Goal: Task Accomplishment & Management: Complete application form

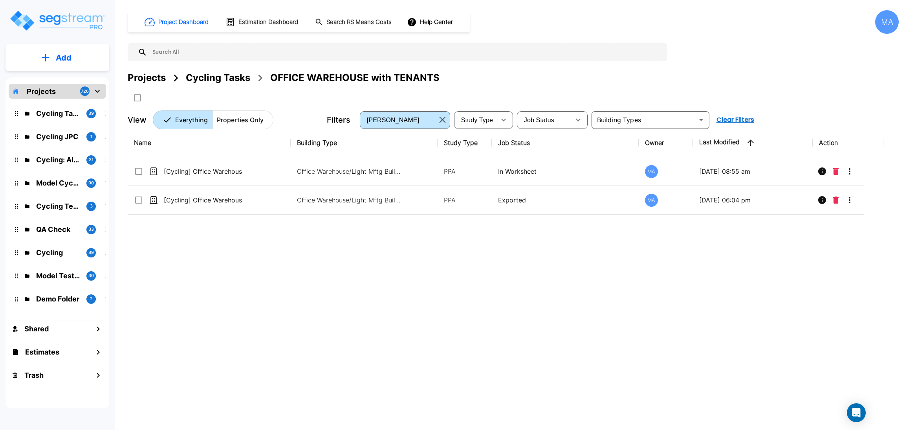
click at [216, 73] on div "Cycling Tasks" at bounding box center [218, 78] width 64 height 14
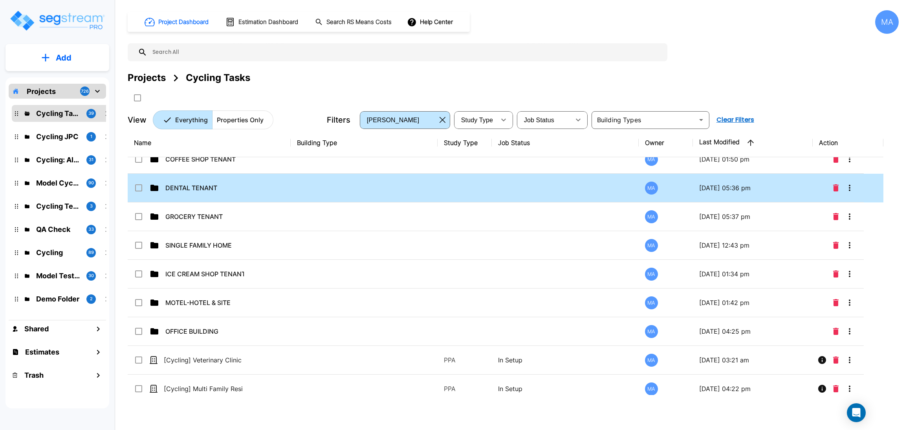
scroll to position [883, 0]
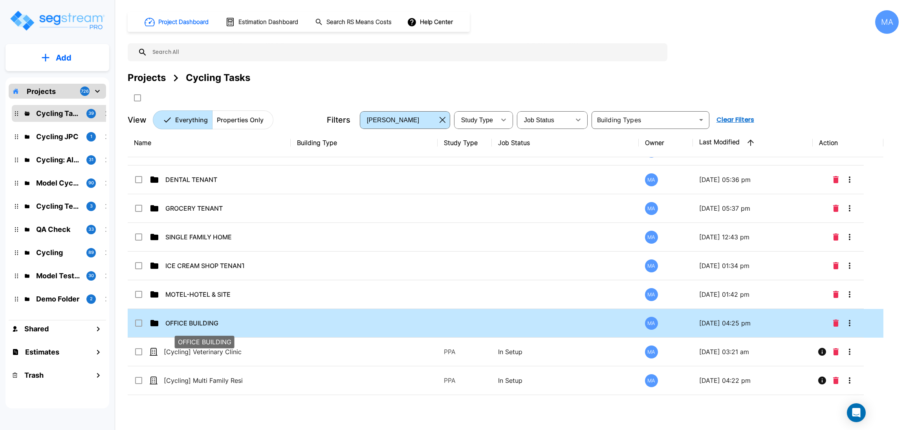
click at [189, 326] on p "OFFICE BUILDING" at bounding box center [204, 322] width 79 height 9
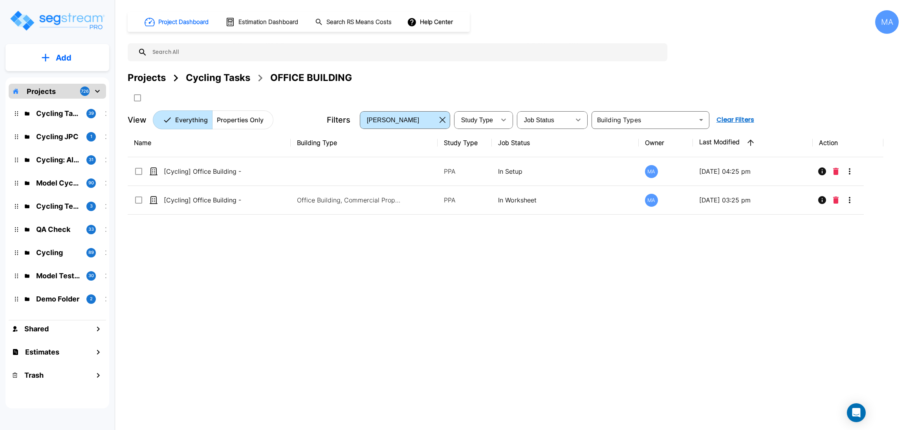
scroll to position [0, 0]
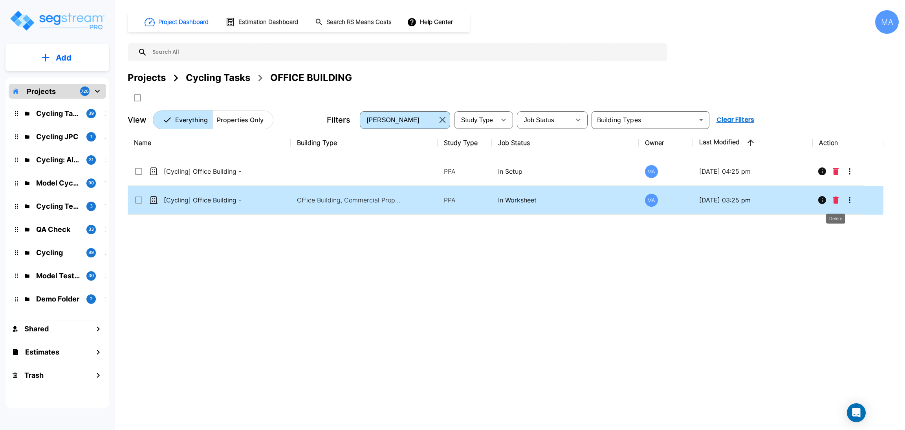
click at [836, 204] on icon "Delete" at bounding box center [836, 199] width 6 height 7
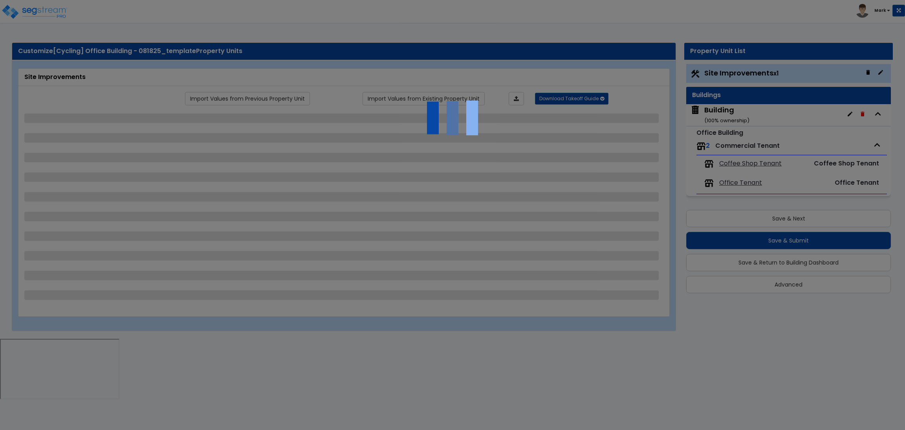
select select "2"
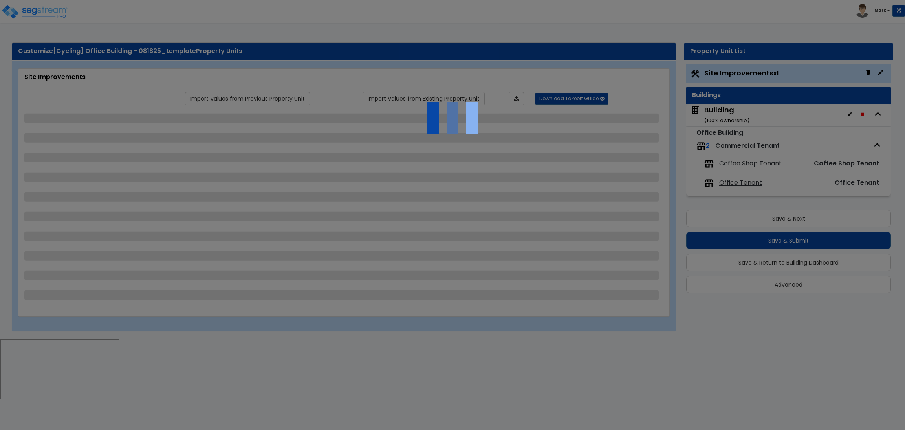
select select "2"
select select "1"
select select "2"
select select "1"
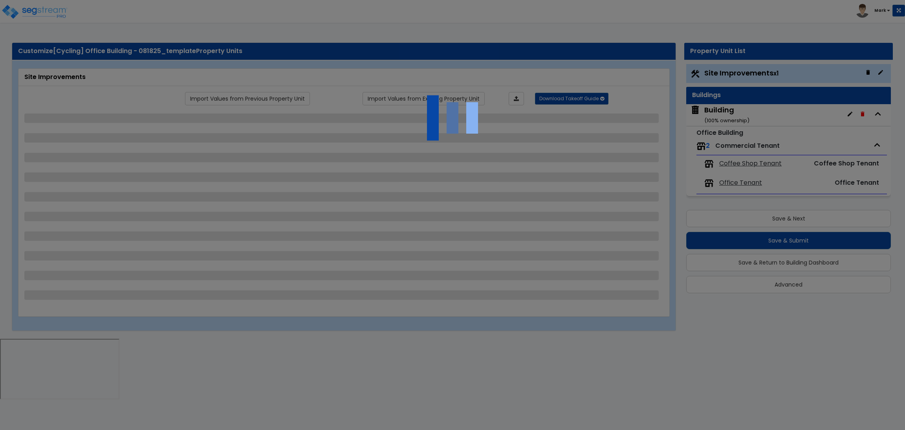
select select "1"
select select "2"
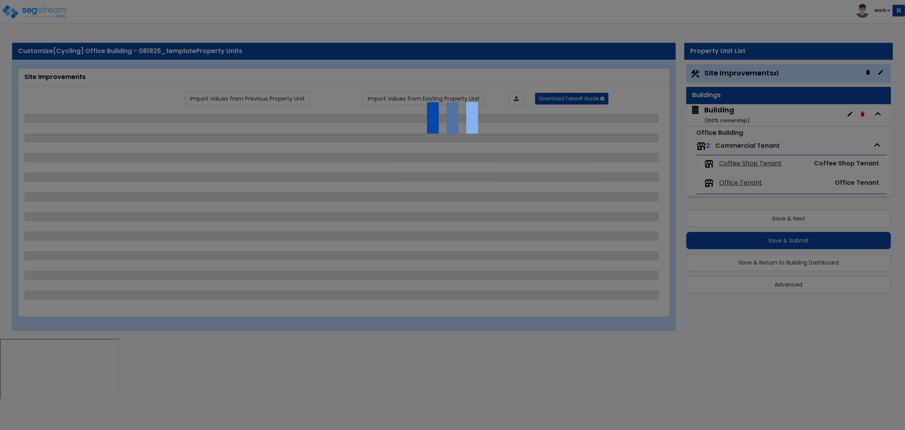
select select "2"
select select "1"
select select "10"
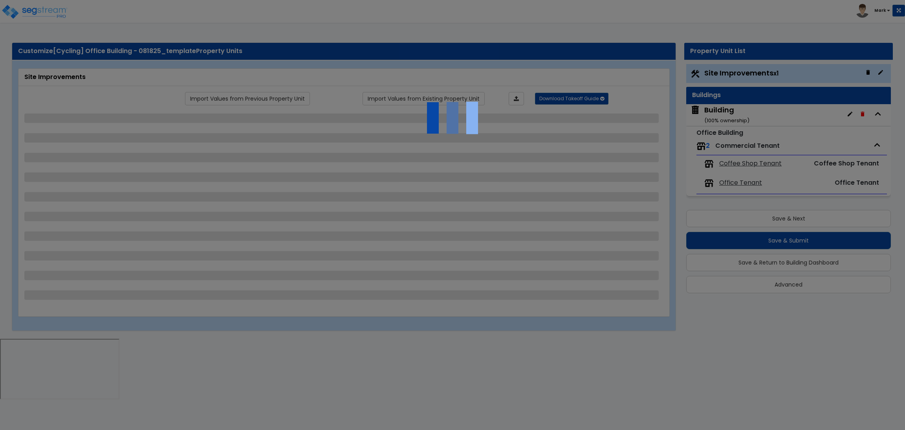
select select "1"
select select "3"
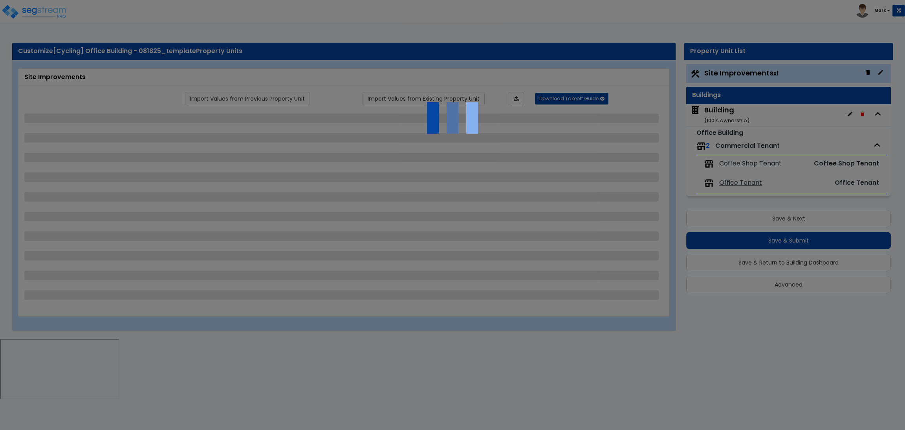
select select "2"
select select "4"
select select "1"
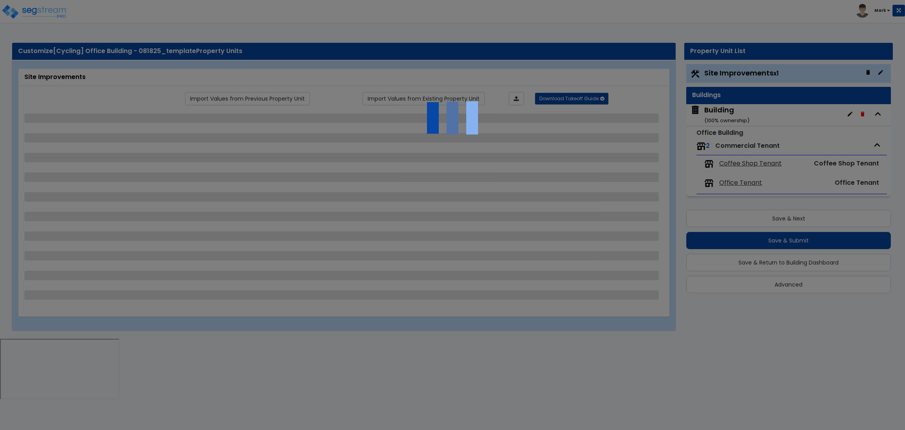
select select "1"
select select "6"
select select "2"
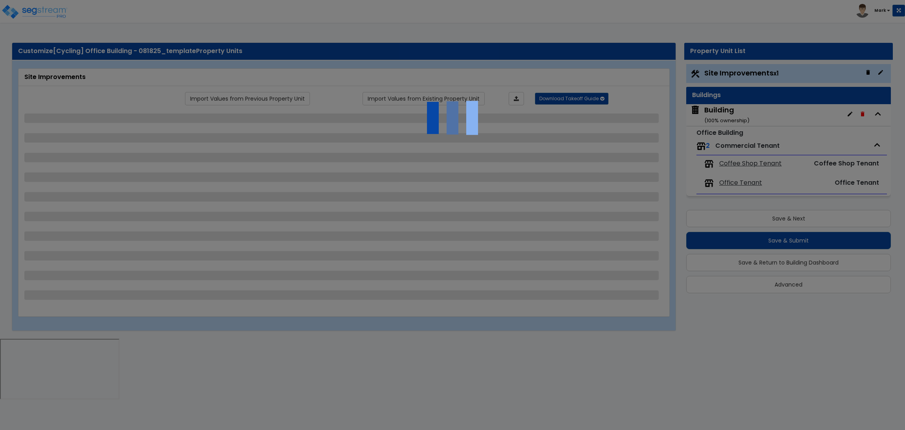
select select "2"
select select "1"
select select "2"
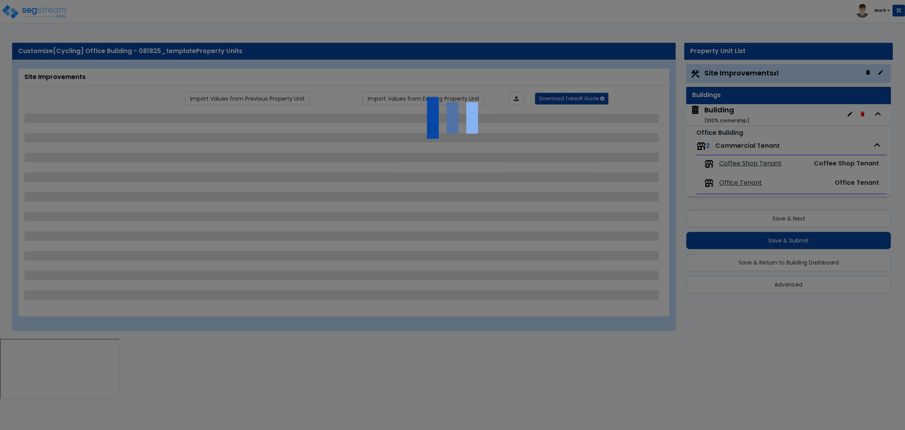
select select "2"
select select "1"
select select "8"
select select "2"
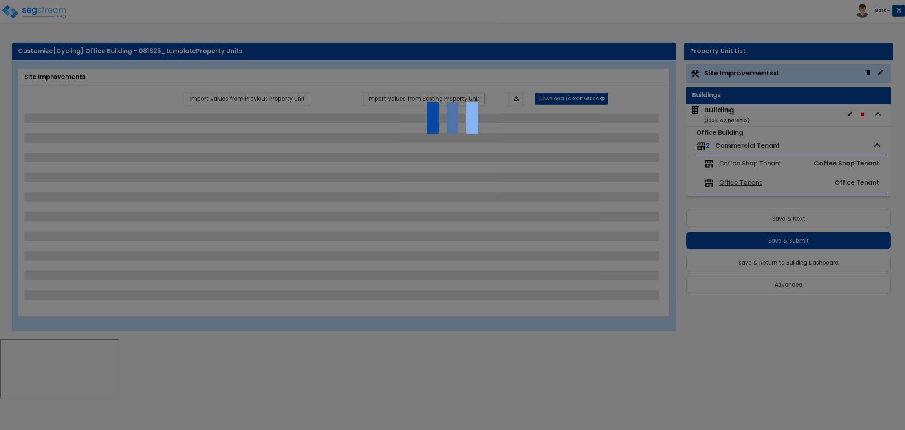
select select "4"
select select "1"
select select "20"
select select "2"
select select "5"
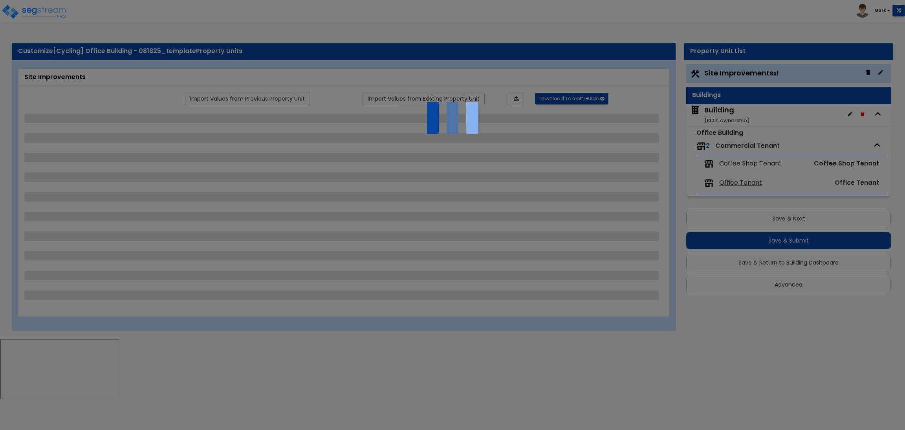
select select "3"
select select "1"
select select "2"
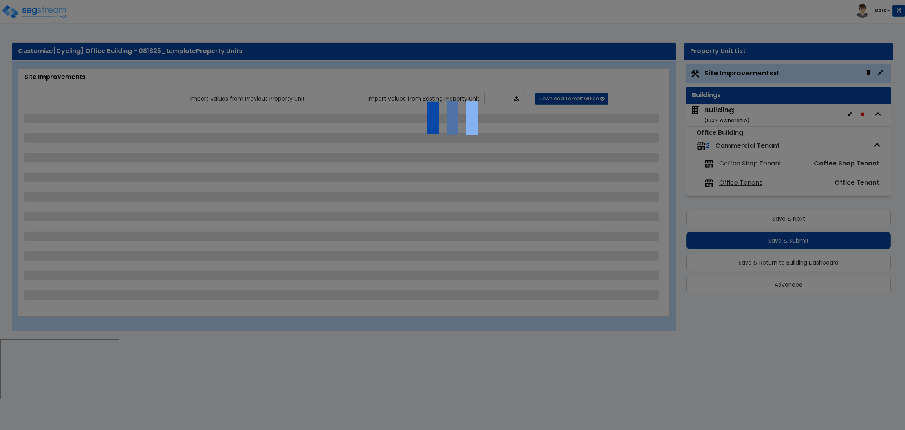
select select "1"
select select "4"
select select "2"
select select "1"
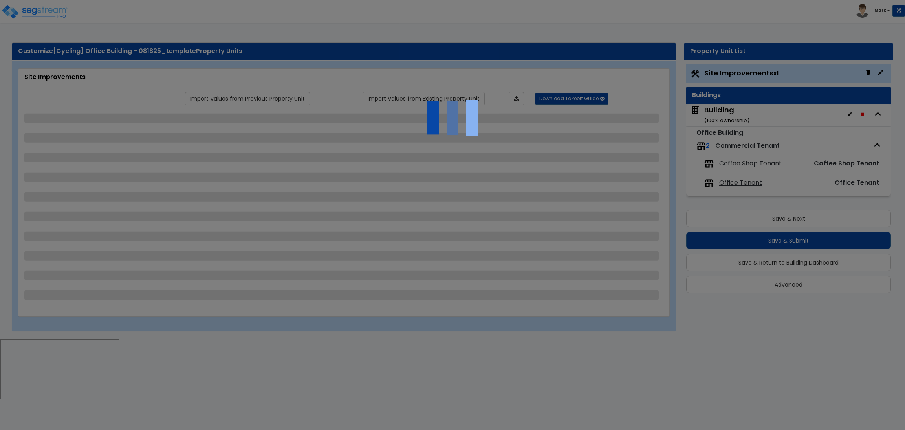
select select "2"
select select "1"
select select "2"
select select "6"
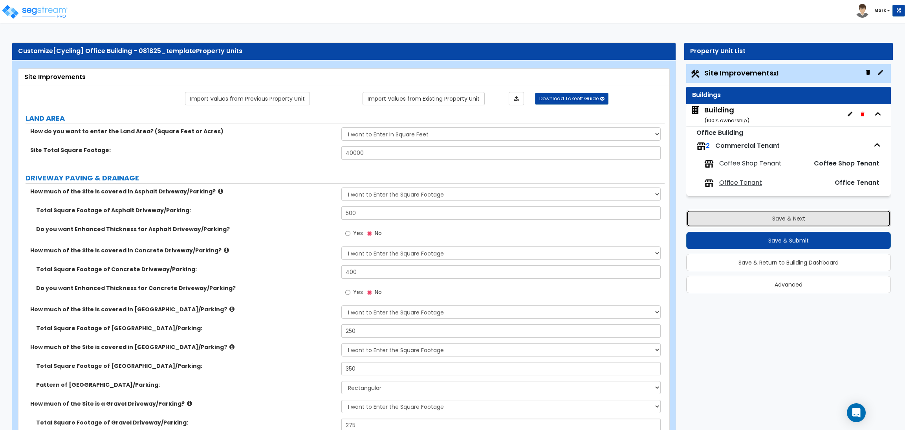
click at [781, 222] on button "Save & Next" at bounding box center [788, 218] width 205 height 17
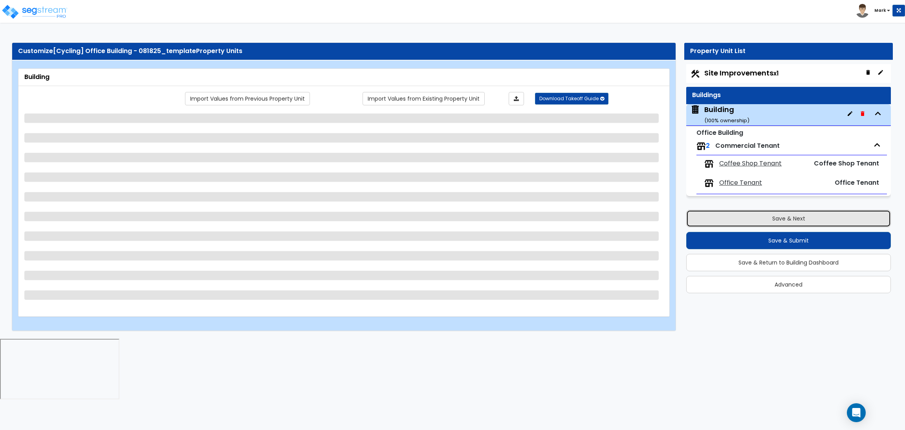
click at [781, 217] on button "Save & Next" at bounding box center [788, 218] width 205 height 17
select select "2"
select select "6"
select select "1"
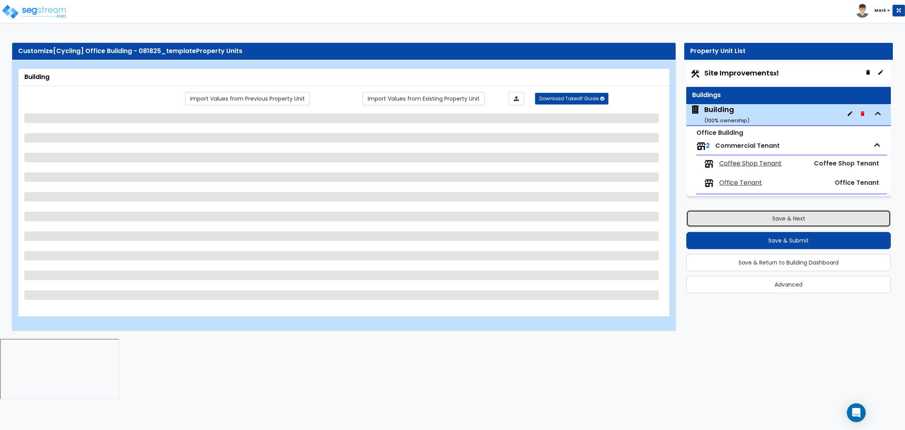
select select "2"
select select "1"
select select "2"
select select "1"
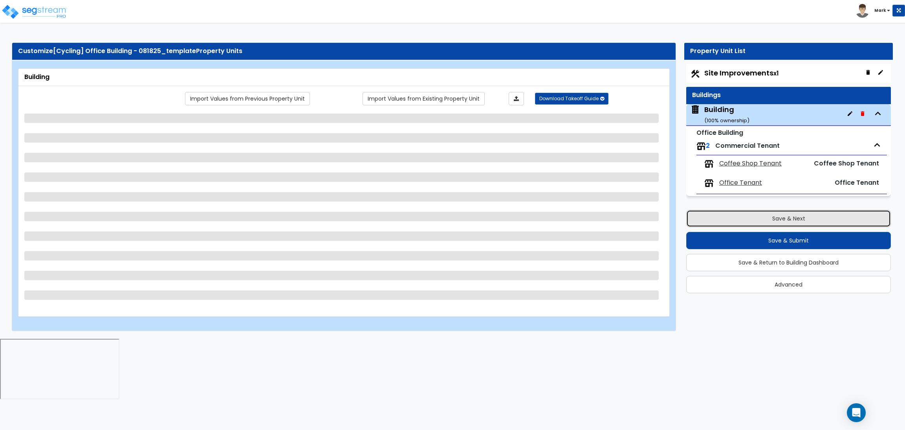
select select "1"
select select "2"
select select "3"
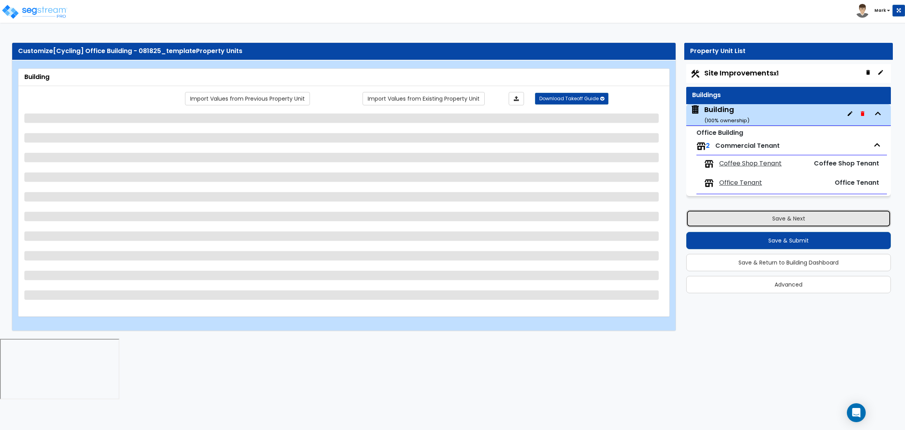
select select "2"
select select "1"
select select "10"
select select "5"
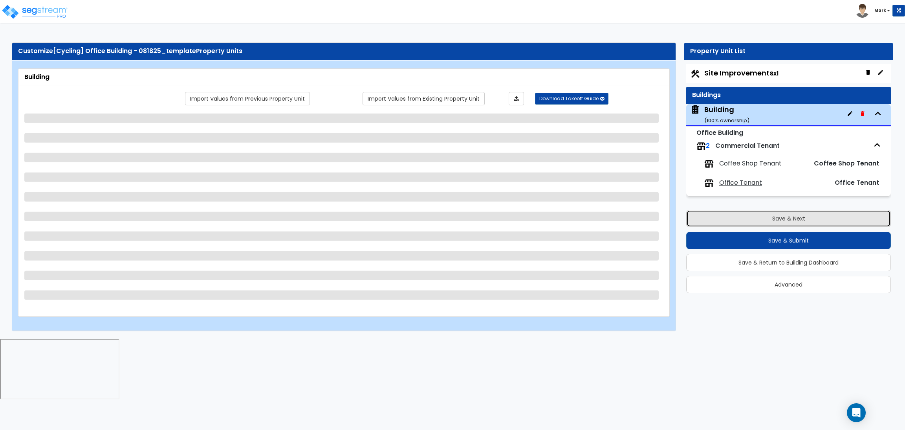
select select "1"
select select "2"
select select "1"
select select "5"
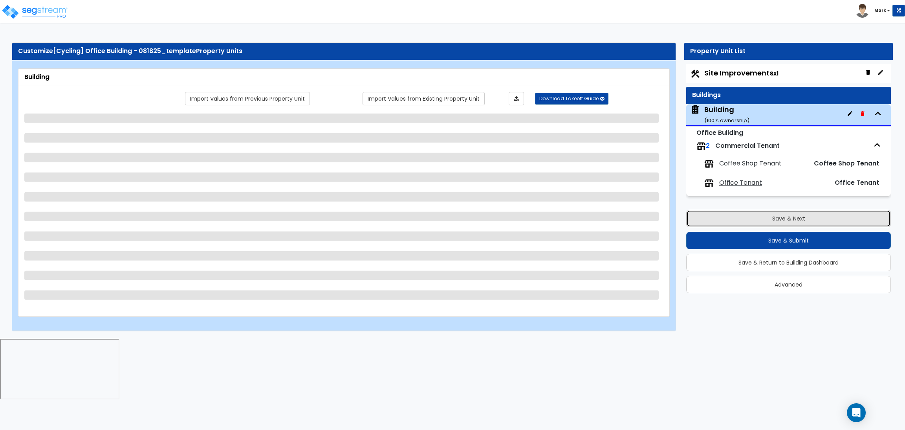
select select "1"
select select "2"
select select "1"
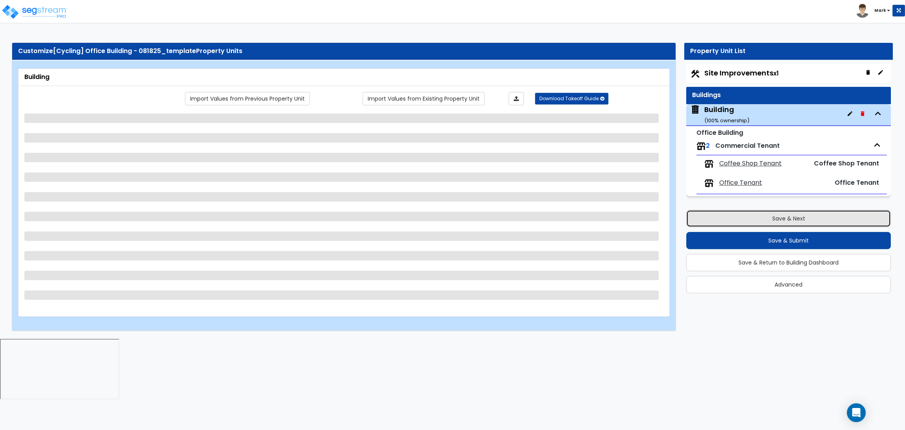
select select "2"
select select "1"
select select "2"
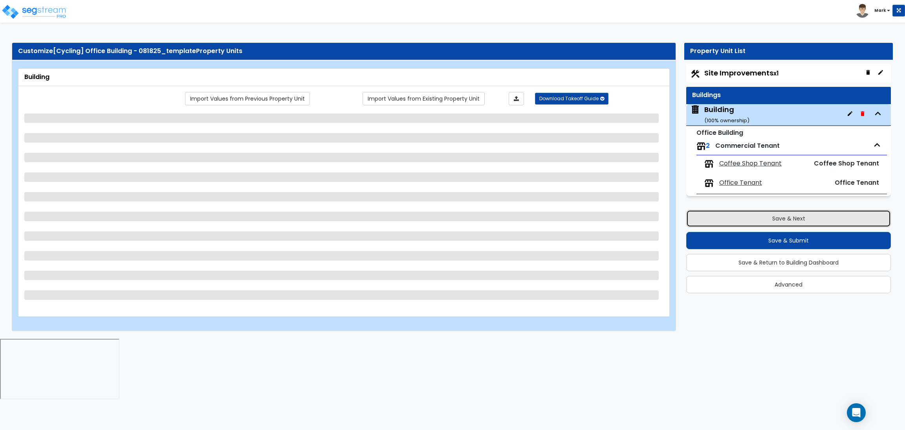
select select "2"
select select "3"
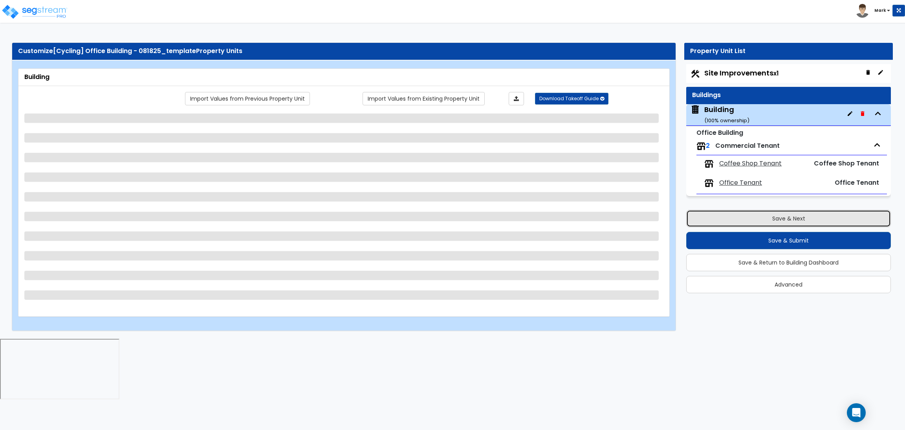
select select "4"
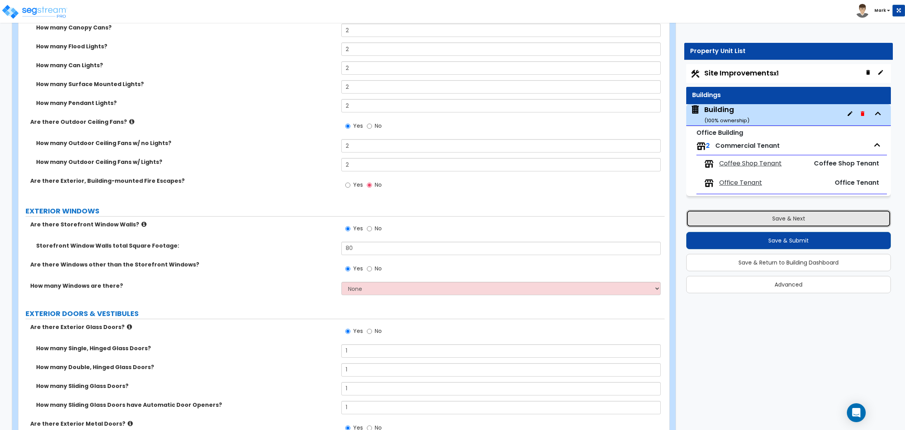
scroll to position [1650, 0]
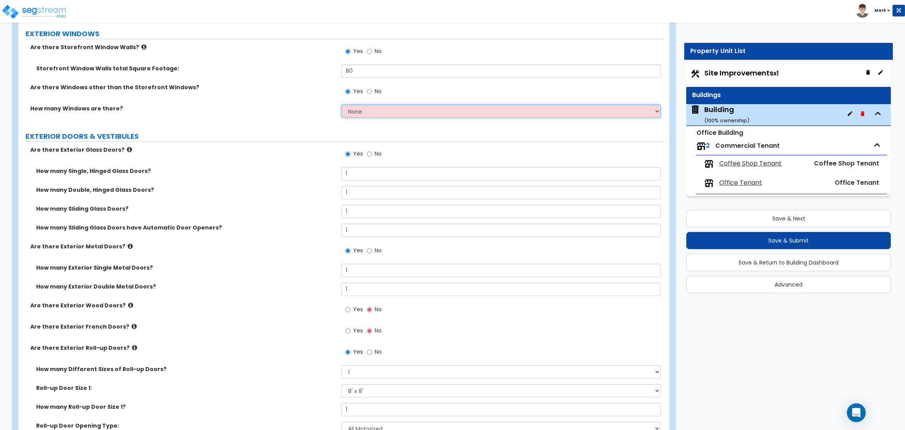
click at [369, 109] on select "None I want to enter a Percentage of the Exterior Windows I want to enter the N…" at bounding box center [500, 111] width 319 height 13
select select "2"
click at [341, 105] on select "None I want to enter a Percentage of the Exterior Windows I want to enter the N…" at bounding box center [500, 111] width 319 height 13
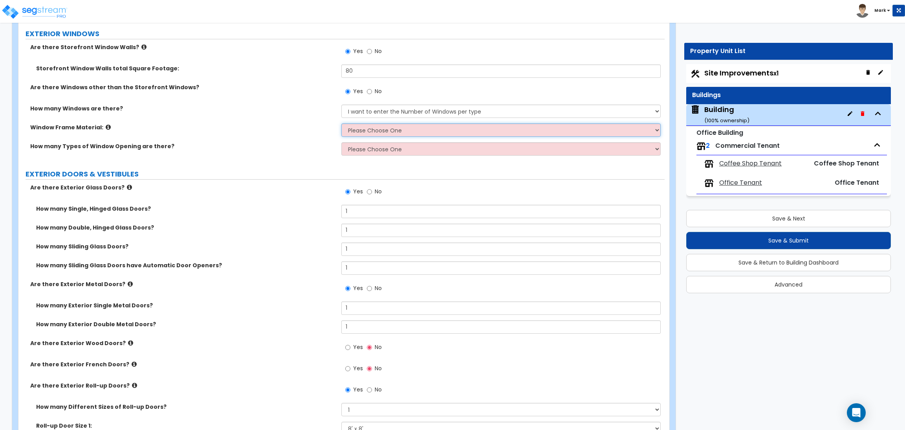
click at [367, 128] on select "Please Choose One Vinyl Aluminum Wood" at bounding box center [500, 129] width 319 height 13
select select "2"
click at [341, 124] on select "Please Choose One Vinyl Aluminum Wood" at bounding box center [500, 129] width 319 height 13
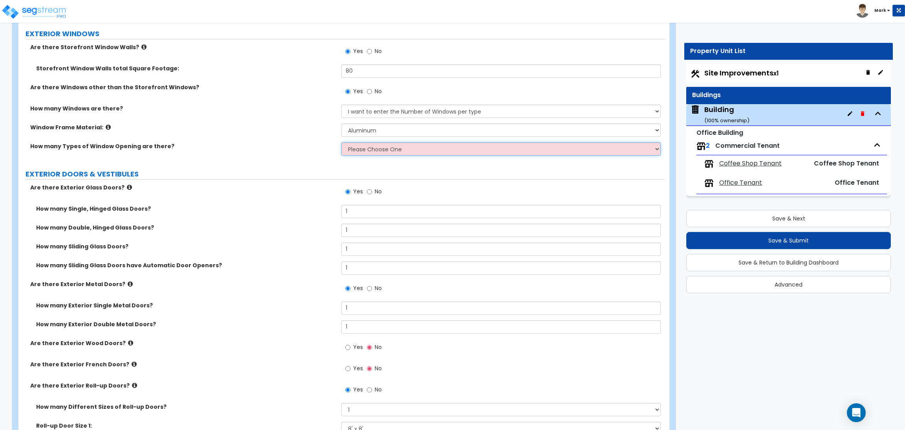
click at [371, 153] on select "Please Choose One 1 2 3 4" at bounding box center [500, 148] width 319 height 13
select select "2"
click at [341, 143] on select "Please Choose One 1 2 3 4" at bounding box center [500, 148] width 319 height 13
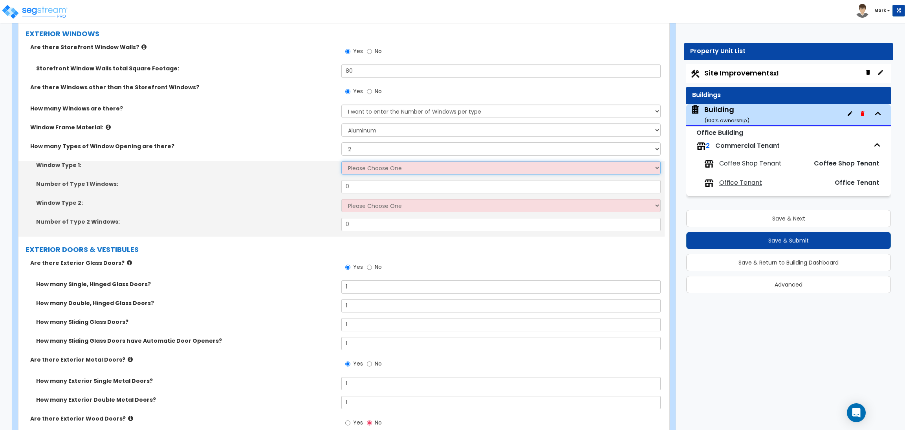
click at [362, 166] on select "Please Choose One Sliding Picture/Fixed Double/Single Hung Awning Swing" at bounding box center [500, 167] width 319 height 13
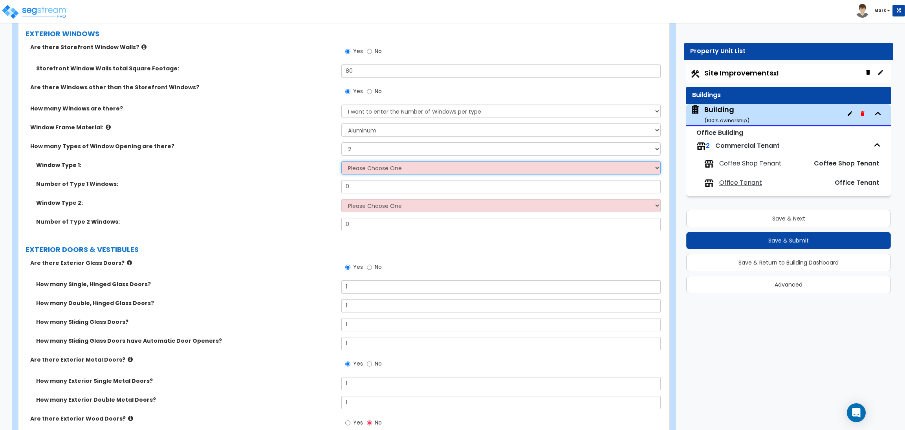
select select "2"
click at [341, 161] on select "Please Choose One Sliding Picture/Fixed Double/Single Hung Awning Swing" at bounding box center [500, 167] width 319 height 13
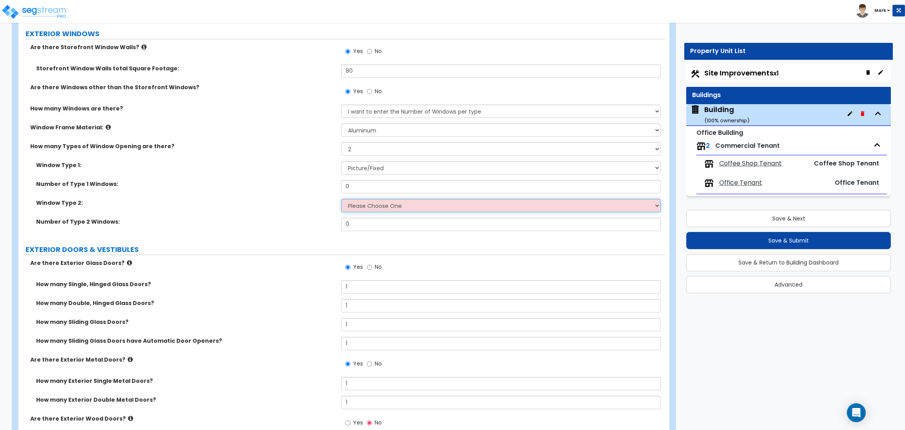
click at [367, 211] on select "Please Choose One Sliding Picture/Fixed Double/Single Hung Awning Swing" at bounding box center [500, 205] width 319 height 13
select select "5"
click at [341, 199] on select "Please Choose One Sliding Picture/Fixed Double/Single Hung Awning Swing" at bounding box center [500, 205] width 319 height 13
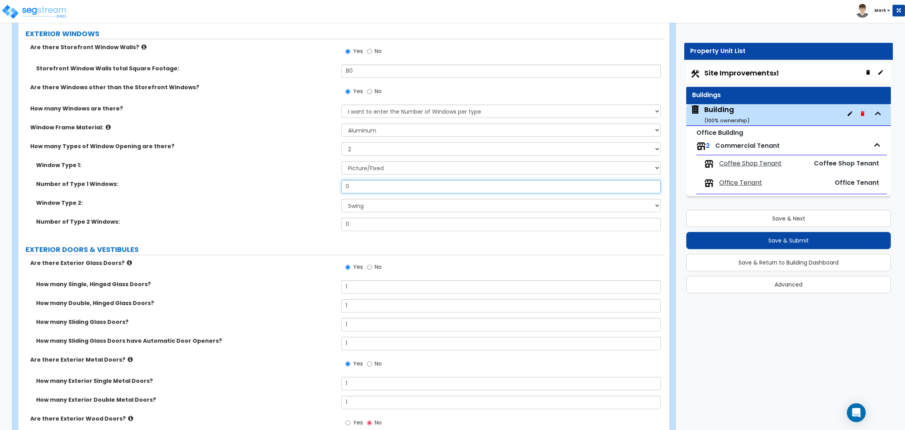
drag, startPoint x: 365, startPoint y: 187, endPoint x: 328, endPoint y: 187, distance: 36.5
click at [328, 187] on div "Number of Type 1 Windows: 0" at bounding box center [341, 189] width 646 height 19
type input "3"
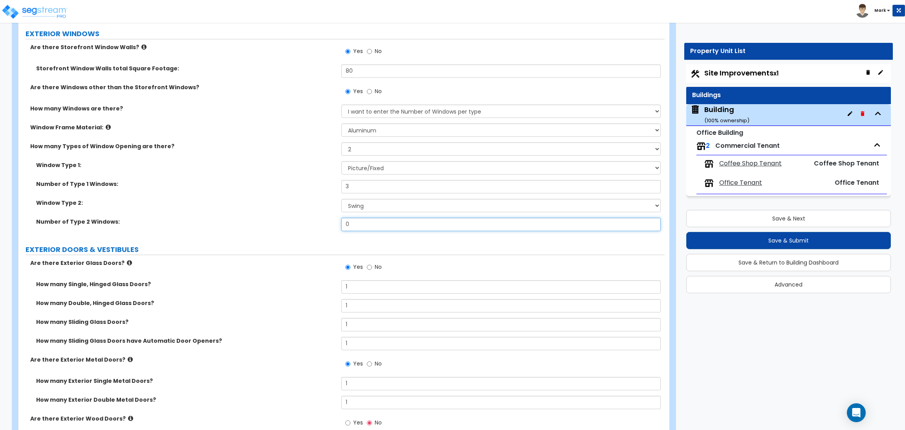
drag, startPoint x: 357, startPoint y: 222, endPoint x: 340, endPoint y: 222, distance: 16.9
click at [340, 222] on div "Number of Type 2 Windows: 0" at bounding box center [341, 227] width 646 height 19
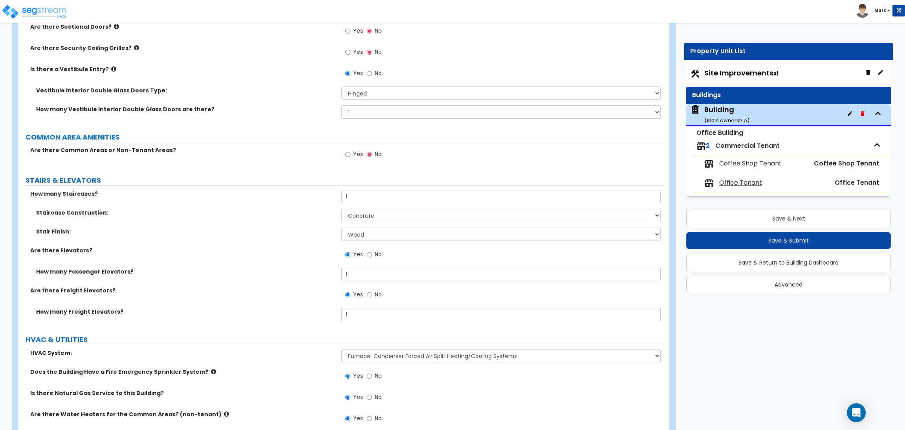
scroll to position [2158, 0]
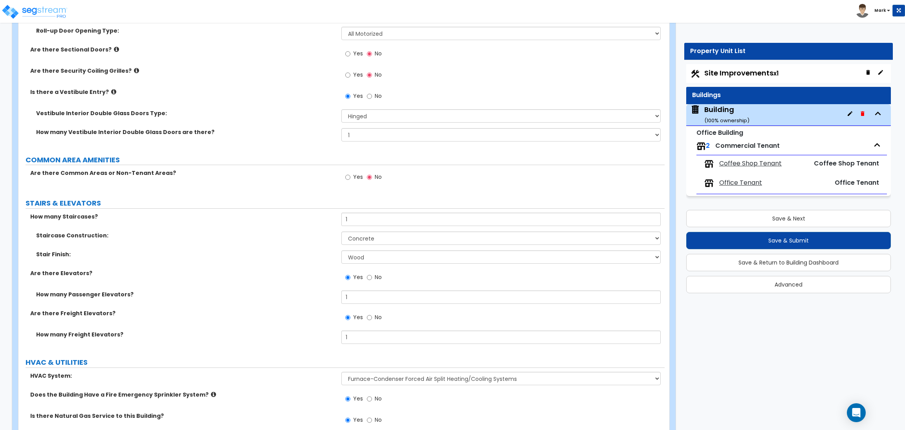
type input "3"
click at [353, 176] on span "Yes" at bounding box center [358, 177] width 10 height 8
click at [350, 176] on input "Yes" at bounding box center [347, 177] width 5 height 9
radio input "true"
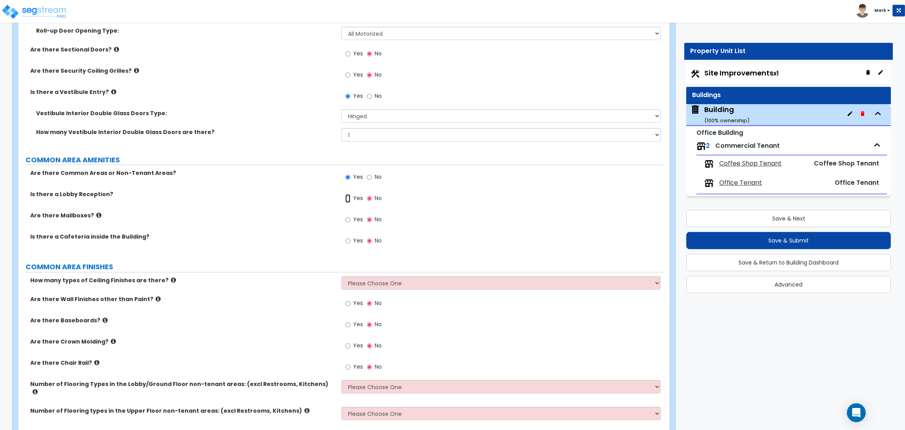
click at [349, 198] on input "Yes" at bounding box center [347, 198] width 5 height 9
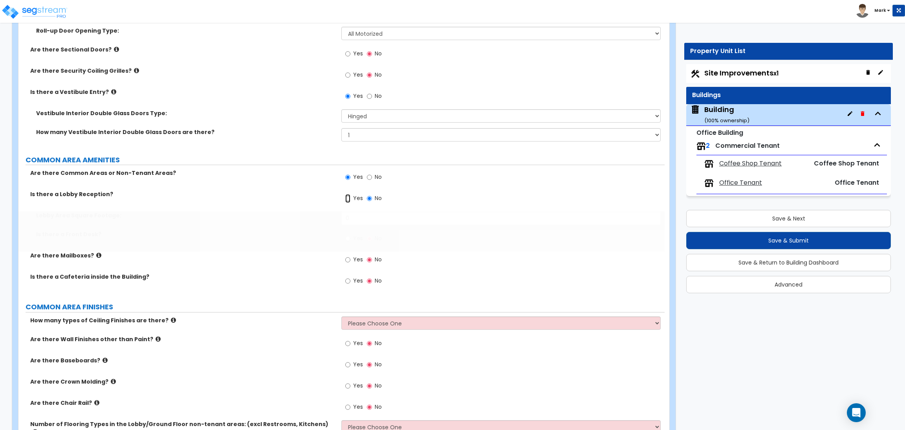
radio input "true"
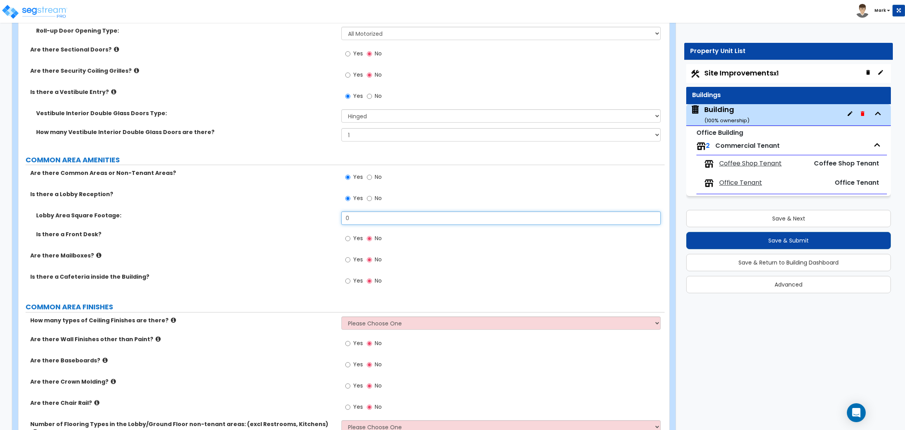
drag, startPoint x: 353, startPoint y: 218, endPoint x: 333, endPoint y: 218, distance: 20.4
click at [333, 218] on div "Lobby Area Square Footage: 0" at bounding box center [341, 220] width 646 height 19
drag, startPoint x: 361, startPoint y: 217, endPoint x: 348, endPoint y: 218, distance: 13.4
click at [348, 218] on input "100" at bounding box center [500, 217] width 319 height 13
click at [370, 219] on input "100" at bounding box center [500, 217] width 319 height 13
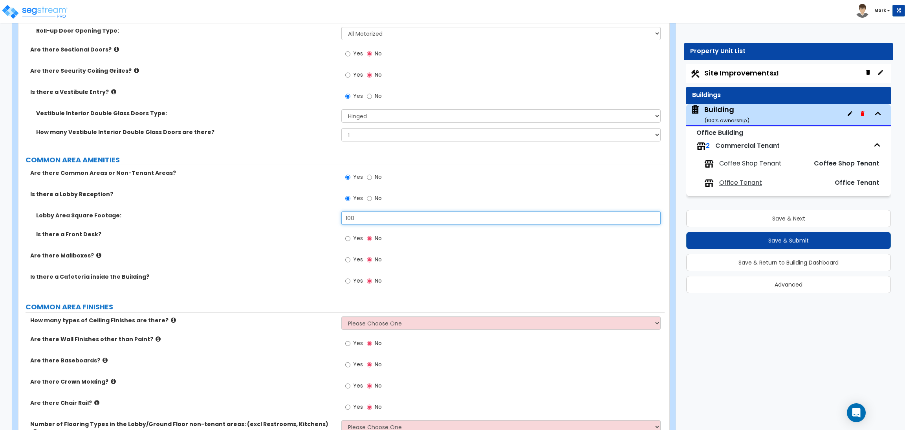
drag, startPoint x: 363, startPoint y: 219, endPoint x: 334, endPoint y: 219, distance: 29.9
click at [334, 219] on div "Lobby Area Square Footage: 100" at bounding box center [341, 220] width 646 height 19
type input "150"
click at [349, 237] on input "Yes" at bounding box center [347, 238] width 5 height 9
radio input "true"
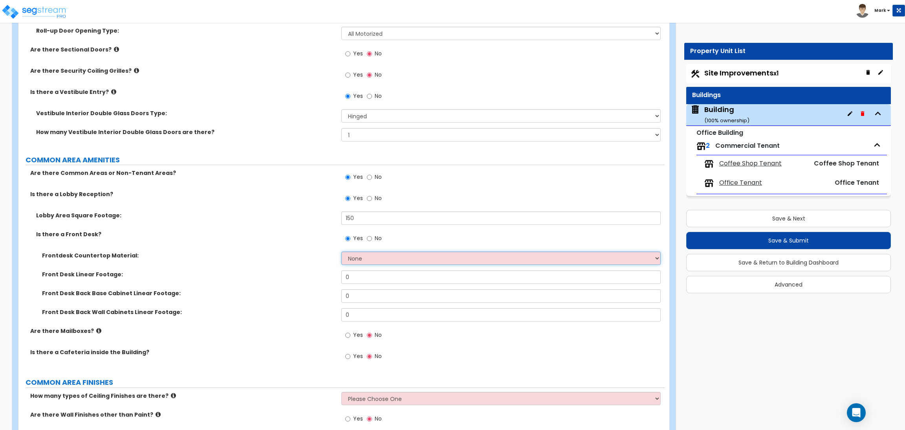
click at [361, 260] on select "None Plastic Laminate Solid Surface Stone Quartz Marble Tile Wood Stainless Ste…" at bounding box center [500, 257] width 319 height 13
select select "4"
click at [341, 252] on select "None Plastic Laminate Solid Surface Stone Quartz Marble Tile Wood Stainless Ste…" at bounding box center [500, 257] width 319 height 13
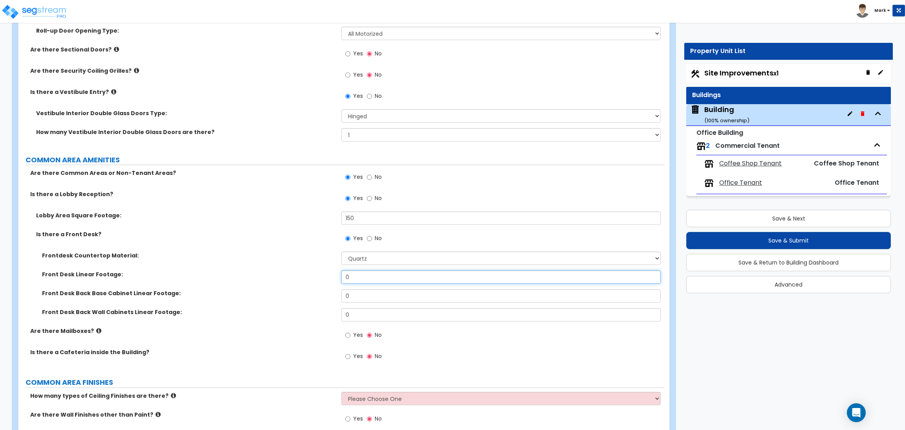
drag, startPoint x: 360, startPoint y: 279, endPoint x: 340, endPoint y: 279, distance: 19.6
click at [340, 279] on div "Front Desk Linear Footage: 0" at bounding box center [341, 279] width 646 height 19
type input "5"
drag, startPoint x: 357, startPoint y: 299, endPoint x: 336, endPoint y: 298, distance: 20.9
click at [336, 298] on div "Front Desk Back Base Cabinet Linear Footage: 0" at bounding box center [341, 298] width 646 height 19
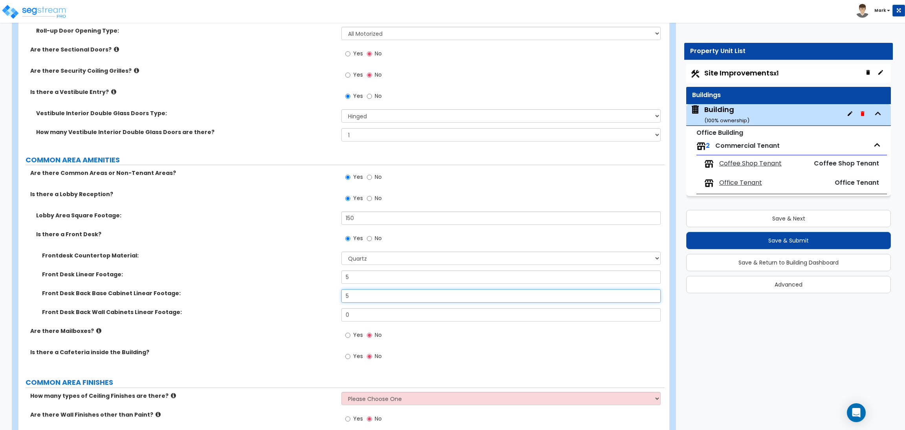
type input "5"
drag, startPoint x: 358, startPoint y: 304, endPoint x: 334, endPoint y: 309, distance: 23.7
click at [334, 309] on div "Frontdesk Countertop Material: None Plastic Laminate Solid Surface Stone Quartz…" at bounding box center [341, 288] width 635 height 75
click at [356, 311] on input "0" at bounding box center [500, 314] width 319 height 13
drag, startPoint x: 358, startPoint y: 316, endPoint x: 343, endPoint y: 316, distance: 15.3
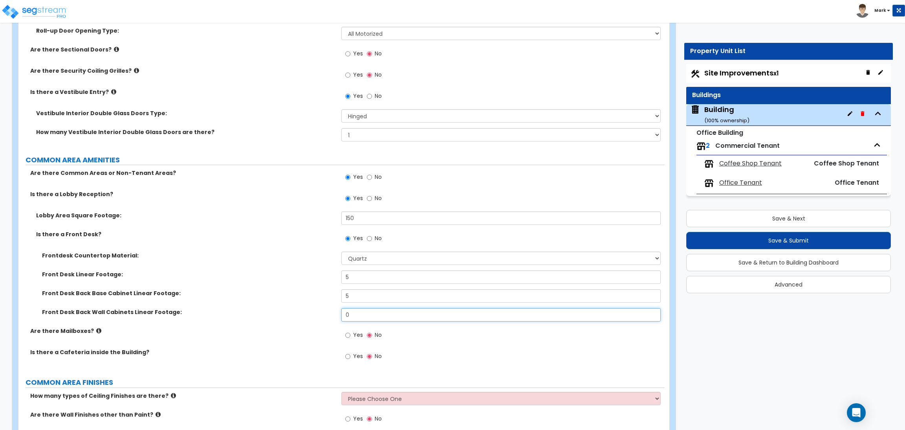
click at [343, 316] on input "0" at bounding box center [500, 314] width 319 height 13
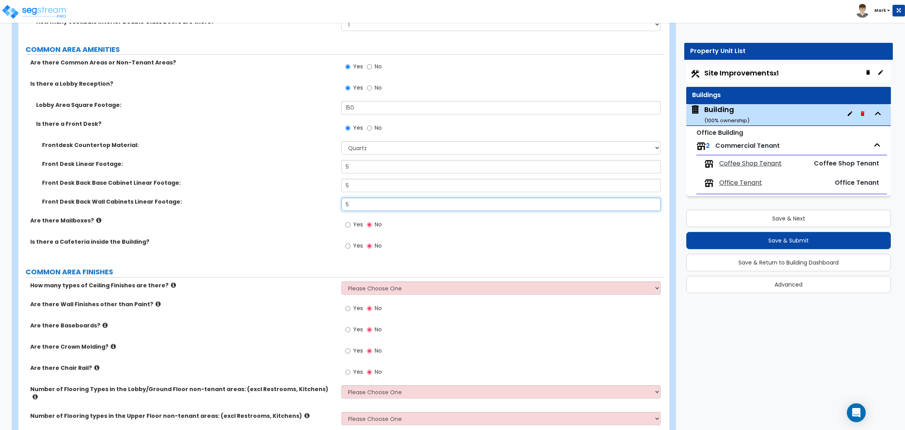
scroll to position [2276, 0]
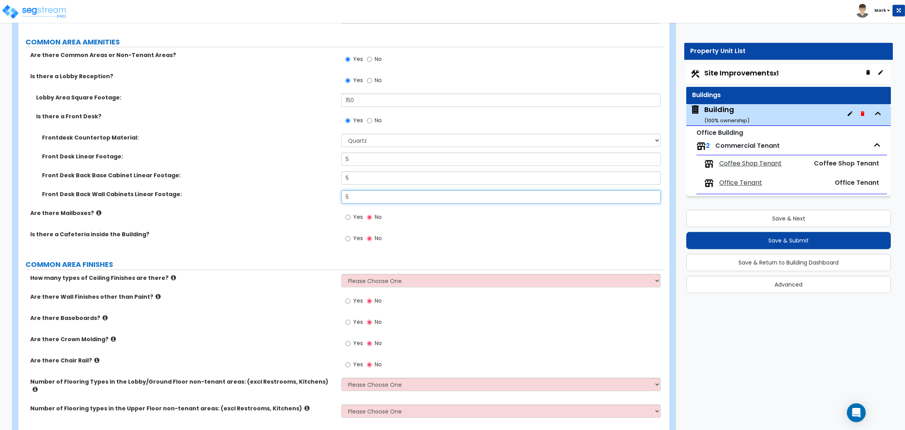
type input "5"
click at [349, 217] on input "Yes" at bounding box center [347, 217] width 5 height 9
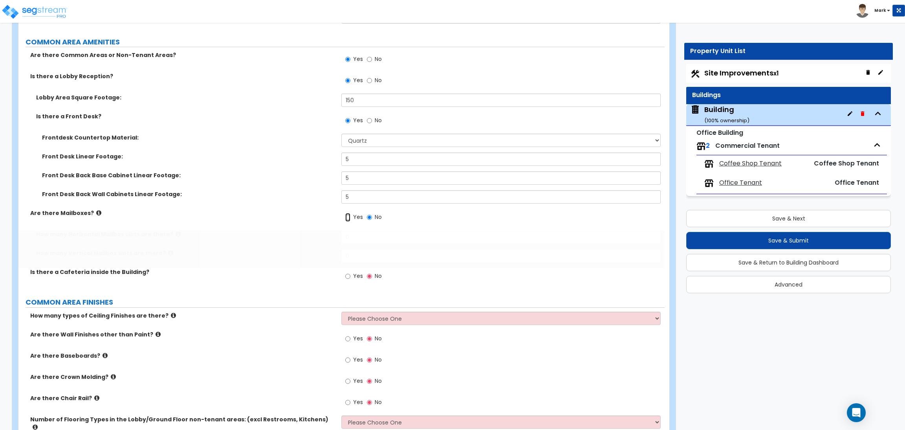
radio input "true"
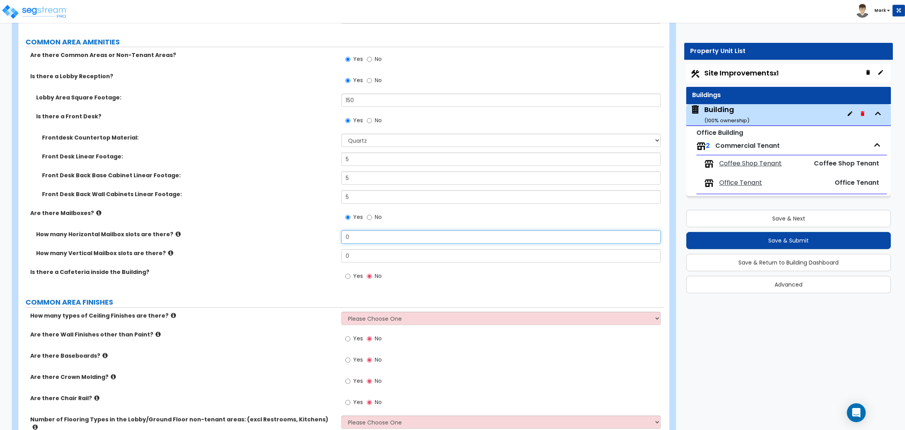
drag, startPoint x: 355, startPoint y: 238, endPoint x: 317, endPoint y: 239, distance: 37.4
click at [317, 239] on div "How many Horizontal Mailbox slots are there? 0" at bounding box center [341, 239] width 646 height 19
type input "20"
drag, startPoint x: 347, startPoint y: 257, endPoint x: 335, endPoint y: 257, distance: 11.8
click at [335, 257] on div "How many Vertical Mailbox slots are there? 0" at bounding box center [341, 258] width 646 height 19
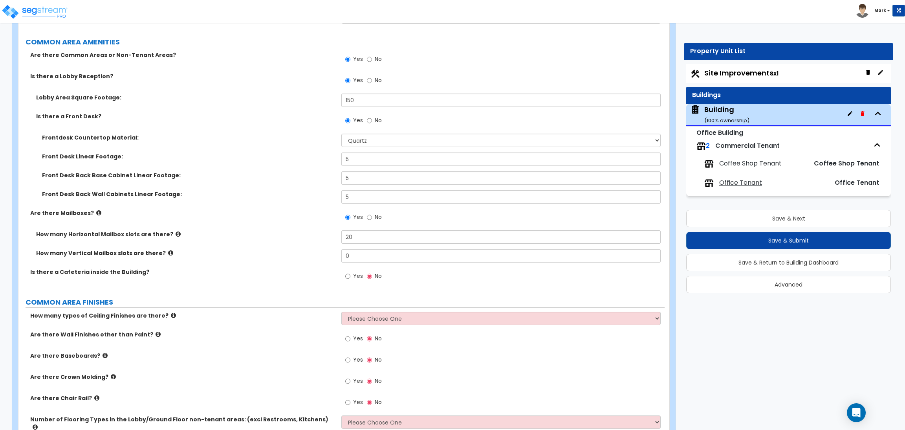
click at [352, 276] on label "Yes" at bounding box center [354, 276] width 18 height 13
click at [350, 276] on input "Yes" at bounding box center [347, 276] width 5 height 9
radio input "true"
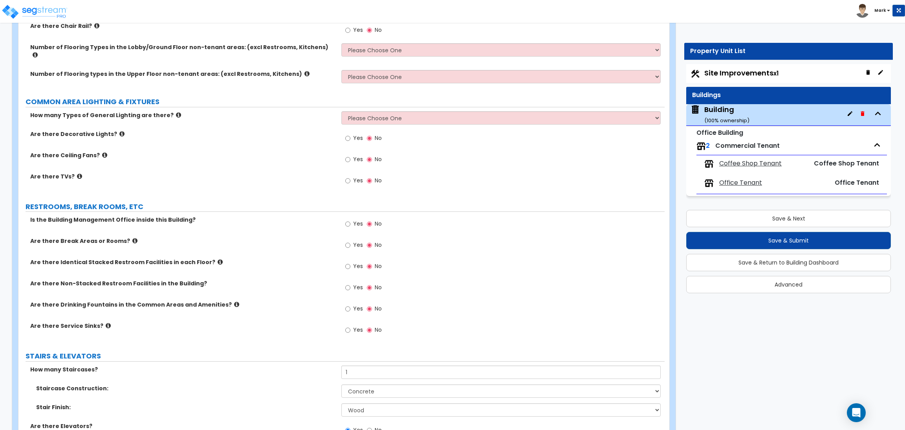
scroll to position [2983, 0]
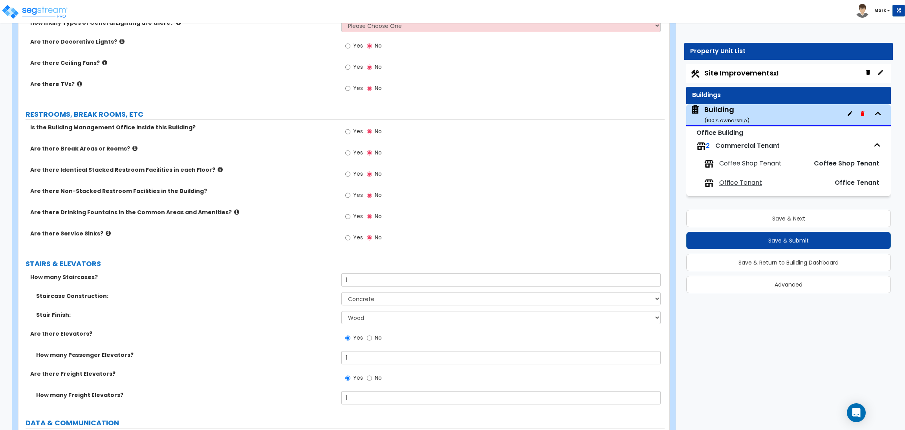
click at [355, 127] on span "Yes" at bounding box center [358, 131] width 10 height 8
click at [350, 127] on input "Yes" at bounding box center [347, 131] width 5 height 9
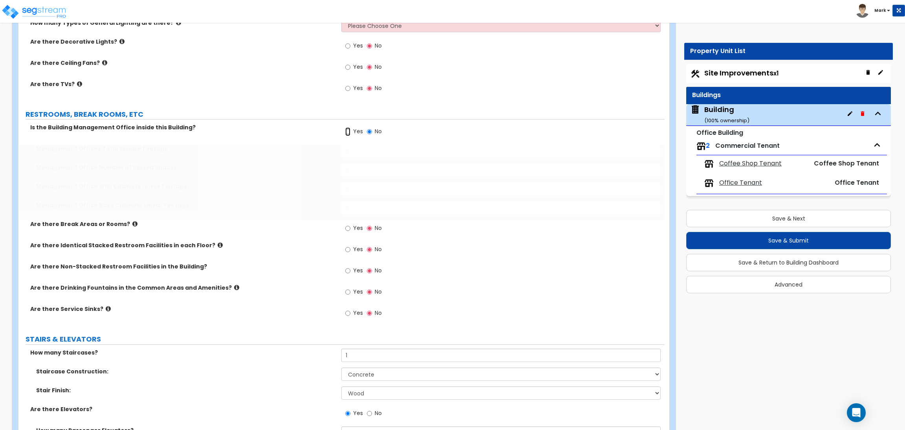
radio input "true"
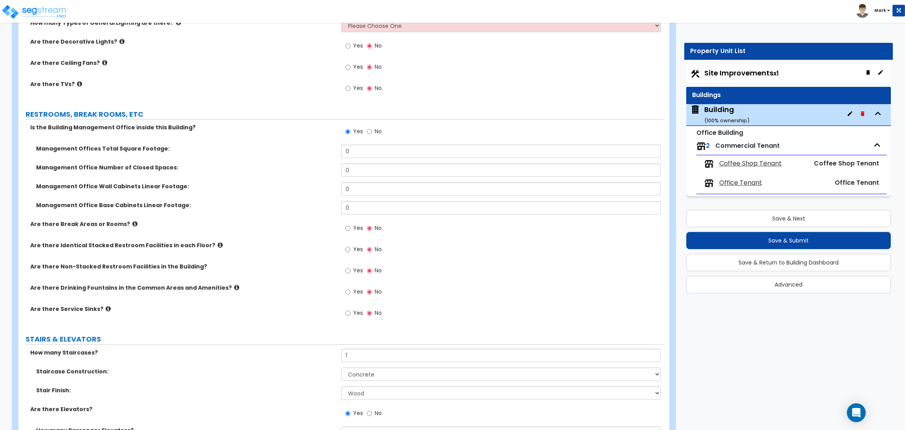
click at [262, 172] on div "Management Office Number of Closed Spaces: 0" at bounding box center [341, 172] width 646 height 19
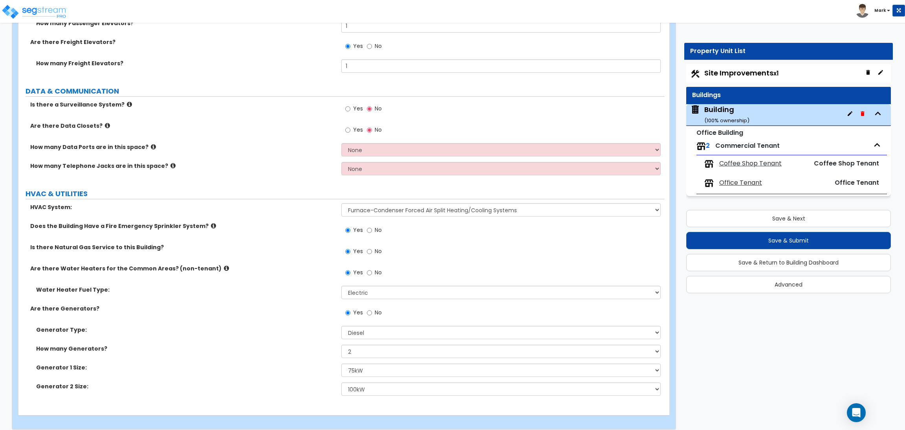
scroll to position [3391, 0]
click at [354, 104] on span "Yes" at bounding box center [358, 108] width 10 height 8
click at [350, 104] on input "Yes" at bounding box center [347, 108] width 5 height 9
radio input "true"
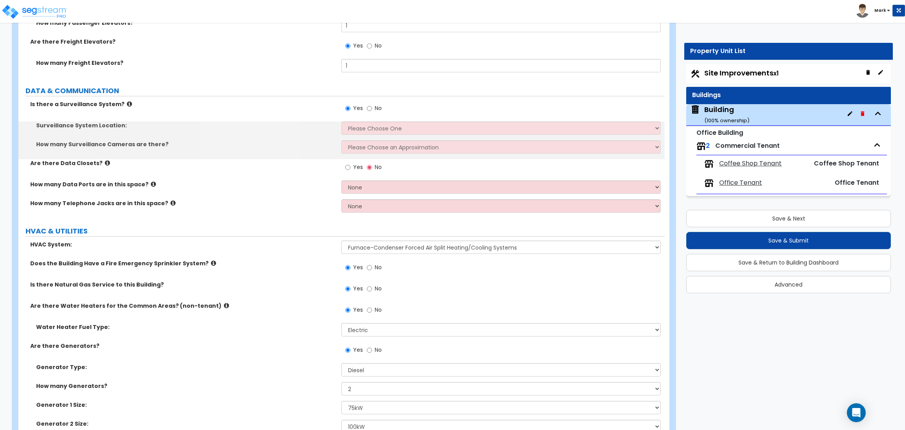
click at [359, 163] on span "Yes" at bounding box center [358, 167] width 10 height 8
click at [350, 163] on input "Yes" at bounding box center [347, 167] width 5 height 9
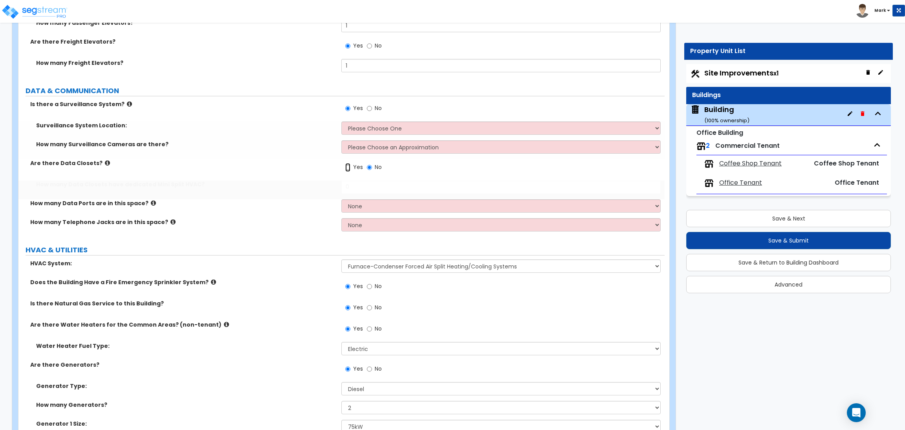
radio input "true"
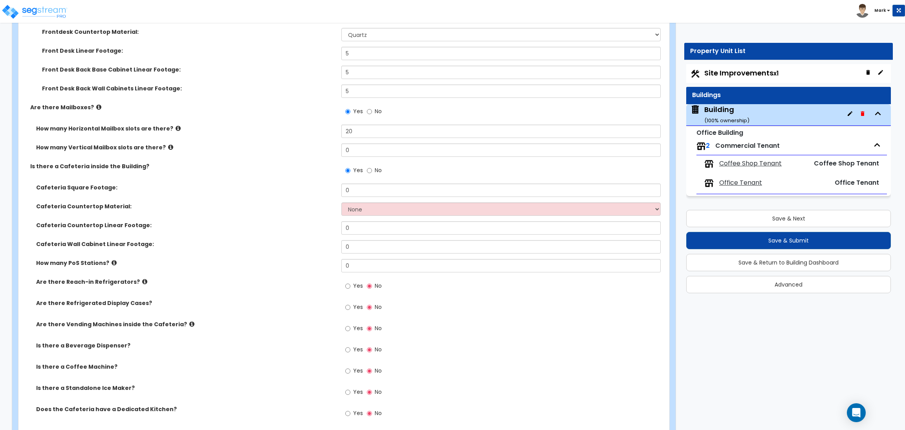
scroll to position [2386, 0]
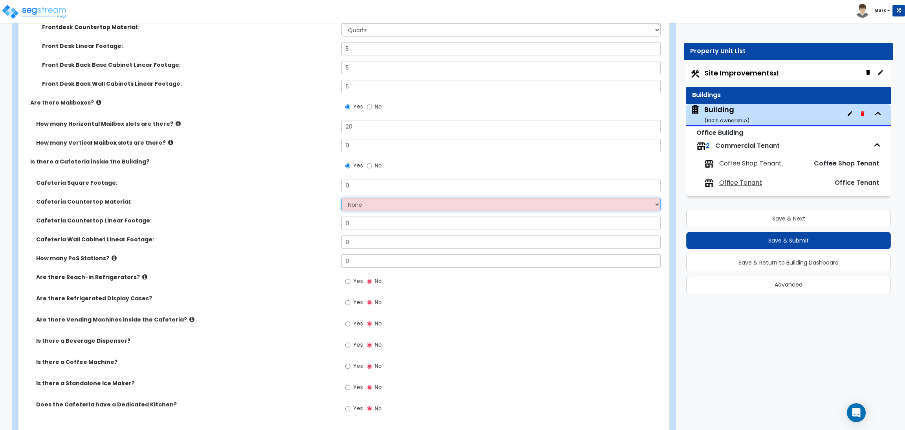
click at [362, 202] on select "None Plastic Laminate Solid Surface Stone Quartz Marble Tile Wood Stainless Ste…" at bounding box center [500, 204] width 319 height 13
click at [359, 202] on select "None Plastic Laminate Solid Surface Stone Quartz Marble Tile Wood Stainless Ste…" at bounding box center [500, 204] width 319 height 13
select select "4"
click at [341, 198] on select "None Plastic Laminate Solid Surface Stone Quartz Marble Tile Wood Stainless Ste…" at bounding box center [500, 204] width 319 height 13
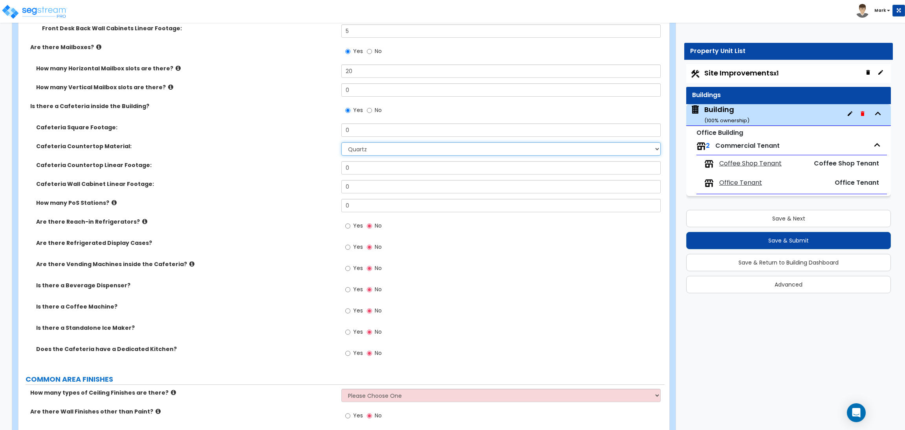
scroll to position [2445, 0]
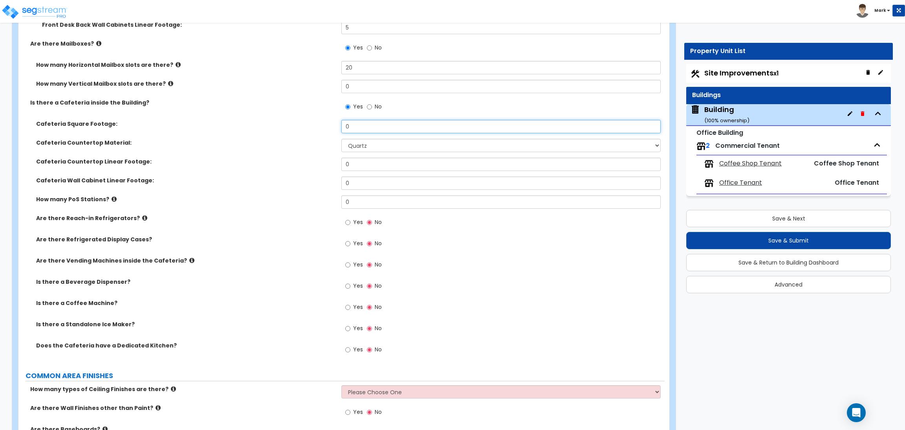
drag, startPoint x: 355, startPoint y: 130, endPoint x: 325, endPoint y: 125, distance: 31.1
click at [325, 125] on div "Cafeteria Square Footage: 0" at bounding box center [341, 129] width 646 height 19
drag, startPoint x: 360, startPoint y: 129, endPoint x: 331, endPoint y: 122, distance: 29.5
click at [331, 122] on div "Cafeteria Square Footage: 200" at bounding box center [341, 129] width 646 height 19
type input "300"
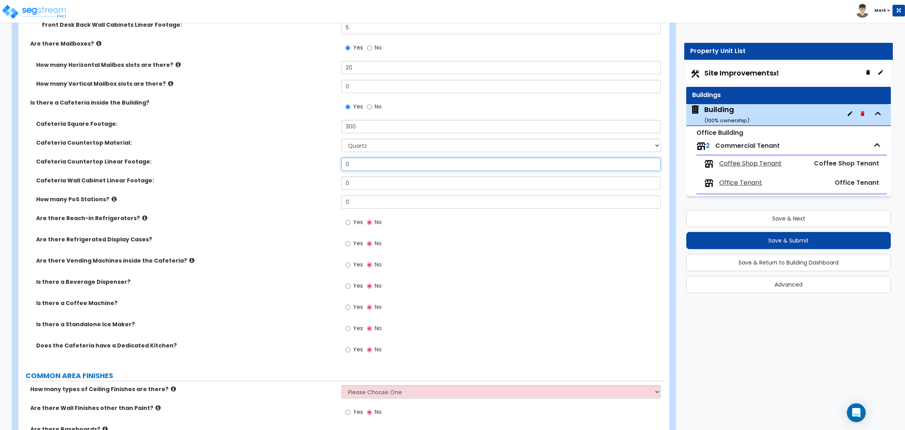
drag, startPoint x: 366, startPoint y: 163, endPoint x: 336, endPoint y: 163, distance: 30.3
click at [336, 163] on div "Cafeteria Countertop Linear Footage: 0" at bounding box center [341, 167] width 646 height 19
type input "10"
drag, startPoint x: 362, startPoint y: 181, endPoint x: 333, endPoint y: 181, distance: 29.1
click at [333, 181] on div "Cafeteria Wall Cabinet Linear Footage: 0" at bounding box center [341, 185] width 646 height 19
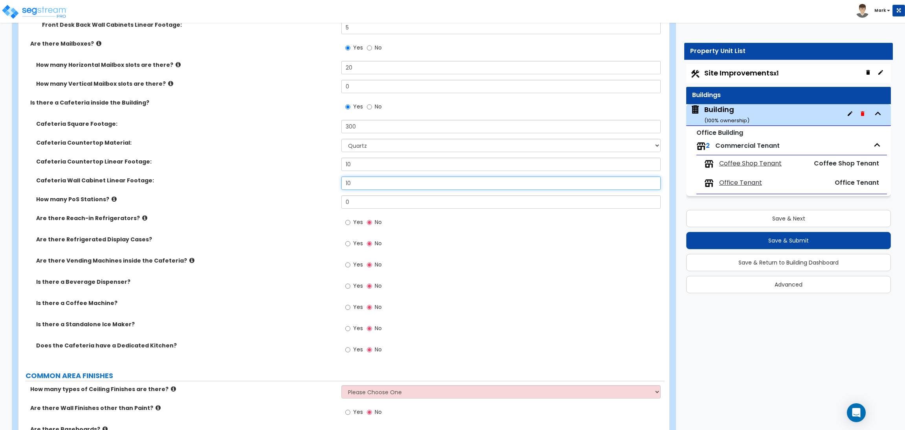
type input "10"
drag, startPoint x: 358, startPoint y: 199, endPoint x: 329, endPoint y: 205, distance: 29.6
click at [329, 205] on div "How many PoS Stations? 0" at bounding box center [341, 204] width 646 height 19
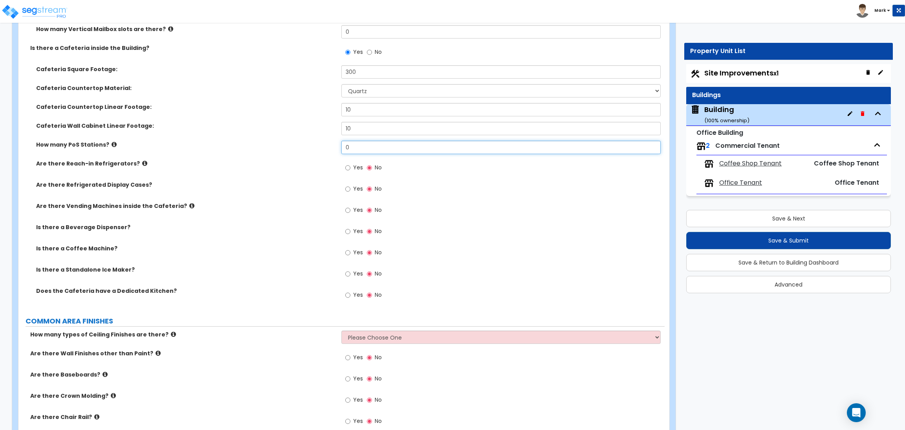
scroll to position [2504, 0]
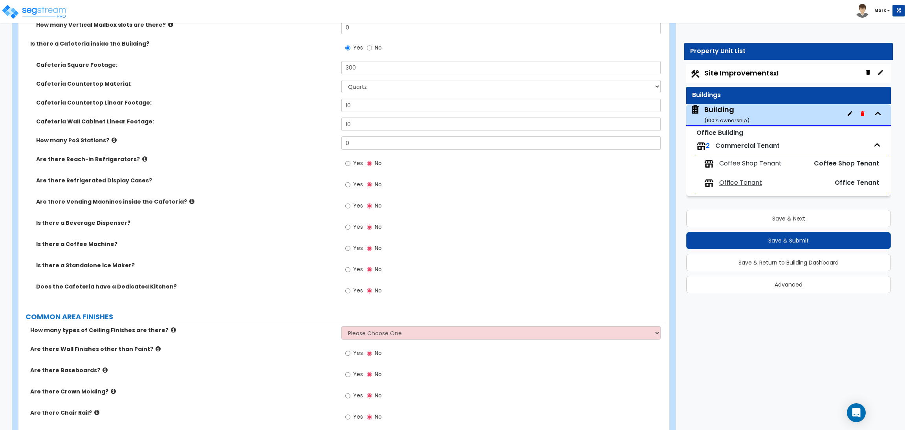
click at [354, 288] on span "Yes" at bounding box center [358, 290] width 10 height 8
click at [350, 288] on input "Yes" at bounding box center [347, 290] width 5 height 9
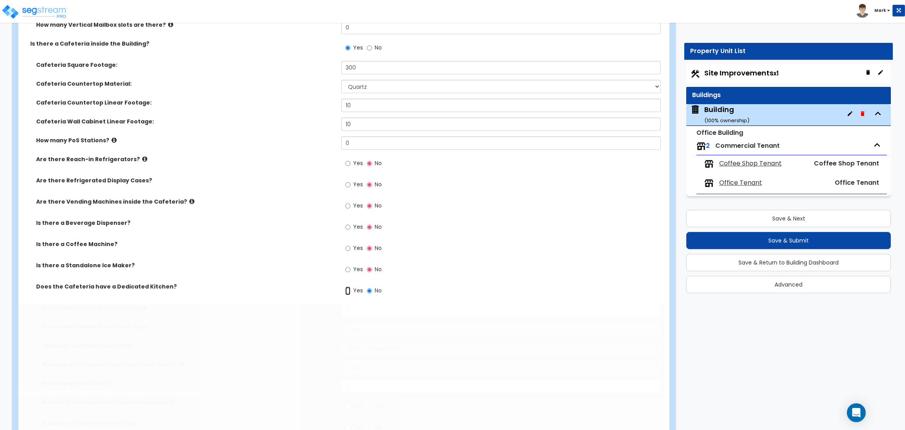
radio input "true"
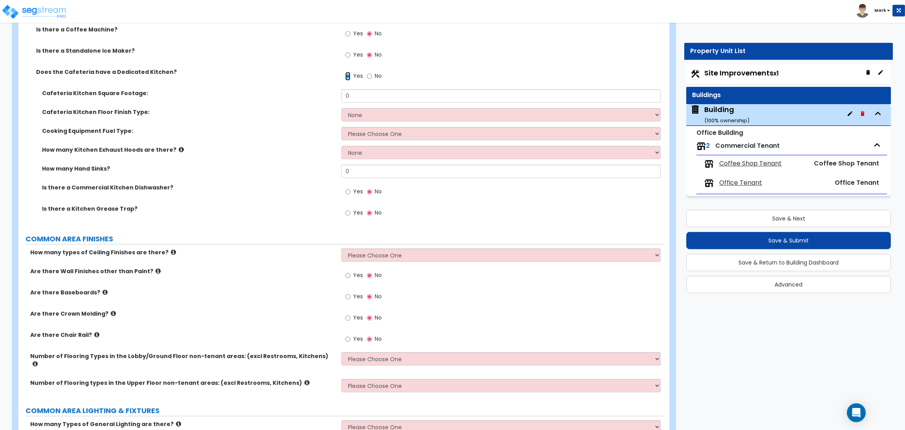
scroll to position [2740, 0]
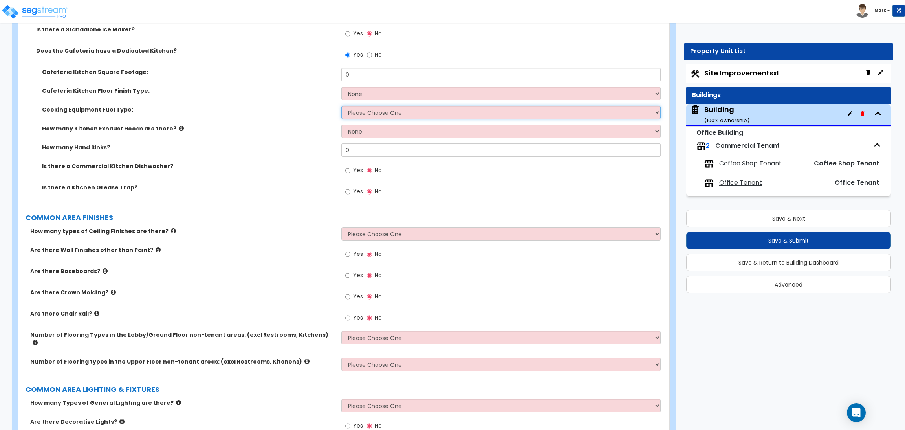
click at [369, 112] on select "Please Choose One Gas Electric" at bounding box center [500, 112] width 319 height 13
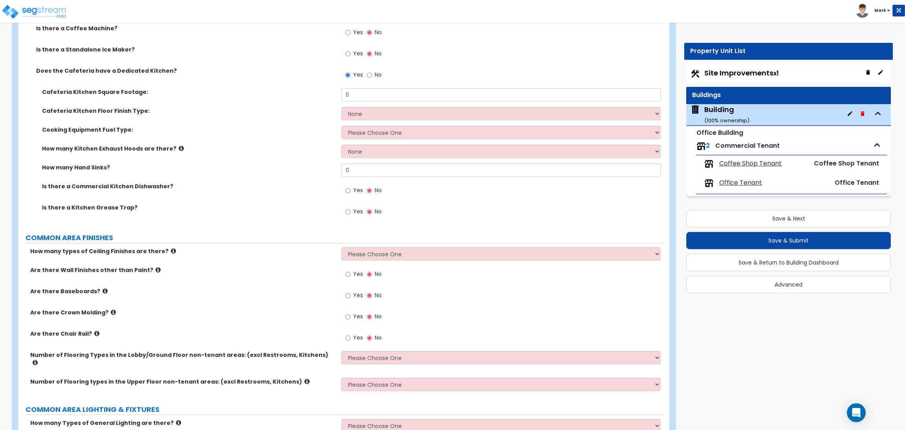
scroll to position [2681, 0]
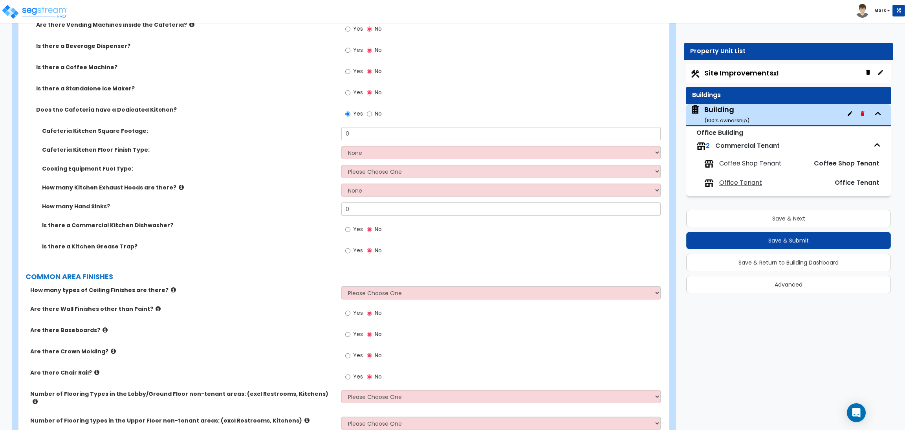
click at [352, 248] on label "Yes" at bounding box center [354, 251] width 18 height 13
click at [350, 248] on input "Yes" at bounding box center [347, 250] width 5 height 9
radio input "true"
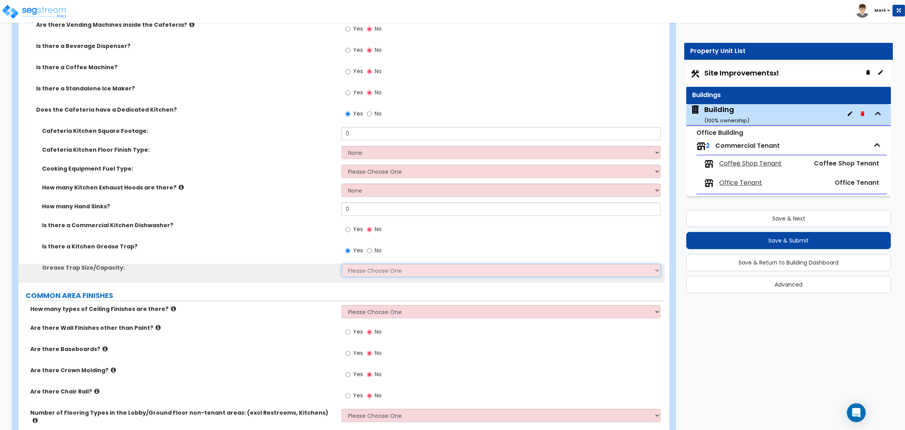
click at [360, 271] on select "Please Choose One Small Medium Large" at bounding box center [500, 270] width 319 height 13
select select "2"
click at [341, 264] on select "Please Choose One Small Medium Large" at bounding box center [500, 270] width 319 height 13
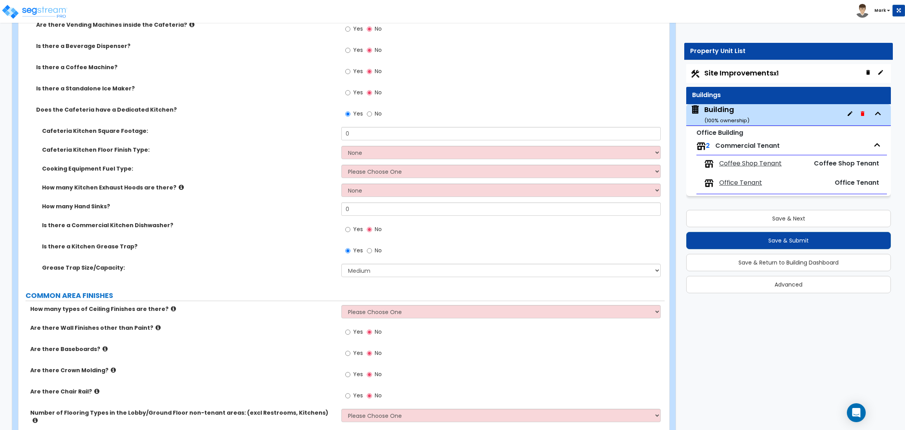
click at [352, 232] on label "Yes" at bounding box center [354, 230] width 18 height 13
click at [350, 232] on input "Yes" at bounding box center [347, 229] width 5 height 9
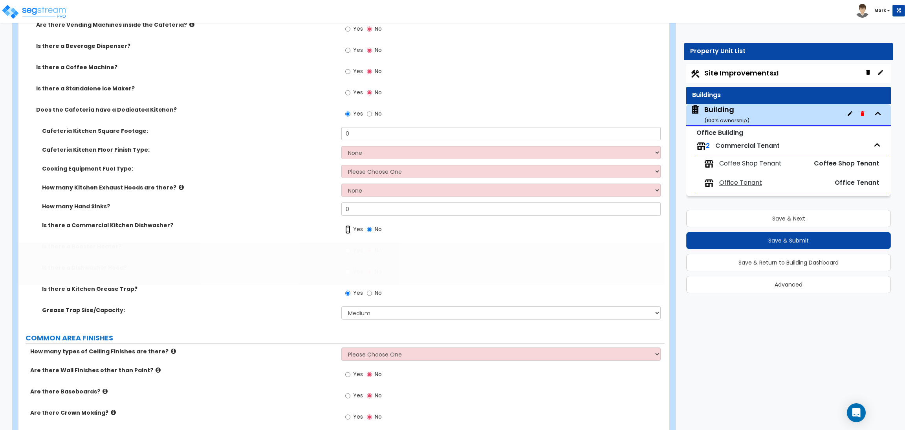
radio input "true"
click at [350, 254] on input "Yes" at bounding box center [347, 250] width 5 height 9
radio input "true"
click at [358, 267] on label "Yes" at bounding box center [354, 272] width 18 height 13
click at [350, 268] on input "Yes" at bounding box center [347, 272] width 5 height 9
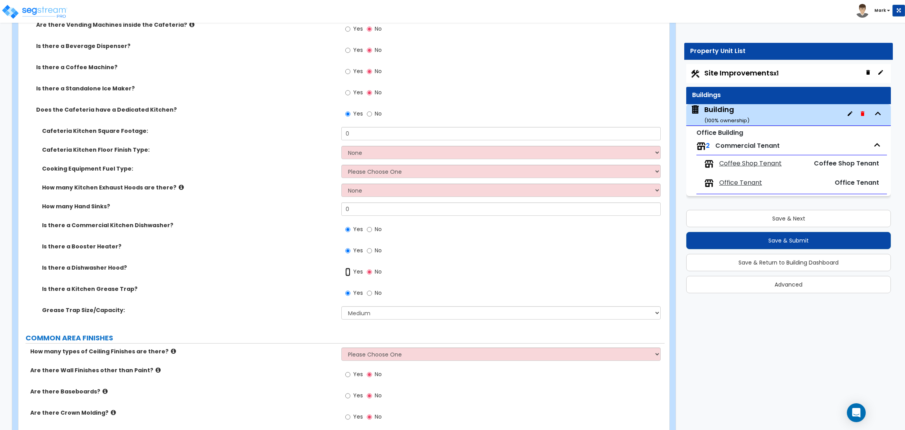
radio input "true"
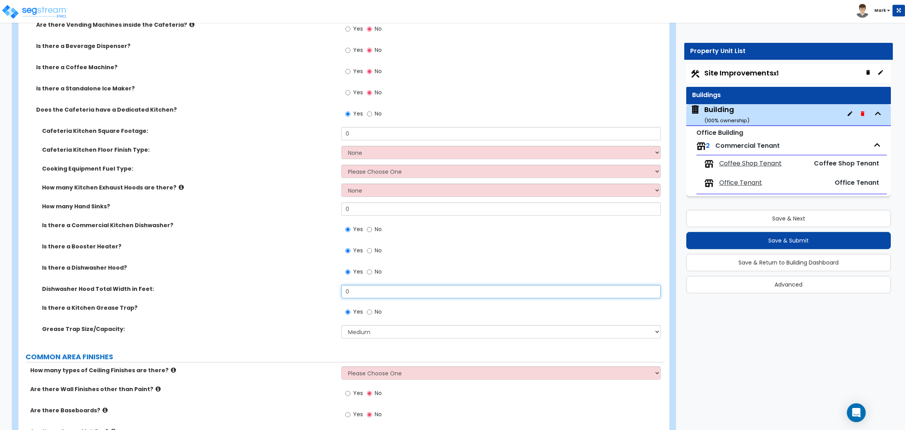
drag, startPoint x: 361, startPoint y: 291, endPoint x: 339, endPoint y: 285, distance: 23.2
click at [339, 285] on div "Cafeteria Kitchen Square Footage: 0 Cafeteria Kitchen Floor Finish Type: None T…" at bounding box center [341, 235] width 635 height 217
type input "4"
drag, startPoint x: 351, startPoint y: 213, endPoint x: 338, endPoint y: 212, distance: 13.4
click at [338, 212] on div "How many Hand Sinks? 0" at bounding box center [341, 211] width 646 height 19
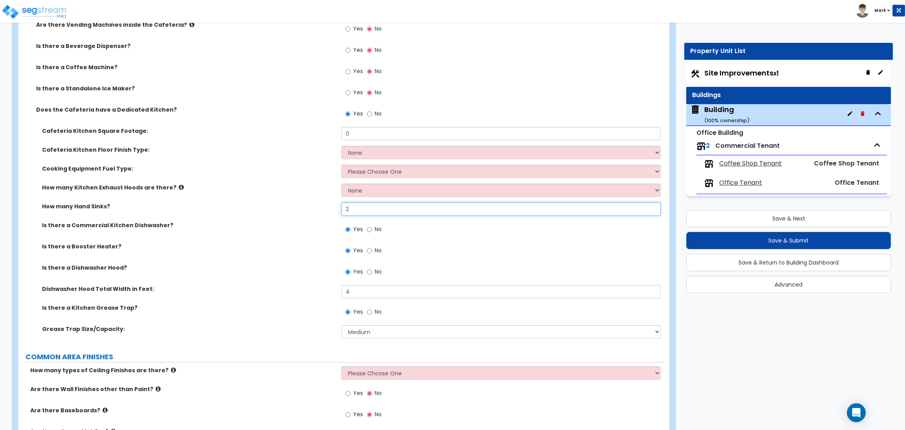
type input "2"
click at [188, 61] on div "Is there a Beverage Dispenser? Yes No" at bounding box center [341, 52] width 646 height 21
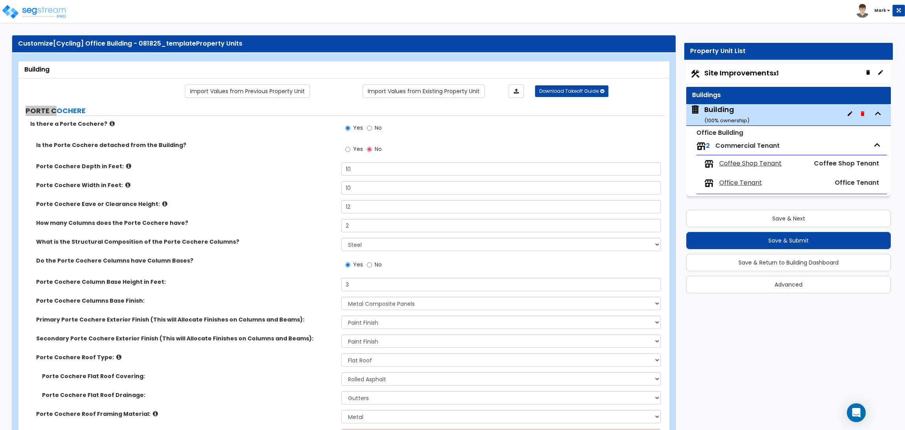
scroll to position [0, 0]
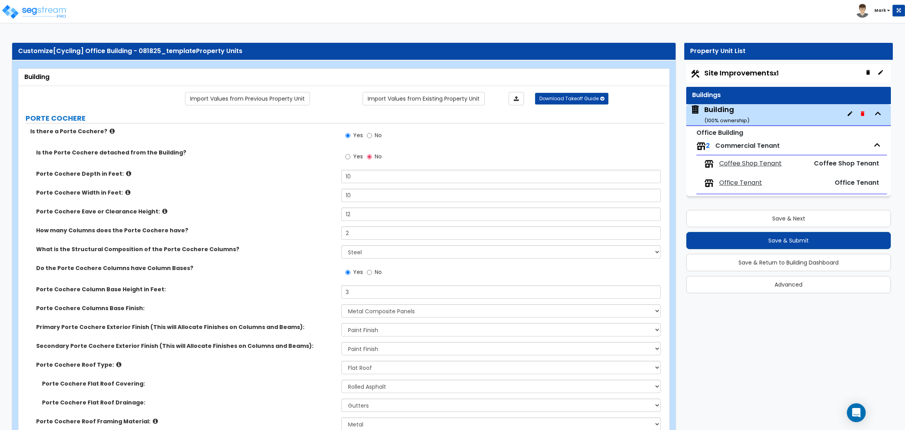
click at [131, 130] on label "Is there a Porte Cochere?" at bounding box center [182, 131] width 305 height 8
click at [238, 199] on div "Porte Cochere Width in Feet: 10" at bounding box center [341, 198] width 646 height 19
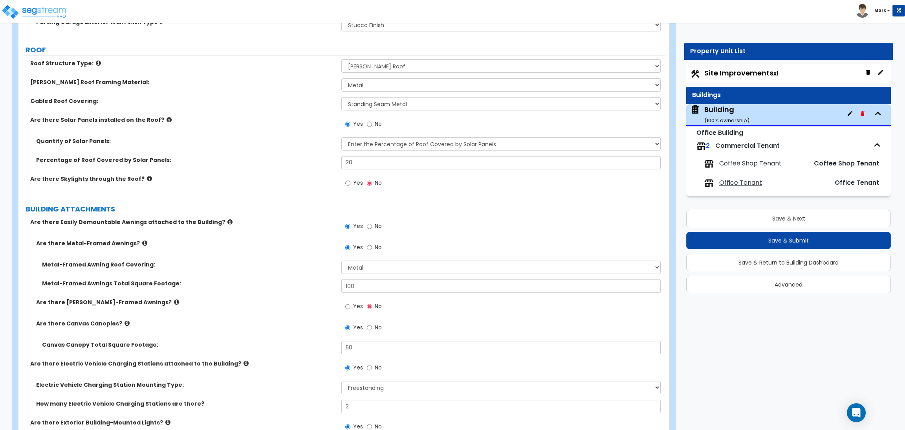
scroll to position [943, 0]
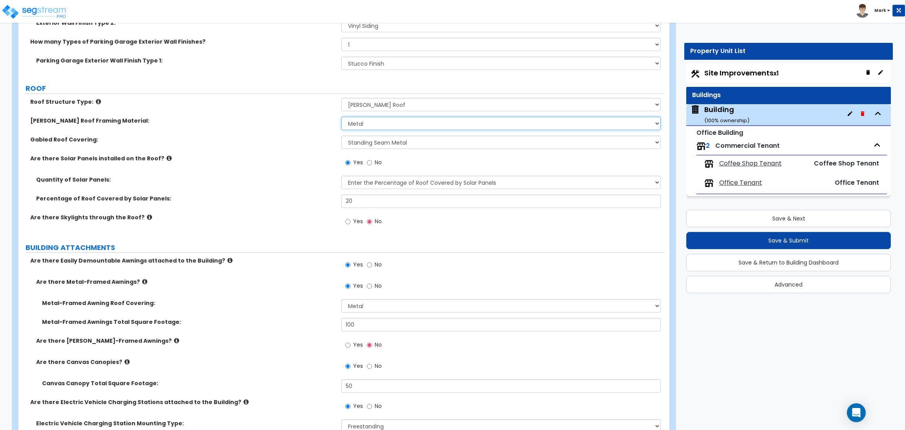
click at [355, 125] on select "I Don't Know, Please choose for me Metal Wood" at bounding box center [500, 123] width 319 height 13
click at [317, 135] on div "Gable Roof Framing Material: I Don't Know, Please choose for me Metal Wood" at bounding box center [341, 126] width 646 height 19
click at [365, 103] on select "Please Choose One Gable Roof Flat Roof Hybrid Gable & Flat Roof" at bounding box center [500, 104] width 319 height 13
select select "2"
click at [341, 98] on select "Please Choose One Gable Roof Flat Roof Hybrid Gable & Flat Roof" at bounding box center [500, 104] width 319 height 13
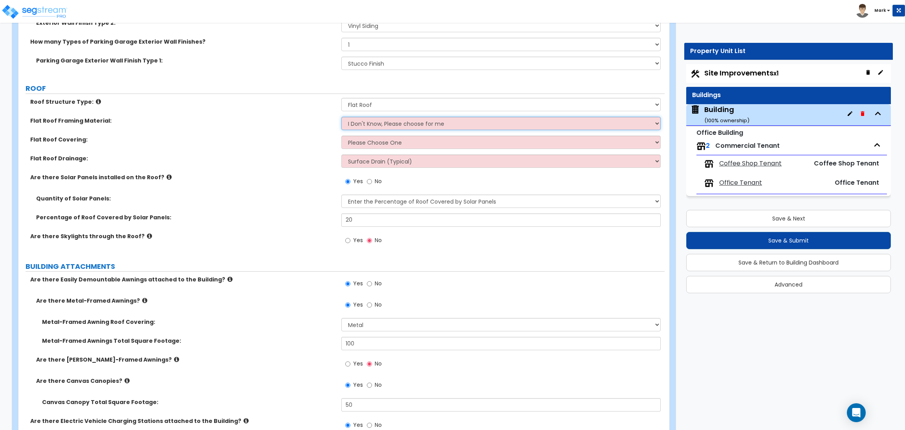
click at [367, 125] on select "I Don't Know, Please choose for me Metal Wood Concrete" at bounding box center [500, 123] width 319 height 13
click at [288, 145] on div "Flat Roof Covering: Please Choose One Rolled Asphalt PVC Membrane Plastic (EPDM…" at bounding box center [341, 145] width 646 height 19
click at [363, 125] on select "I Don't Know, Please choose for me Metal Wood Concrete" at bounding box center [500, 123] width 319 height 13
click at [381, 100] on select "Please Choose One Gable Roof Flat Roof Hybrid Gable & Flat Roof" at bounding box center [500, 104] width 319 height 13
click at [268, 111] on div "Roof Structure Type: Please Choose One Gable Roof Flat Roof Hybrid Gable & Flat…" at bounding box center [341, 107] width 646 height 19
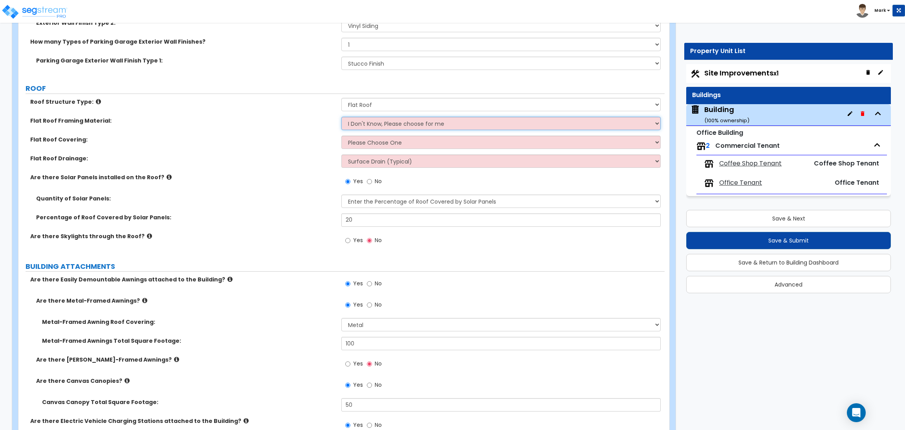
click at [358, 123] on select "I Don't Know, Please choose for me Metal Wood Concrete" at bounding box center [500, 123] width 319 height 13
select select "1"
click at [341, 117] on select "I Don't Know, Please choose for me Metal Wood Concrete" at bounding box center [500, 123] width 319 height 13
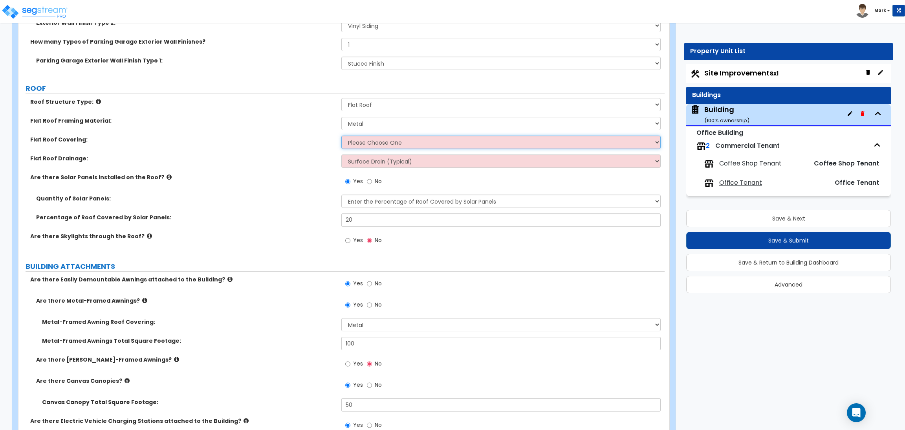
click at [362, 147] on select "Please Choose One Rolled Asphalt PVC Membrane Plastic (EPDM) Membrane Asphalt F…" at bounding box center [500, 142] width 319 height 13
select select "3"
click at [341, 136] on select "Please Choose One Rolled Asphalt PVC Membrane Plastic (EPDM) Membrane Asphalt F…" at bounding box center [500, 142] width 319 height 13
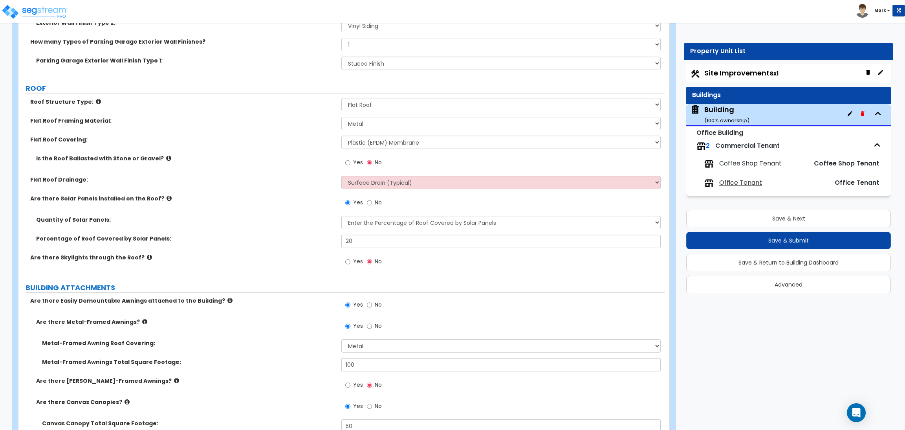
click at [205, 139] on label "Flat Roof Covering:" at bounding box center [182, 140] width 305 height 8
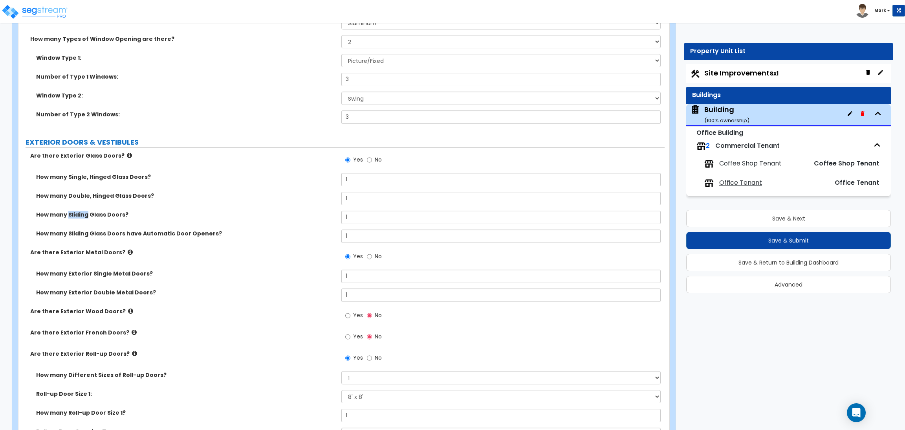
click at [228, 213] on label "How many Sliding Glass Doors?" at bounding box center [185, 215] width 299 height 8
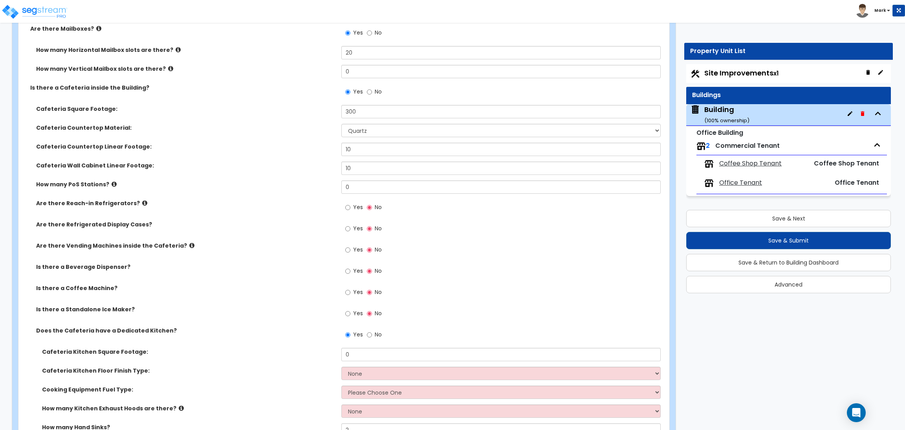
scroll to position [2505, 0]
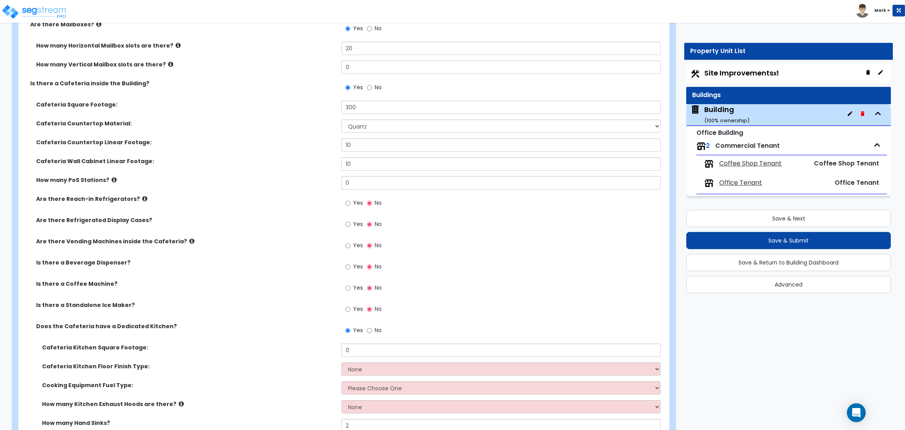
click at [353, 205] on span "Yes" at bounding box center [358, 203] width 10 height 8
click at [350, 205] on input "Yes" at bounding box center [347, 203] width 5 height 9
radio input "true"
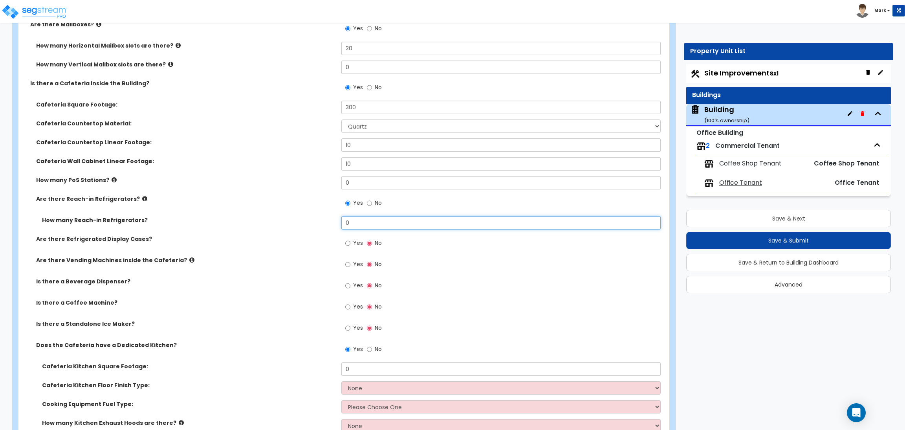
drag, startPoint x: 353, startPoint y: 222, endPoint x: 326, endPoint y: 224, distance: 26.8
click at [326, 224] on div "How many Reach-in Refrigerators? 0" at bounding box center [341, 225] width 646 height 19
type input "1"
click at [352, 247] on label "Yes" at bounding box center [354, 243] width 18 height 13
click at [350, 247] on input "Yes" at bounding box center [347, 243] width 5 height 9
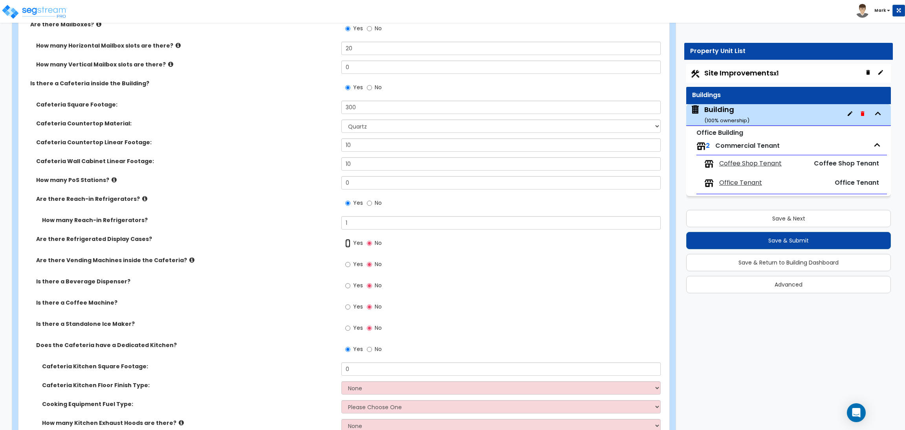
radio input "true"
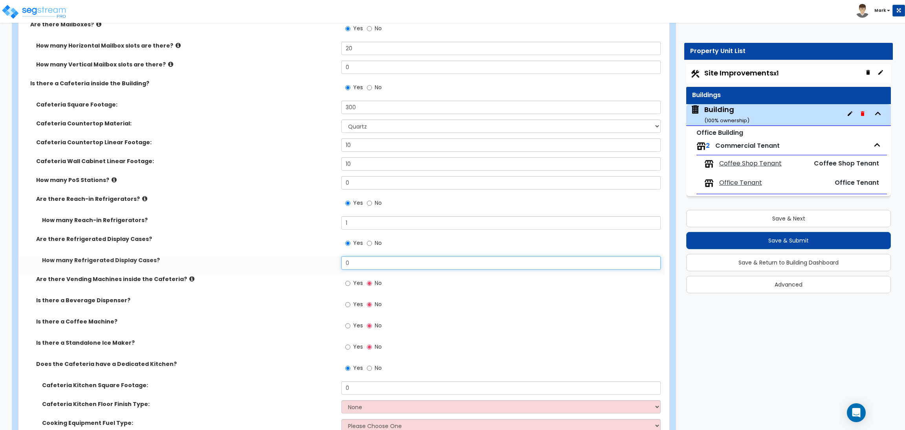
drag, startPoint x: 363, startPoint y: 268, endPoint x: 346, endPoint y: 264, distance: 17.3
click at [346, 264] on input "0" at bounding box center [500, 262] width 319 height 13
type input "1"
click at [352, 281] on label "Yes" at bounding box center [354, 283] width 18 height 13
click at [350, 281] on input "Yes" at bounding box center [347, 283] width 5 height 9
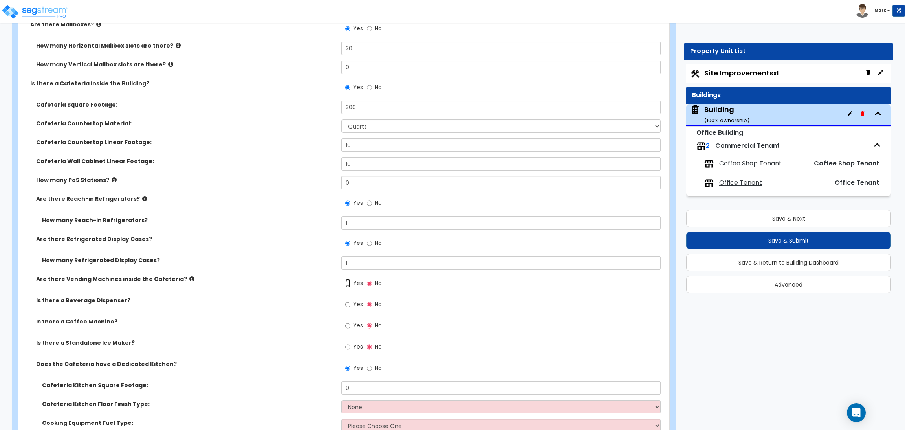
radio input "true"
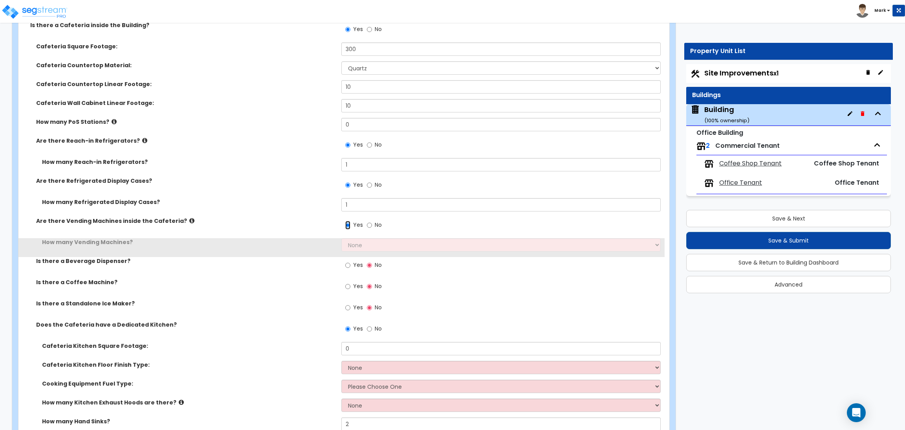
scroll to position [2564, 0]
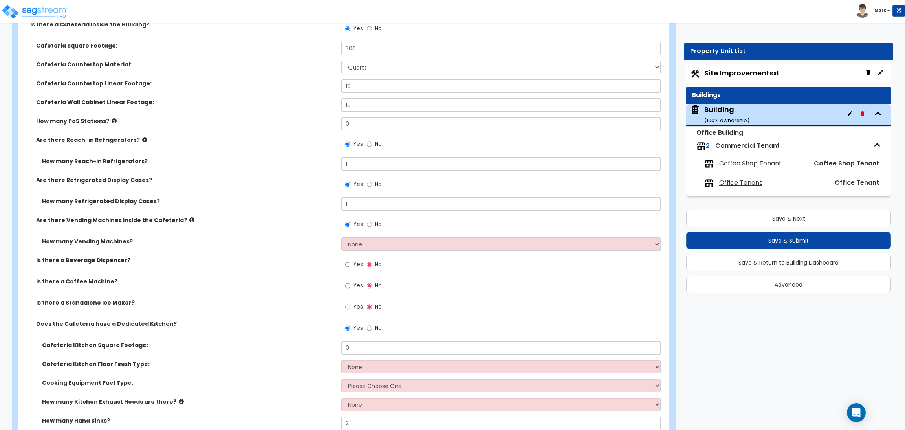
click at [356, 265] on span "Yes" at bounding box center [358, 264] width 10 height 8
click at [350, 265] on input "Yes" at bounding box center [347, 264] width 5 height 9
radio input "true"
click at [360, 246] on select "None 1 2 3" at bounding box center [500, 243] width 319 height 13
select select "1"
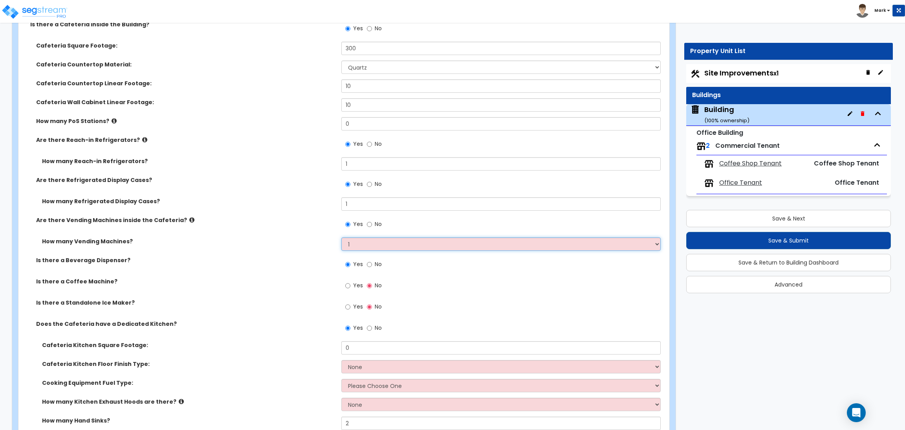
click at [341, 238] on select "None 1 2 3" at bounding box center [500, 243] width 319 height 13
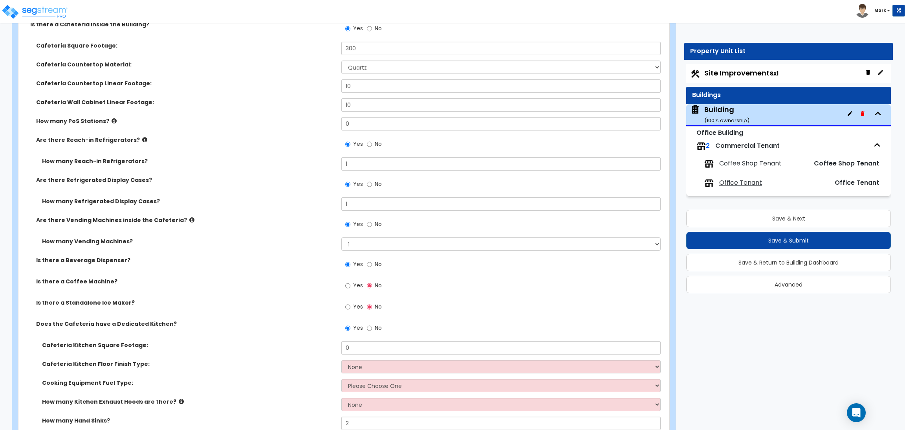
click at [352, 288] on label "Yes" at bounding box center [354, 286] width 18 height 13
click at [350, 288] on input "Yes" at bounding box center [347, 285] width 5 height 9
radio input "true"
click at [351, 305] on label "Yes" at bounding box center [354, 307] width 18 height 13
click at [350, 305] on input "Yes" at bounding box center [347, 307] width 5 height 9
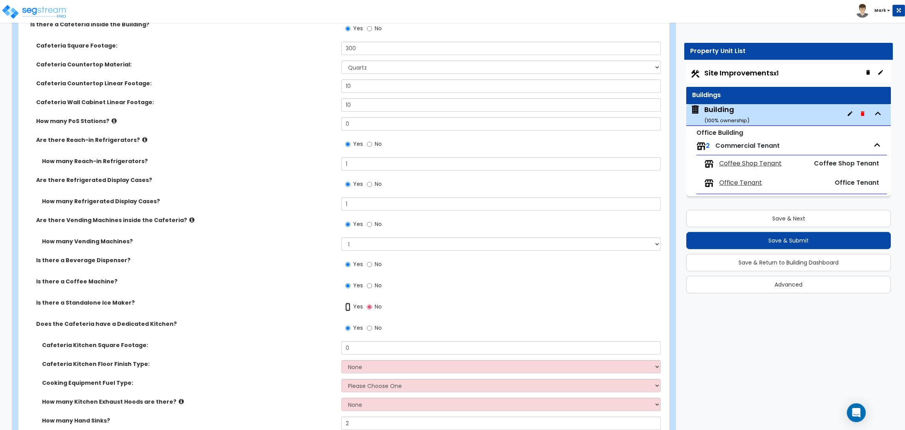
radio input "true"
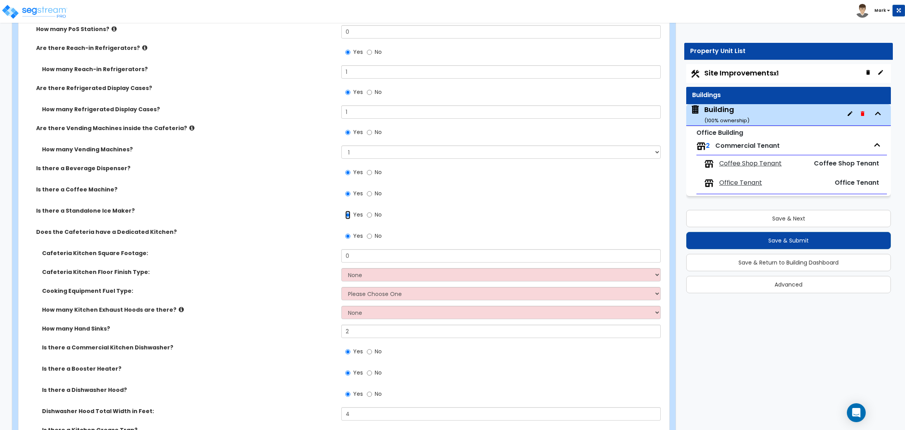
scroll to position [2682, 0]
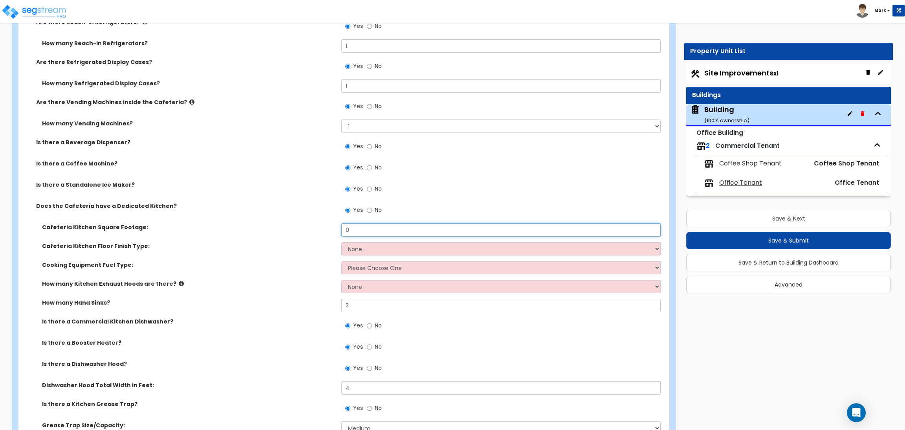
drag, startPoint x: 357, startPoint y: 230, endPoint x: 309, endPoint y: 230, distance: 47.9
click at [309, 230] on div "Cafeteria Kitchen Square Footage: 0" at bounding box center [341, 232] width 646 height 19
type input "200"
click at [353, 246] on select "None Tile Flooring VCT Flooring Sheet Vinyl Flooring" at bounding box center [500, 248] width 319 height 13
select select "1"
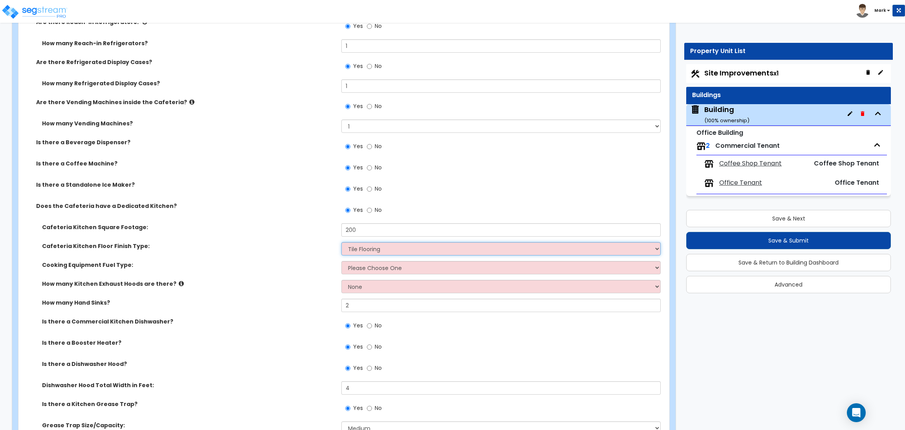
click at [341, 242] on select "None Tile Flooring VCT Flooring Sheet Vinyl Flooring" at bounding box center [500, 248] width 319 height 13
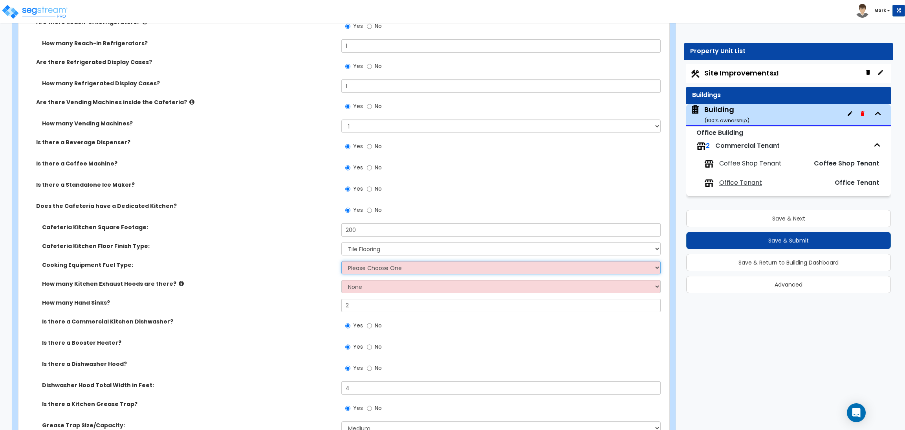
click at [353, 268] on select "Please Choose One Gas Electric" at bounding box center [500, 267] width 319 height 13
select select "2"
click at [341, 261] on select "Please Choose One Gas Electric" at bounding box center [500, 267] width 319 height 13
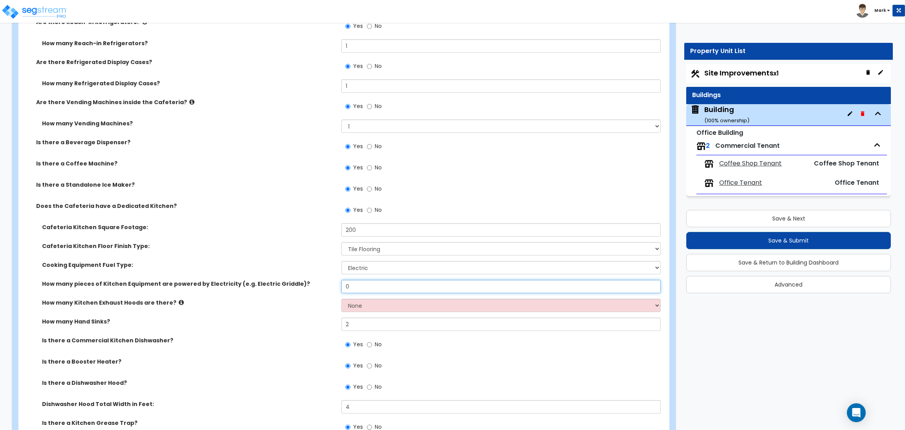
drag, startPoint x: 354, startPoint y: 289, endPoint x: 336, endPoint y: 289, distance: 18.1
click at [336, 289] on div "How many pieces of Kitchen Equipment are powered by Electricity (e.g. Electric …" at bounding box center [341, 289] width 646 height 19
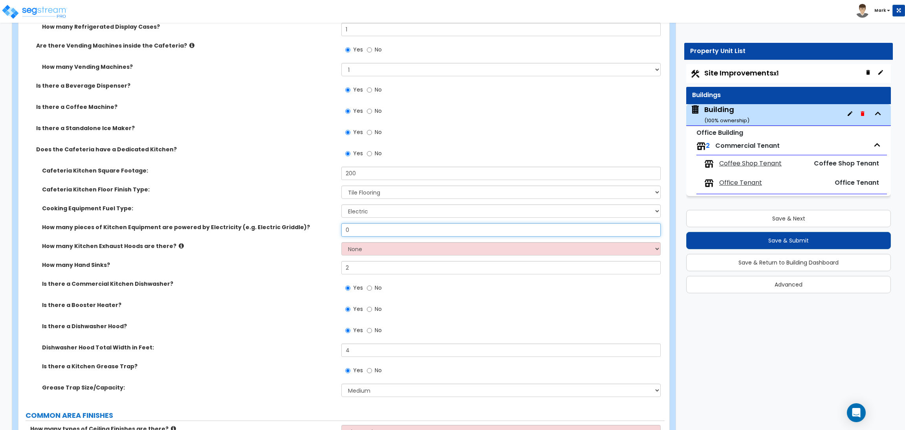
scroll to position [2740, 0]
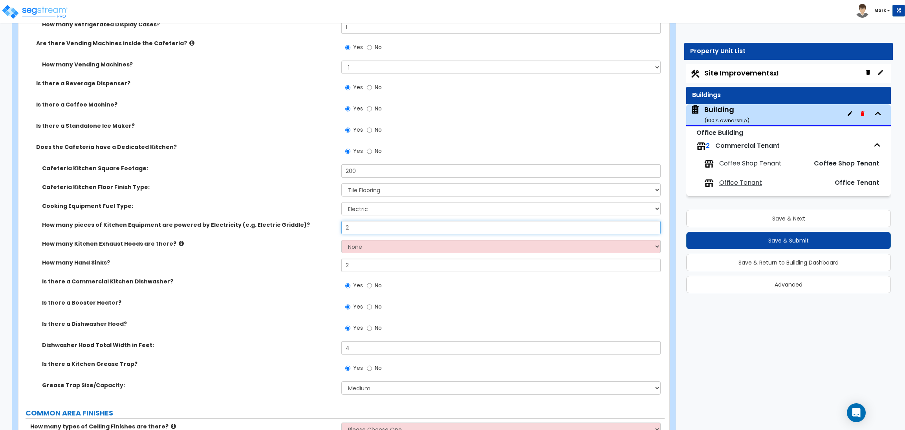
type input "2"
click at [348, 250] on select "None 1 2 3" at bounding box center [500, 246] width 319 height 13
select select "1"
click at [341, 240] on select "None 1 2 3" at bounding box center [500, 246] width 319 height 13
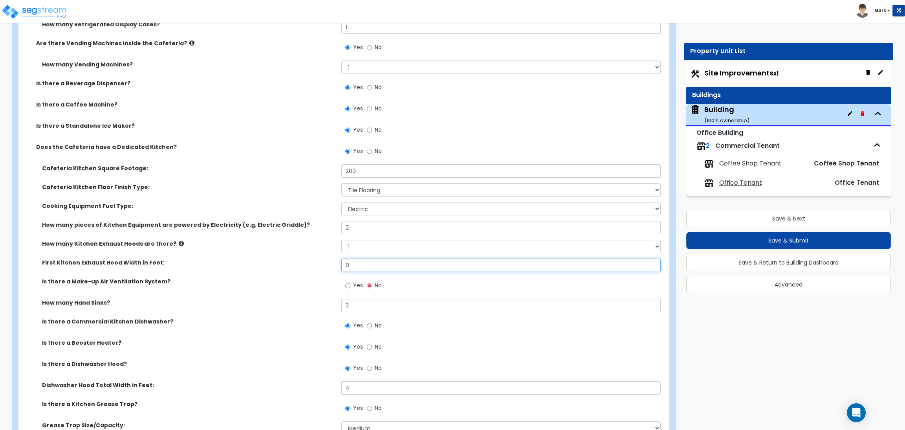
drag, startPoint x: 360, startPoint y: 270, endPoint x: 316, endPoint y: 271, distance: 43.2
click at [316, 271] on div "First Kitchen Exhaust Hood Width in Feet: 0" at bounding box center [341, 268] width 646 height 19
type input "7"
click at [352, 284] on label "Yes" at bounding box center [354, 286] width 18 height 13
click at [350, 284] on input "Yes" at bounding box center [347, 285] width 5 height 9
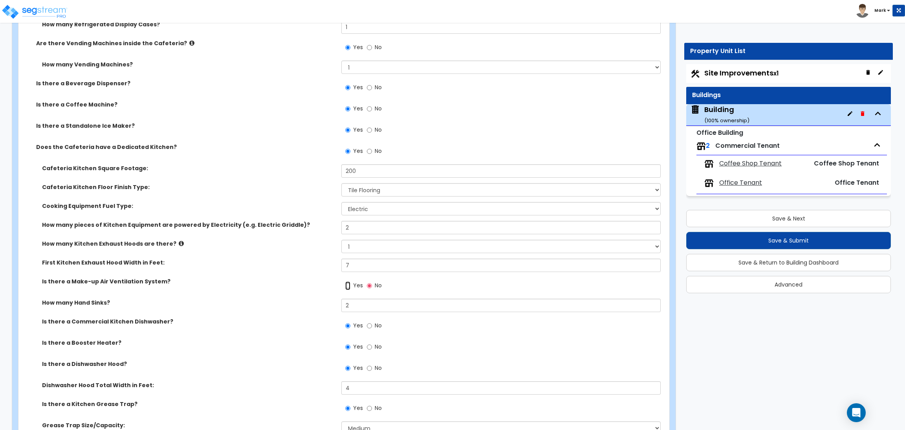
radio input "true"
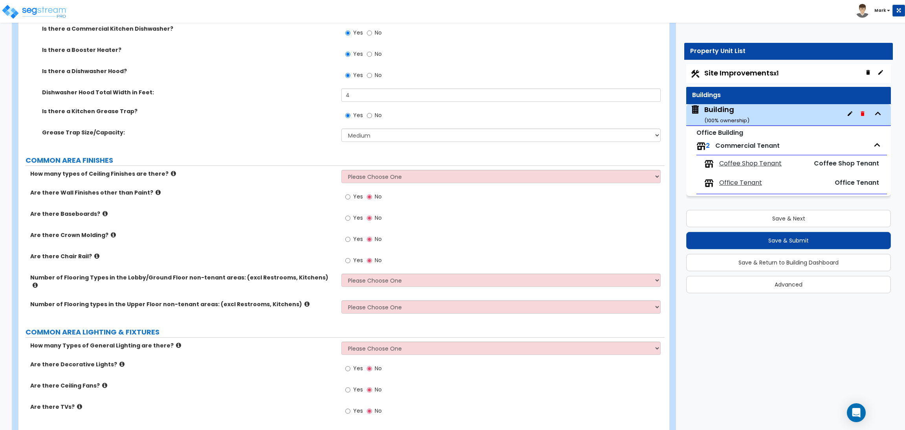
scroll to position [3035, 0]
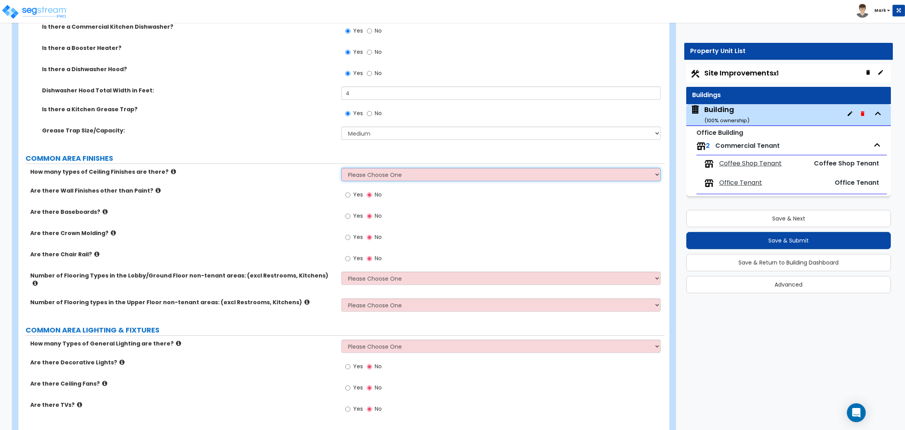
click at [360, 176] on select "Please Choose One 1 2 3" at bounding box center [500, 174] width 319 height 13
select select "2"
click at [341, 168] on select "Please Choose One 1 2 3" at bounding box center [500, 174] width 319 height 13
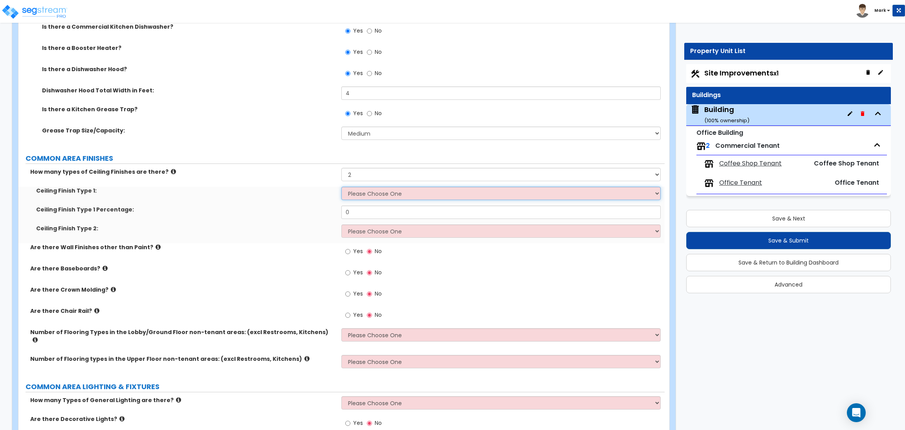
click at [363, 191] on select "Please Choose One Drop Ceiling Drywall Ceiling Open Ceiling" at bounding box center [500, 193] width 319 height 13
select select "2"
click at [341, 187] on select "Please Choose One Drop Ceiling Drywall Ceiling Open Ceiling" at bounding box center [500, 193] width 319 height 13
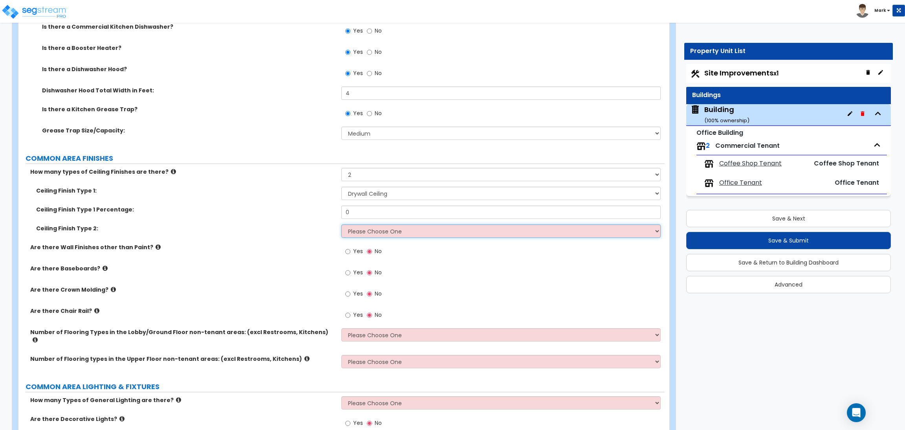
click at [365, 231] on select "Please Choose One Drop Ceiling Drywall Ceiling Open Ceiling" at bounding box center [500, 230] width 319 height 13
select select "1"
click at [341, 225] on select "Please Choose One Drop Ceiling Drywall Ceiling Open Ceiling" at bounding box center [500, 230] width 319 height 13
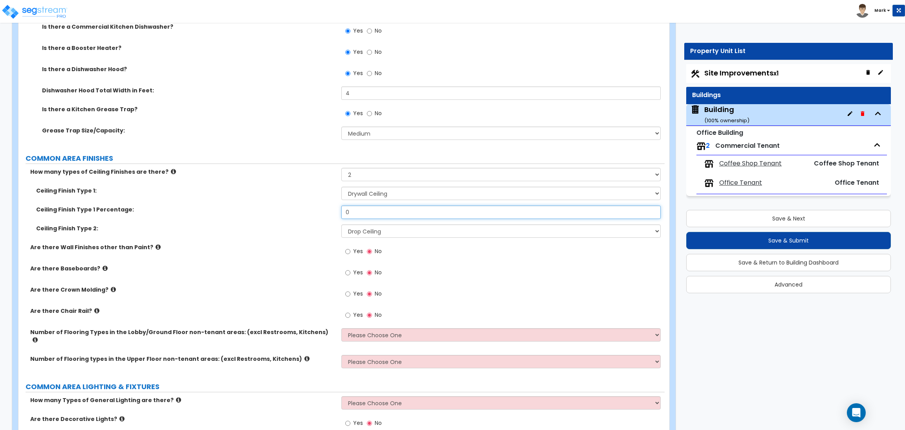
drag, startPoint x: 328, startPoint y: 215, endPoint x: 280, endPoint y: 223, distance: 49.4
click at [280, 223] on div "Ceiling Finish Type 1 Percentage: 0" at bounding box center [341, 214] width 646 height 19
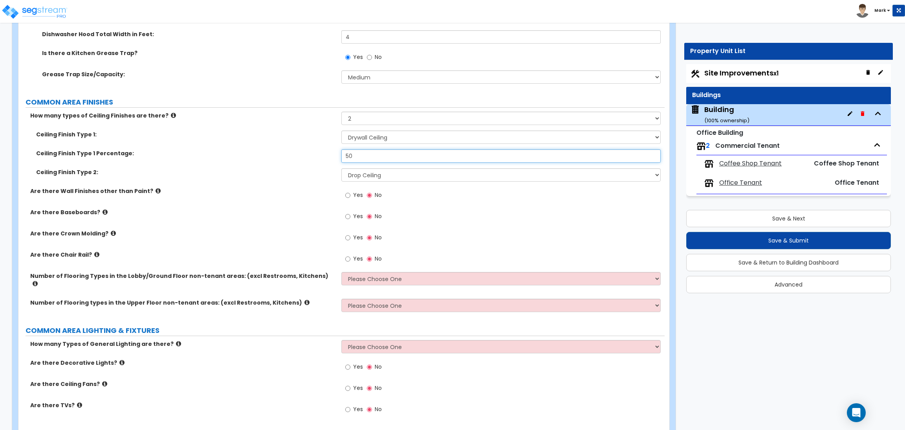
scroll to position [3094, 0]
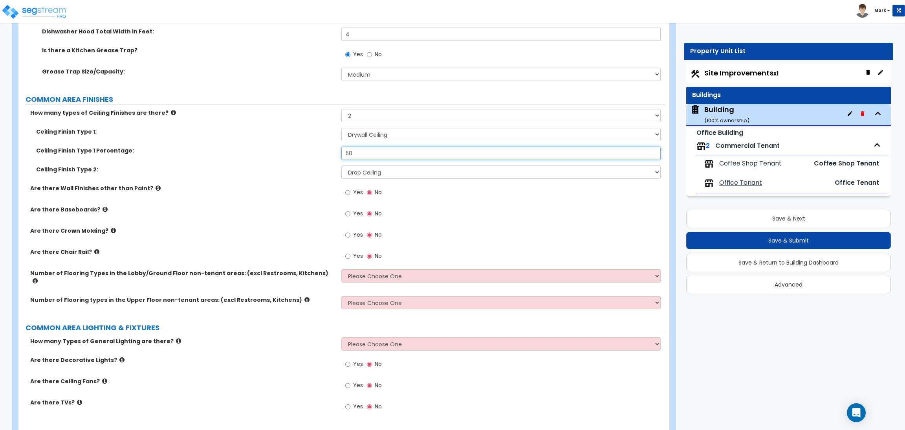
type input "50"
click at [356, 213] on span "Yes" at bounding box center [358, 213] width 10 height 8
click at [350, 213] on input "Yes" at bounding box center [347, 213] width 5 height 9
radio input "true"
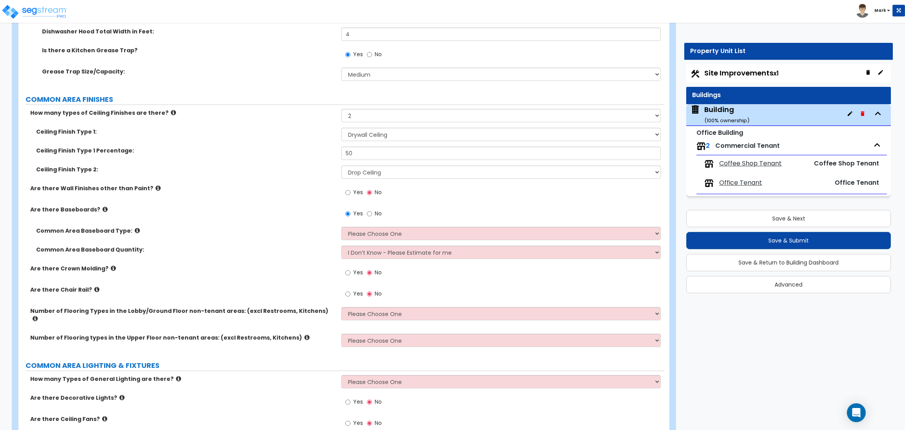
click at [353, 273] on span "Yes" at bounding box center [358, 272] width 10 height 8
click at [350, 273] on input "Yes" at bounding box center [347, 272] width 5 height 9
radio input "true"
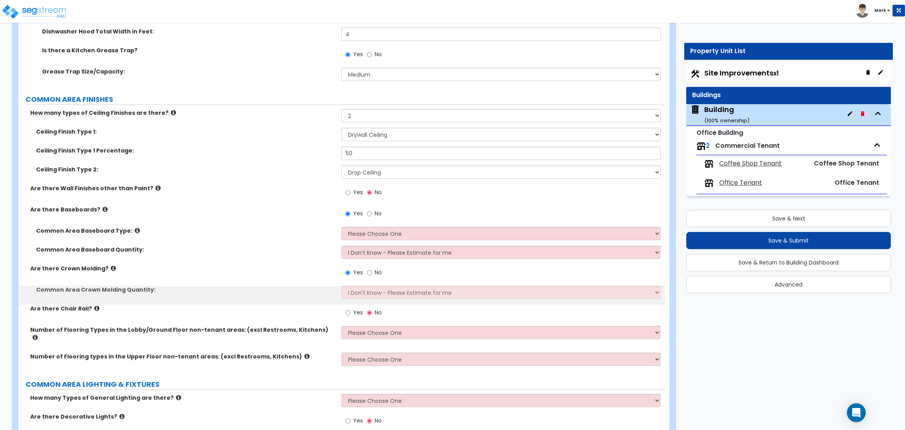
click at [355, 314] on span "Yes" at bounding box center [358, 312] width 10 height 8
click at [350, 314] on input "Yes" at bounding box center [347, 312] width 5 height 9
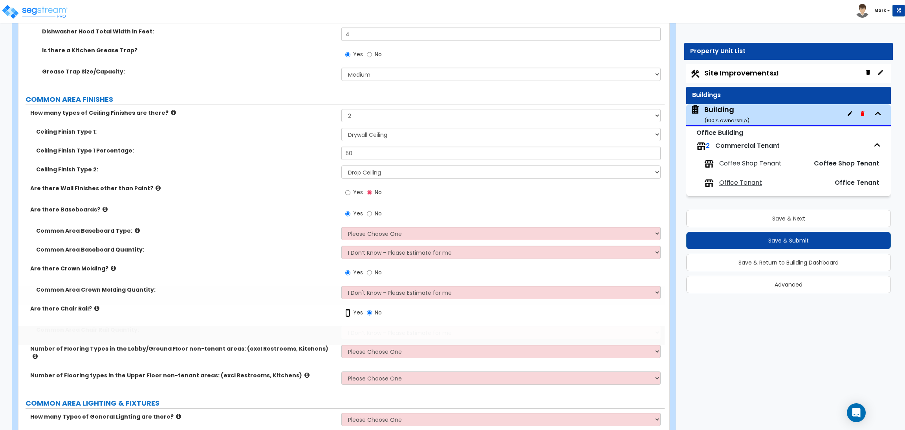
radio input "true"
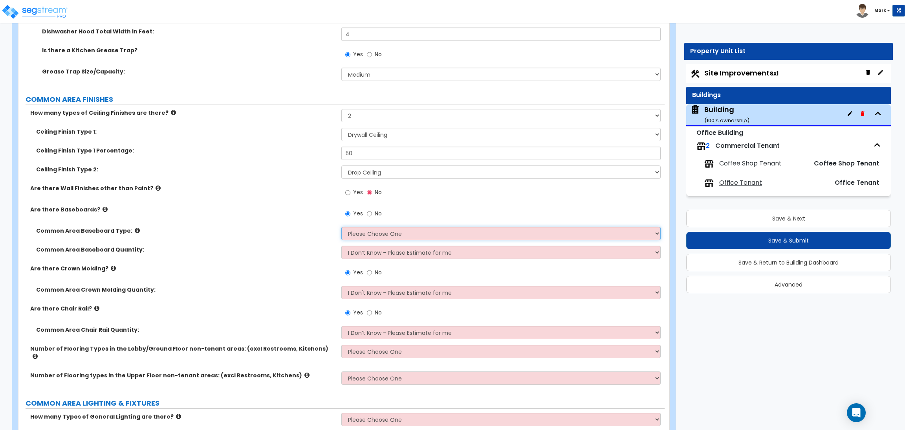
click at [379, 234] on select "Please Choose One Wood Vinyl Carpet Tile" at bounding box center [500, 233] width 319 height 13
select select "1"
click at [341, 227] on select "Please Choose One Wood Vinyl Carpet Tile" at bounding box center [500, 233] width 319 height 13
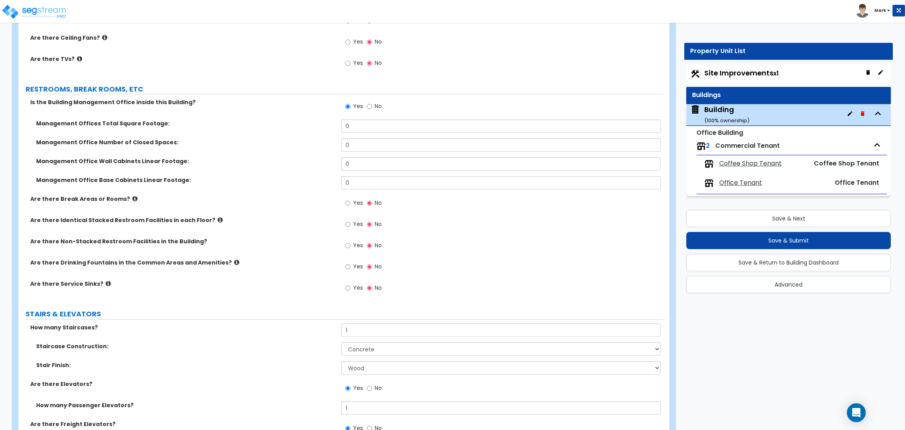
scroll to position [3507, 0]
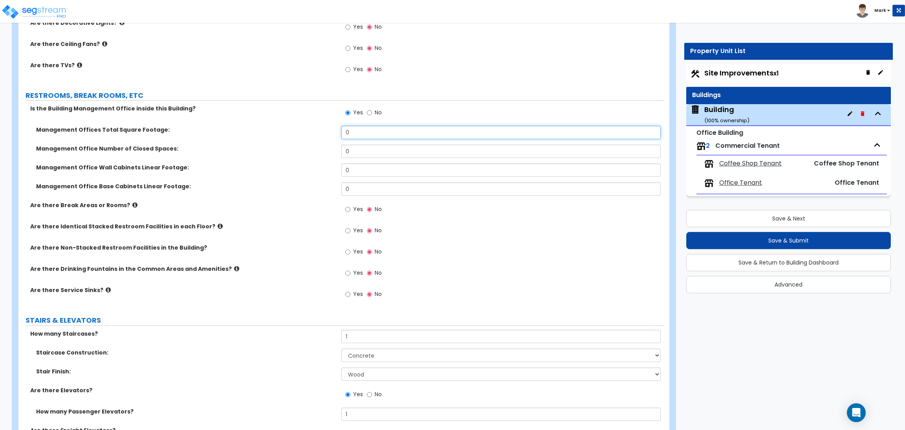
drag, startPoint x: 360, startPoint y: 129, endPoint x: 323, endPoint y: 119, distance: 37.6
click at [323, 126] on div "Management Offices Total Square Footage: 0" at bounding box center [341, 135] width 646 height 19
type input "200"
drag, startPoint x: 360, startPoint y: 142, endPoint x: 334, endPoint y: 146, distance: 25.5
click at [334, 146] on div "Management Office Number of Closed Spaces: 0" at bounding box center [341, 154] width 646 height 19
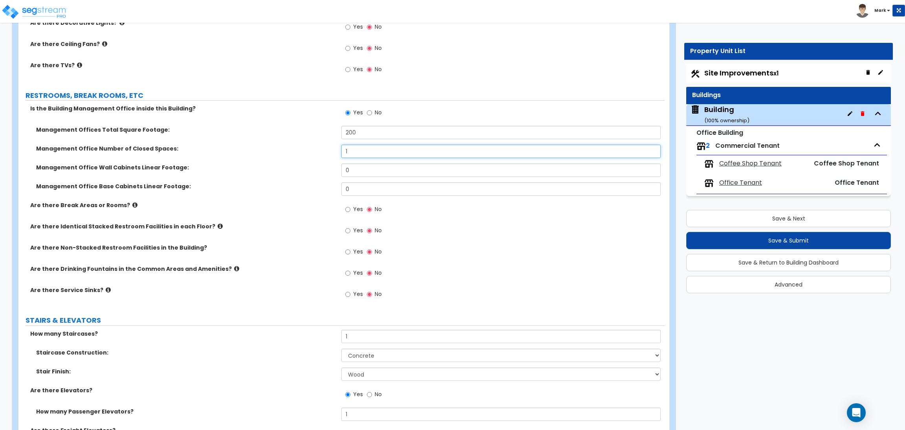
type input "1"
click at [381, 169] on input "0" at bounding box center [500, 169] width 319 height 13
drag, startPoint x: 352, startPoint y: 182, endPoint x: 332, endPoint y: 182, distance: 20.4
click at [332, 182] on div "Management Office Base Cabinets Linear Footage: 0" at bounding box center [341, 191] width 646 height 19
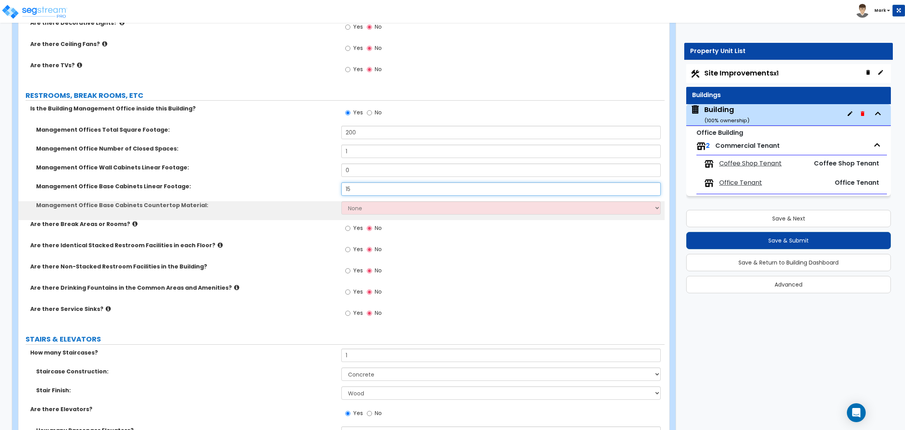
type input "15"
drag, startPoint x: 357, startPoint y: 165, endPoint x: 332, endPoint y: 163, distance: 25.7
click at [332, 163] on div "Management Office Wall Cabinets Linear Footage: 0" at bounding box center [341, 172] width 646 height 19
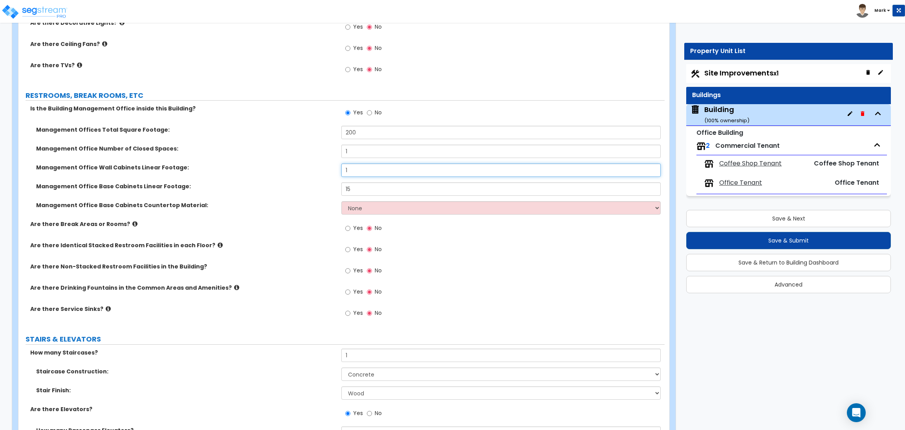
drag, startPoint x: 356, startPoint y: 164, endPoint x: 331, endPoint y: 163, distance: 25.6
click at [331, 163] on div "Management Office Wall Cabinets Linear Footage: 1" at bounding box center [341, 172] width 646 height 19
type input "15"
click at [262, 187] on div "Management Office Base Cabinets Linear Footage: 15" at bounding box center [341, 191] width 646 height 19
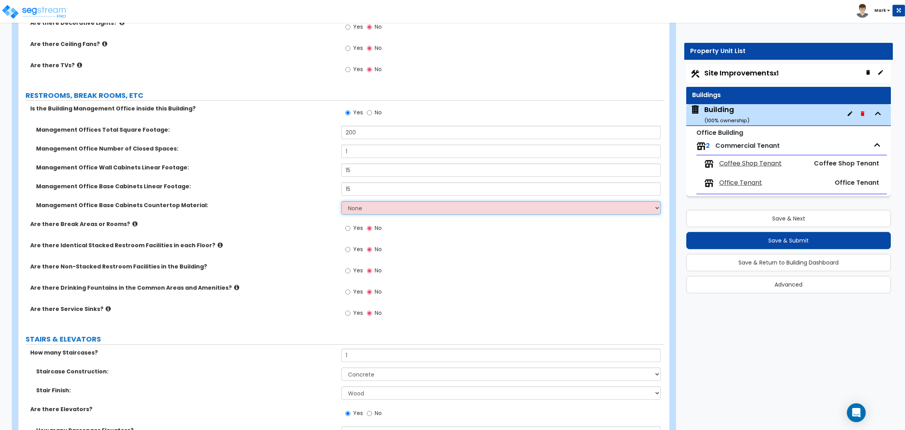
click at [376, 202] on select "None Plastic Laminate Solid Surface Stone Quartz Marble Tile Wood Stainless Ste…" at bounding box center [500, 207] width 319 height 13
click at [376, 201] on select "None Plastic Laminate Solid Surface Stone Quartz Marble Tile Wood Stainless Ste…" at bounding box center [500, 207] width 319 height 13
click at [266, 250] on div "Are there Identical Stacked Restroom Facilities in each Floor? Yes No" at bounding box center [341, 251] width 646 height 21
click at [352, 201] on select "None Plastic Laminate Solid Surface Stone Quartz Marble Tile Wood Stainless Ste…" at bounding box center [500, 207] width 319 height 13
select select "4"
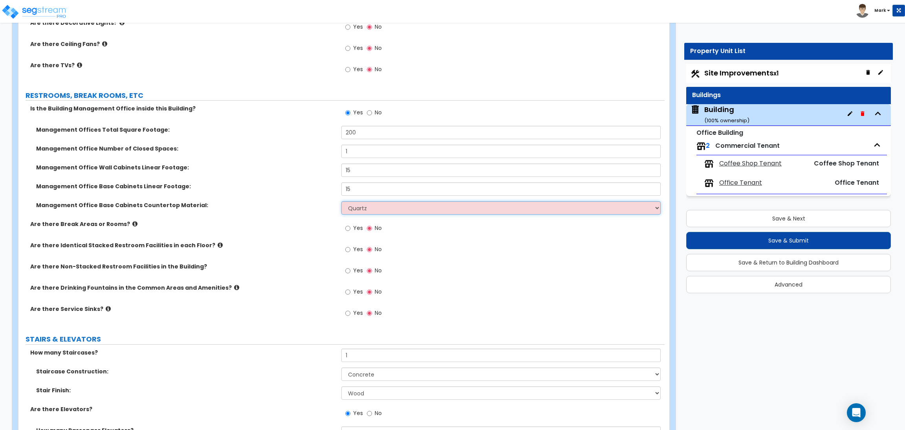
click at [341, 201] on select "None Plastic Laminate Solid Surface Stone Quartz Marble Tile Wood Stainless Ste…" at bounding box center [500, 207] width 319 height 13
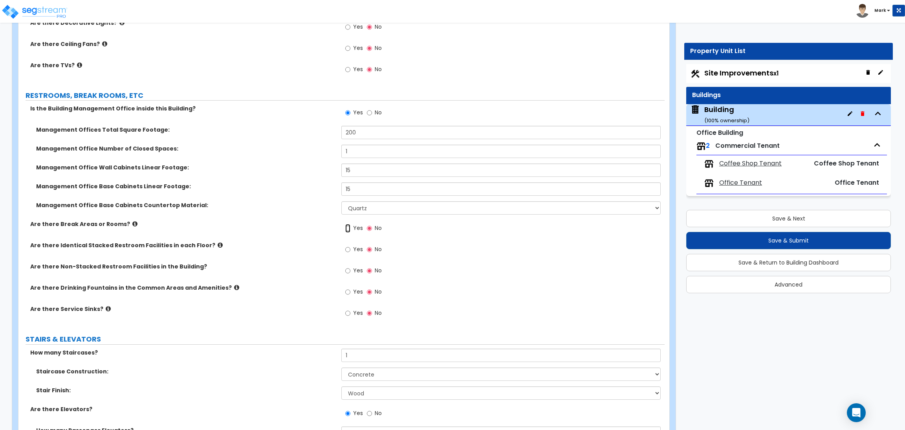
click at [349, 224] on input "Yes" at bounding box center [347, 228] width 5 height 9
radio input "true"
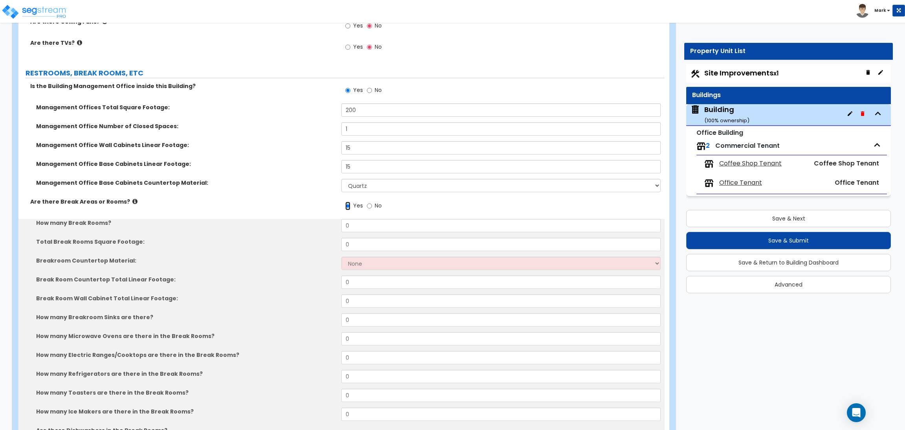
scroll to position [3625, 0]
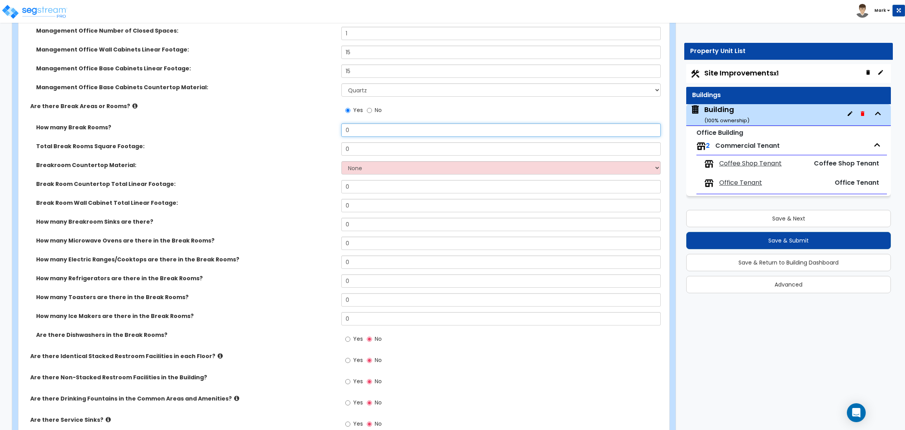
drag, startPoint x: 361, startPoint y: 123, endPoint x: 319, endPoint y: 123, distance: 42.4
click at [319, 123] on div "How many Break Rooms? 0" at bounding box center [341, 132] width 646 height 19
drag, startPoint x: 360, startPoint y: 122, endPoint x: 299, endPoint y: 125, distance: 61.0
click at [299, 125] on div "How many Break Rooms? 200" at bounding box center [341, 132] width 646 height 19
type input "1"
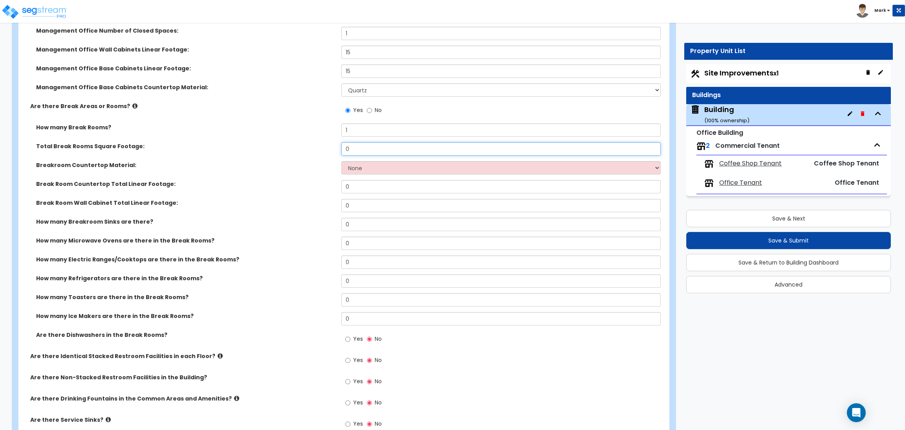
drag, startPoint x: 351, startPoint y: 140, endPoint x: 339, endPoint y: 143, distance: 12.1
click at [340, 143] on div "Total Break Rooms Square Footage: 0" at bounding box center [341, 151] width 646 height 19
type input "200"
drag, startPoint x: 354, startPoint y: 216, endPoint x: 343, endPoint y: 216, distance: 11.0
click at [343, 218] on input "0" at bounding box center [500, 224] width 319 height 13
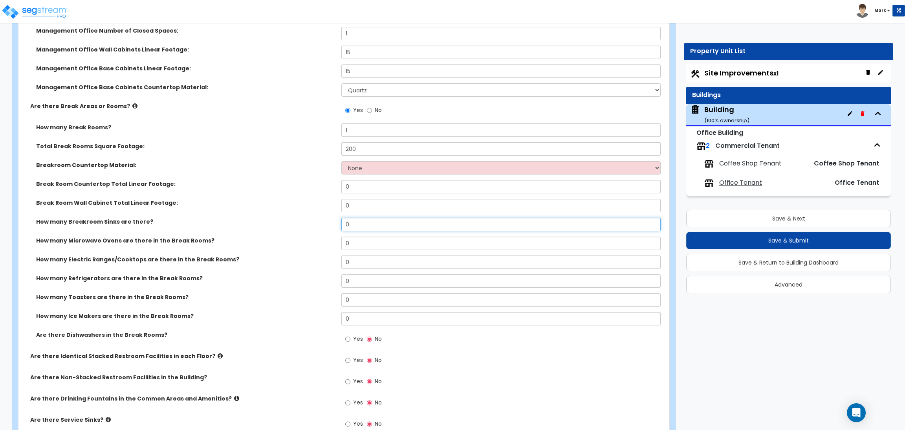
type input "1"
select select "1"
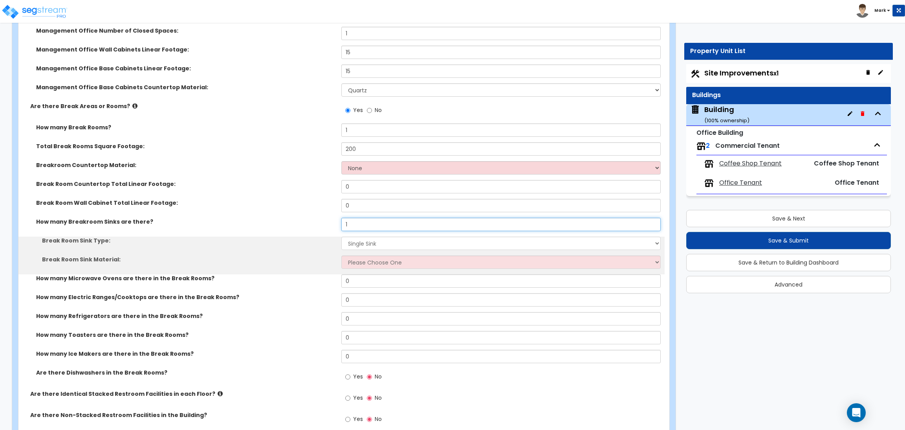
type input "1"
click at [361, 237] on select "Please Choose One Single Sink Double Sink" at bounding box center [500, 243] width 319 height 13
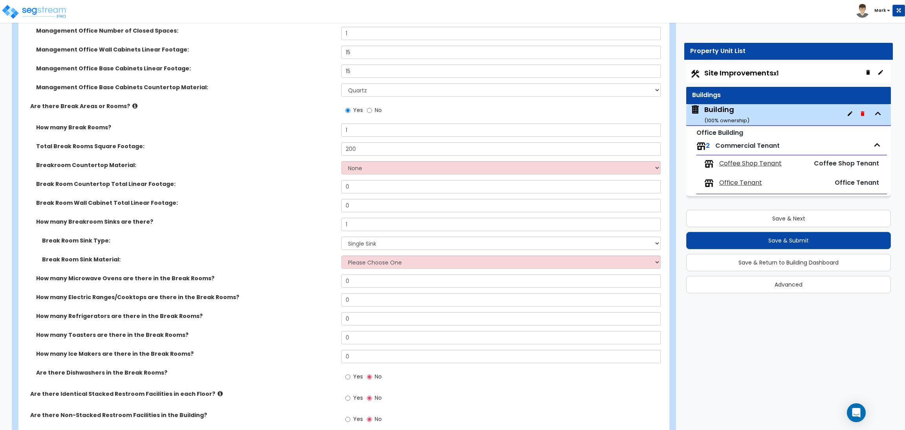
click at [307, 237] on label "Break Room Sink Type:" at bounding box center [188, 241] width 293 height 8
click at [379, 237] on select "Please Choose One Single Sink Double Sink" at bounding box center [500, 243] width 319 height 13
click at [318, 237] on label "Break Room Sink Type:" at bounding box center [188, 241] width 293 height 8
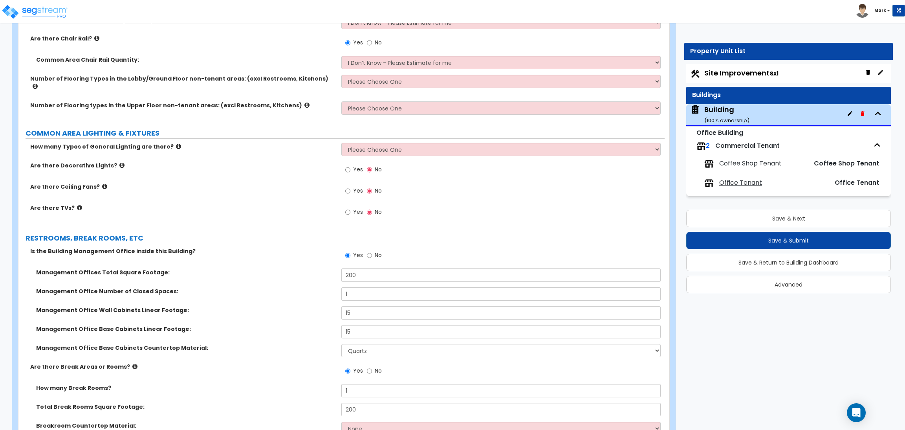
scroll to position [3389, 0]
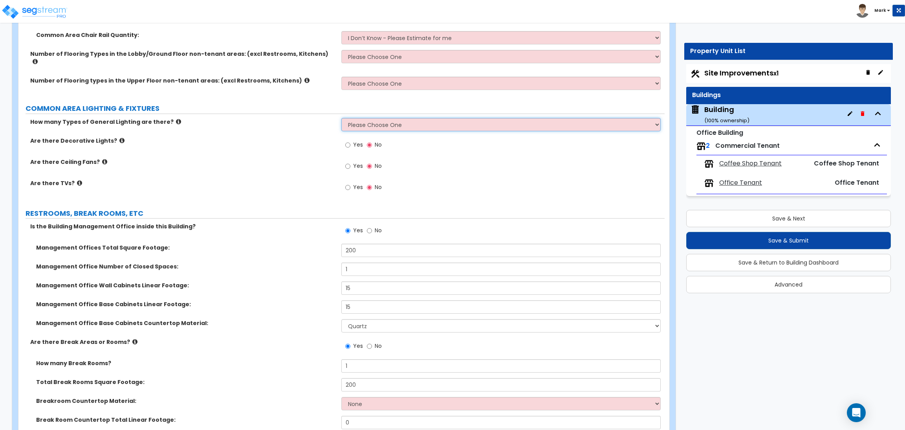
click at [369, 122] on select "Please Choose One 1 2 3" at bounding box center [500, 124] width 319 height 13
select select "2"
click at [341, 118] on select "Please Choose One 1 2 3" at bounding box center [500, 124] width 319 height 13
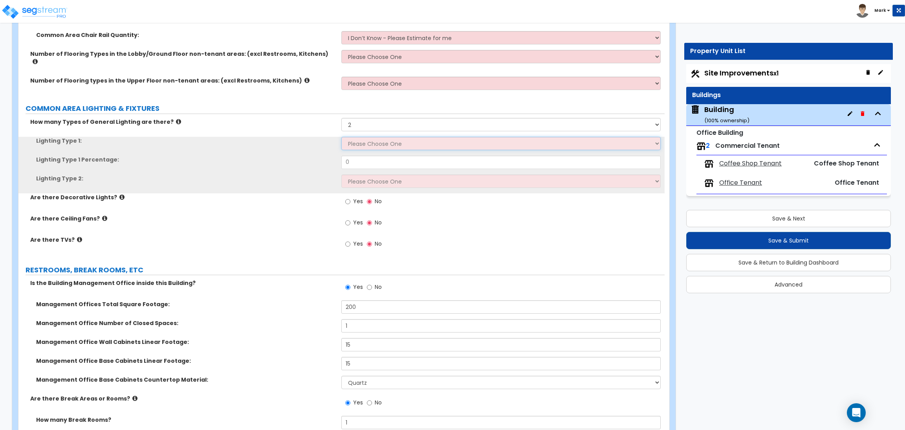
click at [364, 137] on select "Please Choose One LED Surface-Mounted LED Recessed Fluorescent Surface-Mounted …" at bounding box center [500, 143] width 319 height 13
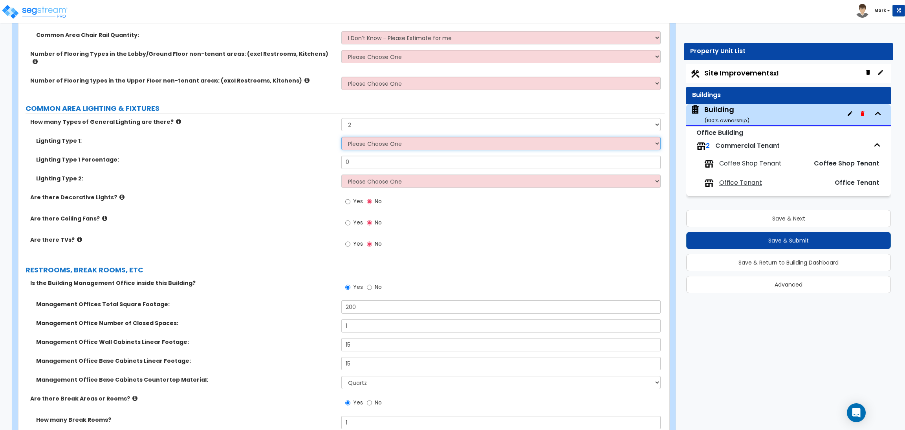
select select "1"
click at [341, 137] on select "Please Choose One LED Surface-Mounted LED Recessed Fluorescent Surface-Mounted …" at bounding box center [500, 143] width 319 height 13
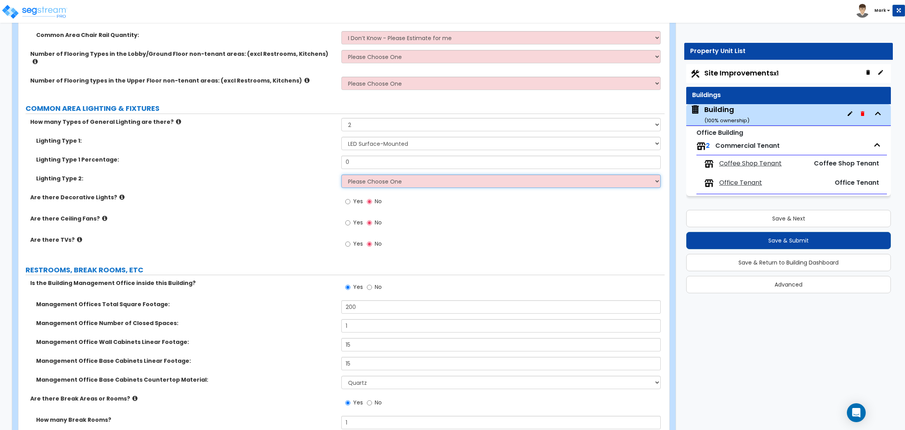
click at [364, 174] on select "Please Choose One LED Surface-Mounted LED Recessed Fluorescent Surface-Mounted …" at bounding box center [500, 180] width 319 height 13
click at [341, 174] on select "Please Choose One LED Surface-Mounted LED Recessed Fluorescent Surface-Mounted …" at bounding box center [500, 180] width 319 height 13
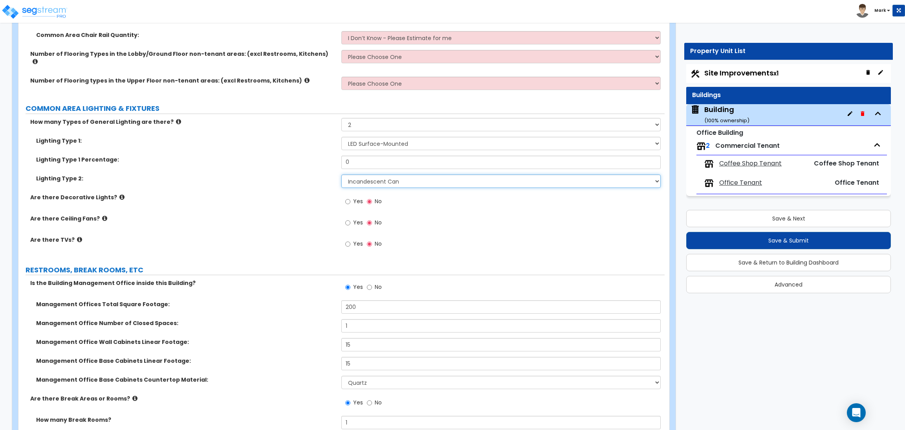
click at [366, 179] on select "Please Choose One LED Surface-Mounted LED Recessed Fluorescent Surface-Mounted …" at bounding box center [500, 180] width 319 height 13
select select "6"
click at [341, 174] on select "Please Choose One LED Surface-Mounted LED Recessed Fluorescent Surface-Mounted …" at bounding box center [500, 180] width 319 height 13
drag, startPoint x: 369, startPoint y: 161, endPoint x: 308, endPoint y: 158, distance: 60.6
click at [308, 158] on div "Lighting Type 1 Percentage: 0" at bounding box center [341, 165] width 646 height 19
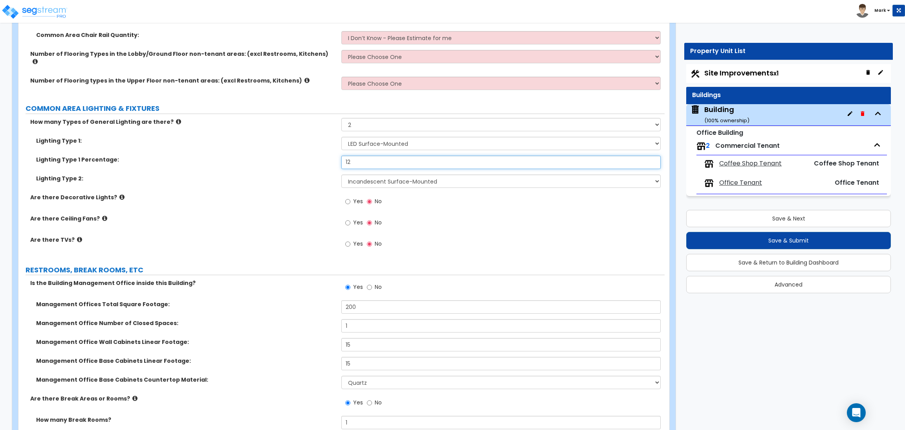
drag, startPoint x: 381, startPoint y: 159, endPoint x: 322, endPoint y: 161, distance: 59.0
click at [322, 161] on div "Lighting Type 1 Percentage: 12" at bounding box center [341, 165] width 646 height 19
type input "50"
click at [351, 198] on label "Yes" at bounding box center [354, 202] width 18 height 13
click at [350, 198] on input "Yes" at bounding box center [347, 201] width 5 height 9
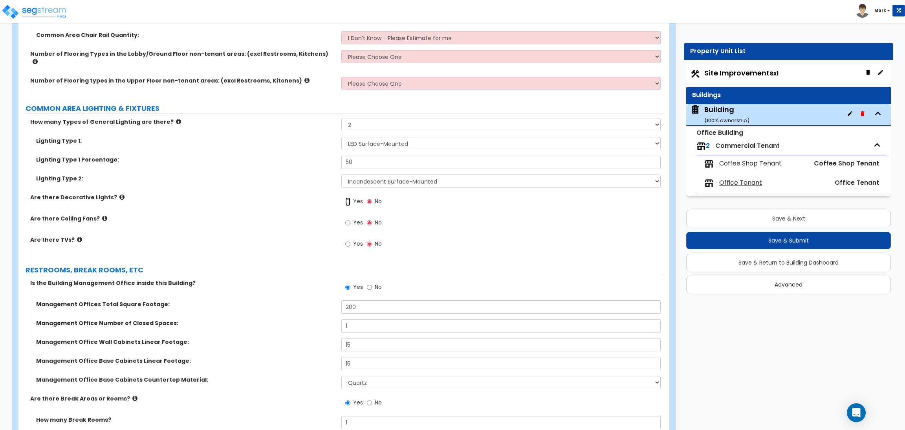
radio input "true"
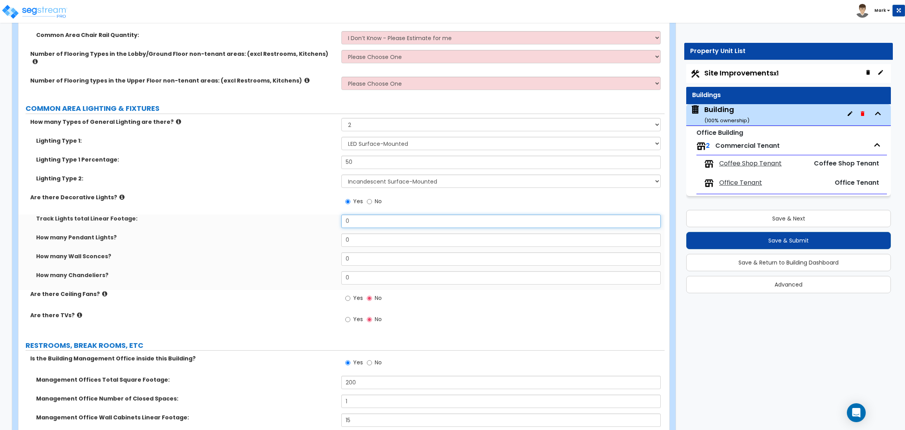
drag, startPoint x: 377, startPoint y: 219, endPoint x: 316, endPoint y: 220, distance: 60.5
click at [316, 220] on div "Track Lights total Linear Footage: 0" at bounding box center [341, 224] width 646 height 19
type input "1"
type input "32"
click at [367, 233] on input "0" at bounding box center [500, 239] width 319 height 13
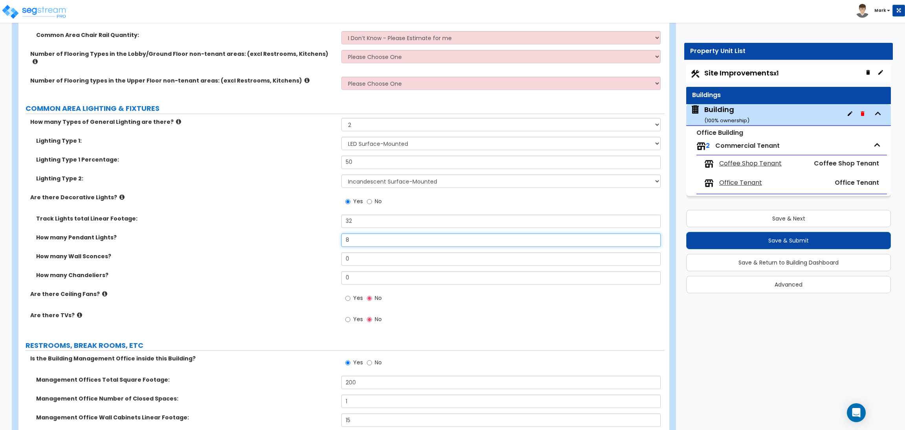
type input "8"
drag, startPoint x: 355, startPoint y: 248, endPoint x: 344, endPoint y: 248, distance: 11.4
click at [344, 252] on input "0" at bounding box center [500, 258] width 319 height 13
type input "8"
drag, startPoint x: 362, startPoint y: 272, endPoint x: 340, endPoint y: 274, distance: 22.1
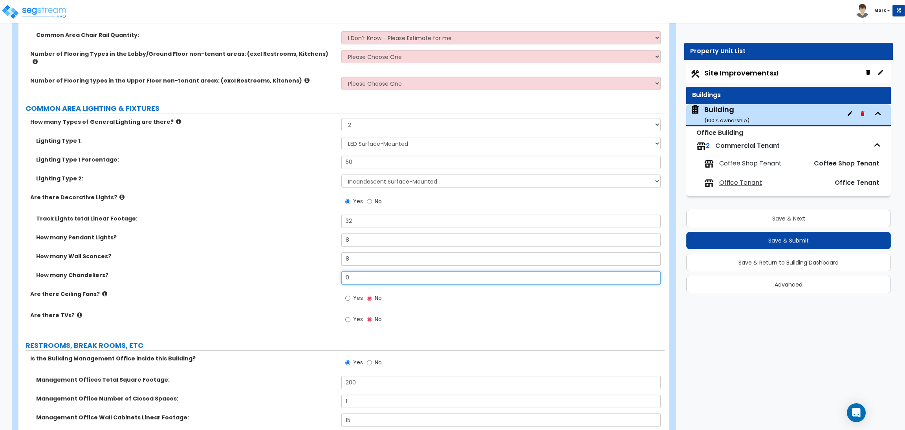
click at [340, 274] on div "How many Chandeliers? 0" at bounding box center [341, 280] width 646 height 19
type input "2"
click at [350, 292] on label "Yes" at bounding box center [354, 298] width 18 height 13
click at [350, 294] on input "Yes" at bounding box center [347, 298] width 5 height 9
radio input "true"
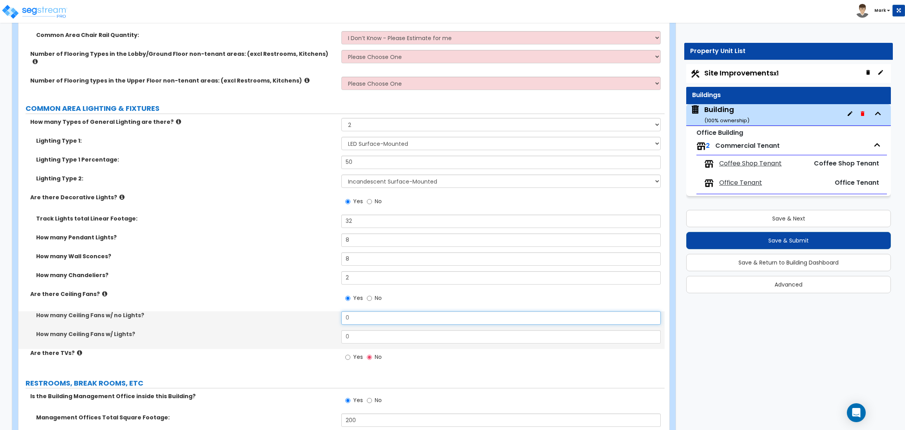
drag, startPoint x: 376, startPoint y: 307, endPoint x: 331, endPoint y: 309, distance: 45.2
click at [331, 311] on div "How many Ceiling Fans w/ no Lights? 0" at bounding box center [341, 320] width 646 height 19
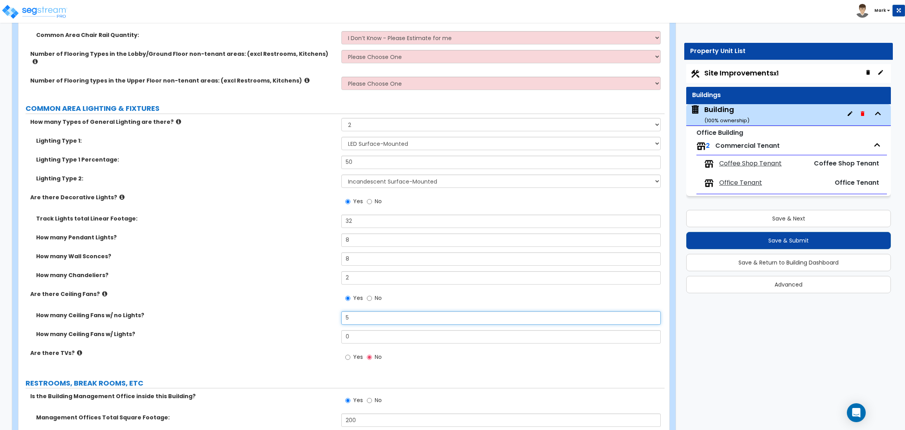
type input "5"
drag, startPoint x: 356, startPoint y: 325, endPoint x: 345, endPoint y: 327, distance: 12.0
click at [345, 330] on input "0" at bounding box center [500, 336] width 319 height 13
type input "5"
click at [357, 353] on span "Yes" at bounding box center [358, 357] width 10 height 8
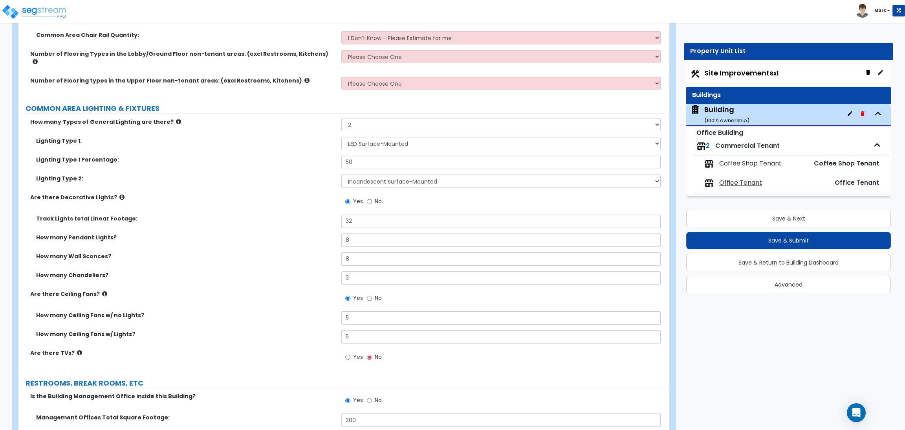
click at [350, 353] on input "Yes" at bounding box center [347, 357] width 5 height 9
radio input "true"
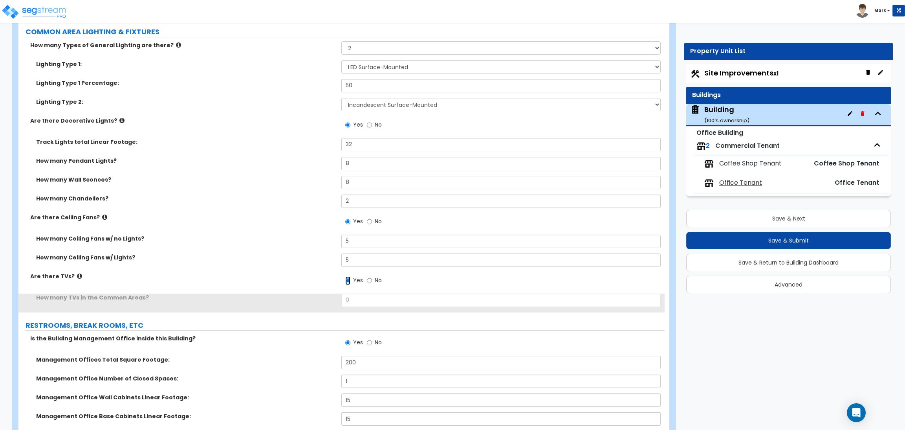
scroll to position [3507, 0]
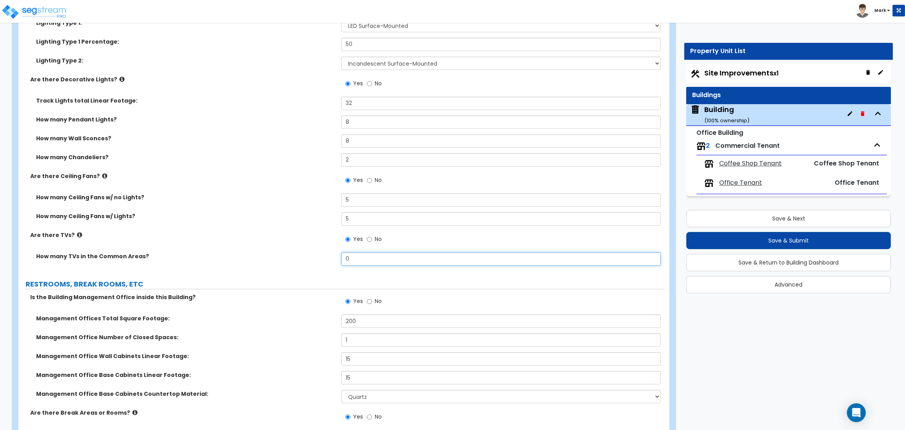
drag, startPoint x: 359, startPoint y: 253, endPoint x: 323, endPoint y: 250, distance: 36.3
click at [323, 252] on div "How many TVs in the Common Areas? 0" at bounding box center [341, 261] width 646 height 19
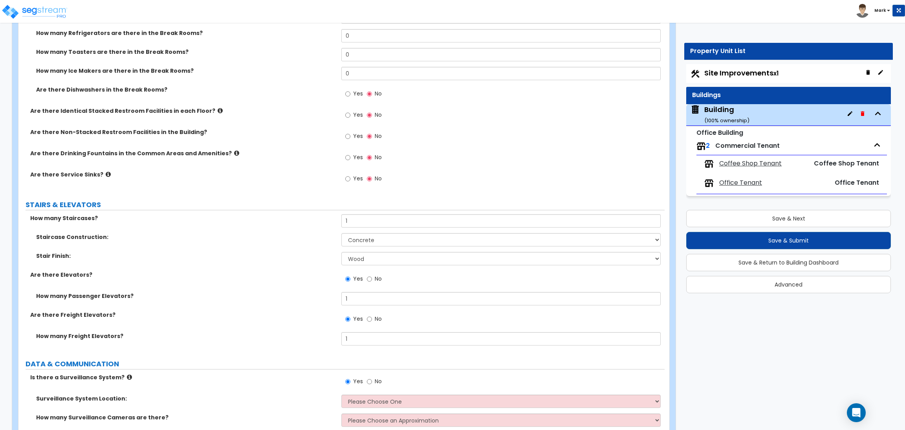
scroll to position [3919, 0]
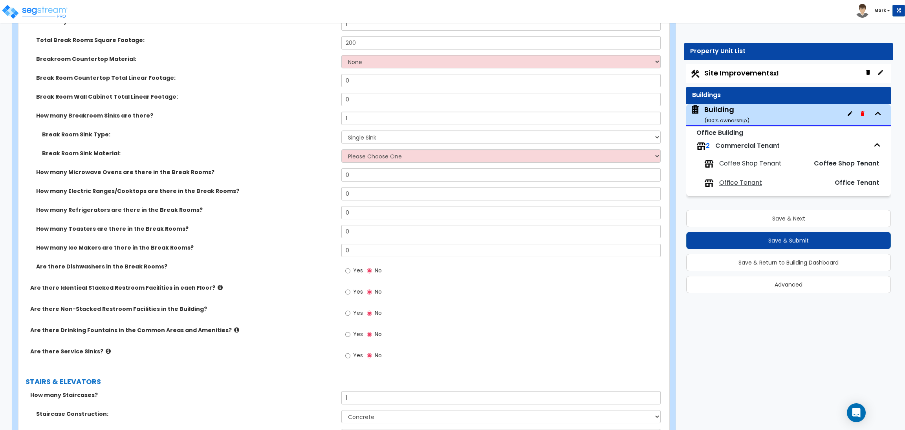
type input "5"
click at [376, 130] on select "Please Choose One Single Sink Double Sink" at bounding box center [500, 136] width 319 height 13
select select "2"
click at [341, 130] on select "Please Choose One Single Sink Double Sink" at bounding box center [500, 136] width 319 height 13
click at [371, 149] on select "Please Choose One Stainless Steel Porcelain Enamel Cast Iron" at bounding box center [500, 155] width 319 height 13
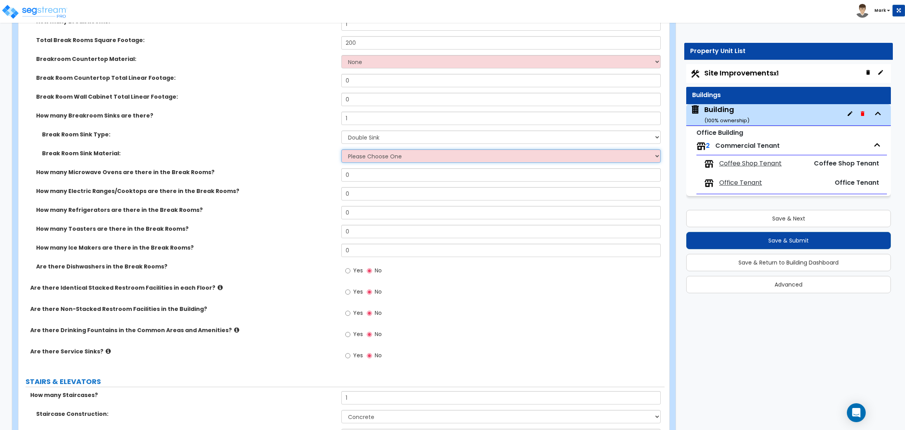
select select "1"
click at [341, 149] on select "Please Choose One Stainless Steel Porcelain Enamel Cast Iron" at bounding box center [500, 155] width 319 height 13
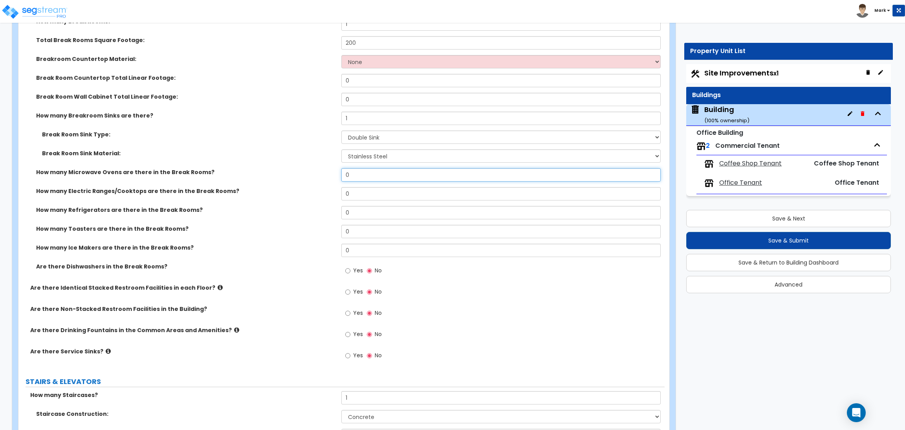
drag, startPoint x: 353, startPoint y: 168, endPoint x: 334, endPoint y: 169, distance: 18.5
click at [334, 169] on div "How many Microwave Ovens are there in the Break Rooms? 0" at bounding box center [341, 177] width 646 height 19
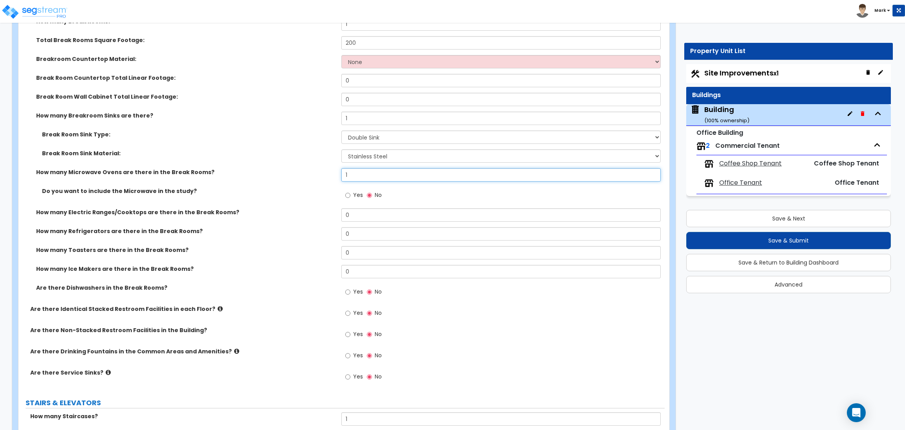
type input "1"
click at [352, 208] on input "0" at bounding box center [500, 214] width 319 height 13
click at [352, 191] on label "Yes" at bounding box center [354, 195] width 18 height 13
click at [350, 191] on input "Yes" at bounding box center [347, 195] width 5 height 9
radio input "true"
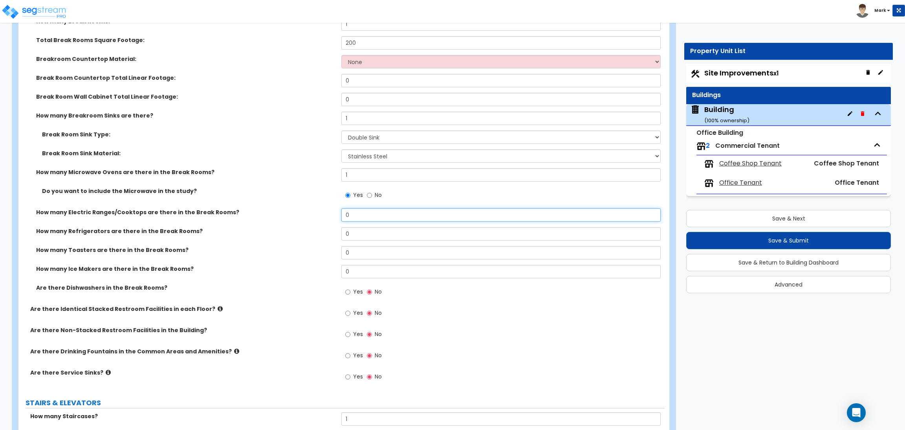
click at [352, 208] on input "0" at bounding box center [500, 214] width 319 height 13
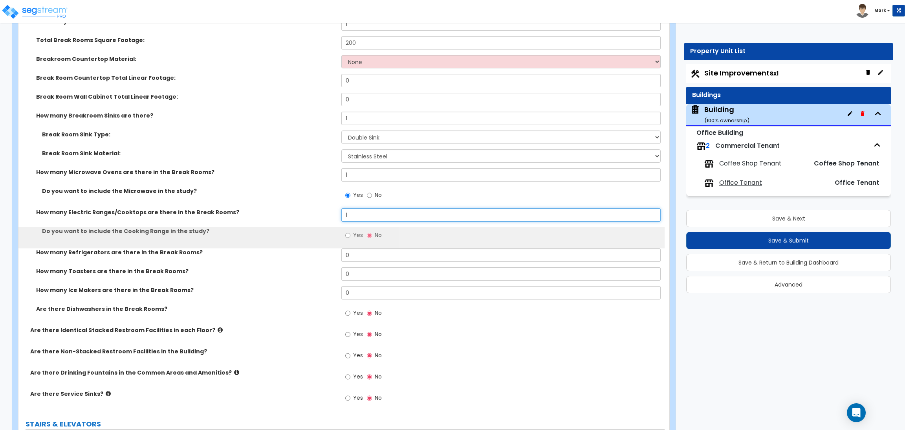
type input "1"
click at [350, 229] on label "Yes" at bounding box center [354, 235] width 18 height 13
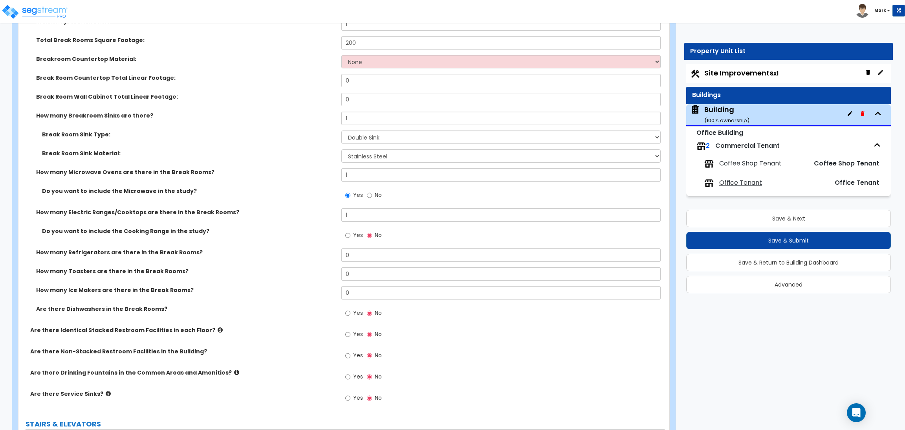
click at [356, 231] on span "Yes" at bounding box center [358, 235] width 10 height 8
click at [350, 231] on input "Yes" at bounding box center [347, 235] width 5 height 9
radio input "true"
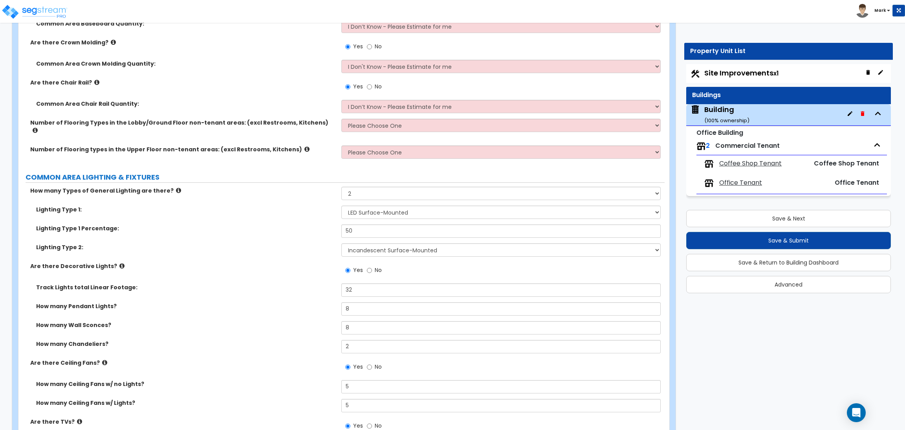
scroll to position [3289, 0]
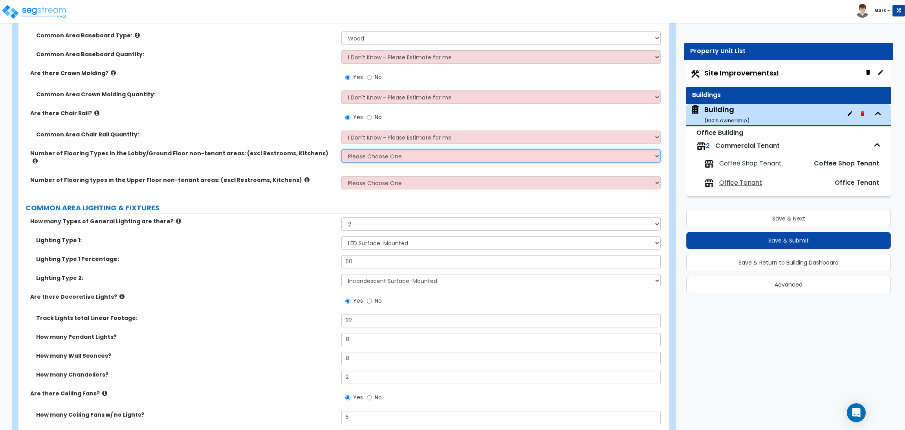
click at [376, 160] on select "Please Choose One 1 2 3 4" at bounding box center [500, 155] width 319 height 13
select select "2"
click at [341, 150] on select "Please Choose One 1 2 3 4" at bounding box center [500, 155] width 319 height 13
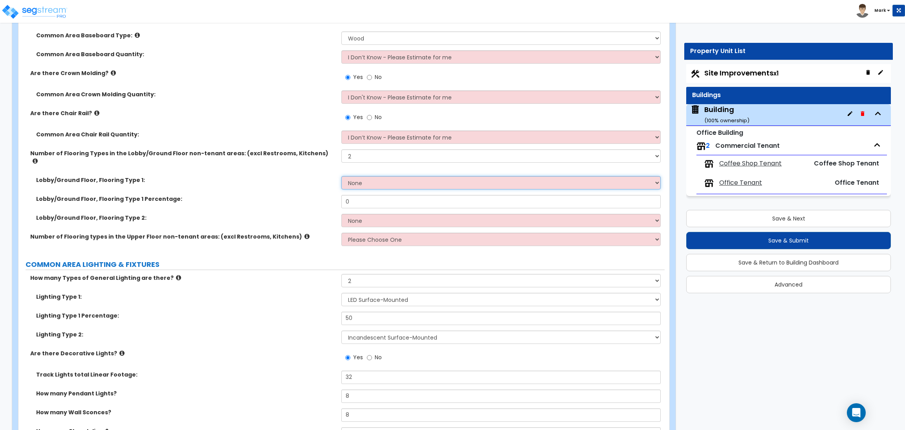
click at [363, 176] on select "None Tile Flooring Hardwood Flooring Resilient Laminate Flooring VCT Flooring S…" at bounding box center [500, 182] width 319 height 13
select select "1"
click at [341, 176] on select "None Tile Flooring Hardwood Flooring Resilient Laminate Flooring VCT Flooring S…" at bounding box center [500, 182] width 319 height 13
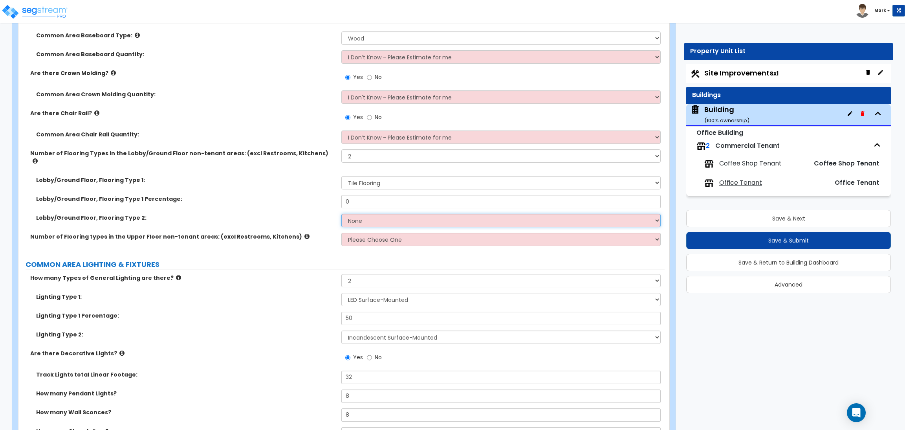
click at [355, 214] on select "None Tile Flooring Hardwood Flooring Resilient Laminate Flooring VCT Flooring S…" at bounding box center [500, 220] width 319 height 13
click at [341, 214] on select "None Tile Flooring Hardwood Flooring Resilient Laminate Flooring VCT Flooring S…" at bounding box center [500, 220] width 319 height 13
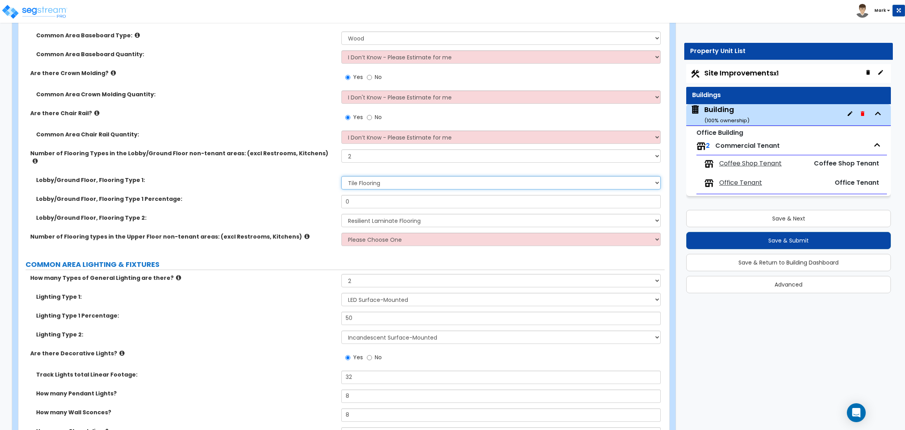
click at [357, 176] on select "None Tile Flooring Hardwood Flooring Resilient Laminate Flooring VCT Flooring S…" at bounding box center [500, 182] width 319 height 13
click at [301, 203] on div "Lobby/Ground Floor, Flooring Type 1 Percentage: 0" at bounding box center [341, 204] width 646 height 19
click at [382, 220] on div "Lobby/Ground Floor, Flooring Type 2: None Tile Flooring Hardwood Flooring Resil…" at bounding box center [341, 223] width 646 height 19
click at [382, 215] on select "None Tile Flooring Hardwood Flooring Resilient Laminate Flooring VCT Flooring S…" at bounding box center [500, 220] width 319 height 13
select select "9"
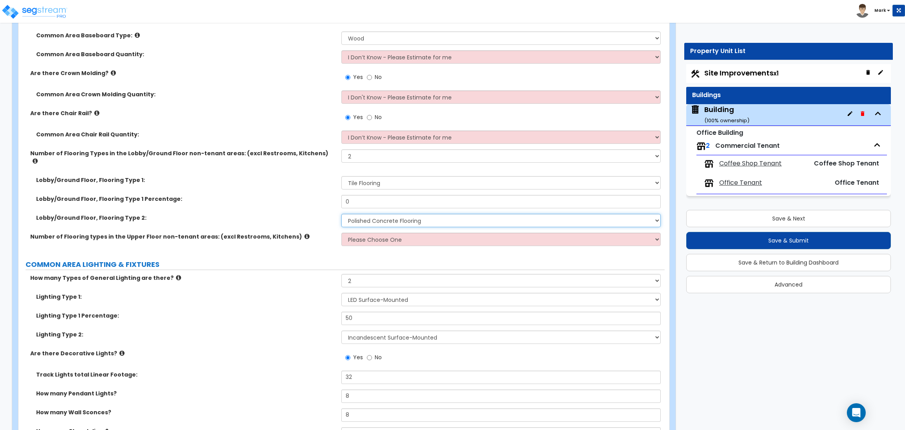
click at [341, 214] on select "None Tile Flooring Hardwood Flooring Resilient Laminate Flooring VCT Flooring S…" at bounding box center [500, 220] width 319 height 13
drag, startPoint x: 362, startPoint y: 197, endPoint x: 317, endPoint y: 199, distance: 44.8
click at [317, 199] on div "Lobby/Ground Floor, Flooring Type 1 Percentage: 0" at bounding box center [341, 204] width 646 height 19
click at [364, 176] on select "None Tile Flooring Hardwood Flooring Resilient Laminate Flooring VCT Flooring S…" at bounding box center [500, 182] width 319 height 13
click at [402, 312] on input "50" at bounding box center [500, 318] width 319 height 13
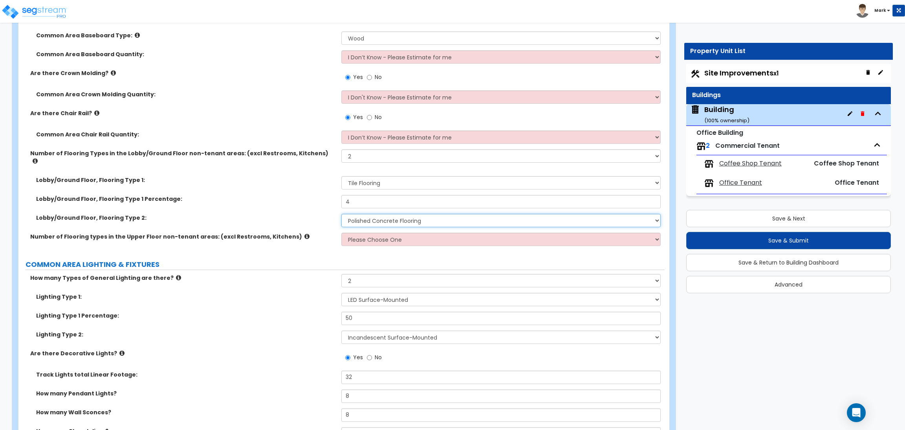
click at [487, 214] on select "None Tile Flooring Hardwood Flooring Resilient Laminate Flooring VCT Flooring S…" at bounding box center [500, 220] width 319 height 13
click at [372, 153] on select "Please Choose One 1 2 3 4" at bounding box center [500, 155] width 319 height 13
click at [341, 150] on select "Please Choose One 1 2 3 4" at bounding box center [500, 155] width 319 height 13
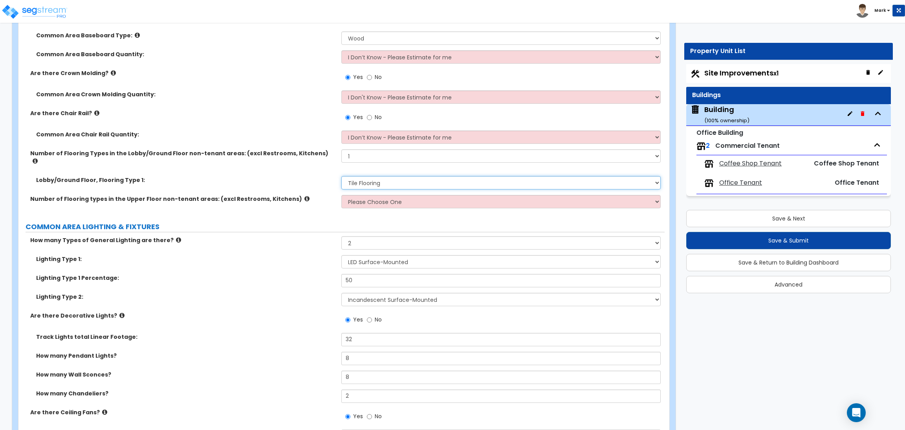
click at [371, 176] on select "None Tile Flooring Hardwood Flooring Resilient Laminate Flooring VCT Flooring S…" at bounding box center [500, 182] width 319 height 13
click at [341, 176] on select "None Tile Flooring Hardwood Flooring Resilient Laminate Flooring VCT Flooring S…" at bounding box center [500, 182] width 319 height 13
click at [362, 195] on select "Please Choose One 1 2 3 4" at bounding box center [500, 201] width 319 height 13
click at [341, 195] on select "Please Choose One 1 2 3 4" at bounding box center [500, 201] width 319 height 13
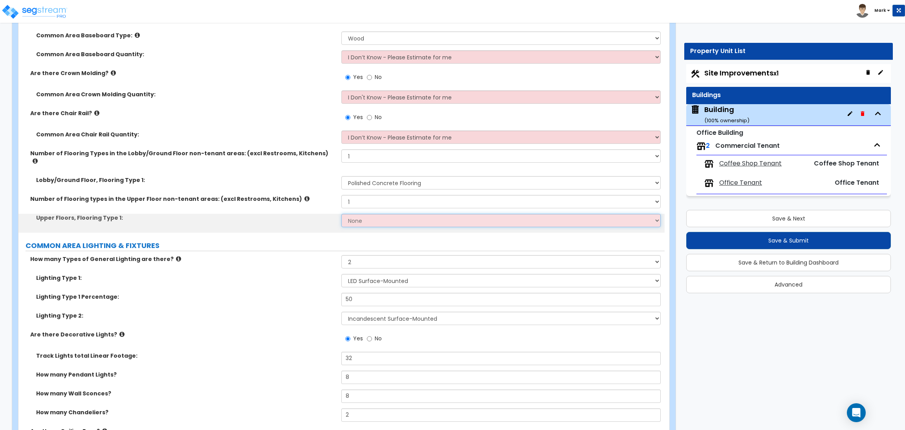
click at [355, 216] on select "None Tile Flooring Hardwood Flooring Resilient Laminate Flooring VCT Flooring S…" at bounding box center [500, 220] width 319 height 13
click at [341, 214] on select "None Tile Flooring Hardwood Flooring Resilient Laminate Flooring VCT Flooring S…" at bounding box center [500, 220] width 319 height 13
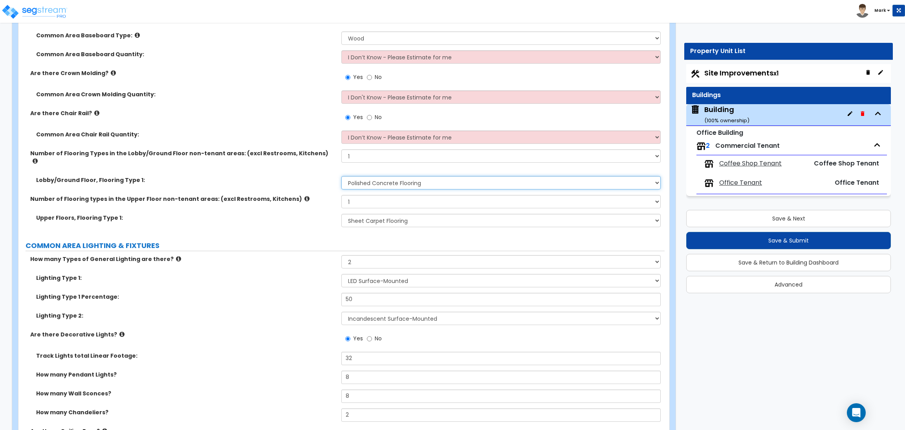
click at [382, 176] on select "None Tile Flooring Hardwood Flooring Resilient Laminate Flooring VCT Flooring S…" at bounding box center [500, 182] width 319 height 13
click at [341, 176] on select "None Tile Flooring Hardwood Flooring Resilient Laminate Flooring VCT Flooring S…" at bounding box center [500, 182] width 319 height 13
click at [297, 224] on div "Upper Floors, Flooring Type 1: None Tile Flooring Hardwood Flooring Resilient L…" at bounding box center [341, 223] width 646 height 19
click at [371, 178] on select "None Tile Flooring Hardwood Flooring Resilient Laminate Flooring VCT Flooring S…" at bounding box center [500, 182] width 319 height 13
click at [372, 156] on select "Please Choose One 1 2 3 4" at bounding box center [500, 155] width 319 height 13
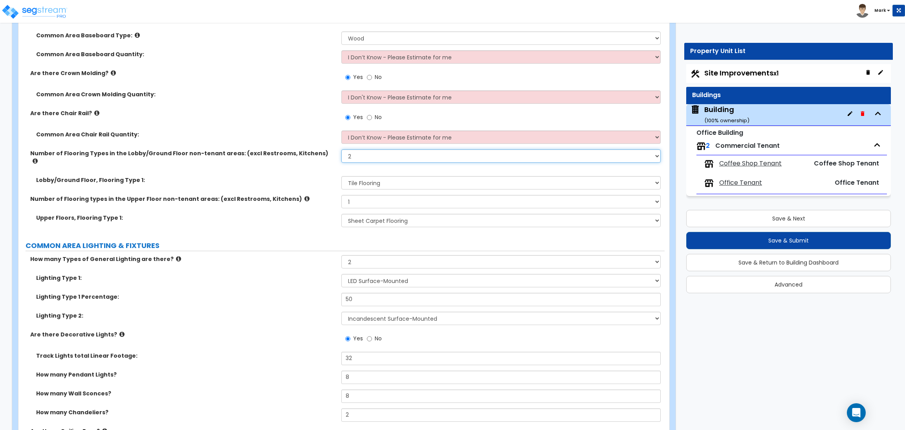
click at [341, 150] on select "Please Choose One 1 2 3 4" at bounding box center [500, 155] width 319 height 13
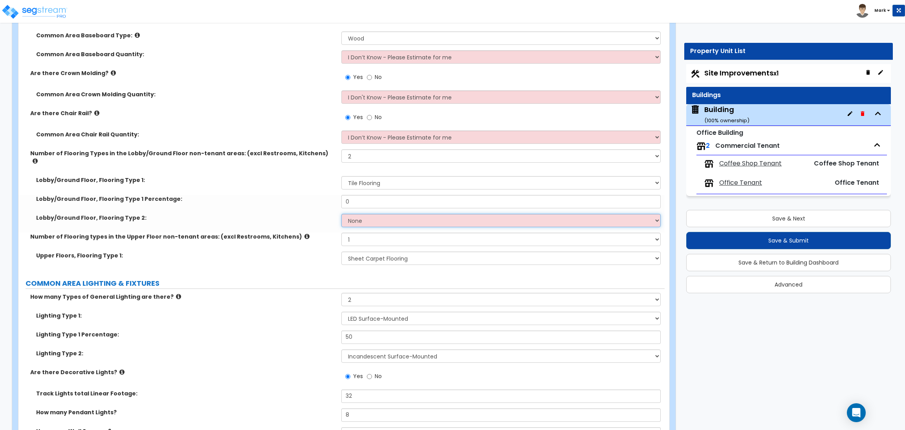
click at [371, 214] on select "None Tile Flooring Hardwood Flooring Resilient Laminate Flooring VCT Flooring S…" at bounding box center [500, 220] width 319 height 13
click at [341, 214] on select "None Tile Flooring Hardwood Flooring Resilient Laminate Flooring VCT Flooring S…" at bounding box center [500, 220] width 319 height 13
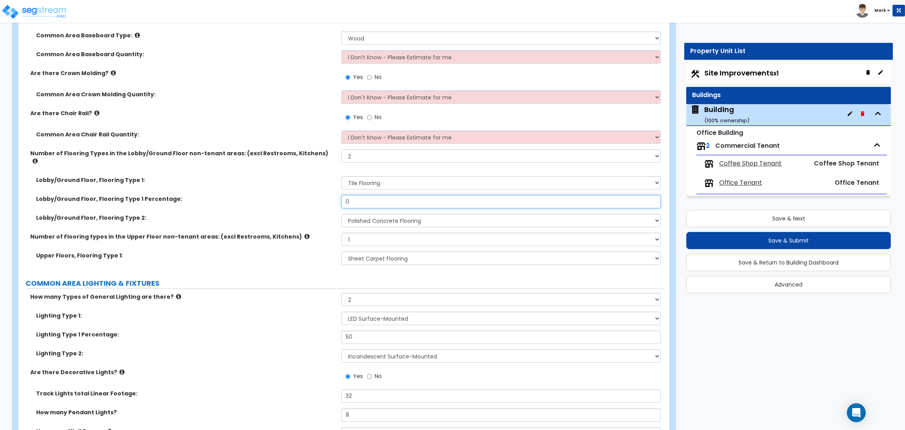
drag, startPoint x: 364, startPoint y: 192, endPoint x: 310, endPoint y: 186, distance: 54.1
click at [310, 186] on div "Lobby/Ground Floor, Flooring Type 1: None Tile Flooring Hardwood Flooring Resil…" at bounding box center [341, 204] width 635 height 57
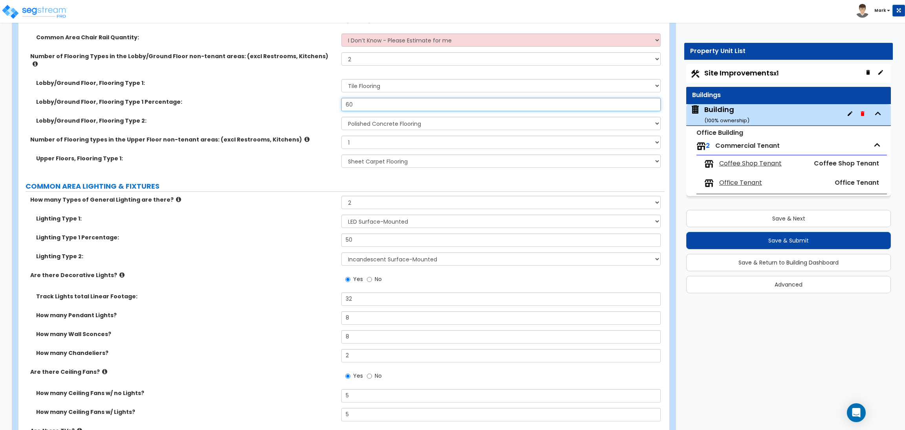
scroll to position [3407, 0]
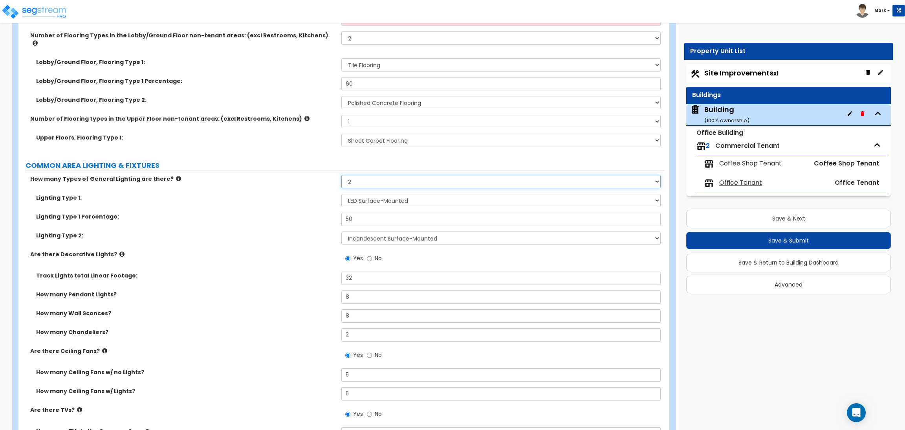
click at [361, 176] on select "Please Choose One 1 2 3" at bounding box center [500, 181] width 319 height 13
click at [247, 194] on label "Lighting Type 1:" at bounding box center [185, 198] width 299 height 8
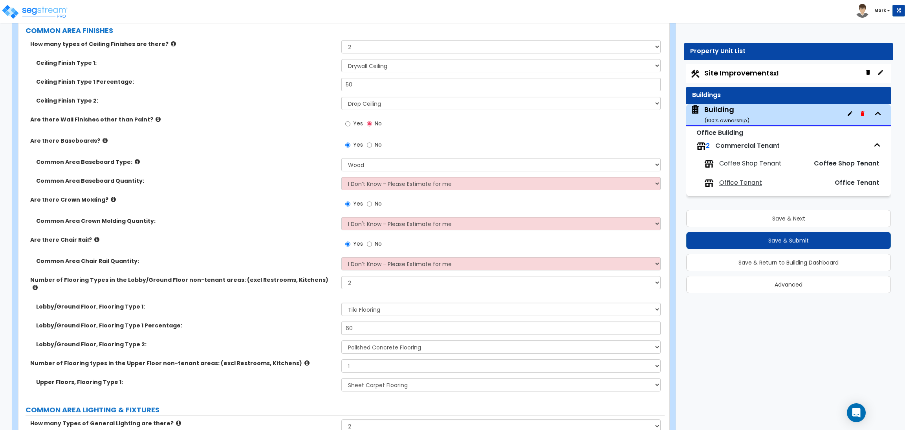
scroll to position [3113, 0]
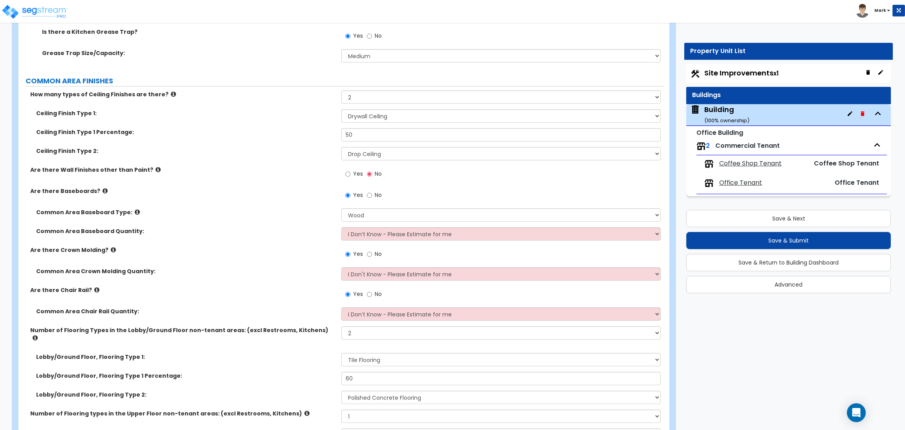
click at [357, 176] on span "Yes" at bounding box center [358, 174] width 10 height 8
click at [350, 176] on input "Yes" at bounding box center [347, 174] width 5 height 9
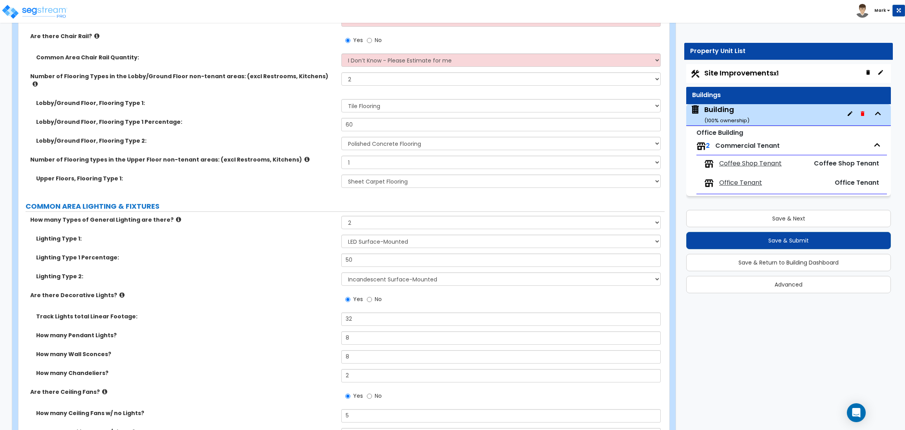
scroll to position [3466, 0]
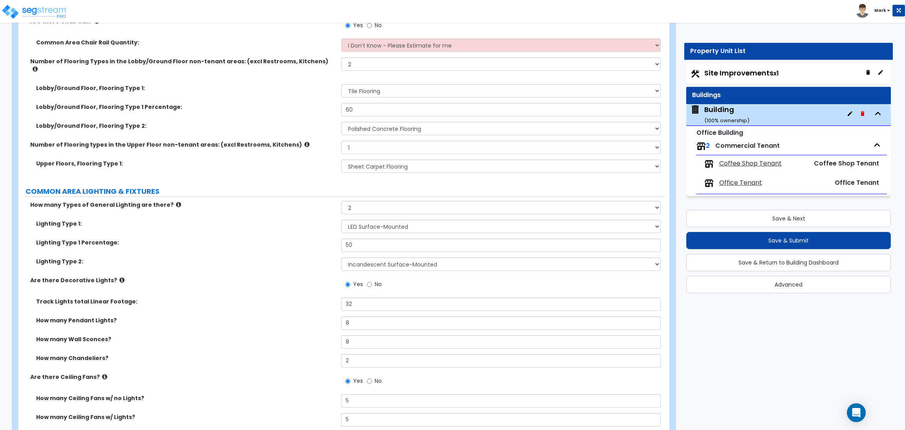
click at [201, 201] on label "How many Types of General Lighting are there?" at bounding box center [182, 205] width 305 height 8
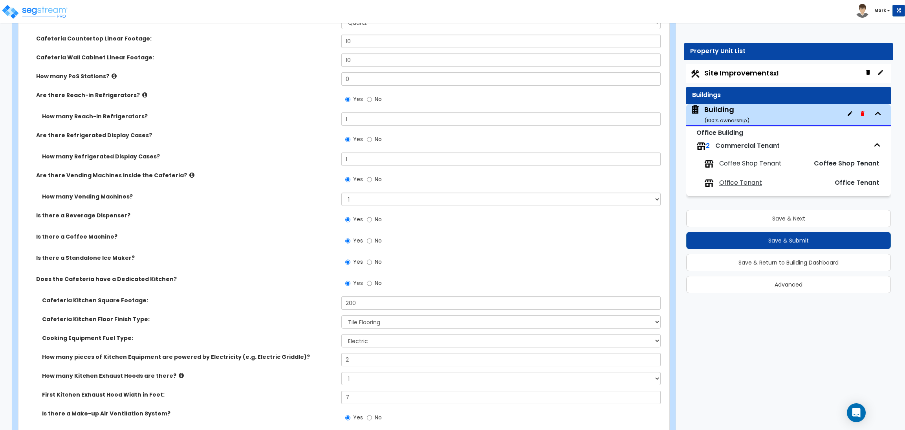
scroll to position [2609, 0]
click at [237, 198] on label "How many Vending Machines?" at bounding box center [188, 196] width 293 height 8
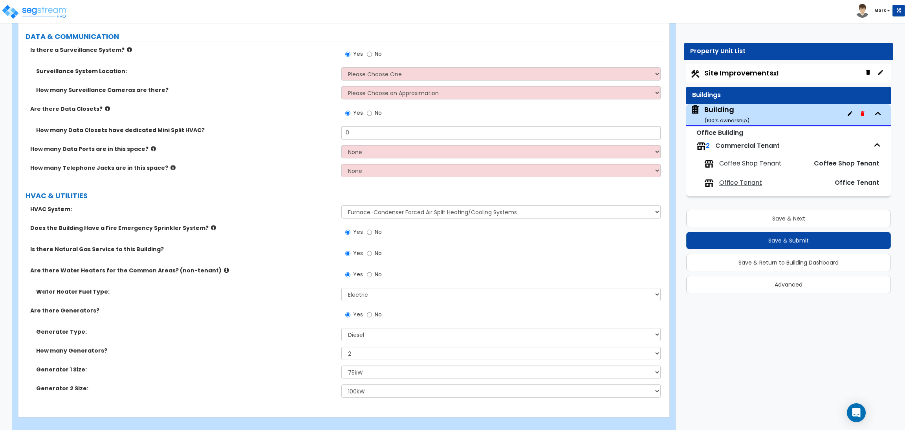
scroll to position [4628, 0]
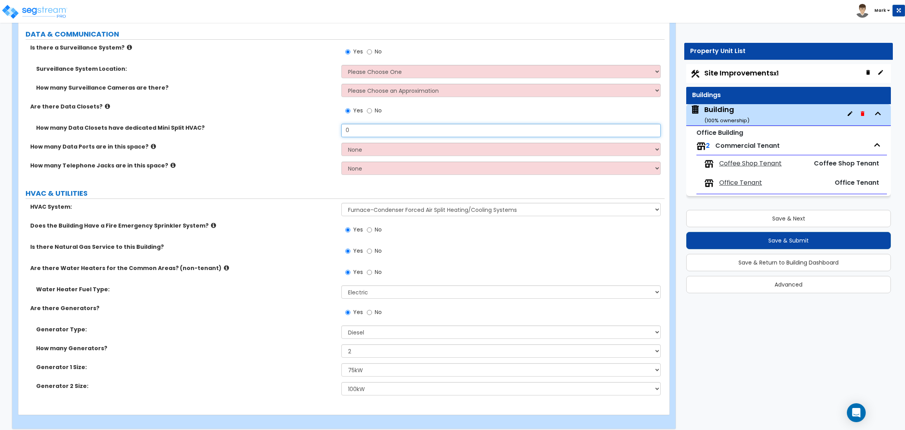
drag, startPoint x: 350, startPoint y: 123, endPoint x: 337, endPoint y: 125, distance: 14.0
click at [337, 125] on div "How many Data Closets have dedicated Mini Split HVAC? 0" at bounding box center [341, 133] width 646 height 19
click at [355, 143] on select "None Please Estimate for Me I will specify the Quantity Exactly" at bounding box center [500, 149] width 319 height 13
click at [341, 143] on select "None Please Estimate for Me I will specify the Quantity Exactly" at bounding box center [500, 149] width 319 height 13
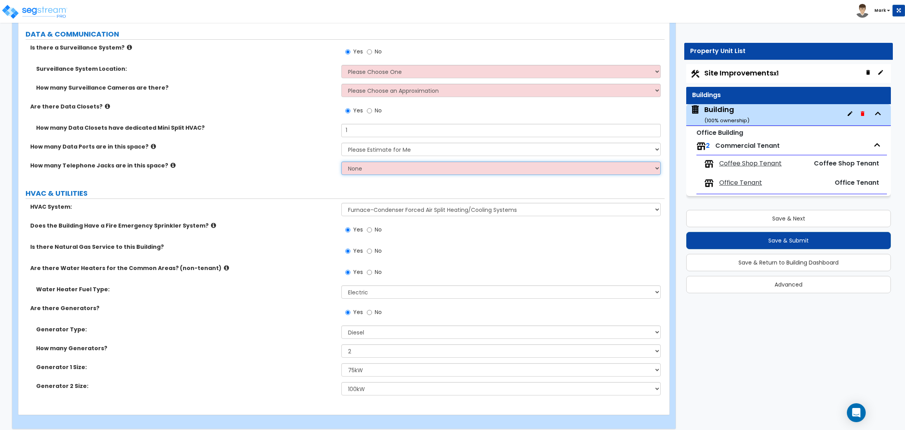
click at [364, 163] on select "None Please Estimate for Me I will specify the Quantity Exactly" at bounding box center [500, 167] width 319 height 13
click at [341, 161] on select "None Please Estimate for Me I will specify the Quantity Exactly" at bounding box center [500, 167] width 319 height 13
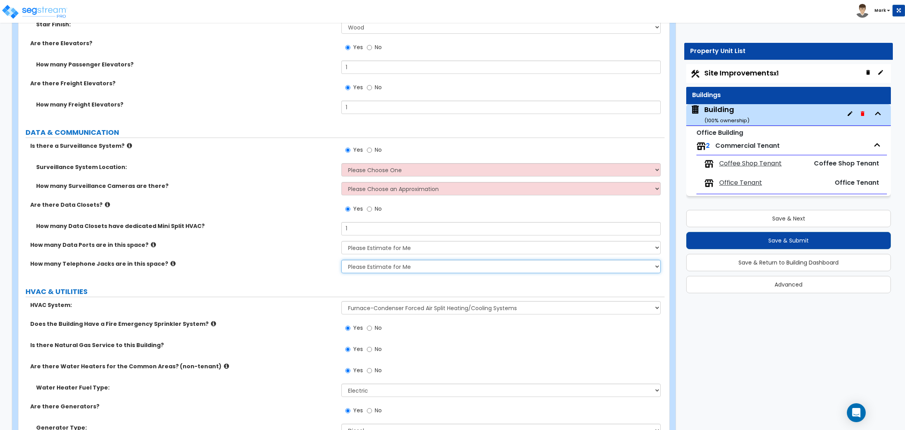
scroll to position [4511, 0]
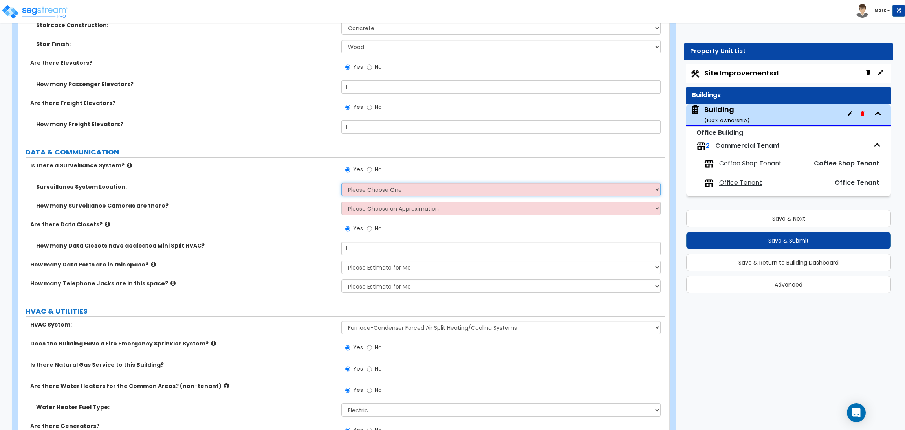
click at [358, 183] on select "Please Choose One Inside the Building Outside the Building Both Inside & Outside" at bounding box center [500, 189] width 319 height 13
click at [341, 183] on select "Please Choose One Inside the Building Outside the Building Both Inside & Outside" at bounding box center [500, 189] width 319 height 13
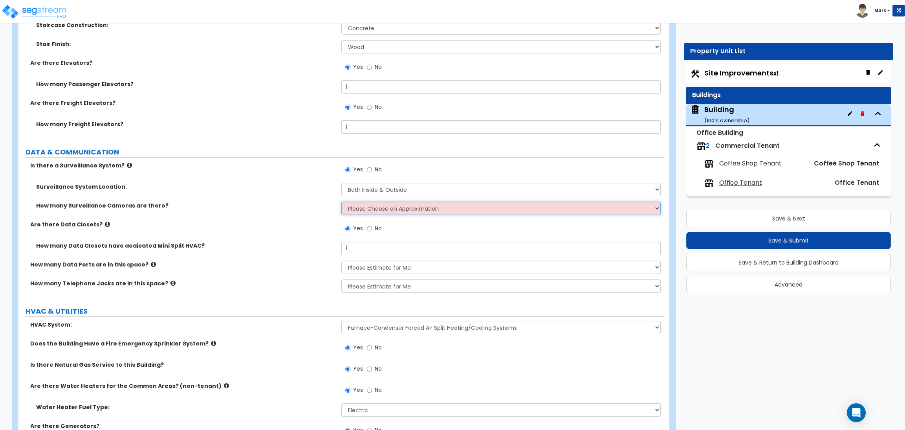
click at [368, 202] on select "Please Choose an Approximation Barely Noticed Any Noticed a Couple Frequently S…" at bounding box center [500, 208] width 319 height 13
click at [341, 202] on select "Please Choose an Approximation Barely Noticed Any Noticed a Couple Frequently S…" at bounding box center [500, 208] width 319 height 13
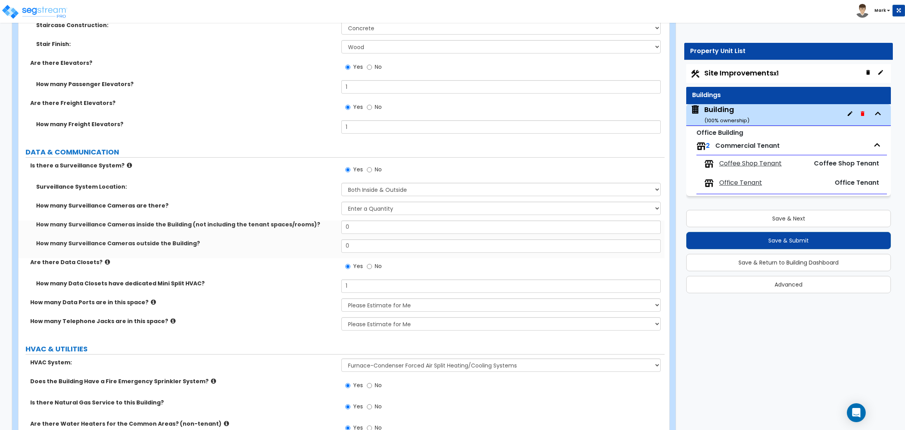
drag, startPoint x: 359, startPoint y: 227, endPoint x: 359, endPoint y: 220, distance: 6.7
click at [359, 226] on div "How many Surveillance Cameras inside the Building (not including the tenant spa…" at bounding box center [341, 229] width 646 height 19
drag, startPoint x: 359, startPoint y: 220, endPoint x: 326, endPoint y: 222, distance: 33.5
click at [326, 222] on div "How many Surveillance Cameras inside the Building (not including the tenant spa…" at bounding box center [341, 229] width 646 height 19
drag, startPoint x: 349, startPoint y: 238, endPoint x: 336, endPoint y: 234, distance: 13.7
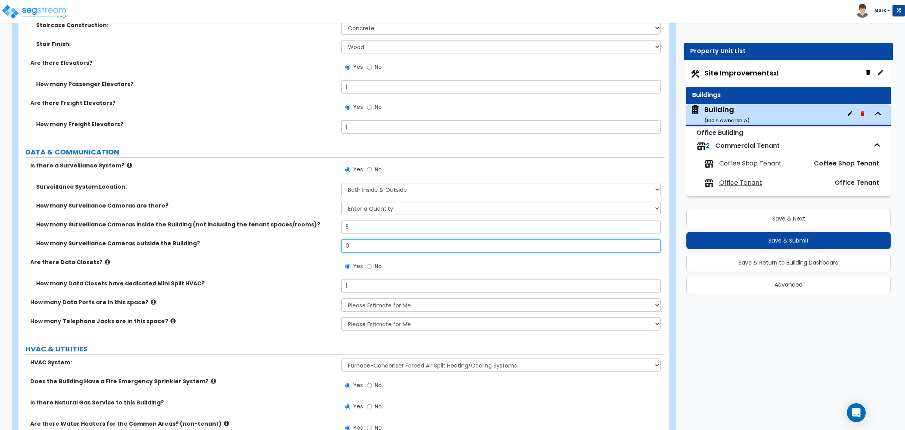
click at [336, 239] on div "How many Surveillance Cameras outside the Building? 0" at bounding box center [341, 248] width 646 height 19
drag, startPoint x: 353, startPoint y: 218, endPoint x: 345, endPoint y: 220, distance: 8.1
click at [345, 220] on input "5" at bounding box center [500, 226] width 319 height 13
drag, startPoint x: 337, startPoint y: 238, endPoint x: 316, endPoint y: 202, distance: 40.8
click at [327, 239] on div "How many Surveillance Cameras outside the Building? 5" at bounding box center [341, 248] width 646 height 19
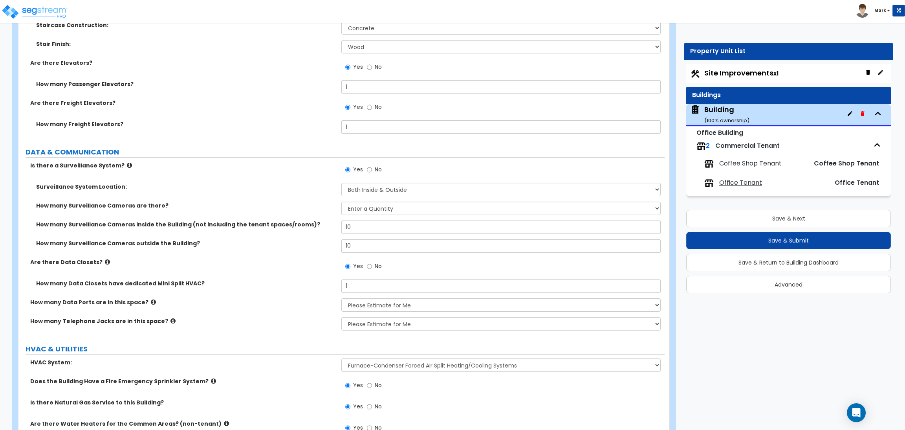
click at [314, 202] on label "How many Surveillance Cameras are there?" at bounding box center [185, 206] width 299 height 8
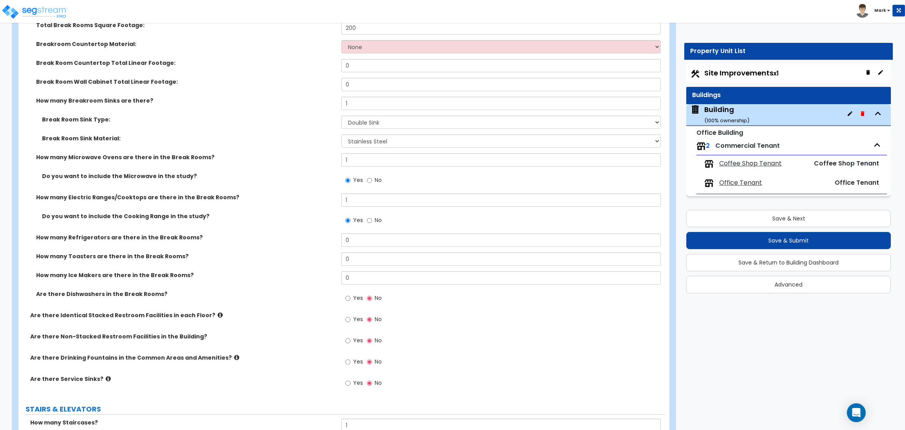
scroll to position [4098, 0]
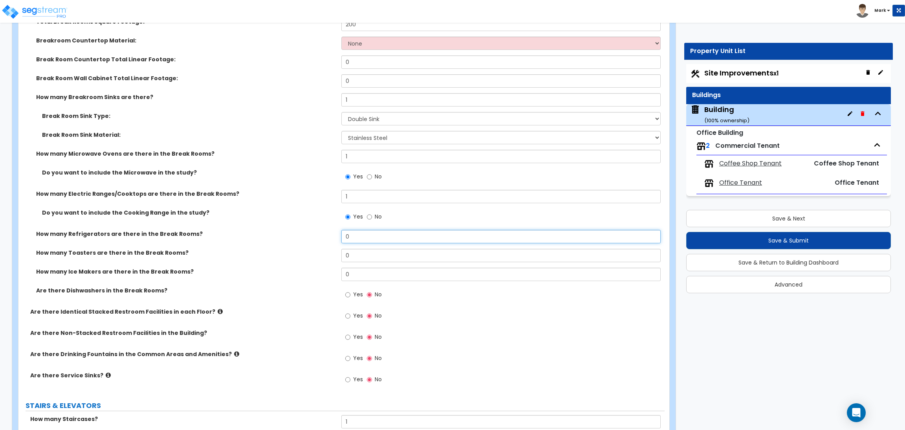
drag, startPoint x: 360, startPoint y: 232, endPoint x: 334, endPoint y: 230, distance: 25.2
click at [338, 231] on div "How many Refrigerators are there in the Break Rooms? 0" at bounding box center [341, 239] width 646 height 19
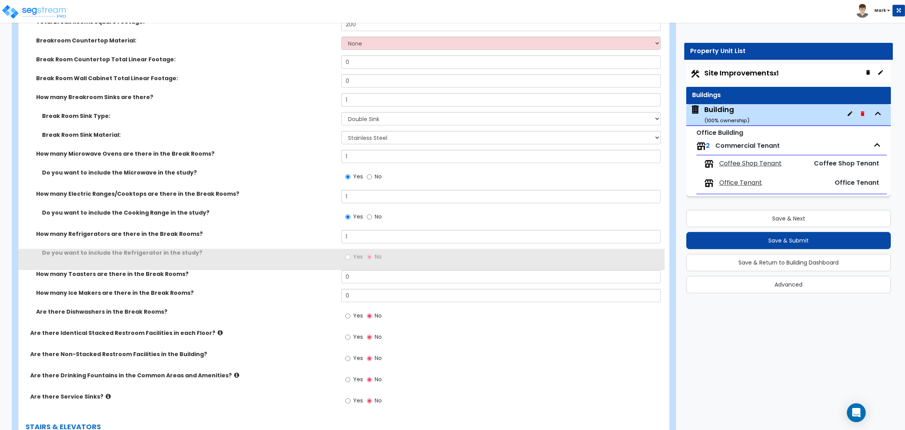
click at [352, 251] on label "Yes" at bounding box center [354, 257] width 18 height 13
click at [350, 253] on input "Yes" at bounding box center [347, 257] width 5 height 9
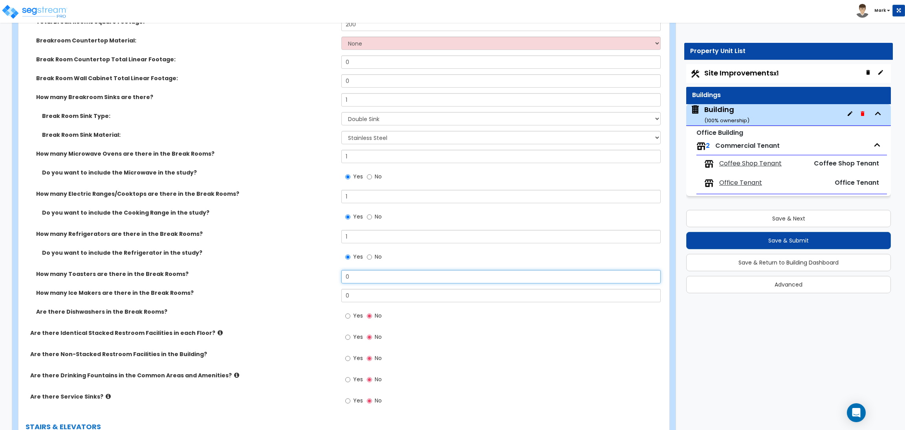
click at [353, 270] on input "0" at bounding box center [500, 276] width 319 height 13
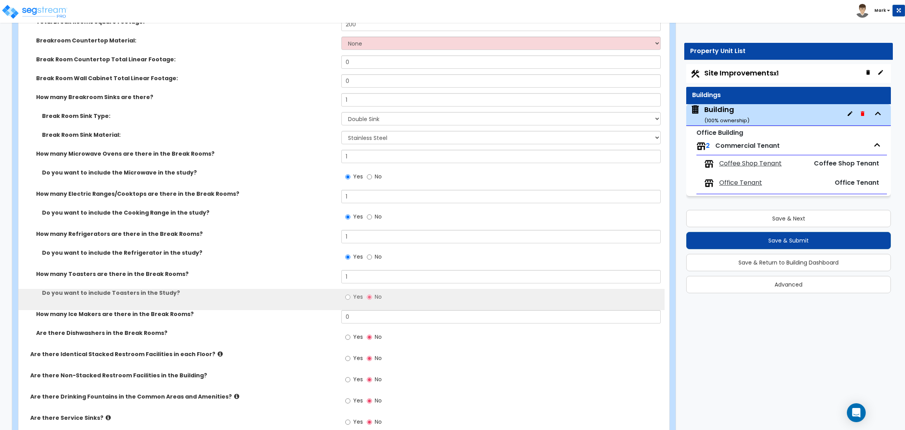
click at [352, 291] on label "Yes" at bounding box center [354, 297] width 18 height 13
click at [350, 293] on input "Yes" at bounding box center [347, 297] width 5 height 9
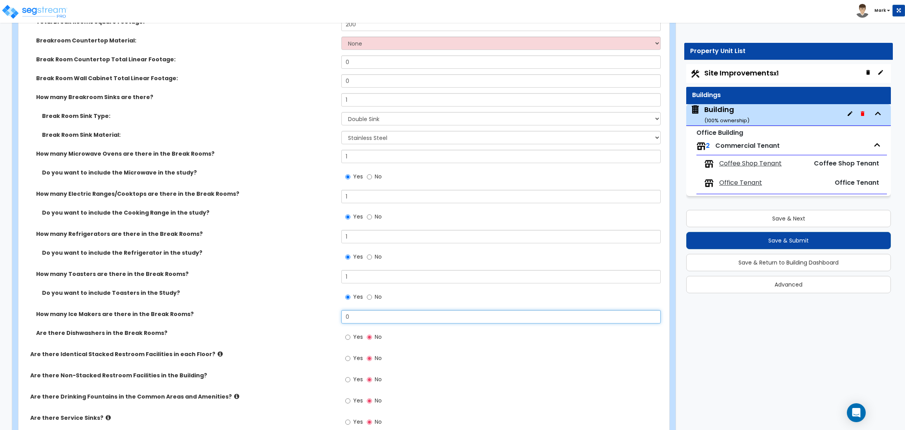
click at [351, 310] on input "0" at bounding box center [500, 316] width 319 height 13
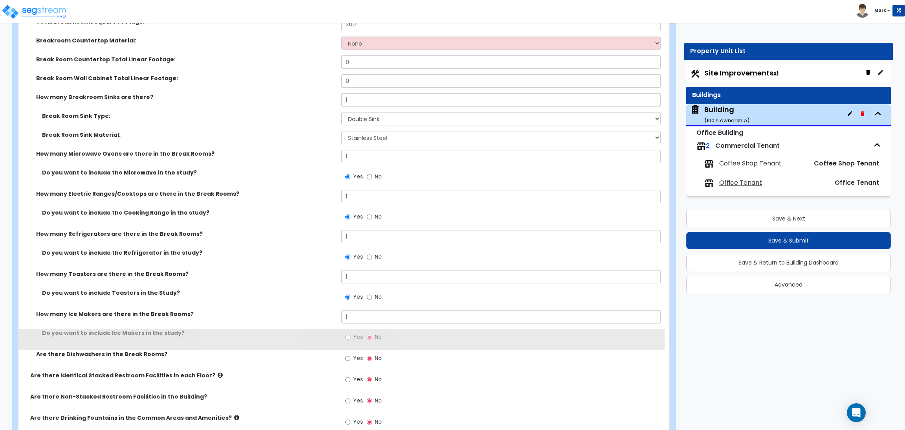
click at [351, 331] on label "Yes" at bounding box center [354, 337] width 18 height 13
click at [350, 333] on input "Yes" at bounding box center [347, 337] width 5 height 9
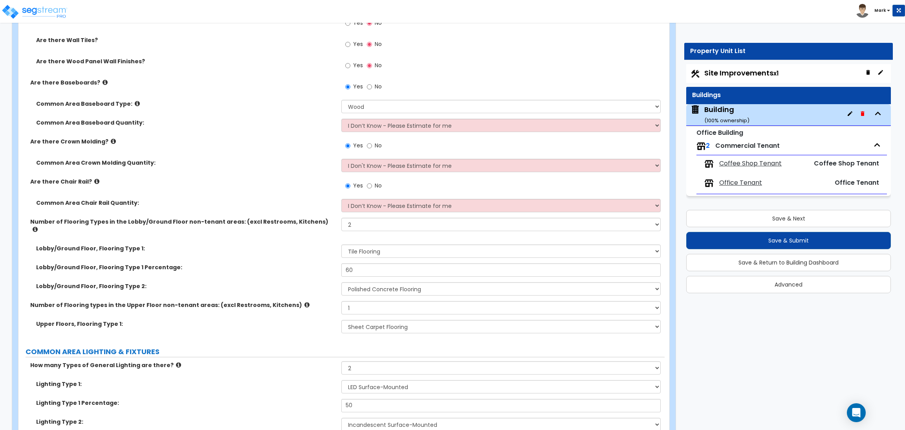
scroll to position [3273, 0]
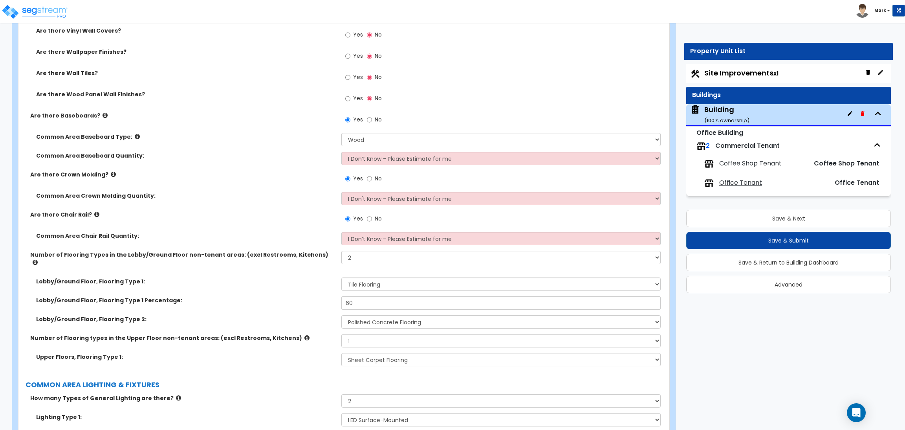
click at [275, 97] on label "Are there Wood Panel Wall Finishes?" at bounding box center [185, 94] width 299 height 8
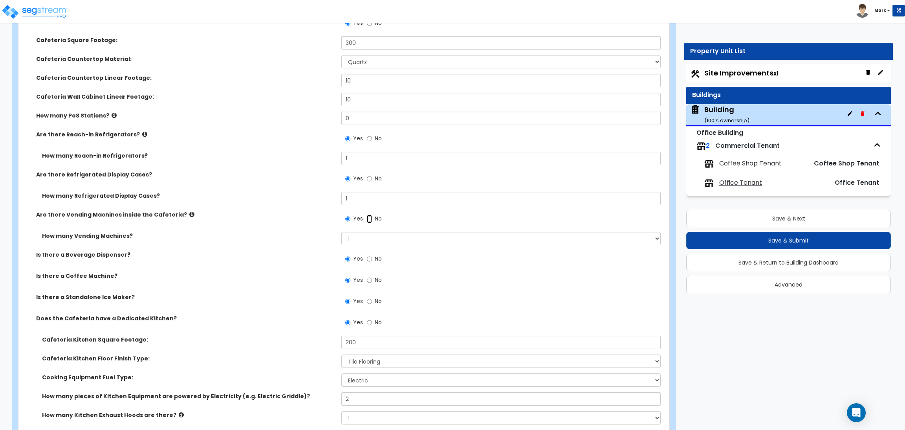
click at [367, 219] on input "No" at bounding box center [369, 219] width 5 height 9
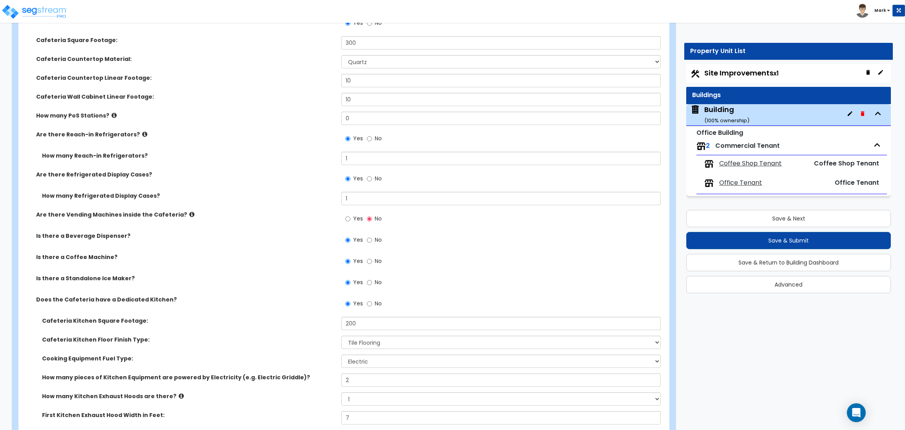
click at [354, 220] on span "Yes" at bounding box center [358, 219] width 10 height 8
click at [350, 220] on input "Yes" at bounding box center [347, 219] width 5 height 9
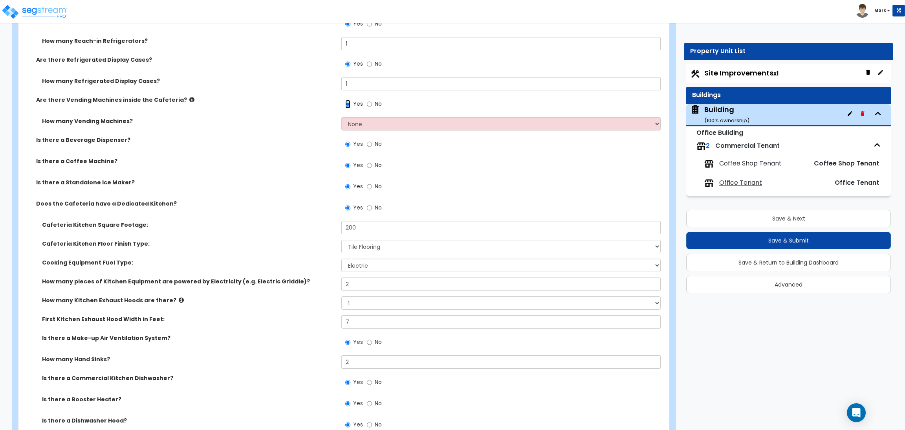
scroll to position [2687, 0]
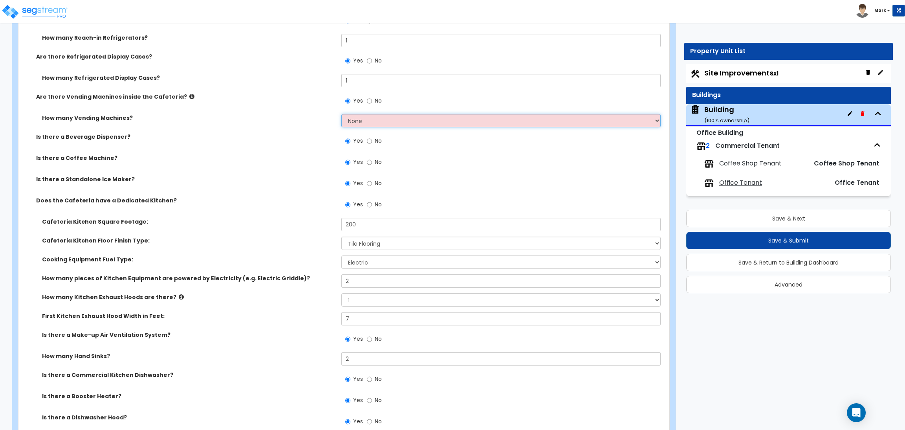
click at [364, 118] on select "None 1 2 3" at bounding box center [500, 120] width 319 height 13
click at [264, 127] on div "How many Vending Machines? None 1 2 3" at bounding box center [341, 123] width 646 height 19
click at [360, 115] on select "None 1 2 3" at bounding box center [500, 120] width 319 height 13
click at [341, 114] on select "None 1 2 3" at bounding box center [500, 120] width 319 height 13
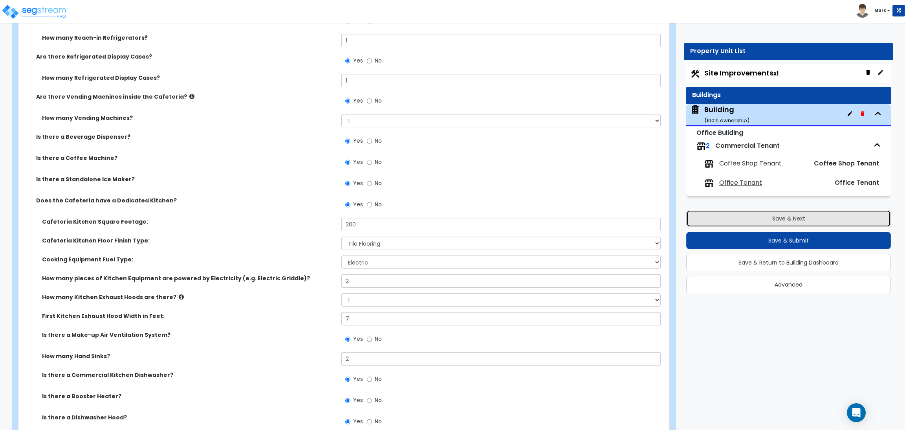
click at [782, 213] on button "Save & Next" at bounding box center [788, 218] width 205 height 17
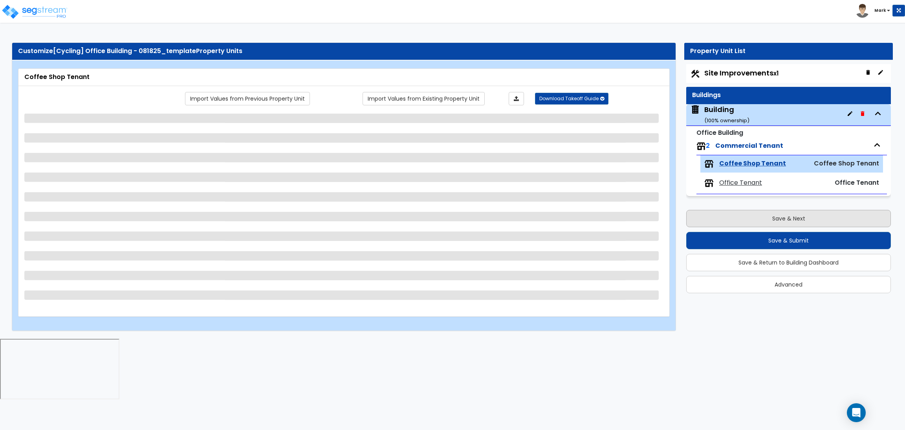
scroll to position [0, 0]
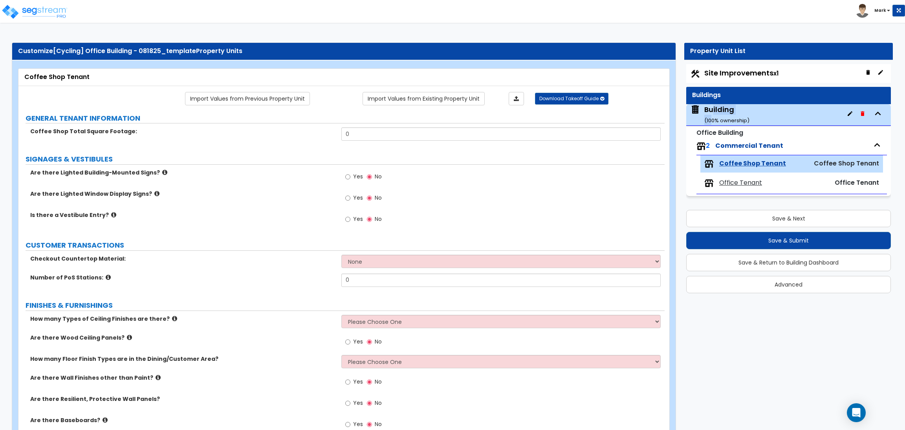
click at [713, 116] on div "Building ( 100 % ownership)" at bounding box center [726, 115] width 45 height 20
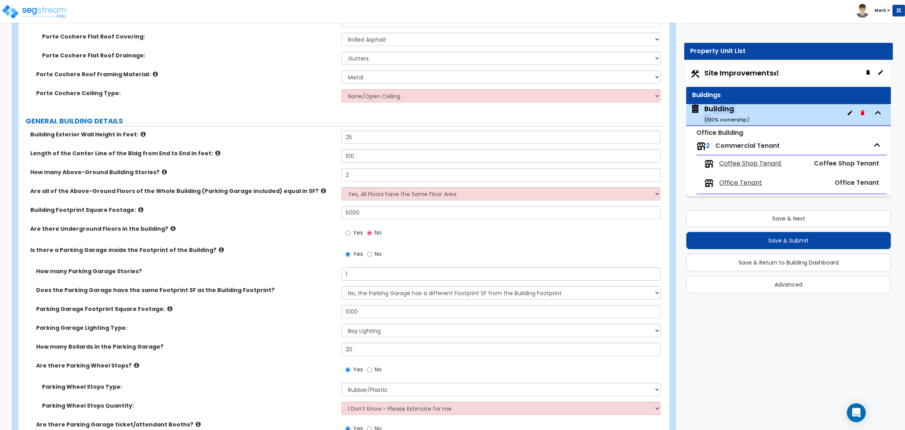
scroll to position [353, 0]
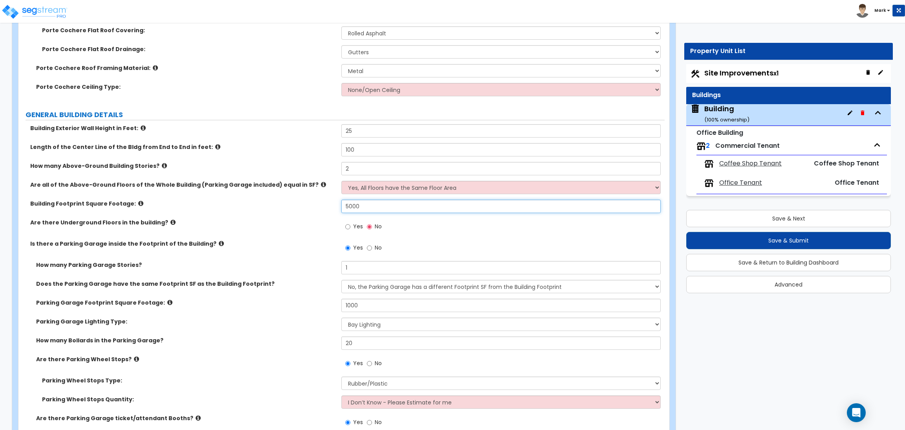
drag, startPoint x: 367, startPoint y: 203, endPoint x: 330, endPoint y: 206, distance: 36.7
click at [330, 206] on div "Building Footprint Square Footage: 5000" at bounding box center [341, 209] width 646 height 19
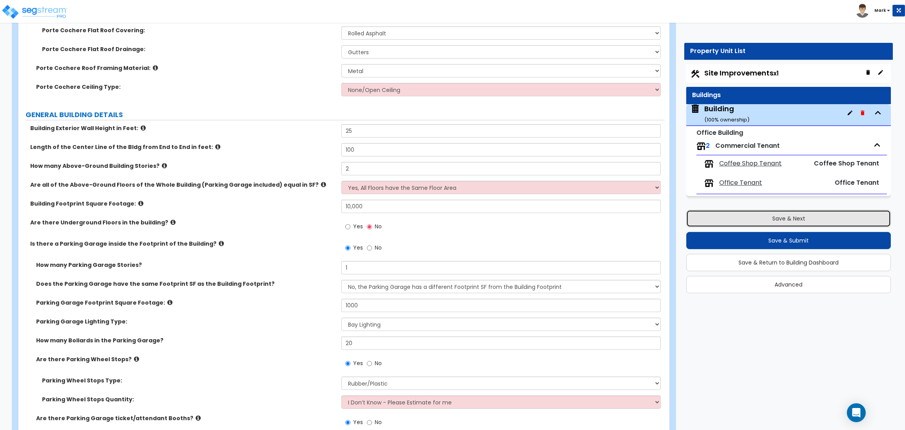
click at [759, 216] on button "Save & Next" at bounding box center [788, 218] width 205 height 17
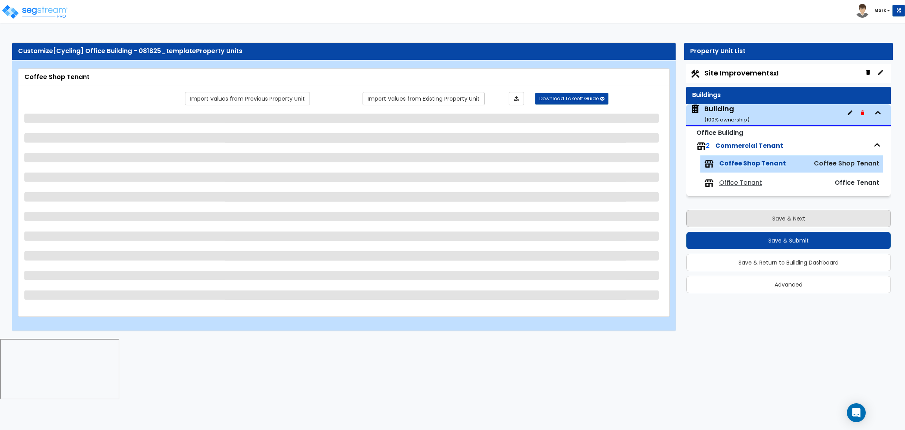
scroll to position [0, 0]
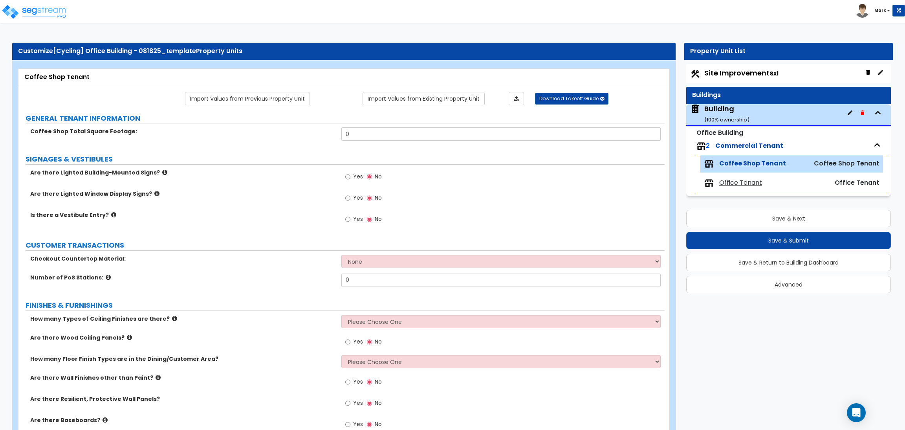
click at [714, 70] on span "Site Improvements x1" at bounding box center [741, 73] width 74 height 10
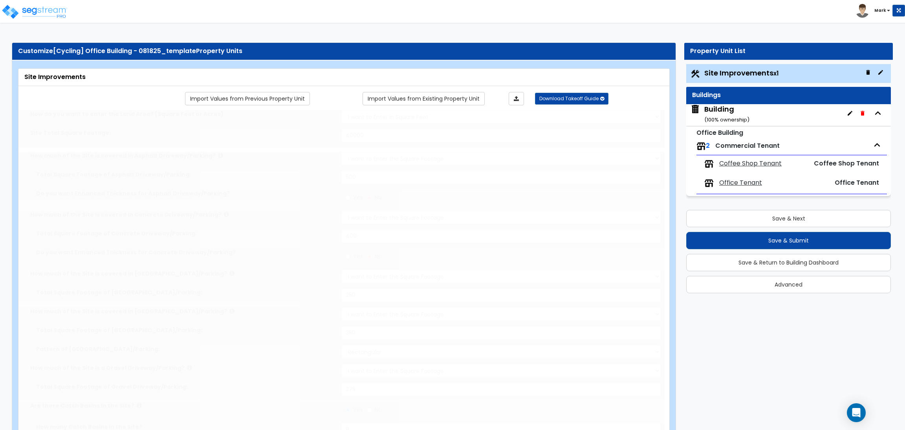
scroll to position [1, 0]
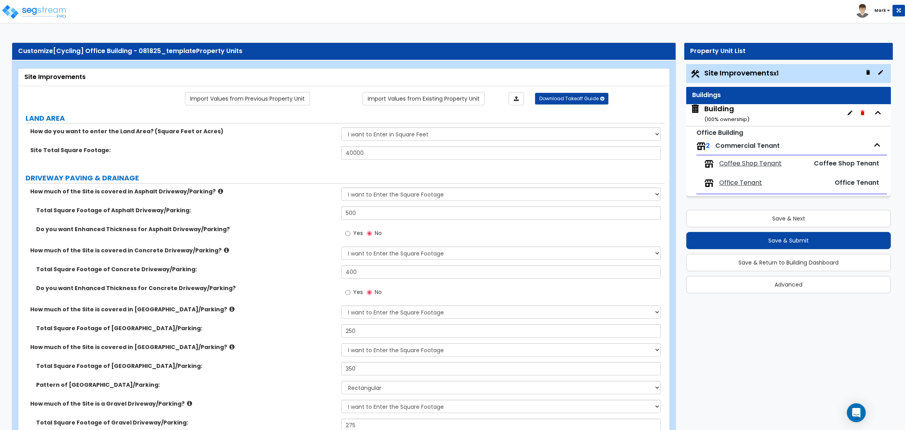
click at [738, 166] on span "Coffee Shop Tenant" at bounding box center [750, 163] width 62 height 9
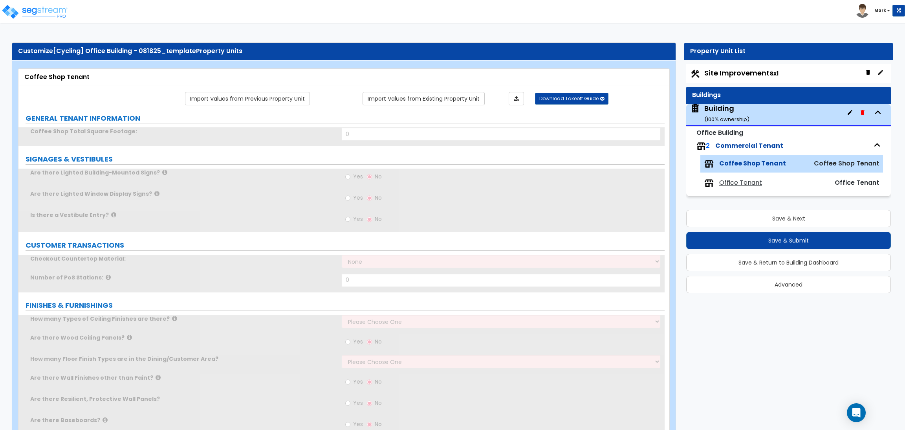
scroll to position [1, 0]
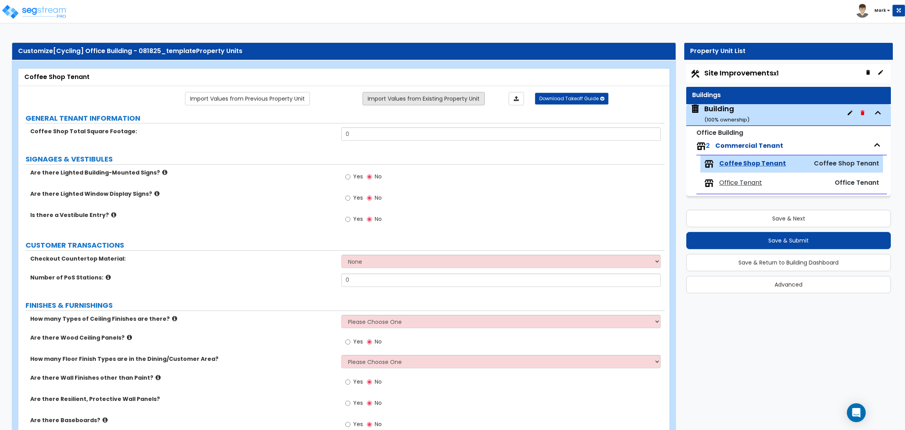
click at [457, 94] on link "Import Values from Existing Property Unit" at bounding box center [424, 98] width 122 height 13
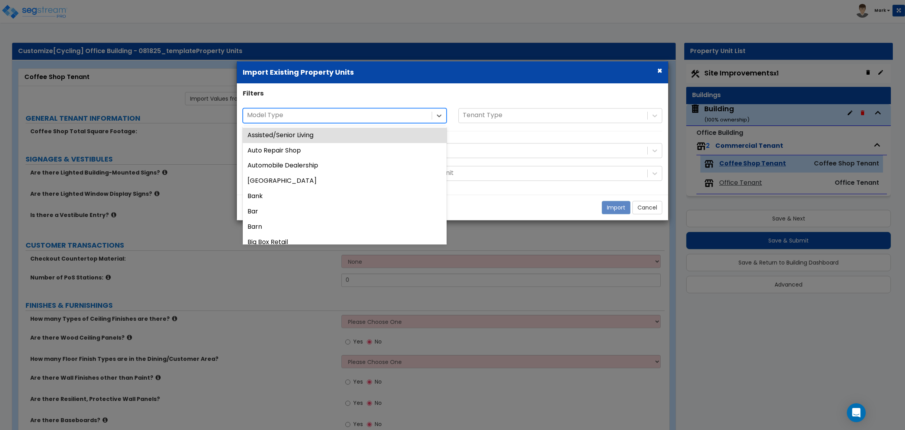
click at [341, 117] on div at bounding box center [337, 115] width 181 height 11
click at [508, 113] on div at bounding box center [553, 115] width 181 height 11
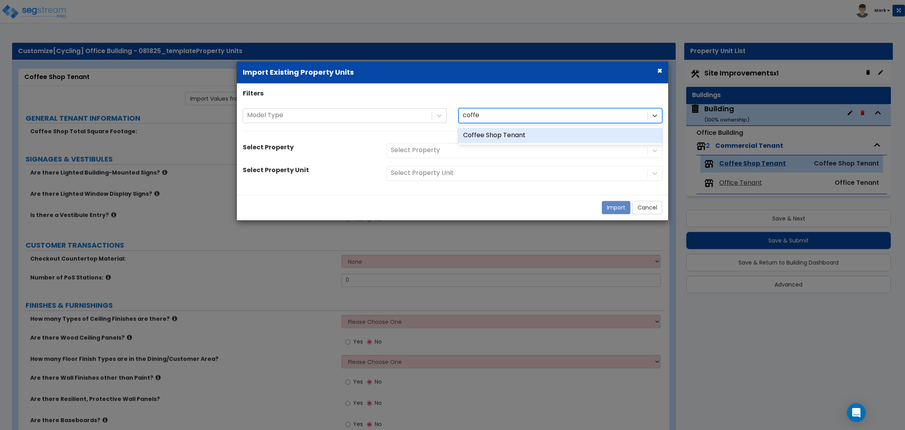
click at [512, 130] on div "Coffee Shop Tenant" at bounding box center [561, 135] width 204 height 15
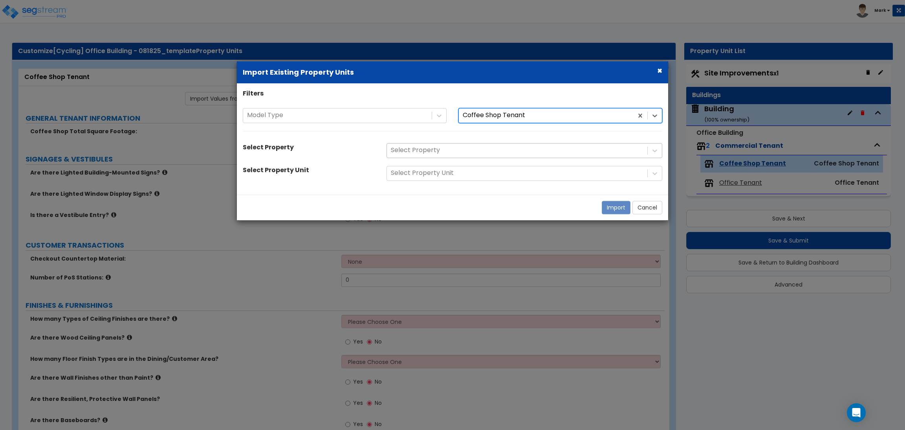
click at [451, 150] on div at bounding box center [517, 150] width 253 height 11
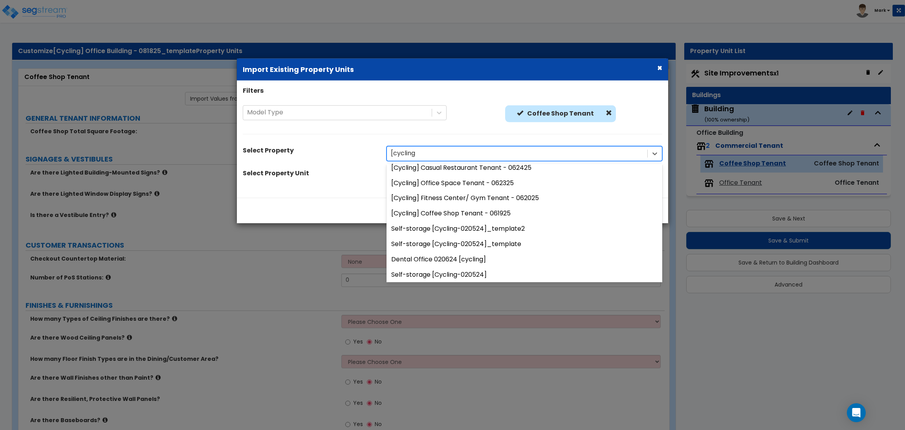
scroll to position [1178, 0]
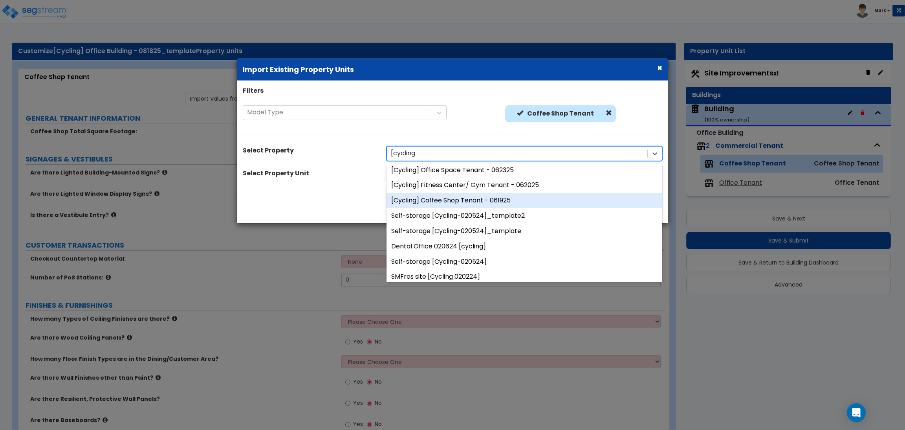
click at [451, 197] on div "[Cycling] Coffee Shop Tenant - 061925" at bounding box center [525, 200] width 276 height 15
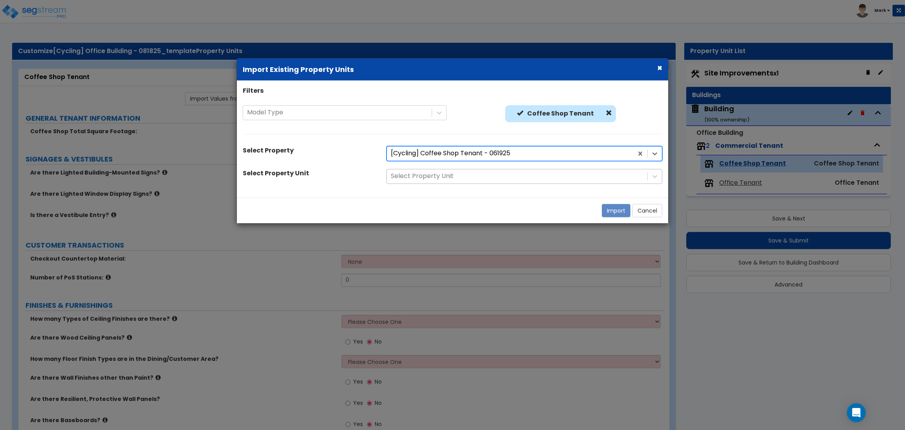
click at [450, 180] on div at bounding box center [517, 176] width 253 height 11
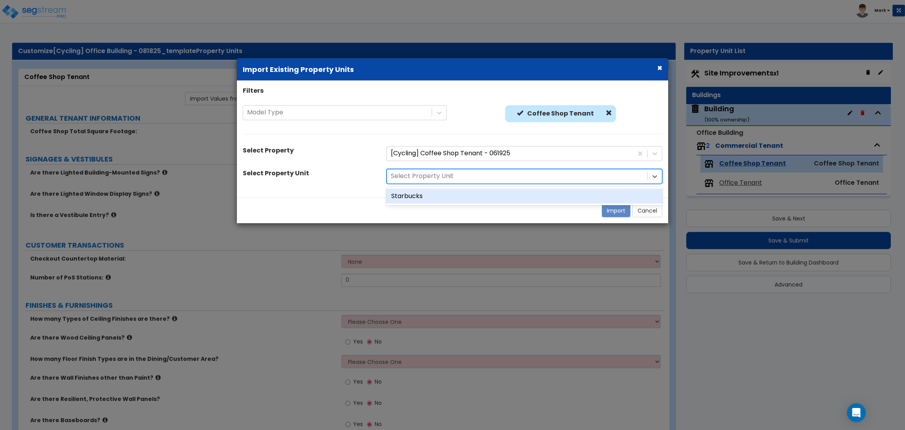
click at [411, 198] on div "Starbucks" at bounding box center [525, 195] width 276 height 15
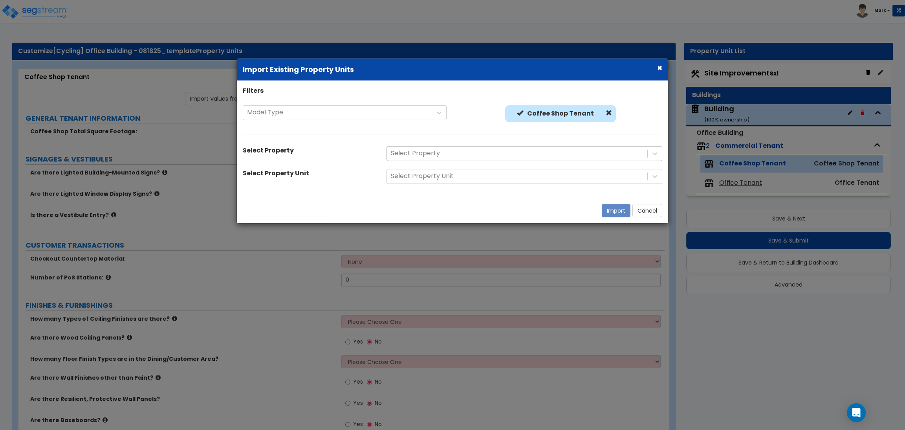
click at [428, 153] on div at bounding box center [517, 153] width 253 height 11
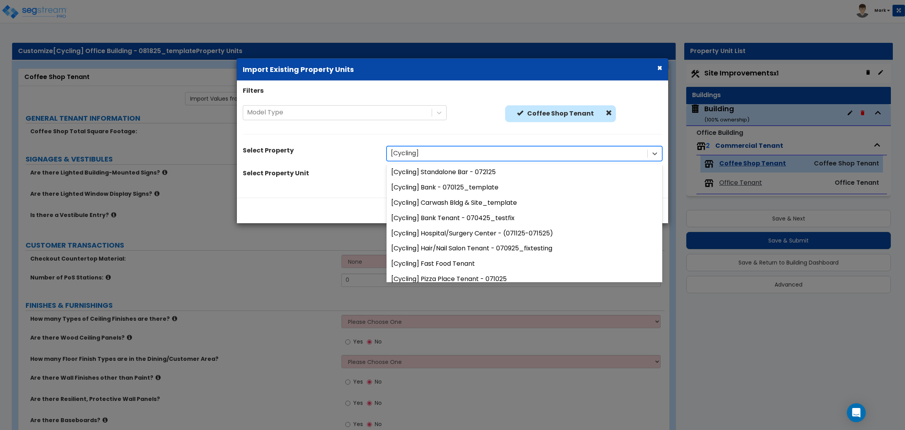
scroll to position [1121, 0]
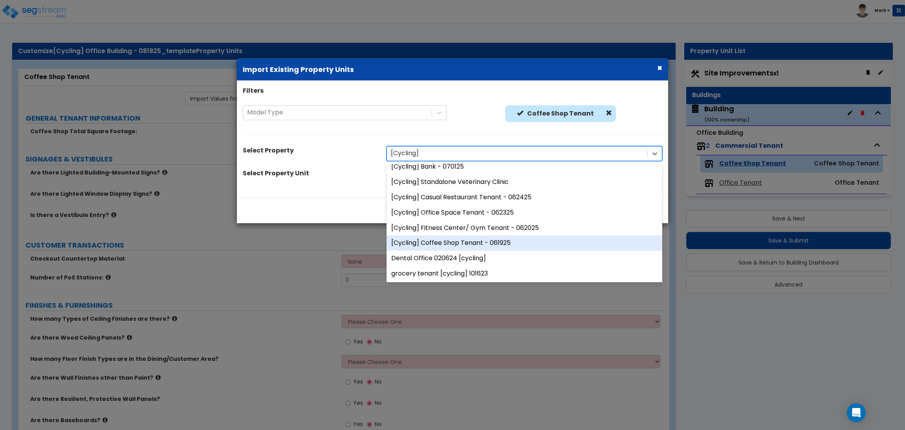
click at [448, 240] on div "[Cycling] Coffee Shop Tenant - 061925" at bounding box center [525, 242] width 276 height 15
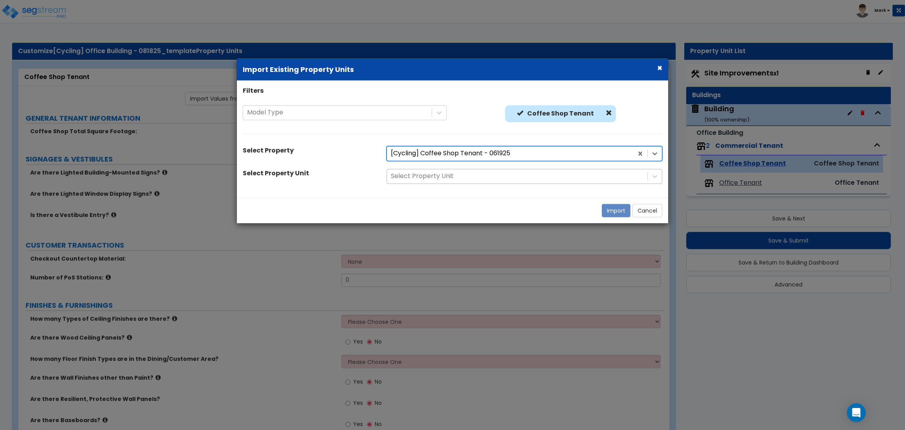
click at [460, 173] on div at bounding box center [517, 176] width 253 height 11
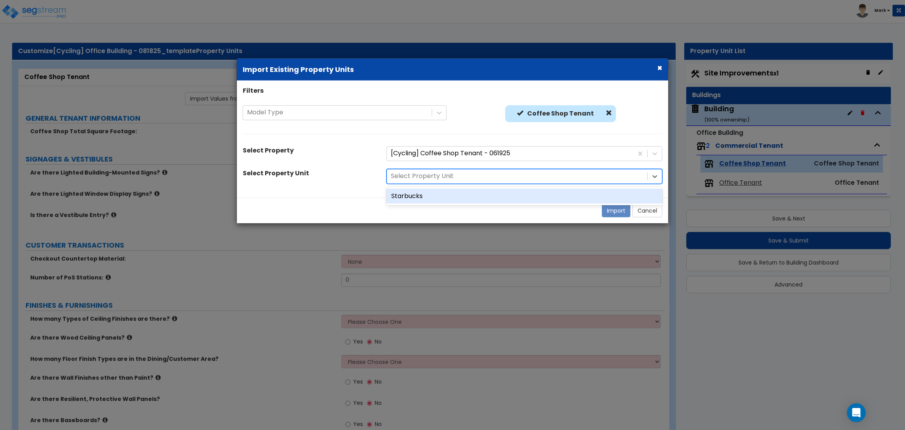
click at [451, 192] on div "Starbucks" at bounding box center [525, 195] width 276 height 15
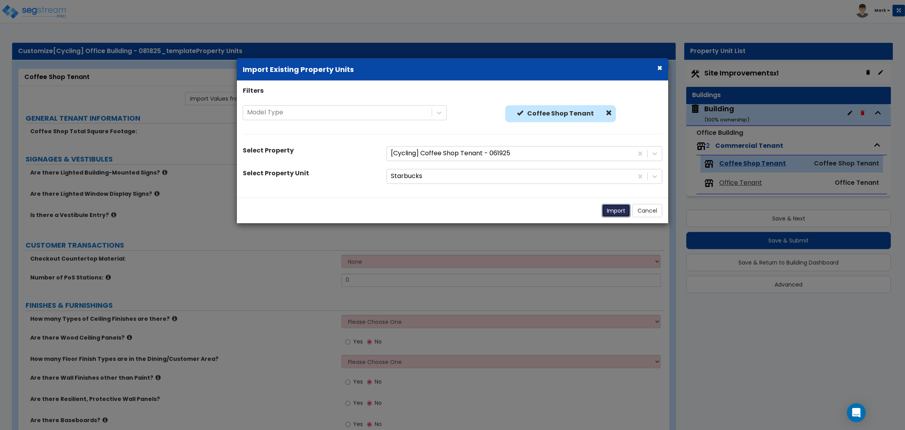
click at [617, 209] on button "Import" at bounding box center [616, 210] width 29 height 13
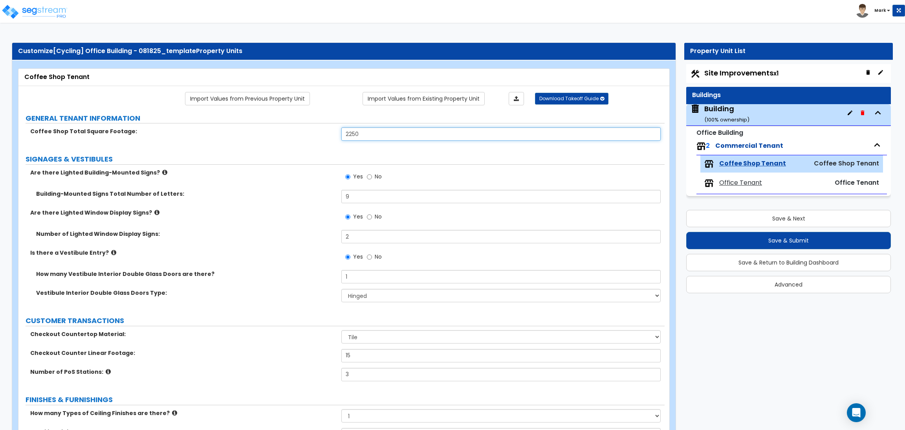
drag, startPoint x: 364, startPoint y: 132, endPoint x: 322, endPoint y: 132, distance: 42.0
click at [322, 132] on div "Coffee Shop Total Square Footage: 2250" at bounding box center [341, 136] width 646 height 19
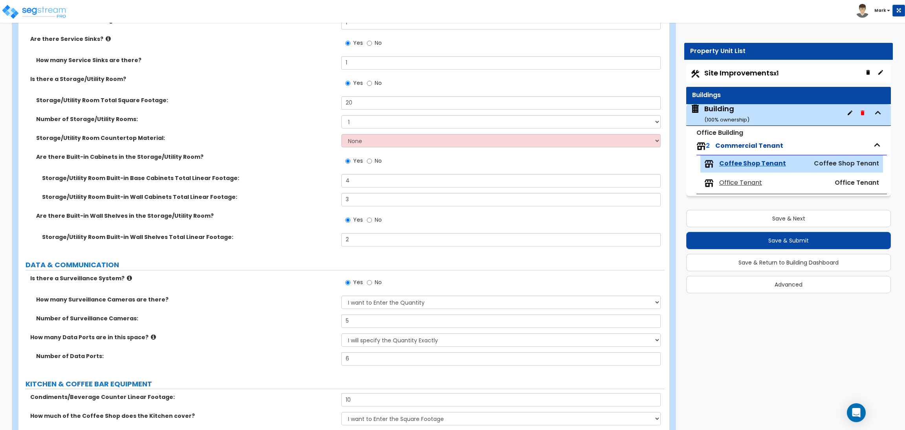
scroll to position [2239, 0]
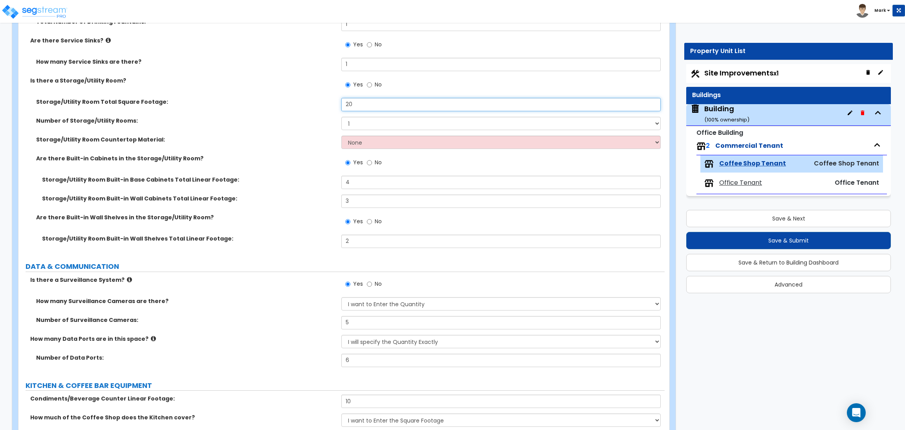
drag, startPoint x: 365, startPoint y: 108, endPoint x: 341, endPoint y: 106, distance: 24.4
click at [341, 106] on div "Storage/Utility Room Total Square Footage: 20" at bounding box center [341, 107] width 646 height 19
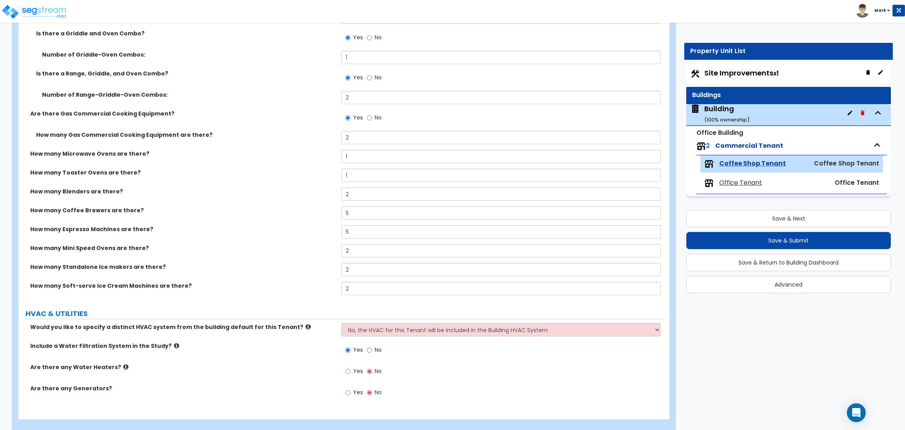
scroll to position [3166, 0]
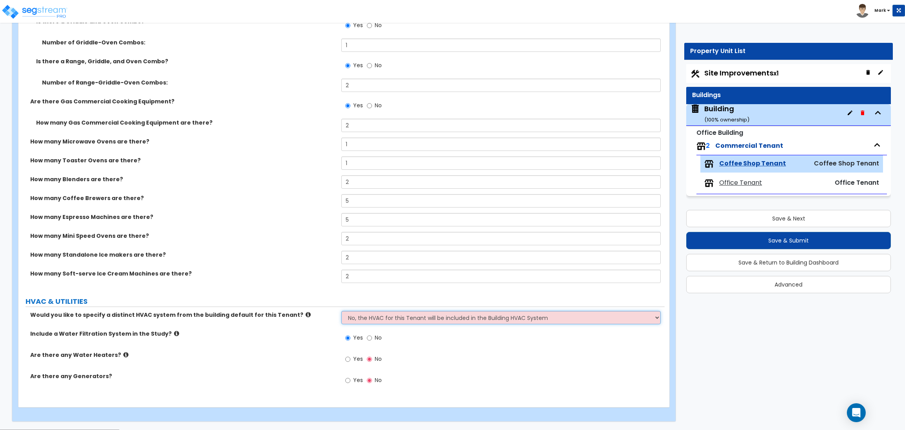
click at [404, 317] on select "No, the HVAC for this Tenant will be included in the Building HVAC System Yes, …" at bounding box center [500, 317] width 319 height 13
click at [253, 335] on label "Include a Water Filtration System in the Study?" at bounding box center [182, 334] width 305 height 8
click at [406, 316] on select "No, the HVAC for this Tenant will be included in the Building HVAC System Yes, …" at bounding box center [500, 317] width 319 height 13
click at [341, 311] on select "No, the HVAC for this Tenant will be included in the Building HVAC System Yes, …" at bounding box center [500, 317] width 319 height 13
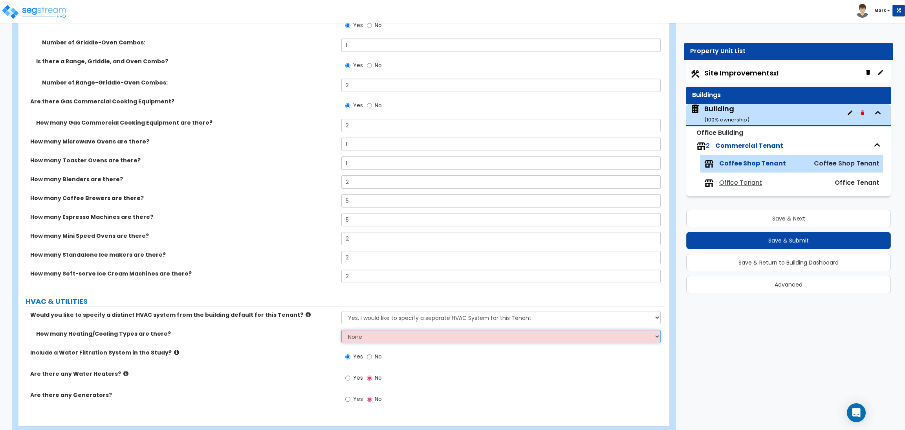
click at [376, 332] on select "None 1 2 3" at bounding box center [500, 336] width 319 height 13
click at [341, 330] on select "None 1 2 3" at bounding box center [500, 336] width 319 height 13
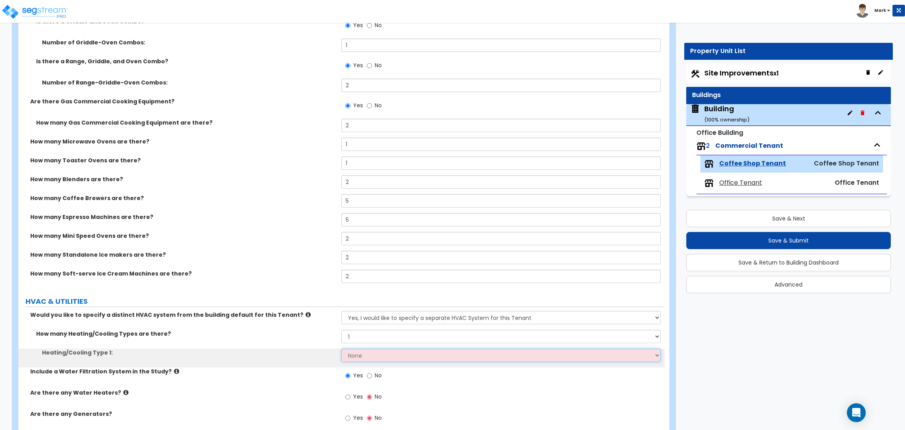
click at [377, 354] on select "None Heat Only Centralized Heating & Cooling Thru Wall Air Conditioners Mini Sp…" at bounding box center [500, 355] width 319 height 13
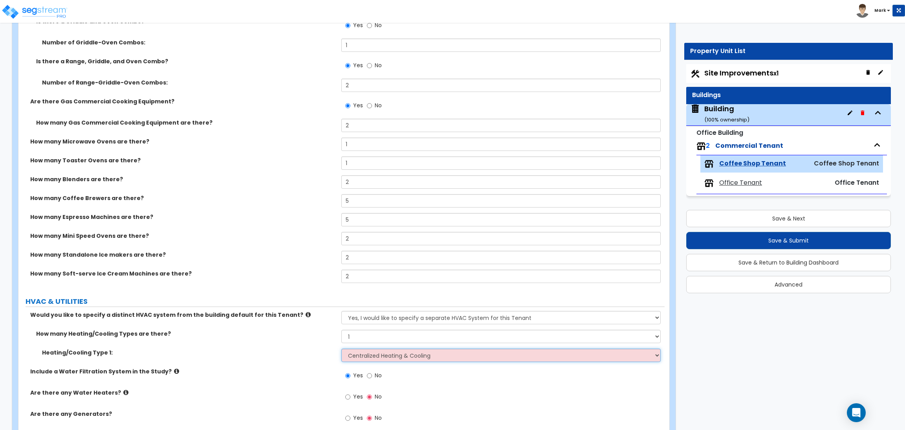
click at [341, 349] on select "None Heat Only Centralized Heating & Cooling Thru Wall Air Conditioners Mini Sp…" at bounding box center [500, 355] width 319 height 13
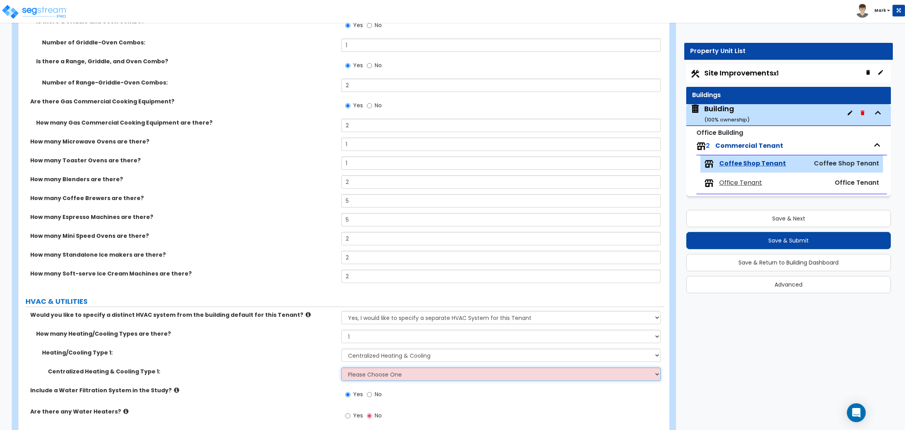
click at [411, 378] on select "Please Choose One Rooftop Unit Furnace-Condenser Forced Air Split Heating/Cooli…" at bounding box center [500, 373] width 319 height 13
click at [341, 367] on select "Please Choose One Rooftop Unit Furnace-Condenser Forced Air Split Heating/Cooli…" at bounding box center [500, 373] width 319 height 13
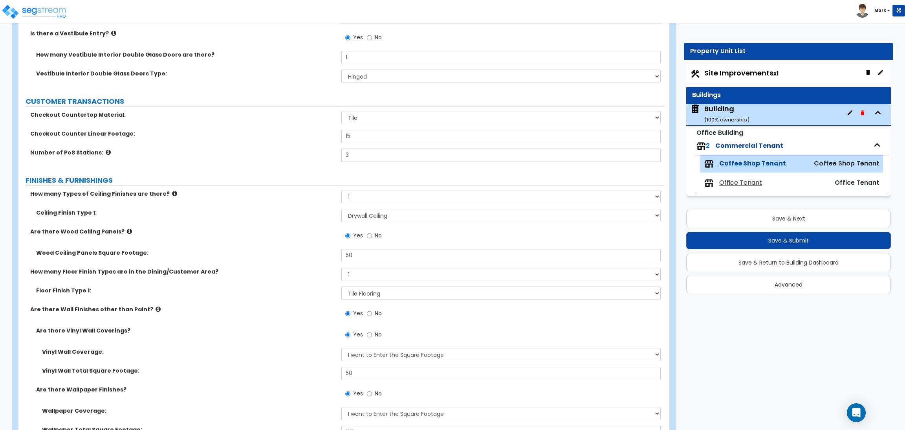
scroll to position [0, 0]
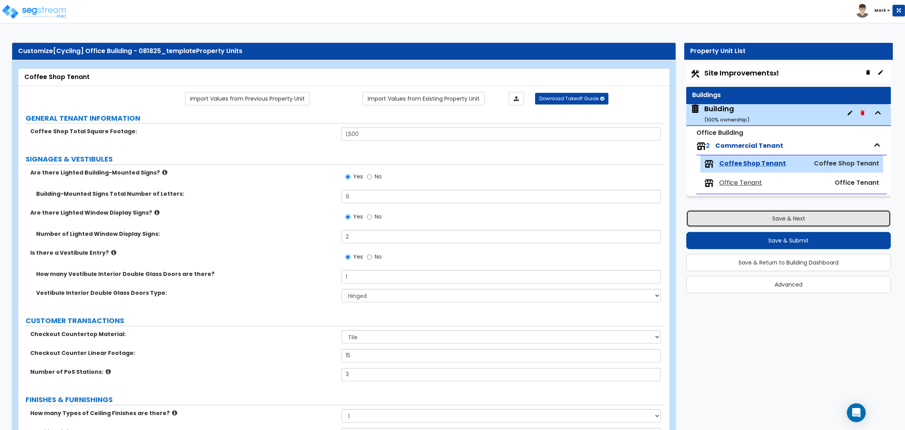
click at [776, 220] on button "Save & Next" at bounding box center [788, 218] width 205 height 17
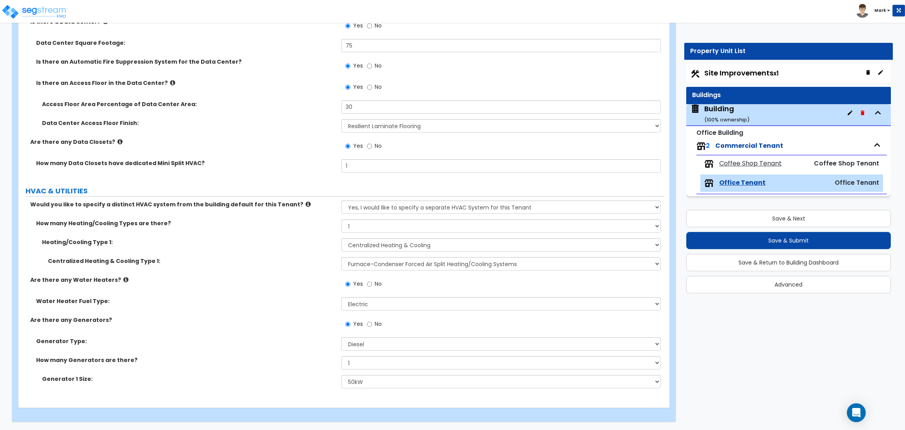
scroll to position [3076, 0]
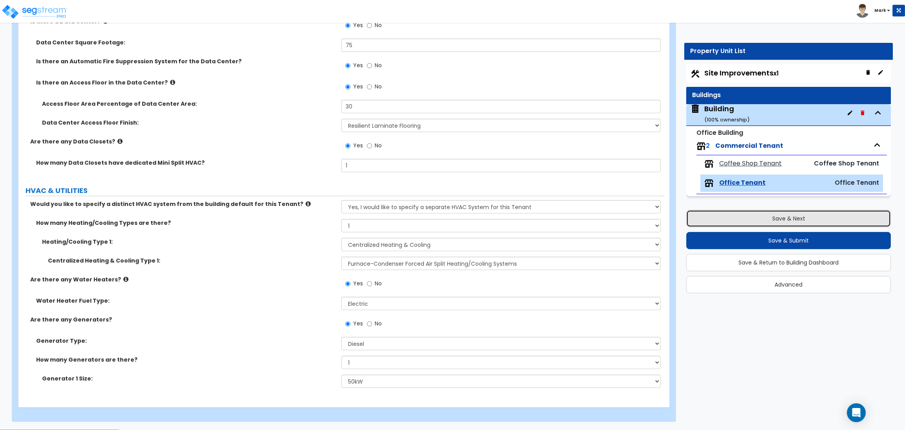
click at [748, 215] on button "Save & Next" at bounding box center [788, 218] width 205 height 17
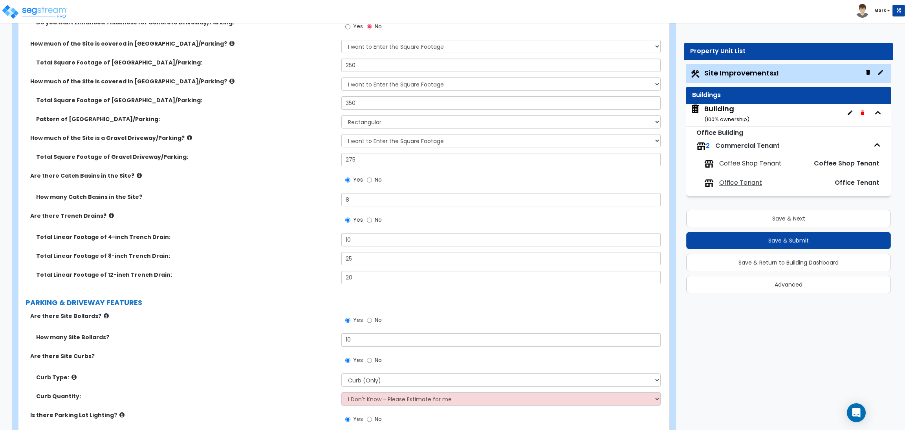
scroll to position [294, 0]
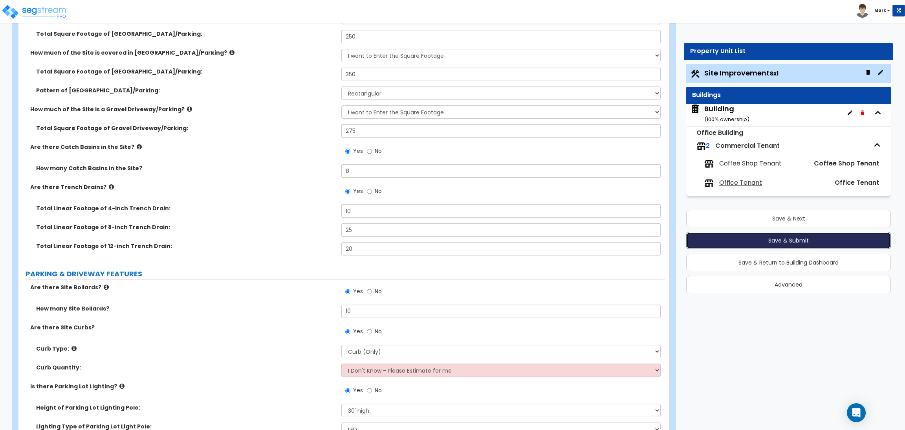
click at [781, 241] on button "Save & Submit" at bounding box center [788, 240] width 205 height 17
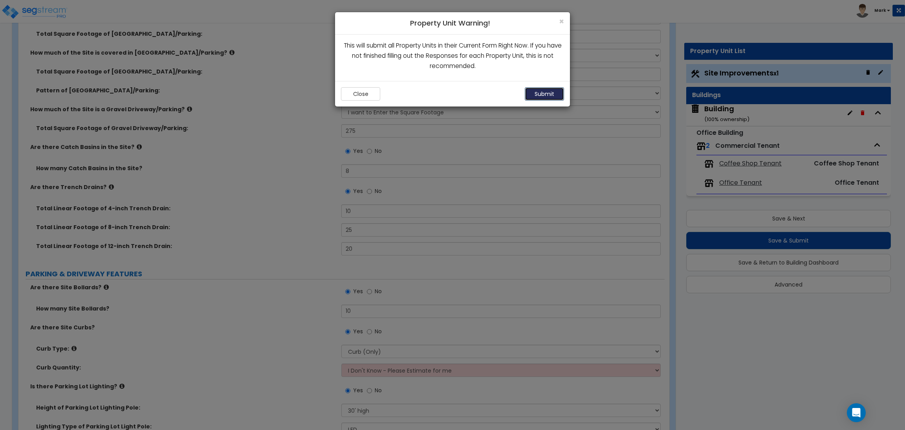
click at [539, 98] on button "Submit" at bounding box center [544, 93] width 39 height 13
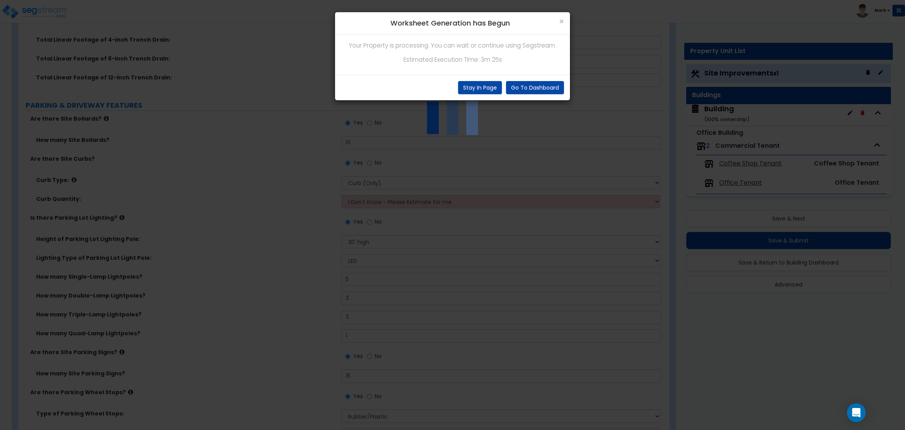
scroll to position [471, 0]
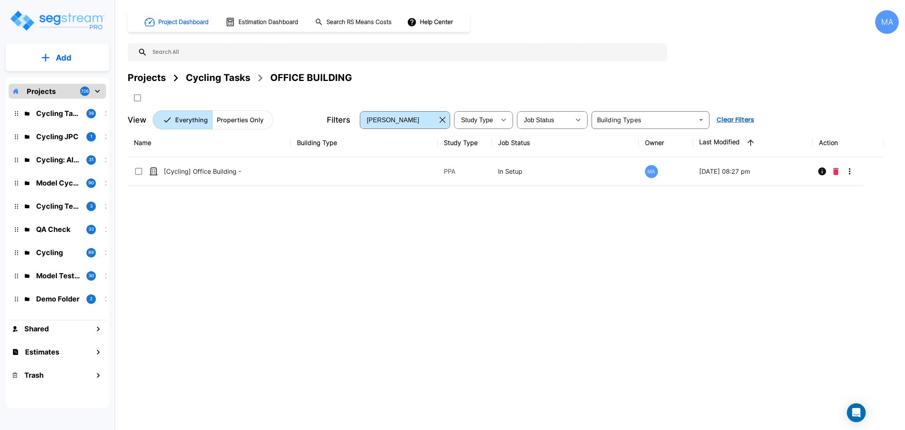
click at [209, 75] on div "Cycling Tasks" at bounding box center [218, 78] width 64 height 14
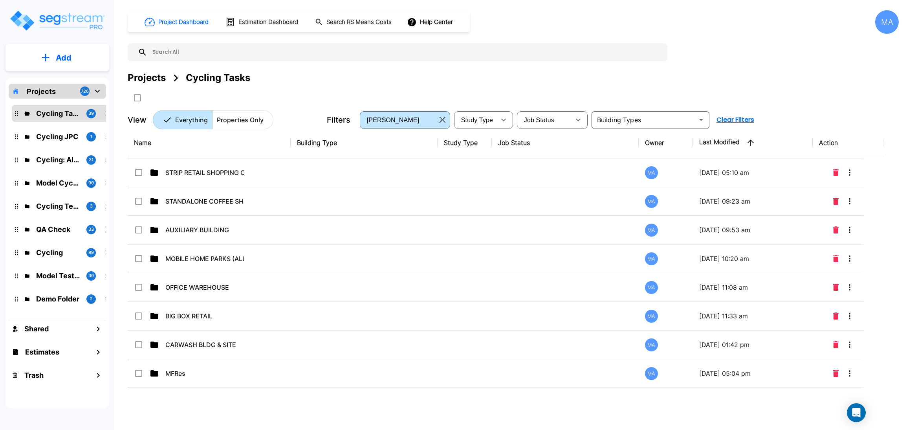
scroll to position [589, 0]
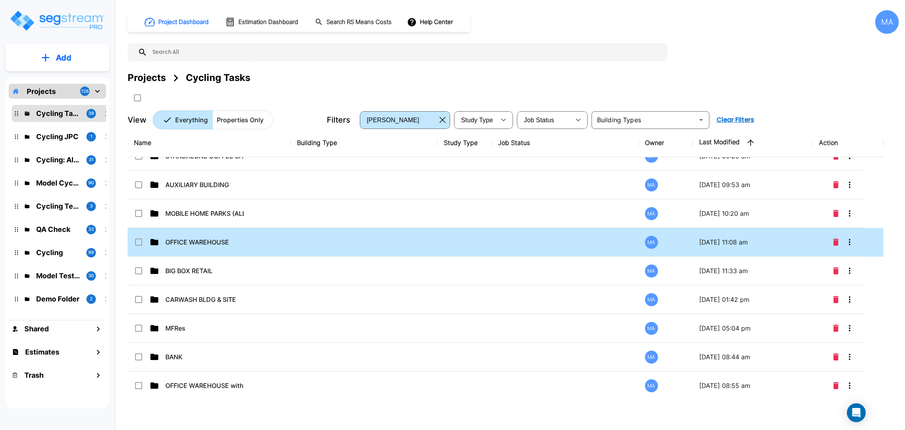
click at [235, 235] on td "OFFICE WAREHOUSE" at bounding box center [209, 242] width 163 height 29
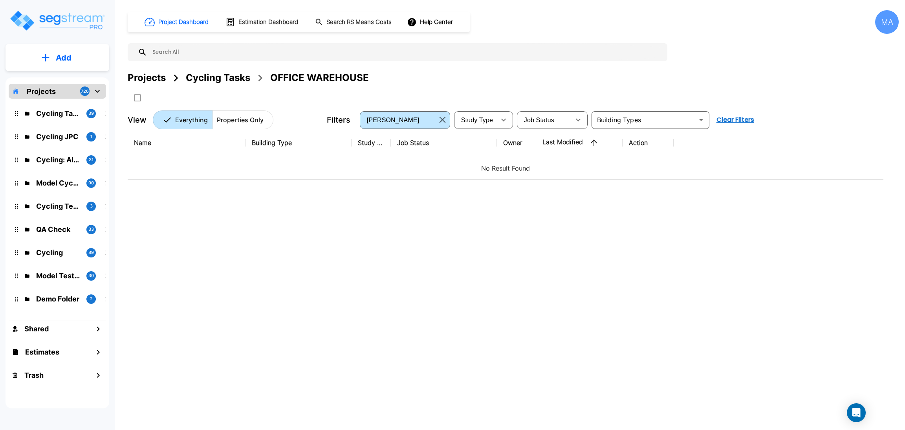
scroll to position [0, 0]
click at [242, 80] on div "Cycling Tasks" at bounding box center [218, 78] width 64 height 14
click at [220, 77] on div "Cycling Tasks" at bounding box center [218, 78] width 64 height 14
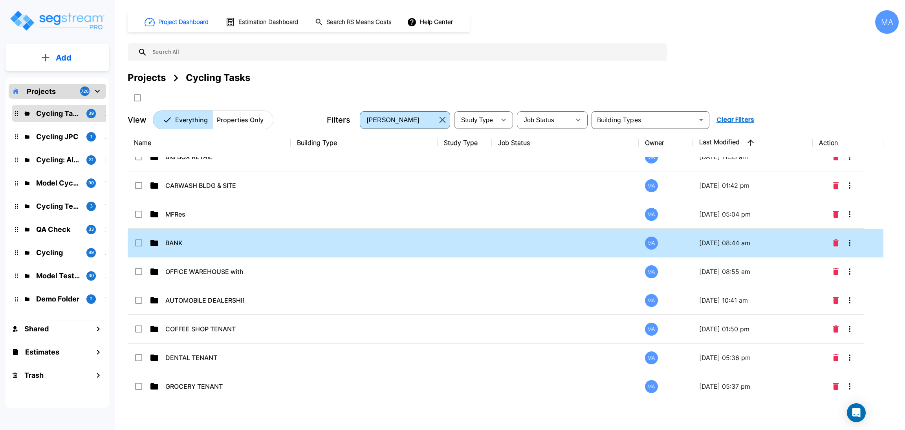
scroll to position [707, 0]
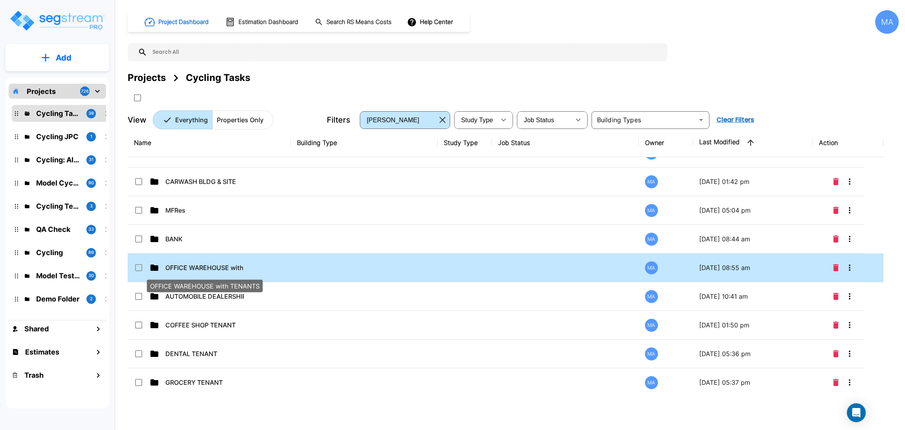
click at [214, 267] on p "OFFICE WAREHOUSE with TENANTS" at bounding box center [204, 267] width 79 height 9
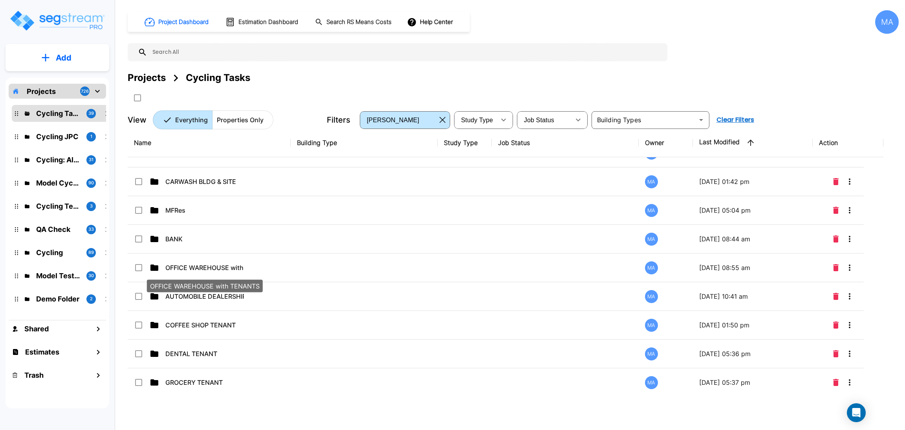
click at [197, 78] on div "Cycling Tasks" at bounding box center [218, 78] width 64 height 14
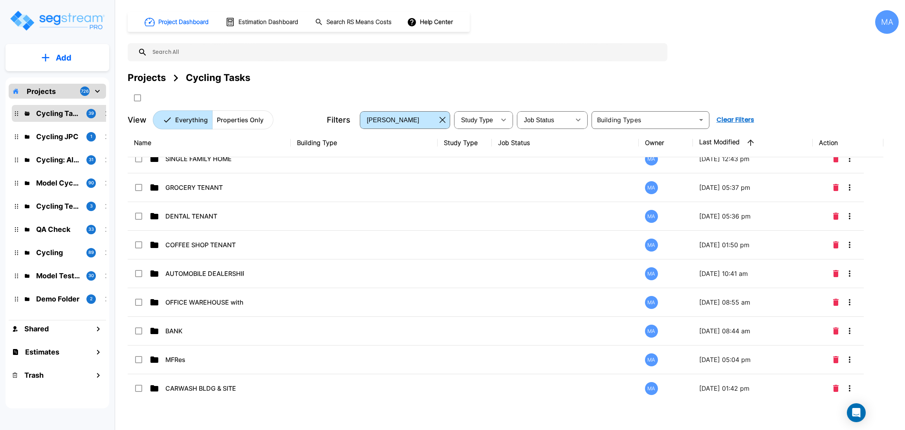
scroll to position [176, 0]
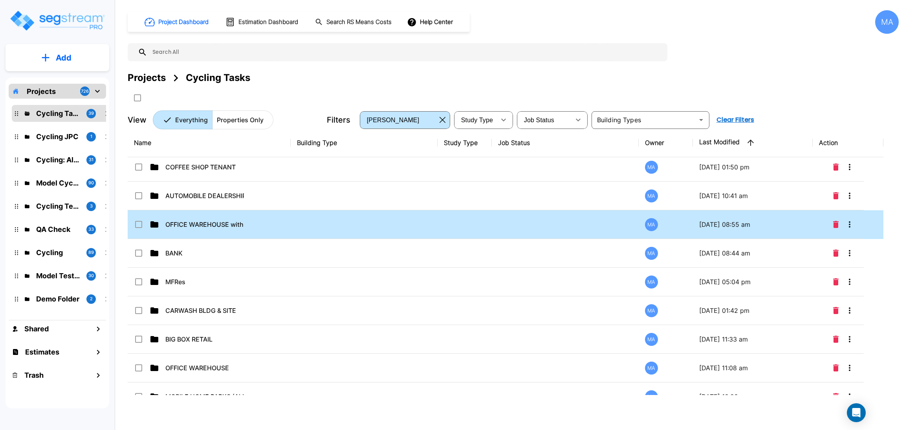
click at [233, 221] on p "OFFICE WAREHOUSE with TENANTS" at bounding box center [204, 224] width 79 height 9
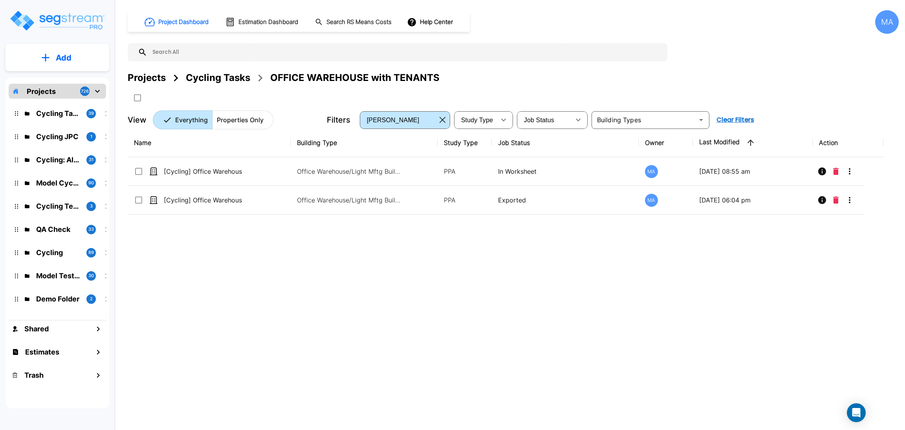
scroll to position [0, 0]
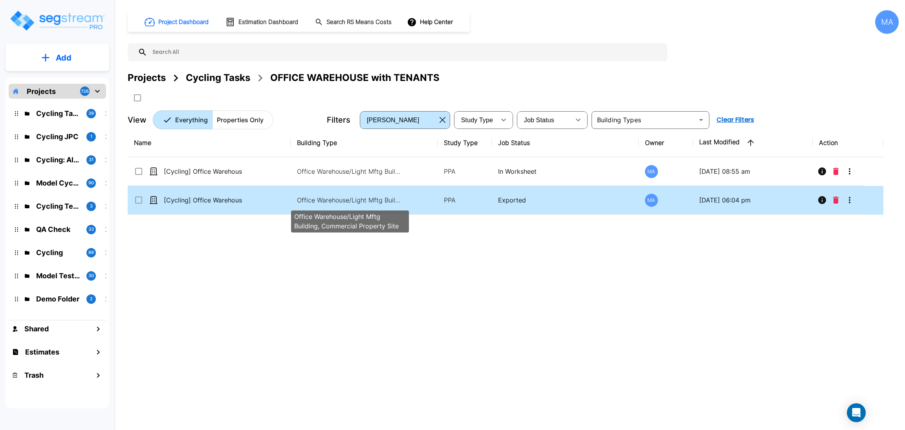
click at [311, 198] on p "Office Warehouse/Light Mftg Building, Commercial Property Site" at bounding box center [350, 199] width 106 height 9
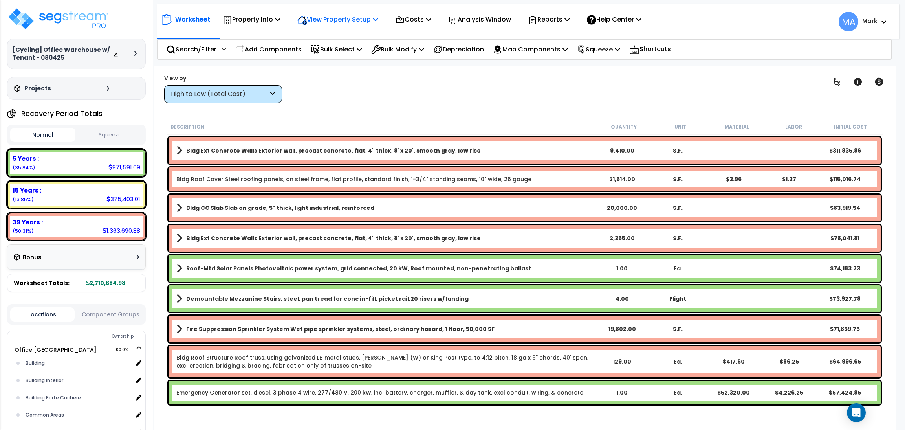
click at [281, 17] on p "View Property Setup" at bounding box center [252, 19] width 58 height 11
click at [334, 54] on link "View Questionnaire" at bounding box center [332, 54] width 78 height 16
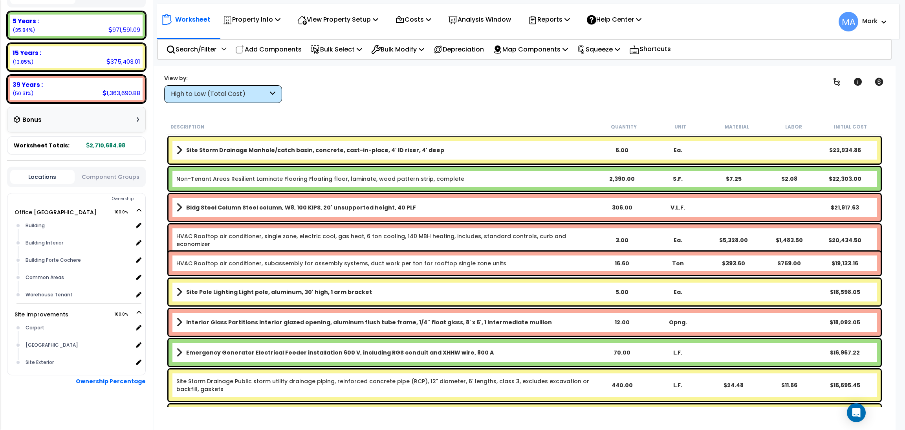
scroll to position [648, 0]
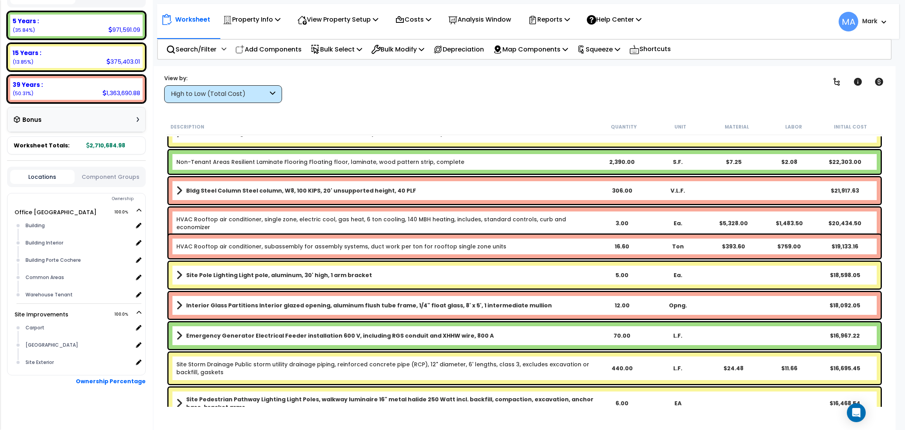
click at [211, 91] on div "High to Low (Total Cost)" at bounding box center [219, 94] width 97 height 9
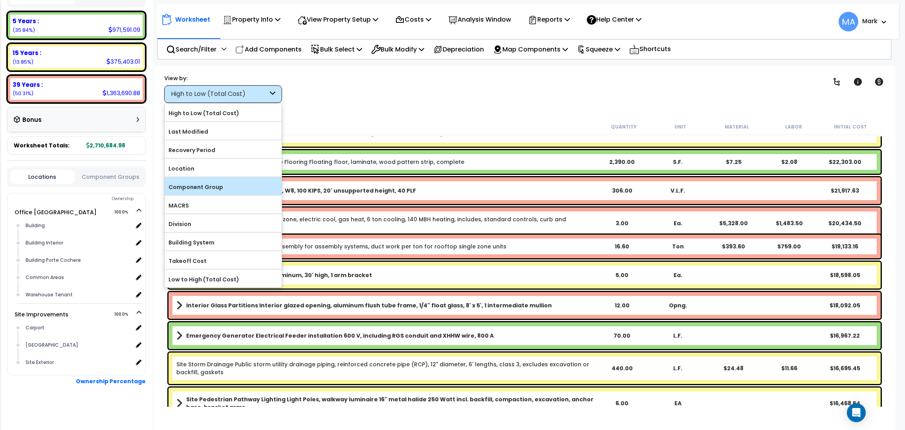
click at [226, 185] on label "Component Group" at bounding box center [223, 187] width 117 height 12
click at [0, 0] on input "Component Group" at bounding box center [0, 0] width 0 height 0
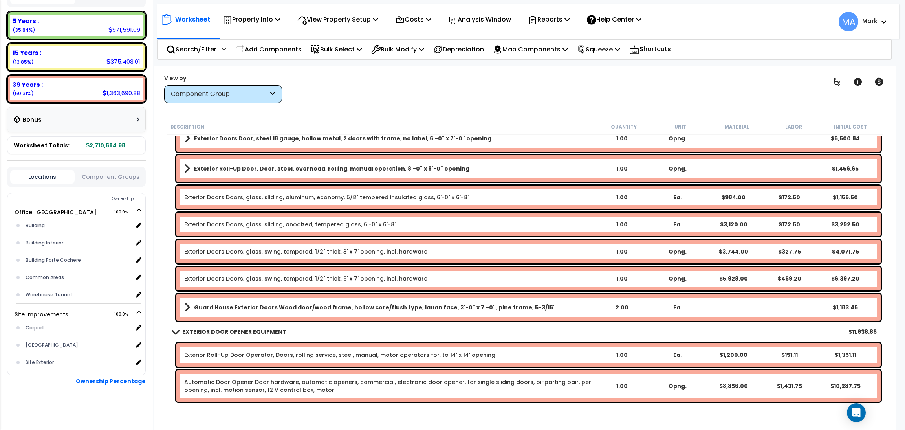
scroll to position [1945, 0]
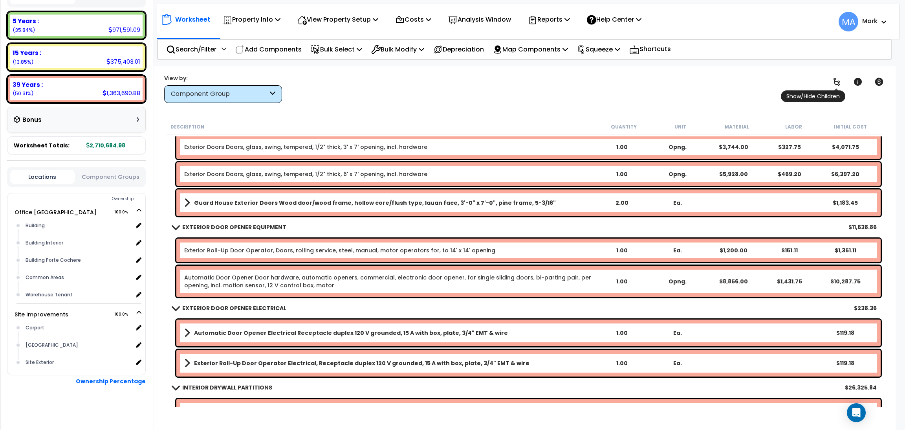
click at [840, 79] on icon at bounding box center [836, 81] width 9 height 9
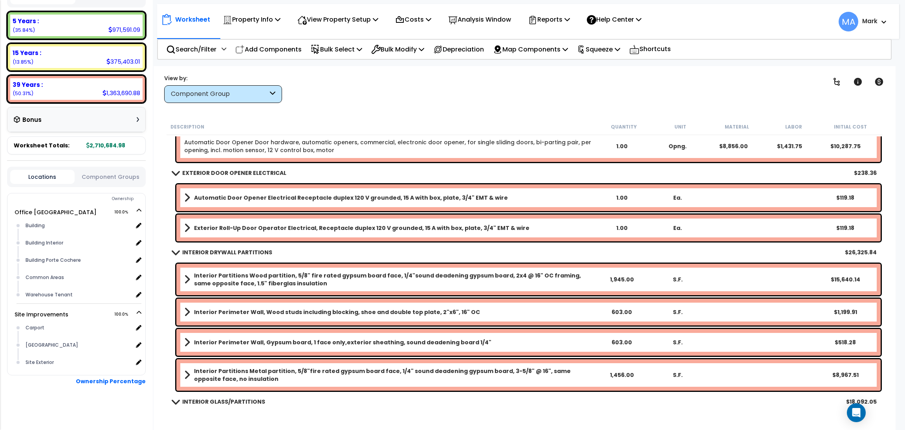
scroll to position [2357, 0]
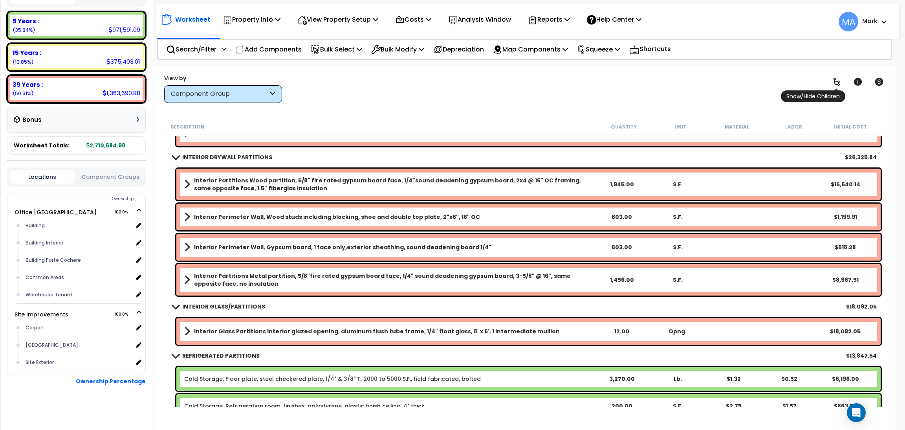
click at [836, 83] on icon at bounding box center [836, 81] width 9 height 9
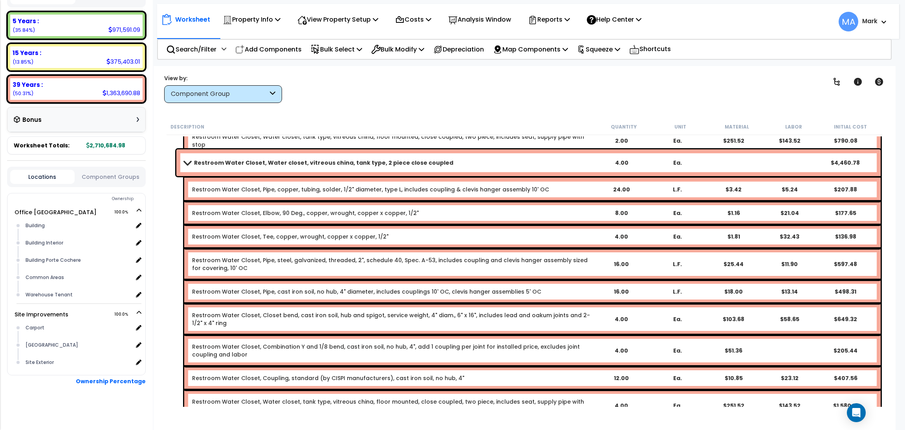
scroll to position [10195, 0]
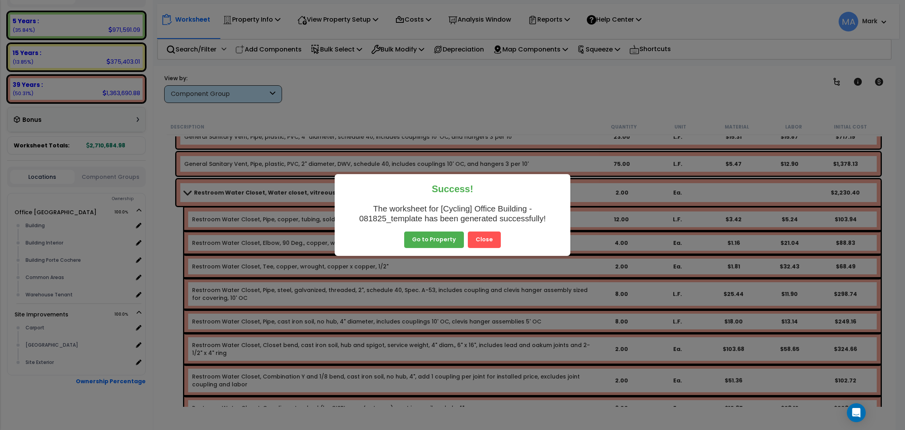
click at [490, 236] on button "Close" at bounding box center [484, 239] width 33 height 17
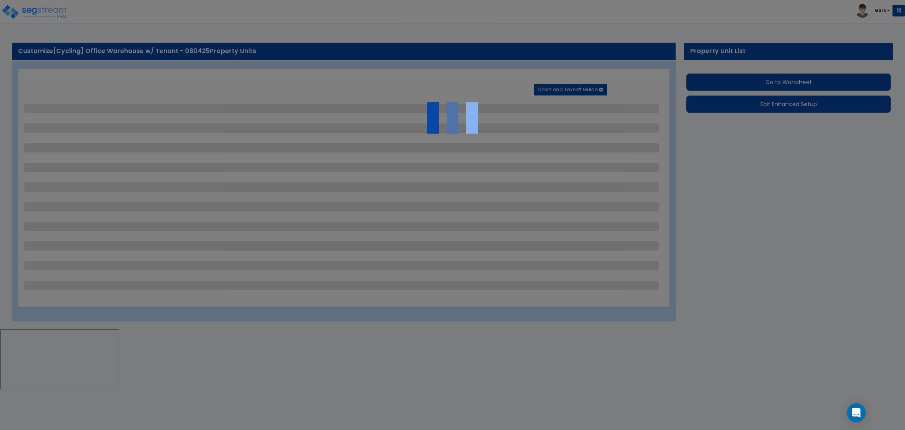
select select "2"
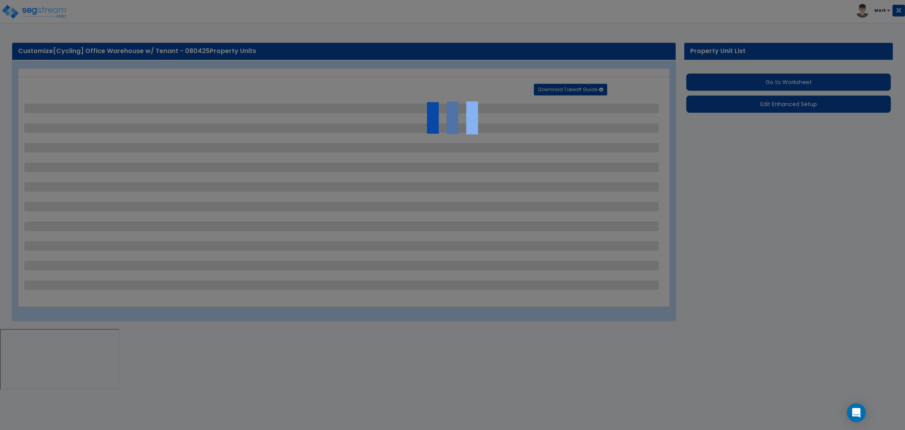
select select "2"
select select "1"
select select "2"
select select "1"
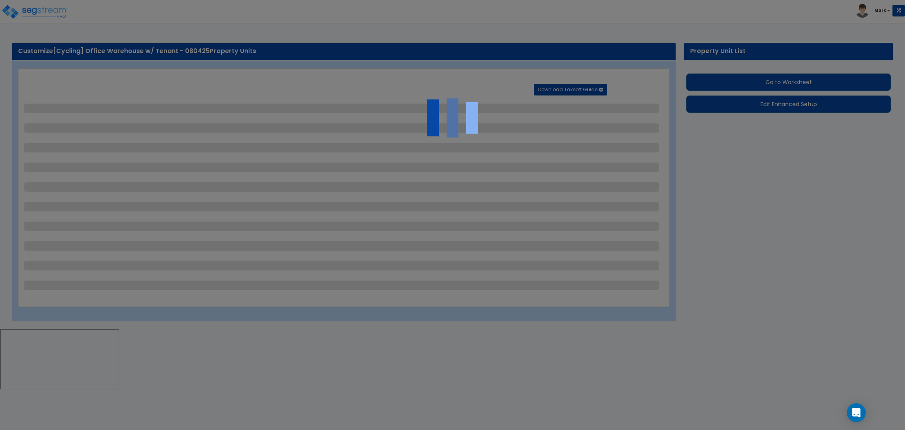
select select "1"
select select "2"
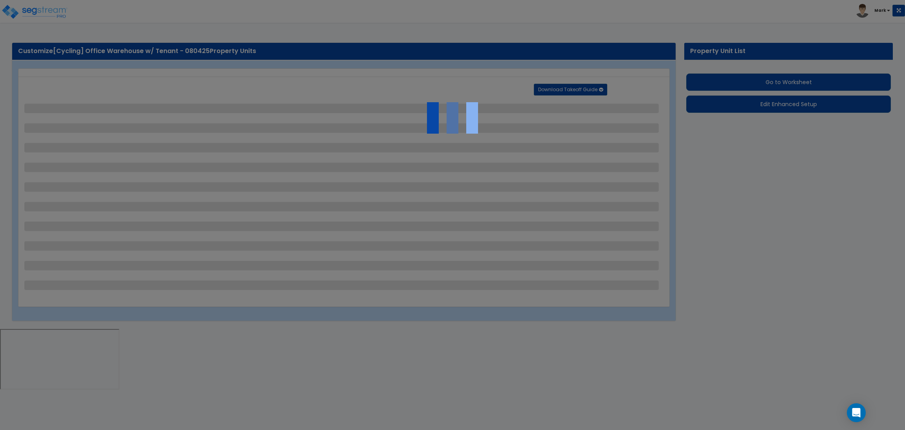
select select "2"
select select "1"
select select "10"
select select "1"
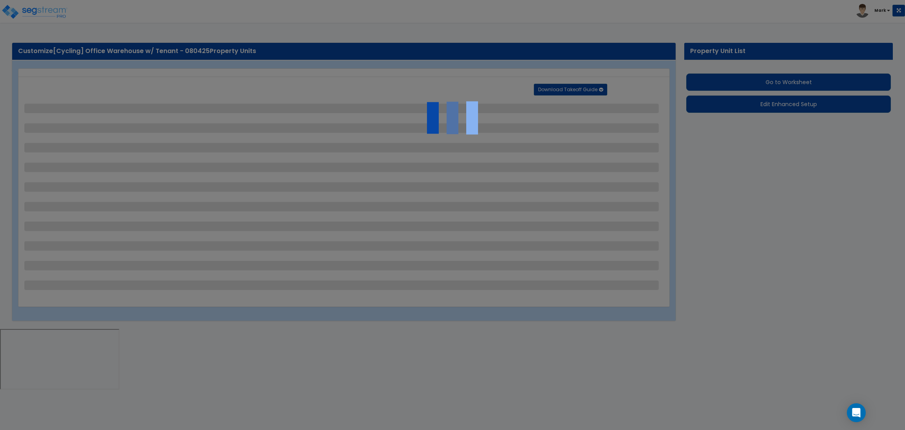
select select "1"
select select "3"
select select "2"
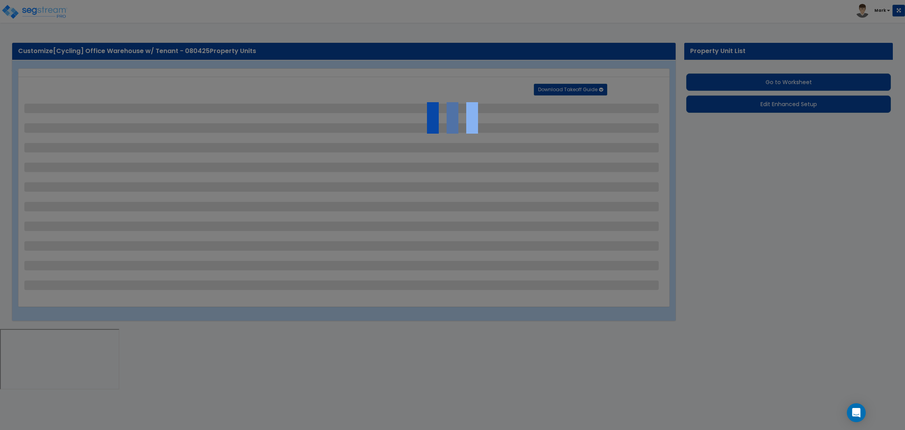
select select "4"
select select "1"
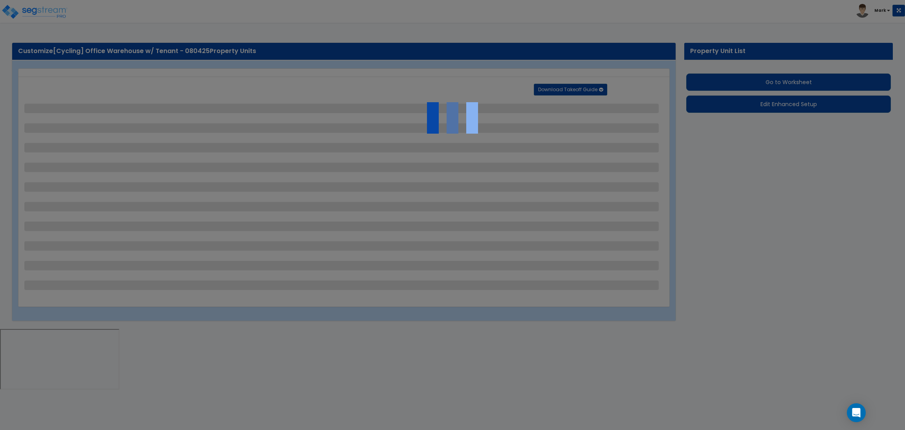
select select "6"
select select "2"
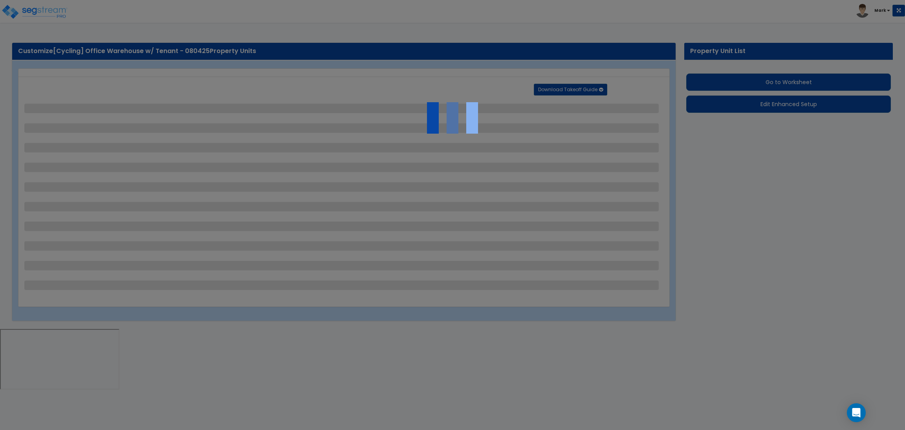
select select "2"
select select "1"
select select "2"
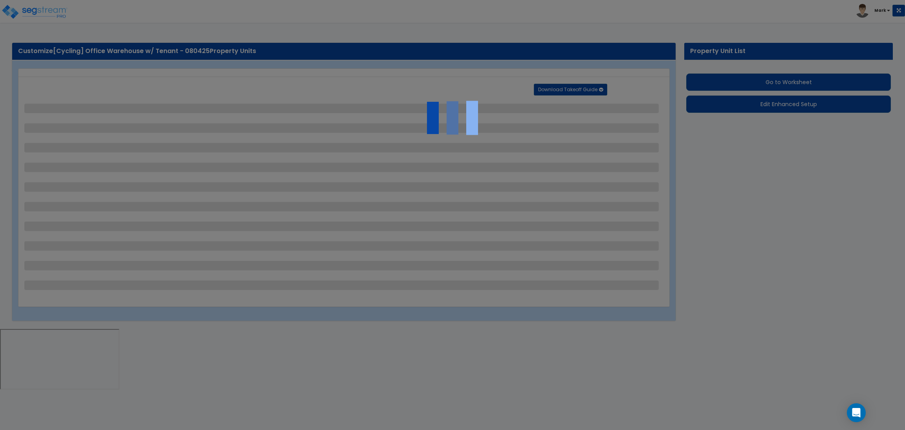
select select "1"
select select "8"
select select "2"
select select "4"
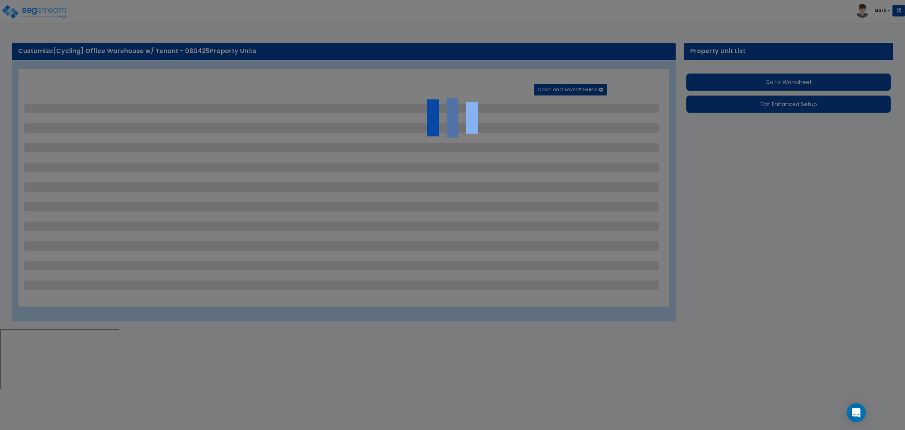
select select "1"
select select "20"
select select "2"
select select "5"
select select "3"
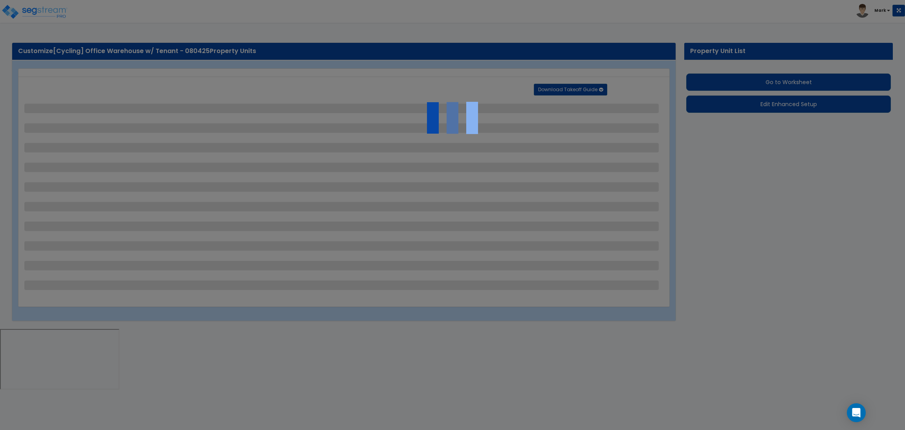
select select "1"
select select "2"
select select "1"
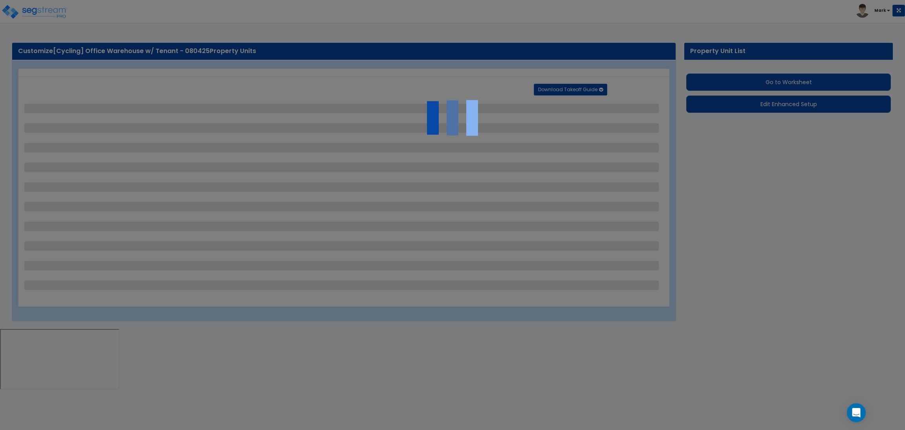
select select "4"
select select "2"
select select "1"
select select "2"
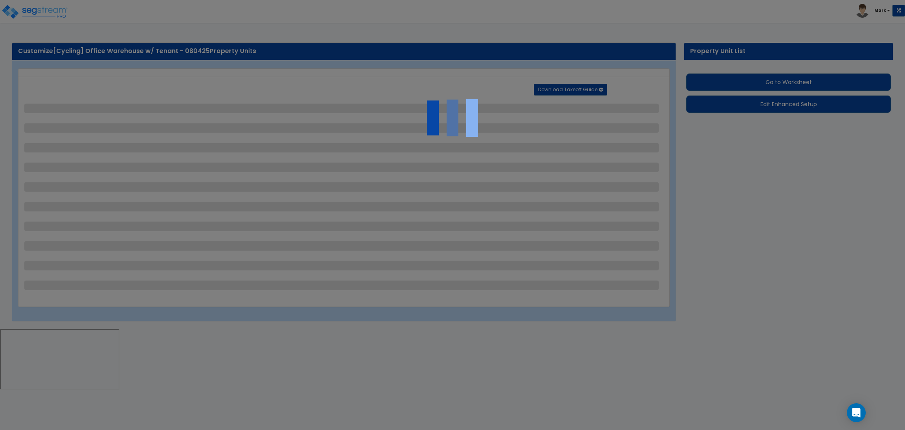
select select "1"
select select "2"
select select "6"
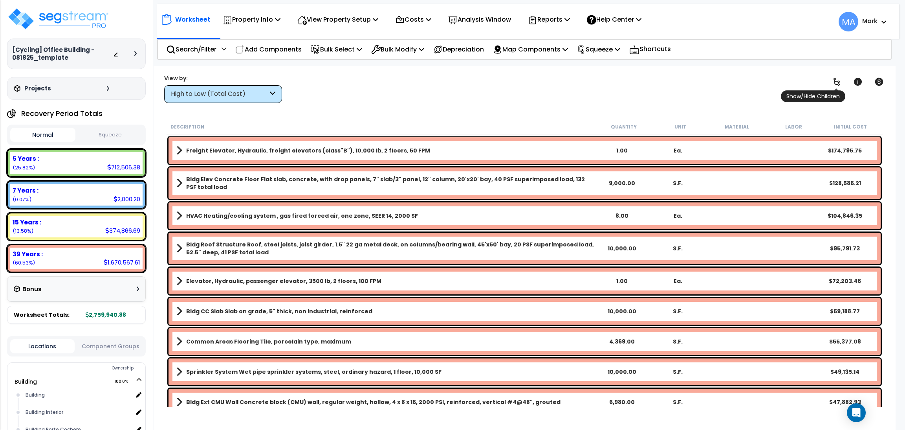
click at [840, 83] on icon at bounding box center [836, 81] width 9 height 9
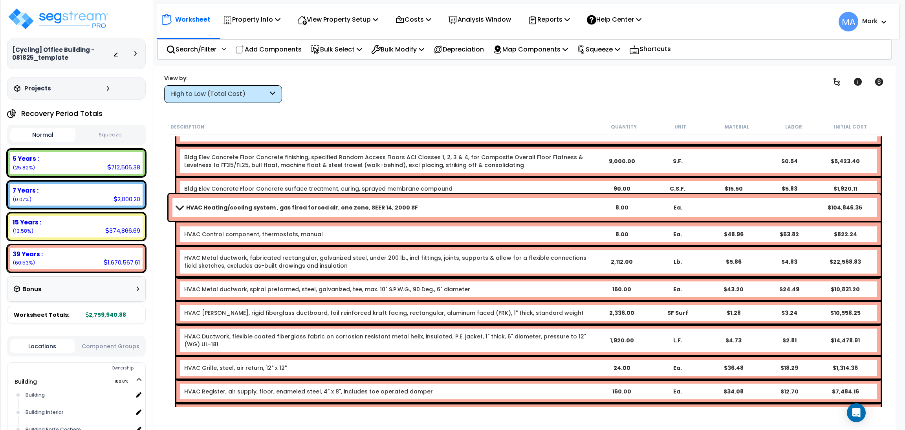
scroll to position [413, 0]
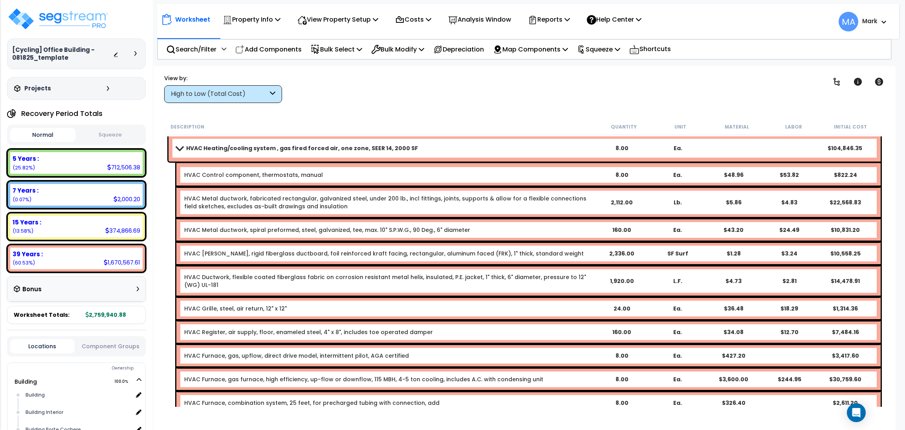
click at [249, 95] on div "High to Low (Total Cost)" at bounding box center [219, 94] width 97 height 9
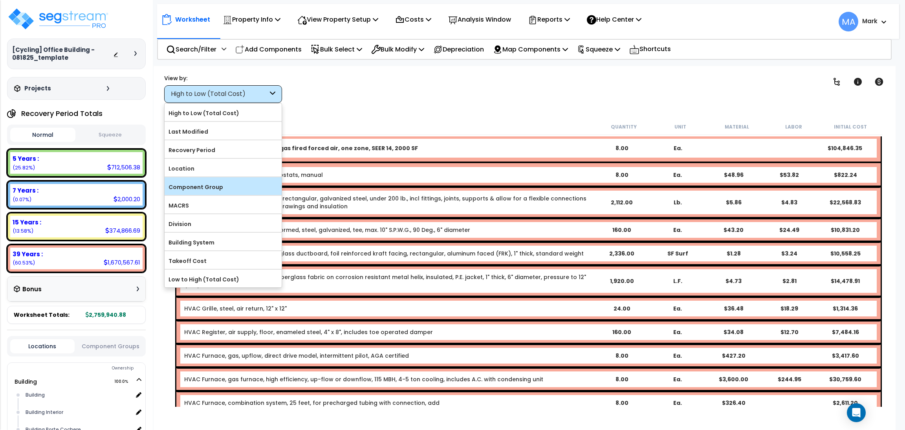
click at [231, 184] on label "Component Group" at bounding box center [223, 187] width 117 height 12
click at [0, 0] on input "Component Group" at bounding box center [0, 0] width 0 height 0
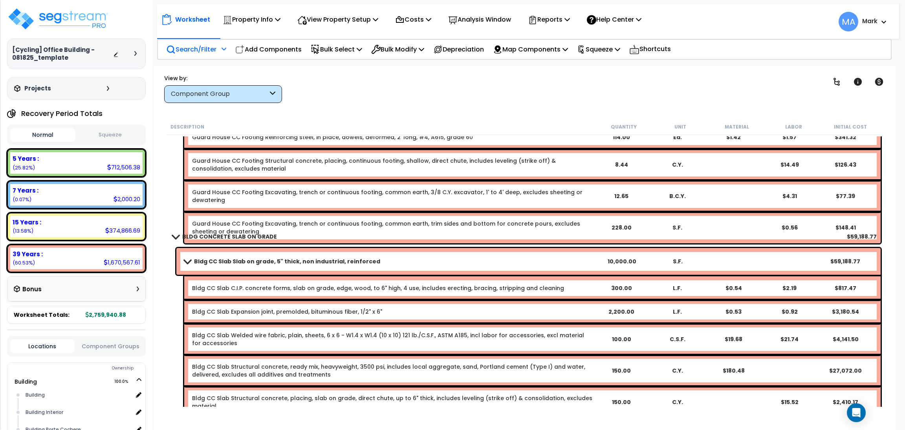
click at [189, 44] on p "Search/Filter" at bounding box center [191, 49] width 50 height 11
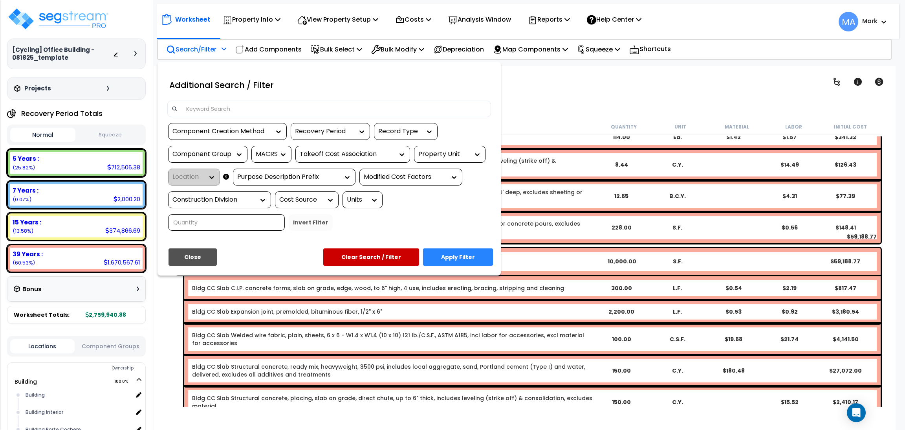
click at [218, 109] on input at bounding box center [334, 109] width 305 height 12
click at [117, 52] on icon at bounding box center [116, 55] width 6 height 6
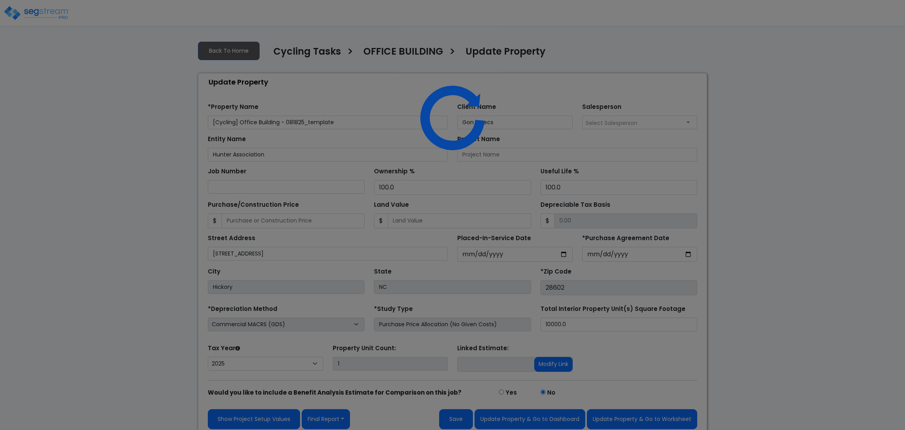
select select "2025"
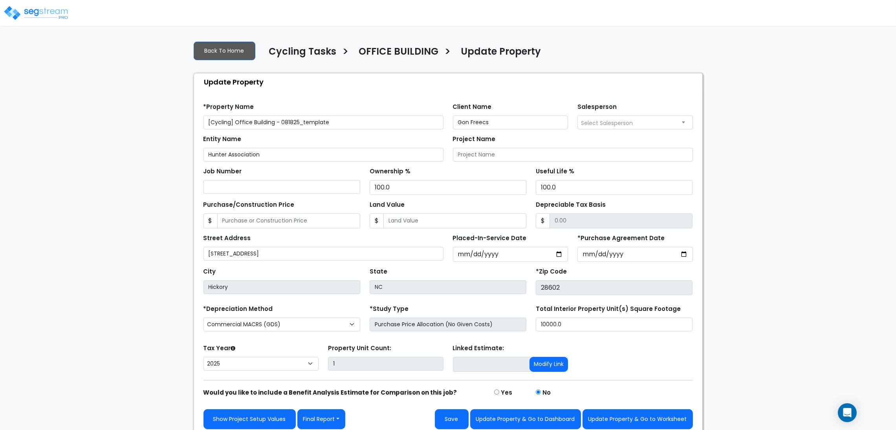
click at [357, 124] on input "[Cycling] Office Building - 081825_template" at bounding box center [324, 123] width 240 height 14
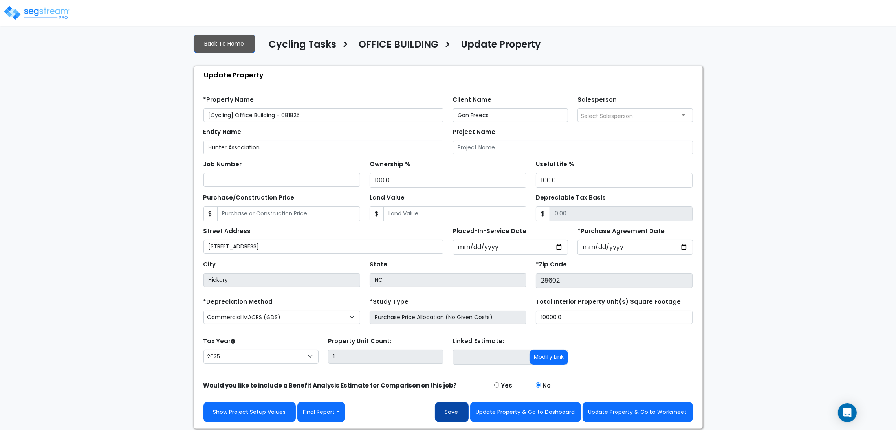
type input "[Cycling] Office Building - 081825"
click at [458, 413] on button "Save" at bounding box center [452, 412] width 34 height 20
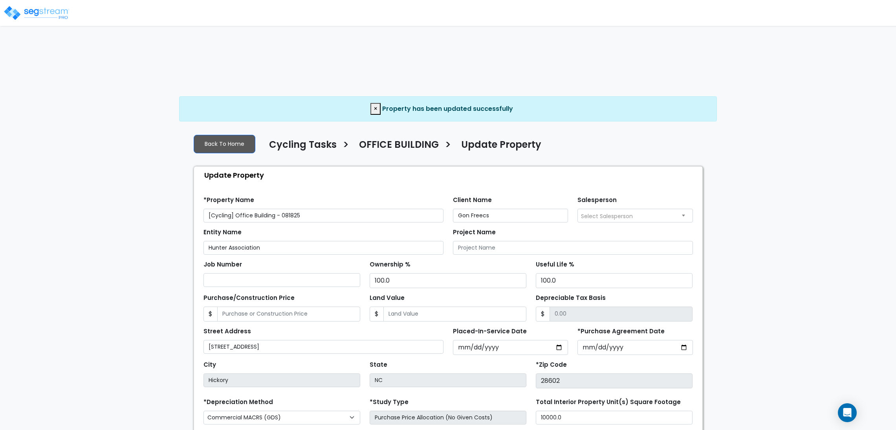
select select "2025"
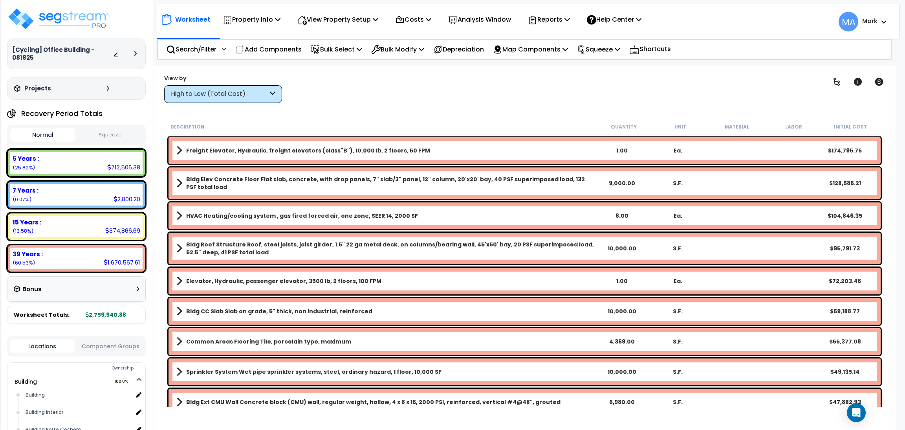
click at [341, 88] on div "Clear Filters" at bounding box center [552, 88] width 521 height 29
click at [190, 152] on b "Freight Elevator, Hydraulic, freight elevators (class"B"), 10,000 lb, 2 floors,…" at bounding box center [308, 151] width 244 height 8
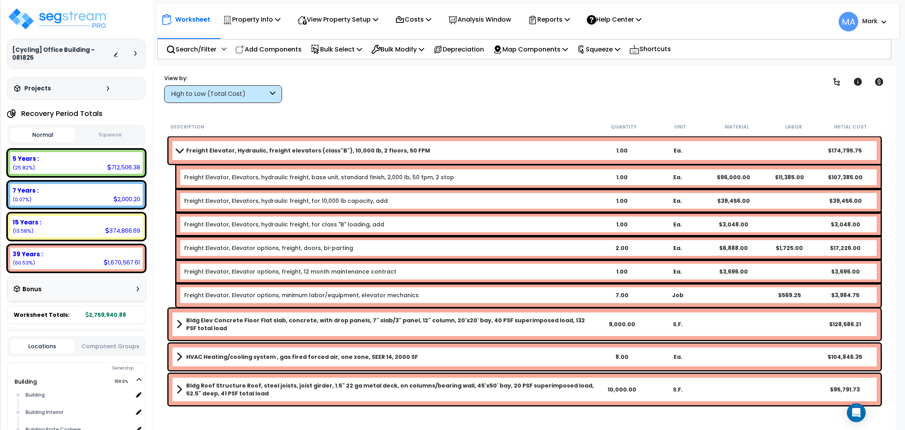
click at [200, 325] on b "Bldg Elev Concrete Floor Flat slab, concrete, with drop panels, 7" slab/3" pane…" at bounding box center [390, 324] width 408 height 16
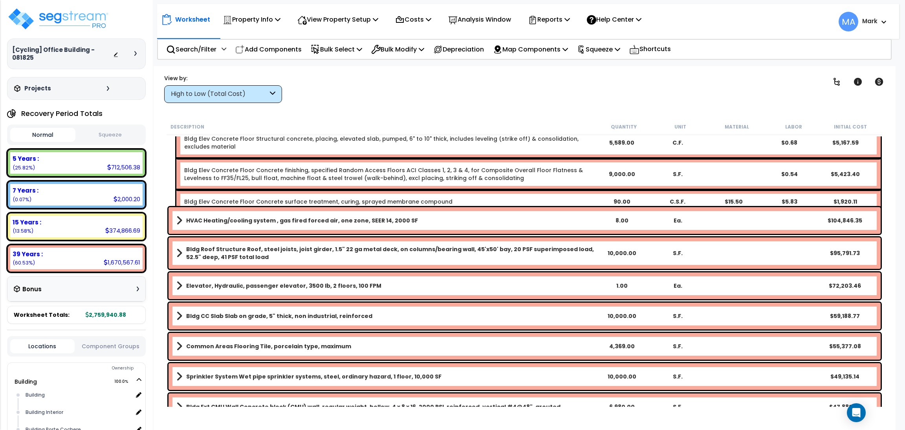
scroll to position [353, 0]
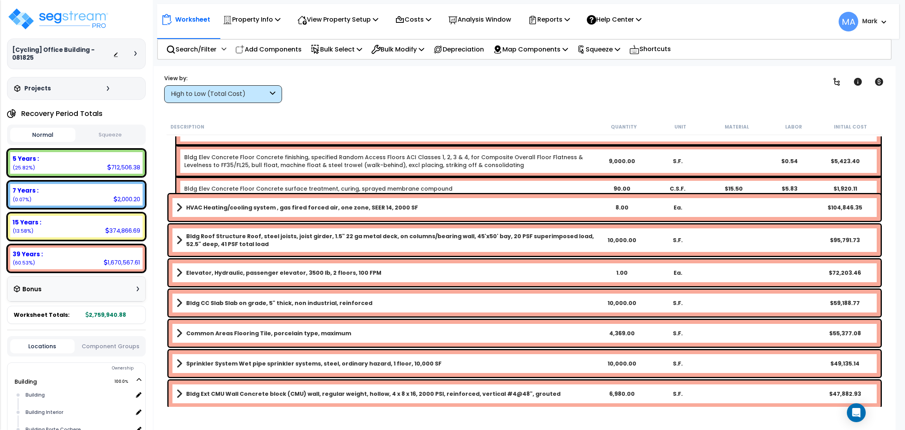
click at [211, 202] on link "HVAC Heating/cooling system , gas fired forced air, one zone, SEER 14, 2000 SF" at bounding box center [385, 207] width 418 height 11
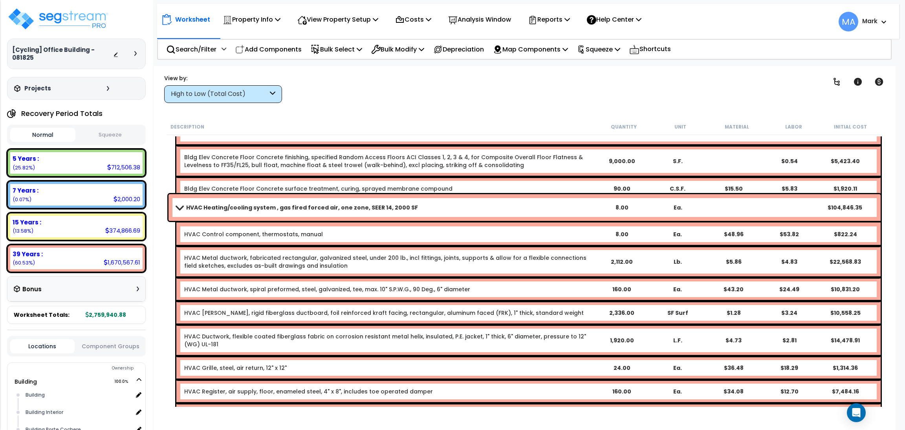
scroll to position [530, 0]
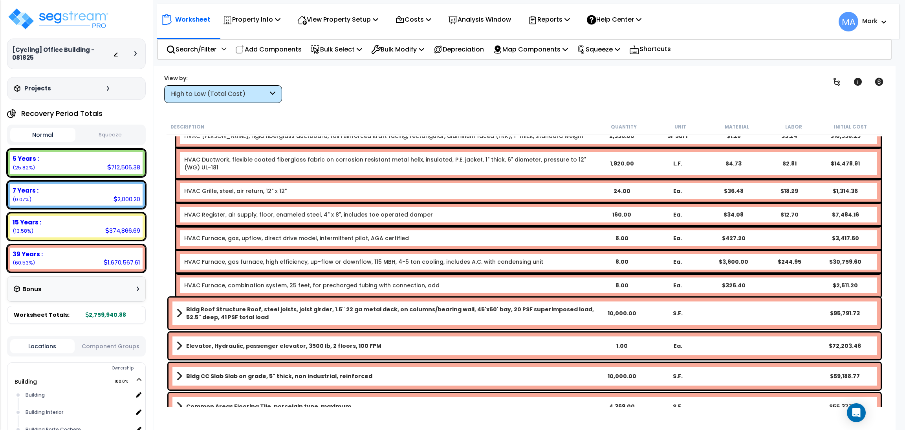
click at [194, 308] on b "Bldg Roof Structure Roof, steel joists, joist girder, 1.5" 22 ga metal deck, on…" at bounding box center [390, 313] width 408 height 16
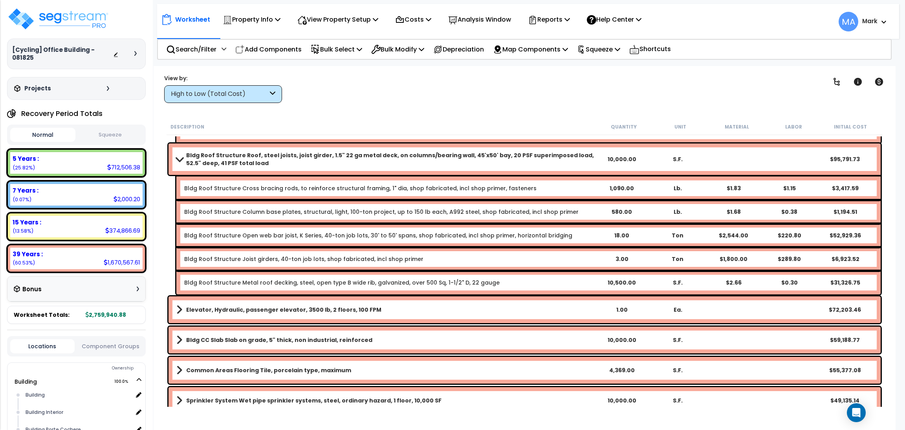
scroll to position [707, 0]
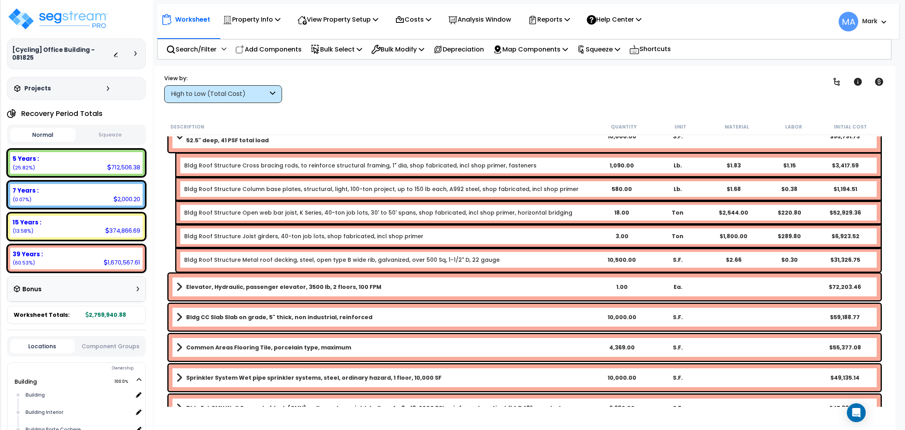
click at [345, 284] on b "Elevator, Hydraulic, passenger elevator, 3500 lb, 2 floors, 100 FPM" at bounding box center [283, 287] width 195 height 8
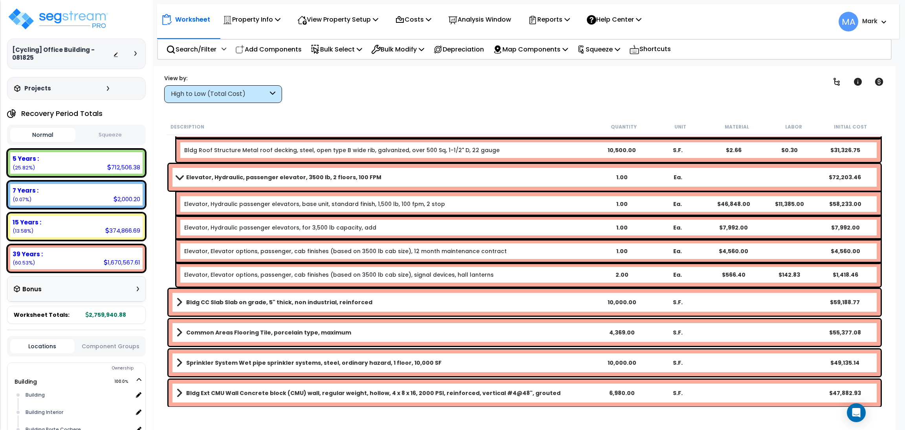
scroll to position [825, 0]
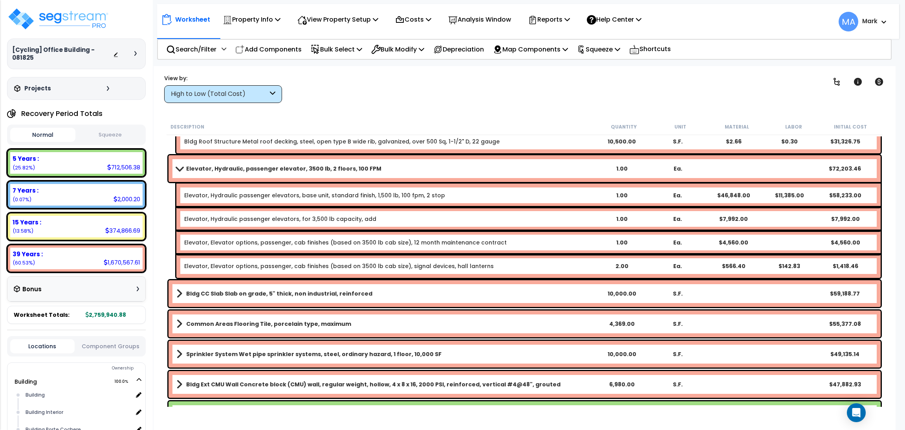
click at [259, 293] on b "Bldg CC Slab Slab on grade, 5" thick, non industrial, reinforced" at bounding box center [279, 294] width 186 height 8
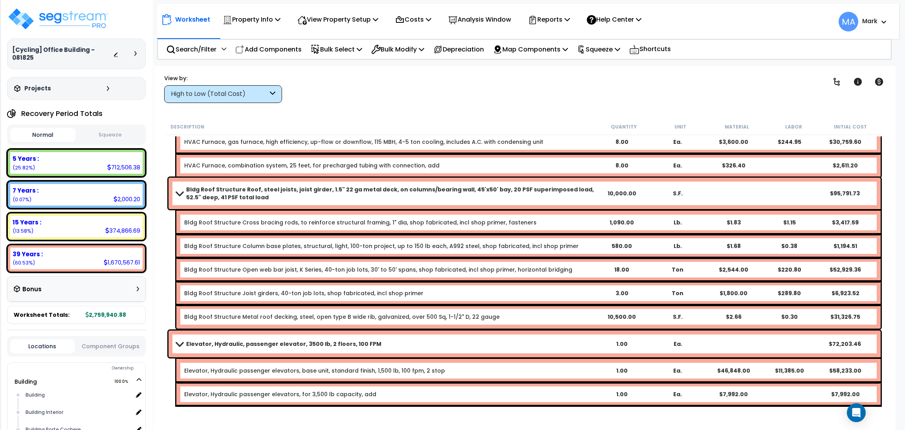
scroll to position [766, 0]
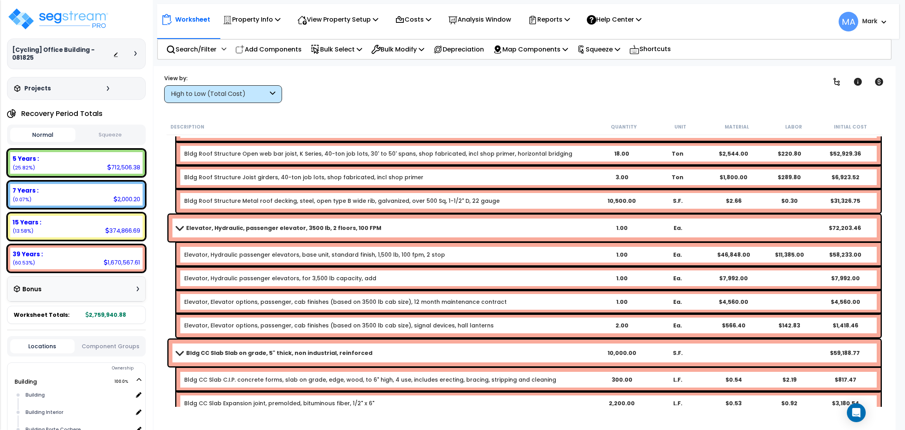
click at [255, 91] on div "High to Low (Total Cost)" at bounding box center [219, 94] width 97 height 9
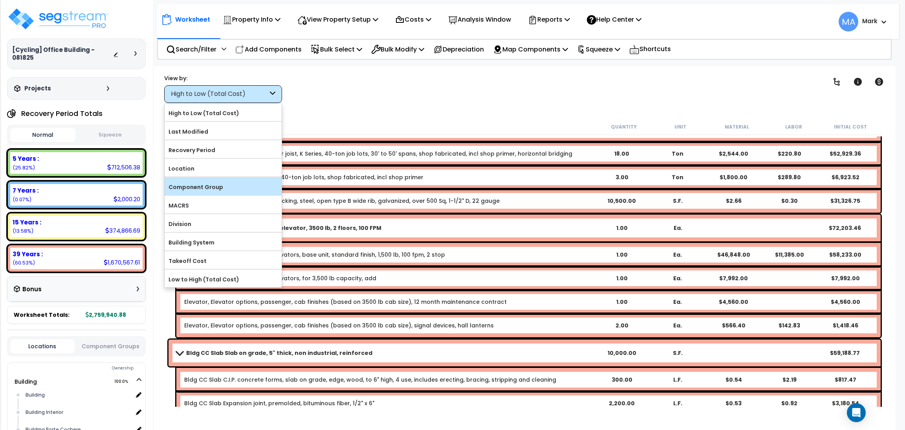
click at [200, 187] on label "Component Group" at bounding box center [223, 187] width 117 height 12
click at [0, 0] on input "Component Group" at bounding box center [0, 0] width 0 height 0
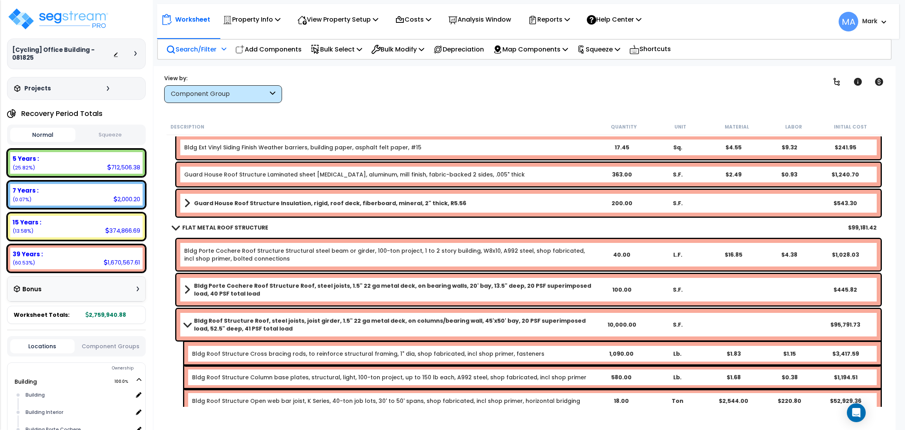
click at [202, 48] on p "Search/Filter" at bounding box center [191, 49] width 50 height 11
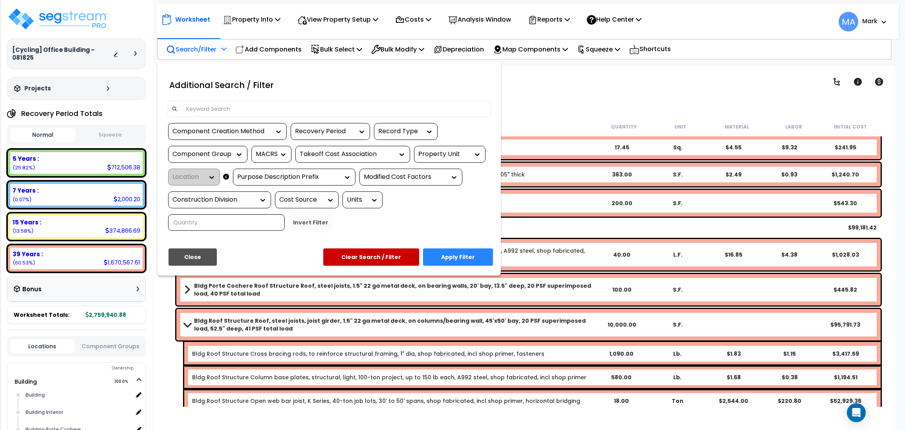
click at [214, 106] on input at bounding box center [334, 109] width 305 height 12
click at [217, 106] on input at bounding box center [334, 109] width 305 height 12
click at [562, 88] on div at bounding box center [452, 215] width 905 height 430
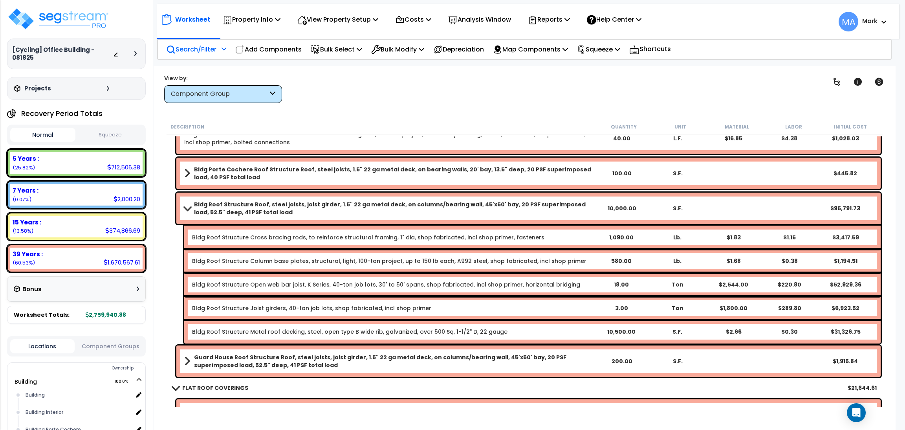
scroll to position [884, 0]
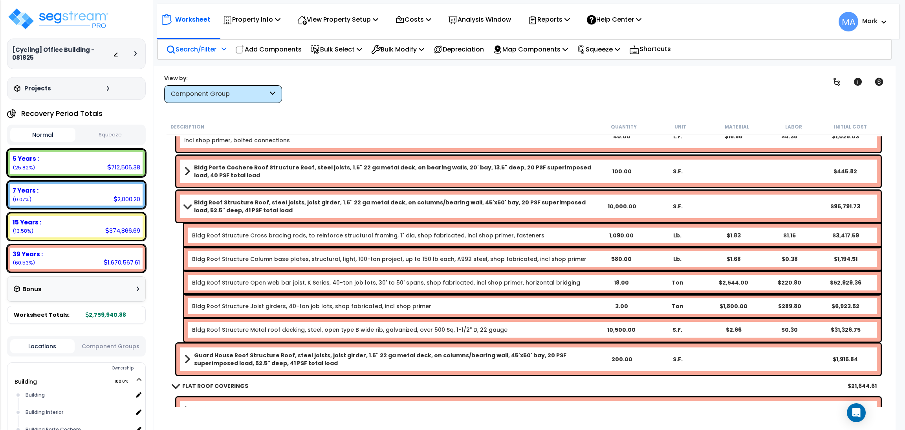
click at [204, 54] on div "Search/Filter Additional Search / Filter" at bounding box center [196, 49] width 60 height 18
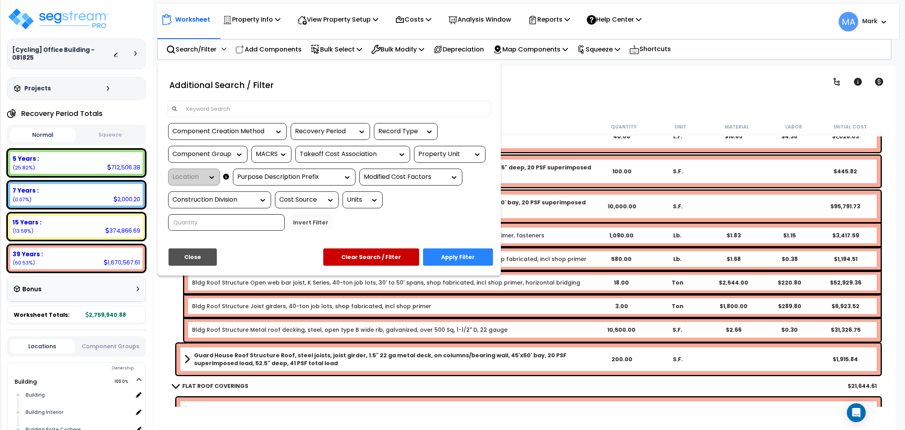
click at [208, 106] on input at bounding box center [334, 109] width 305 height 12
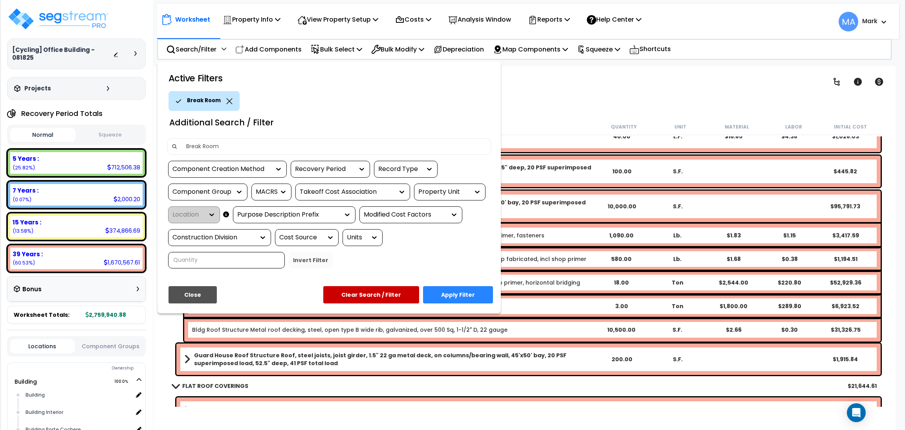
type input "Break Room"
click at [466, 290] on button "Apply Filter" at bounding box center [458, 294] width 70 height 17
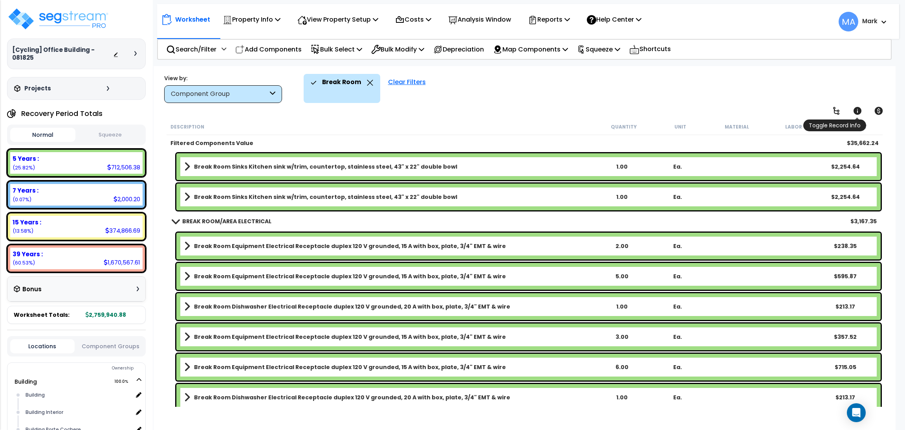
click at [857, 112] on icon at bounding box center [858, 111] width 8 height 8
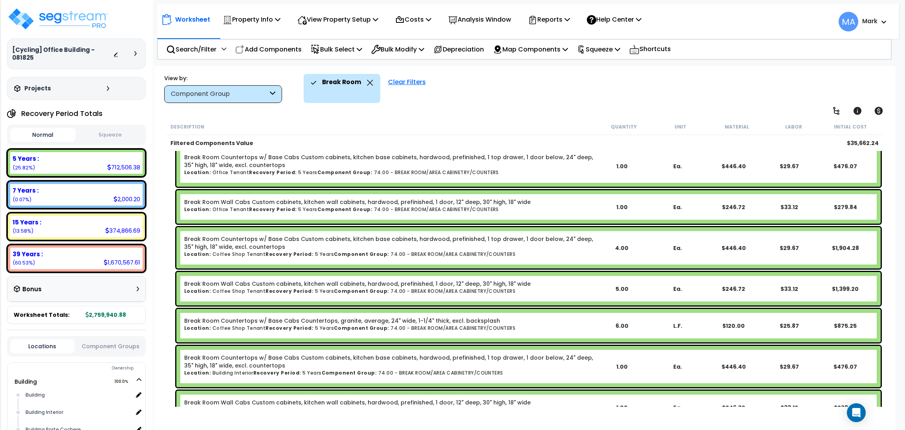
scroll to position [118, 0]
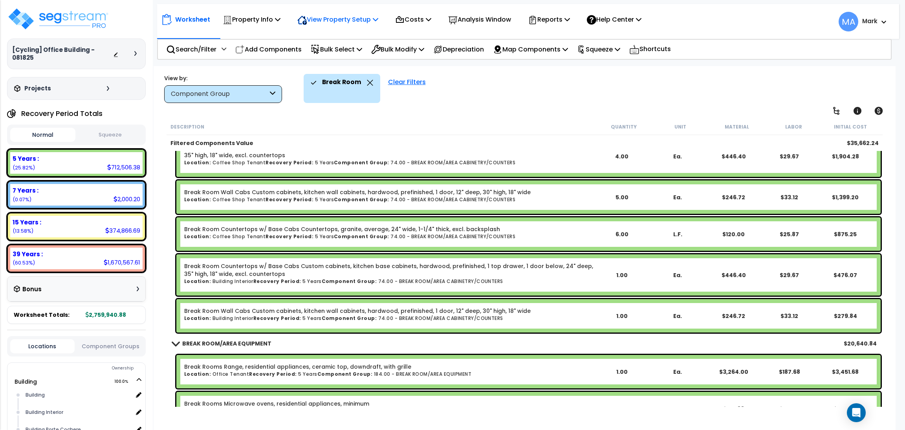
click at [281, 20] on p "View Property Setup" at bounding box center [252, 19] width 58 height 11
click at [332, 54] on link "View Questionnaire" at bounding box center [332, 54] width 78 height 16
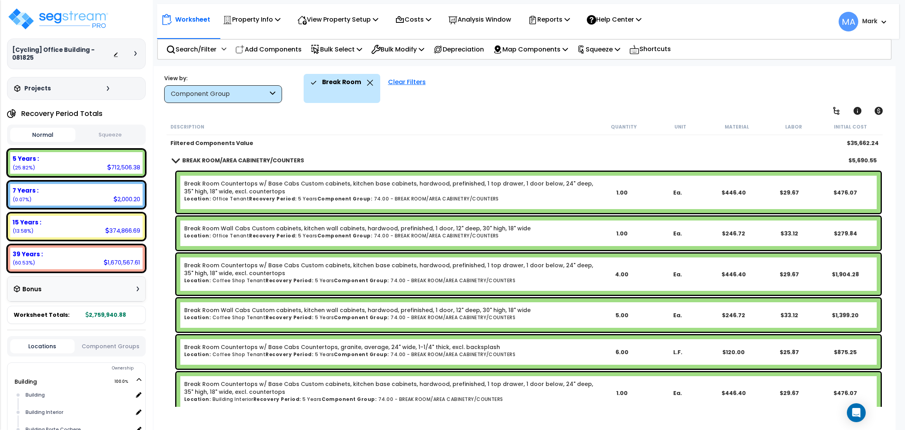
scroll to position [34, 0]
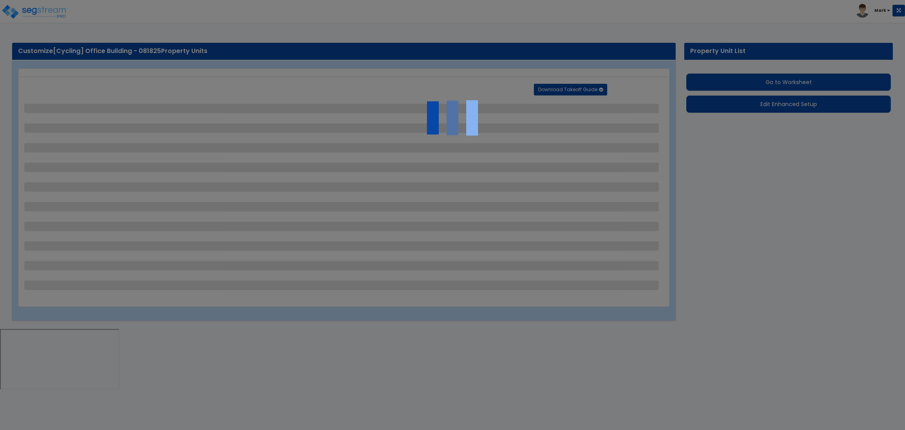
select select "2"
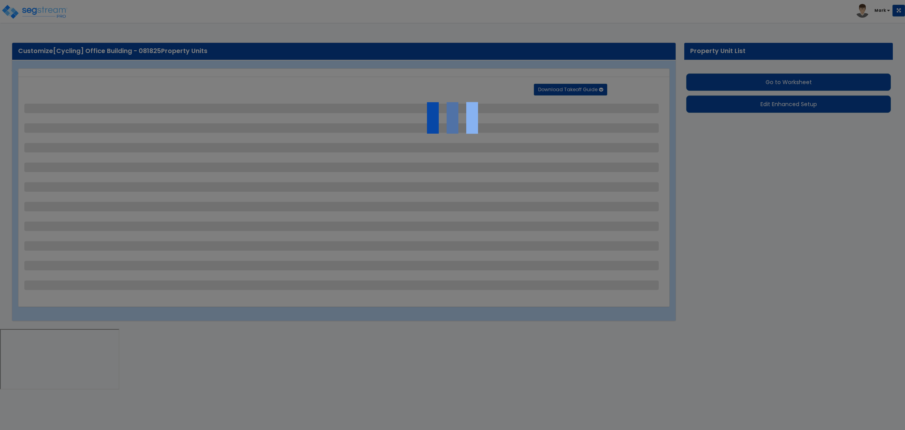
select select "2"
select select "1"
select select "2"
select select "1"
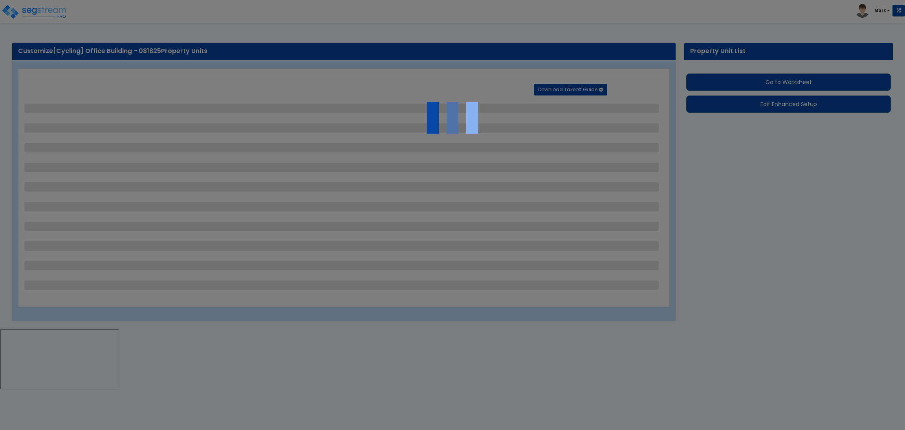
select select "1"
select select "2"
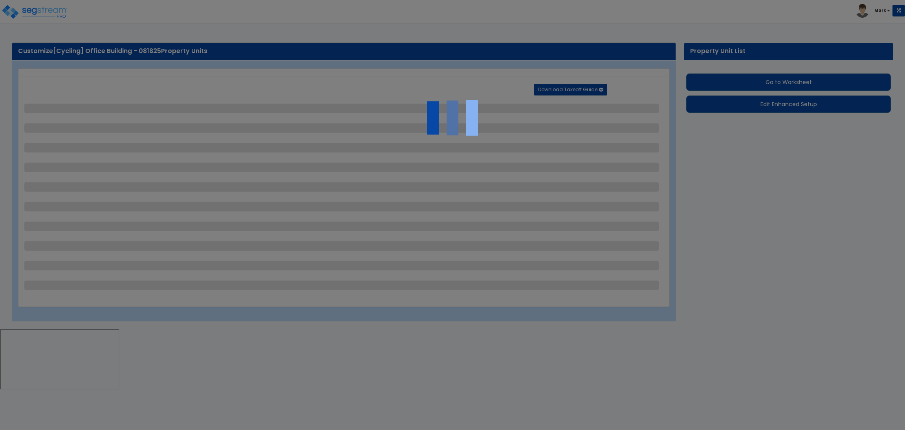
select select "2"
select select "1"
select select "10"
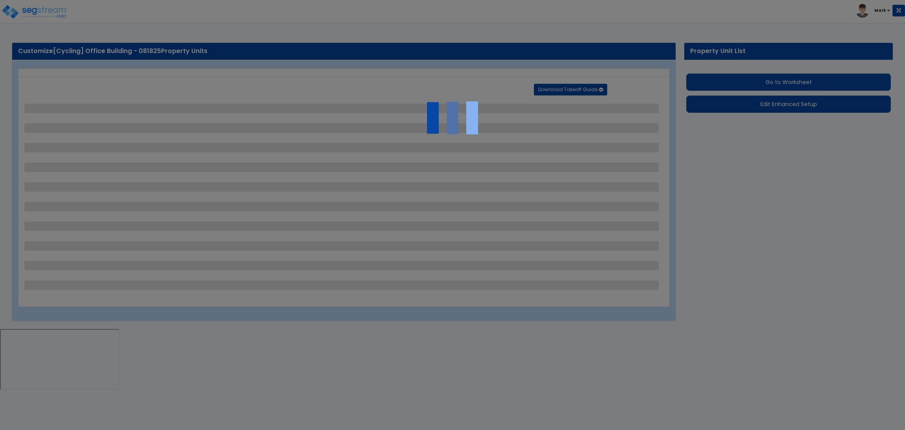
select select "1"
select select "3"
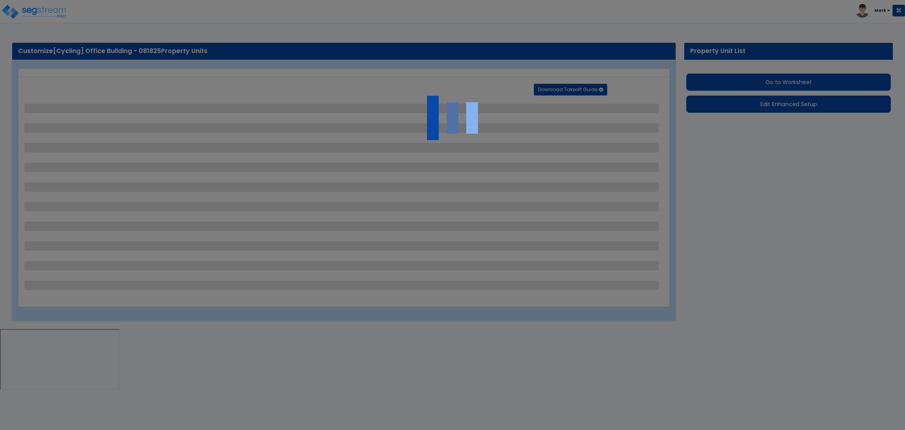
select select "2"
select select "4"
select select "1"
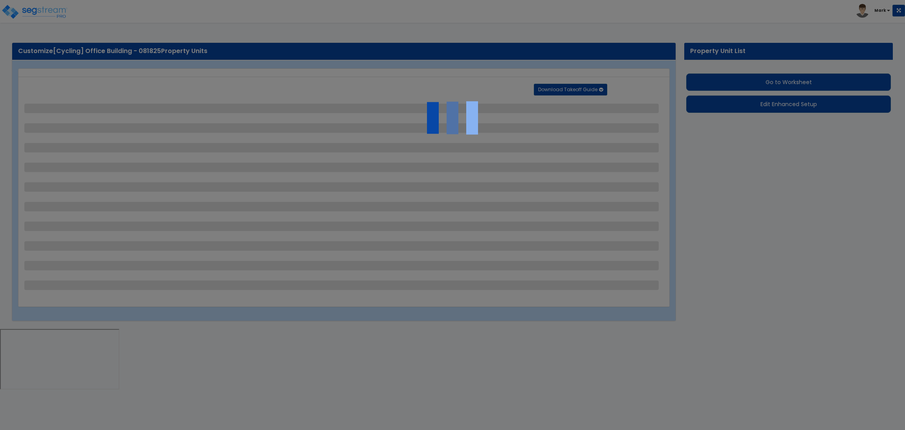
select select "1"
select select "6"
select select "2"
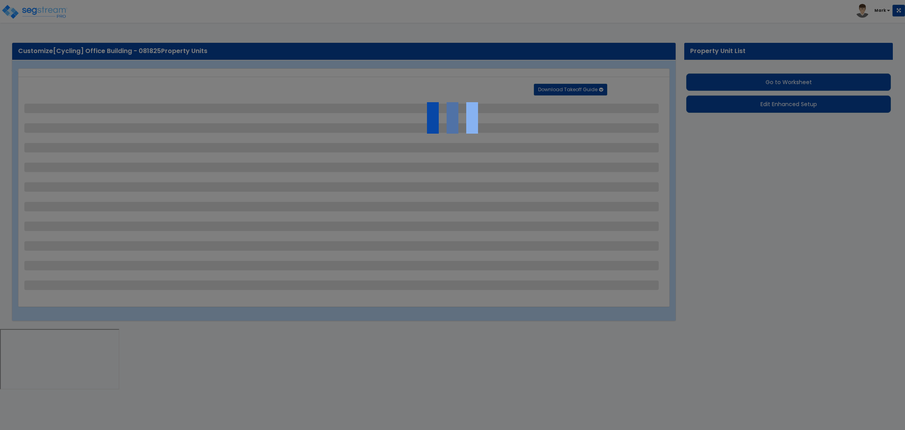
select select "2"
select select "1"
select select "2"
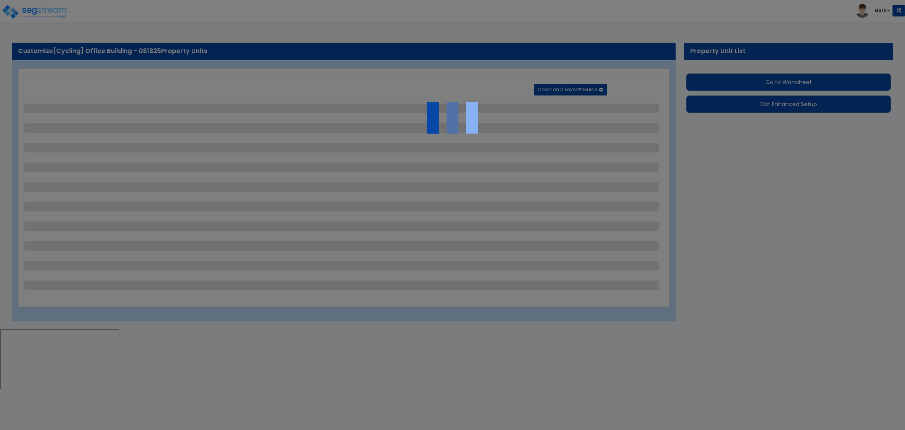
select select "2"
select select "1"
select select "8"
select select "2"
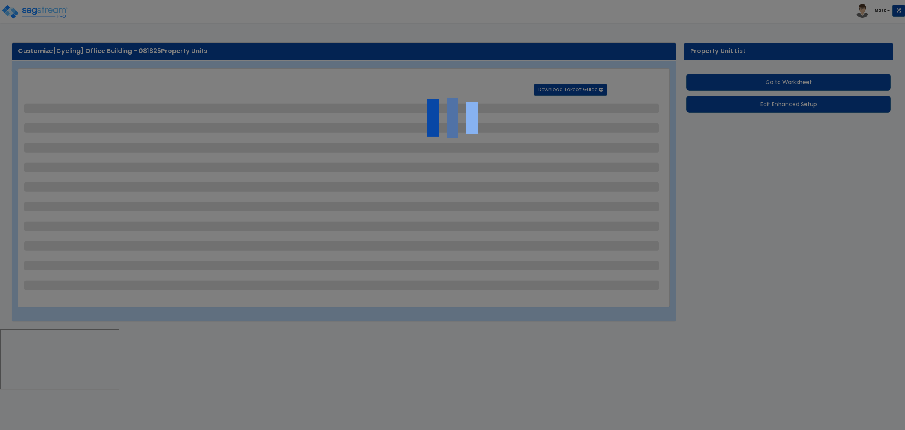
select select "4"
select select "1"
select select "20"
select select "2"
select select "5"
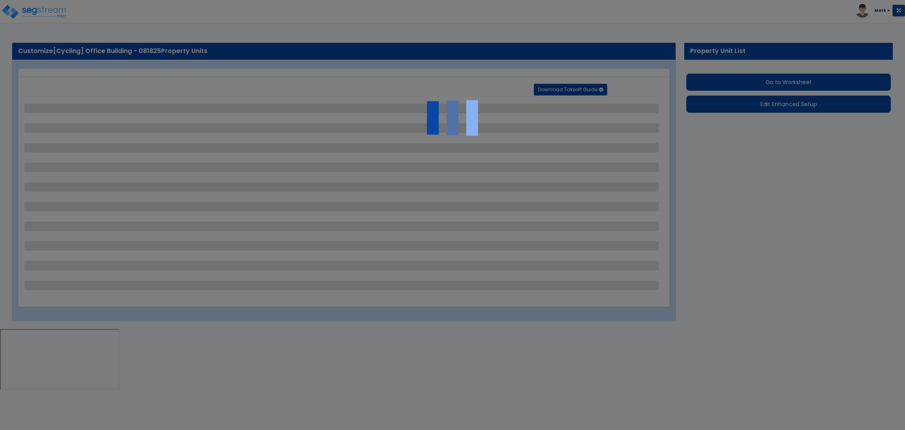
select select "3"
select select "1"
select select "2"
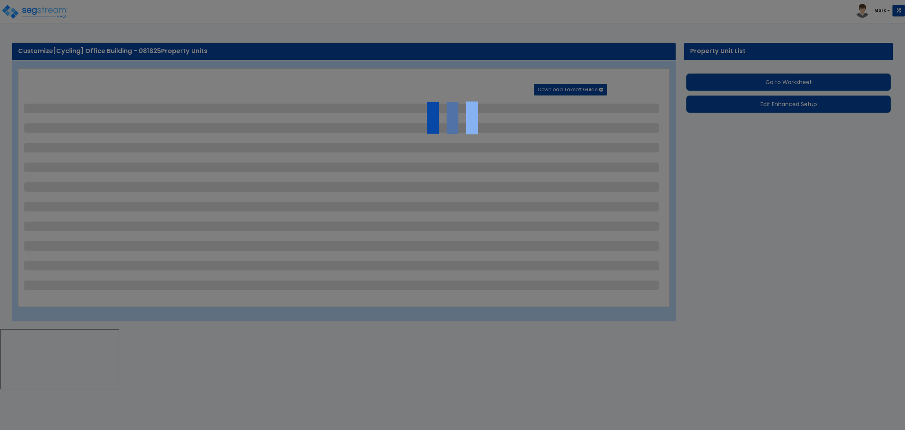
select select "1"
select select "4"
select select "2"
select select "1"
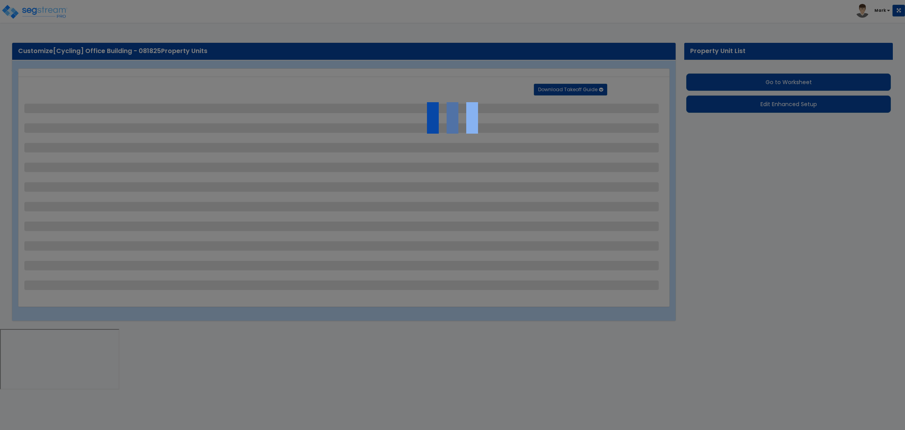
select select "2"
select select "1"
select select "2"
select select "6"
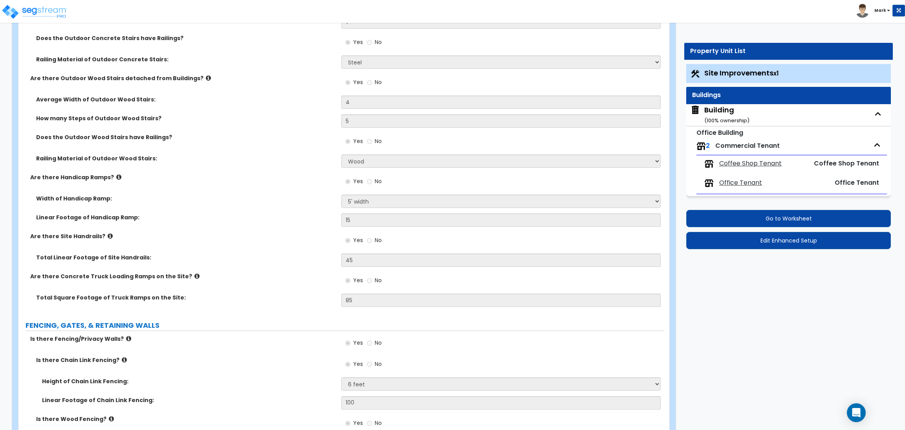
scroll to position [1650, 0]
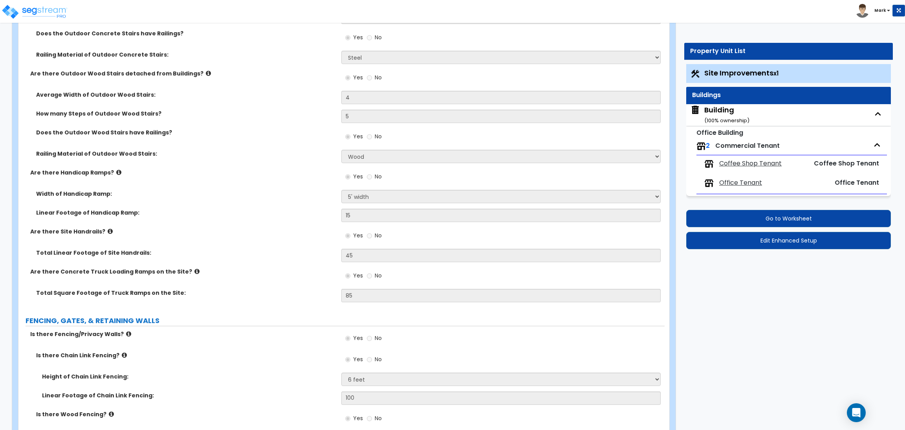
click at [204, 234] on label "Are there Site Handrails?" at bounding box center [182, 231] width 305 height 8
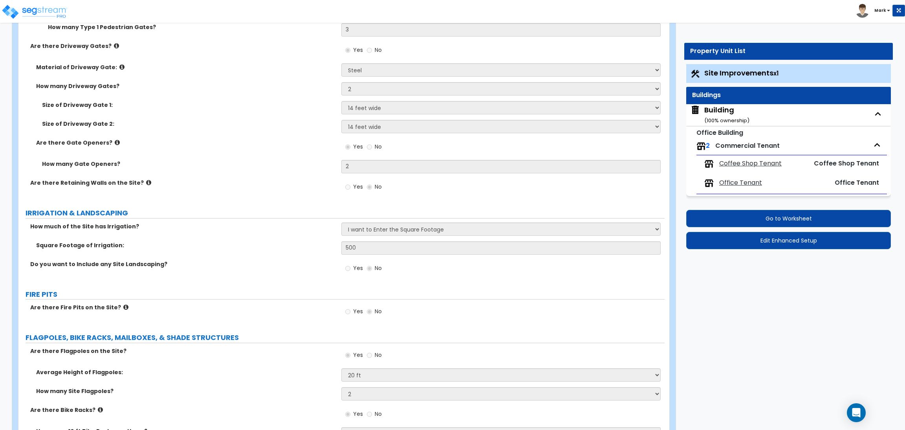
scroll to position [2593, 0]
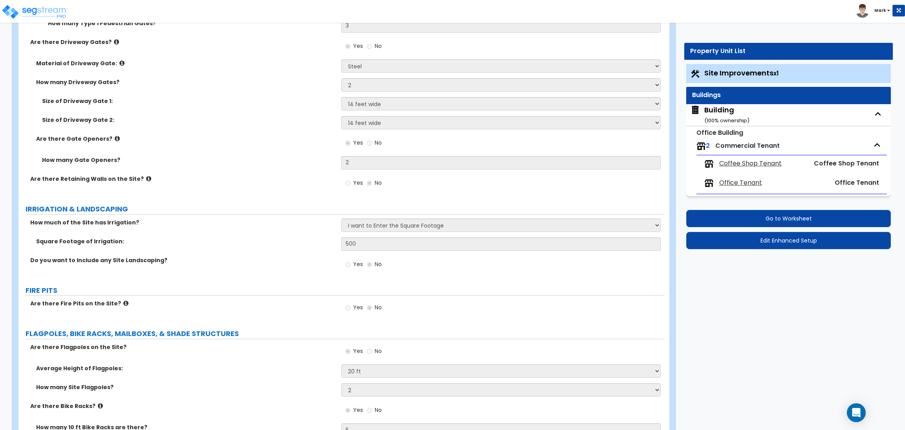
click at [195, 106] on div "Size of Driveway Gate 1: Please Choose One 12 feet wide 14 feet wide 16 feet wi…" at bounding box center [341, 106] width 646 height 19
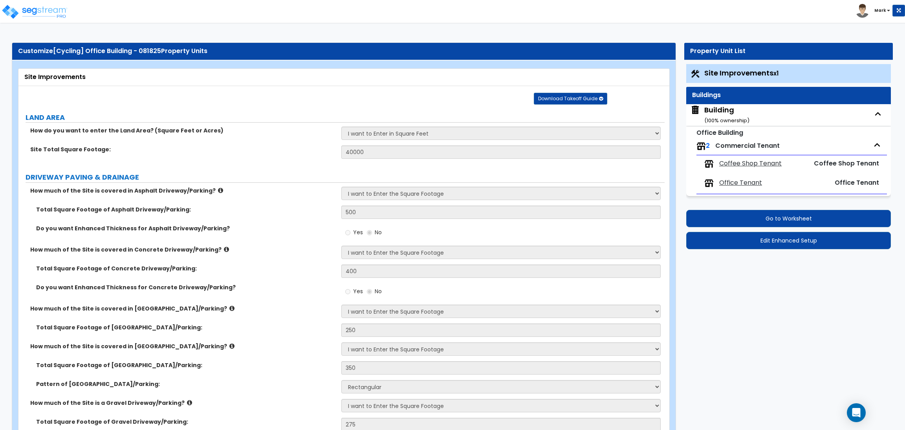
click at [723, 113] on div "Building ( 100 % ownership)" at bounding box center [726, 115] width 45 height 20
select select "2"
select select "6"
select select "1"
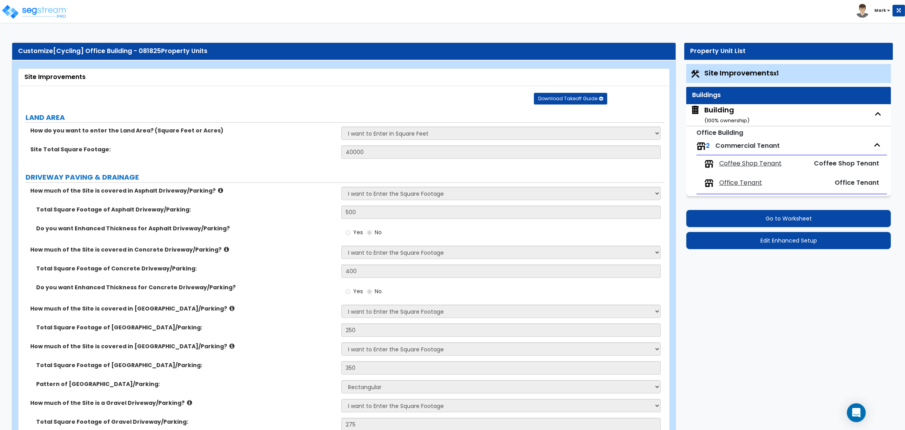
select select "2"
select select "1"
select select "2"
select select "1"
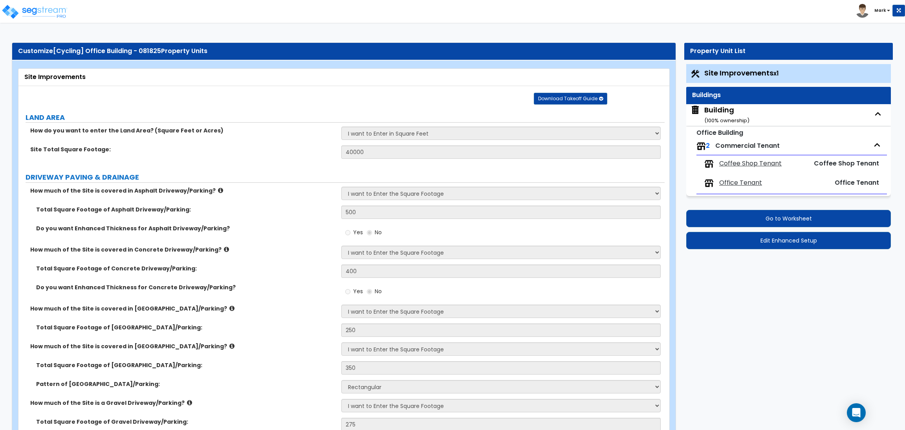
select select "1"
select select "2"
select select "3"
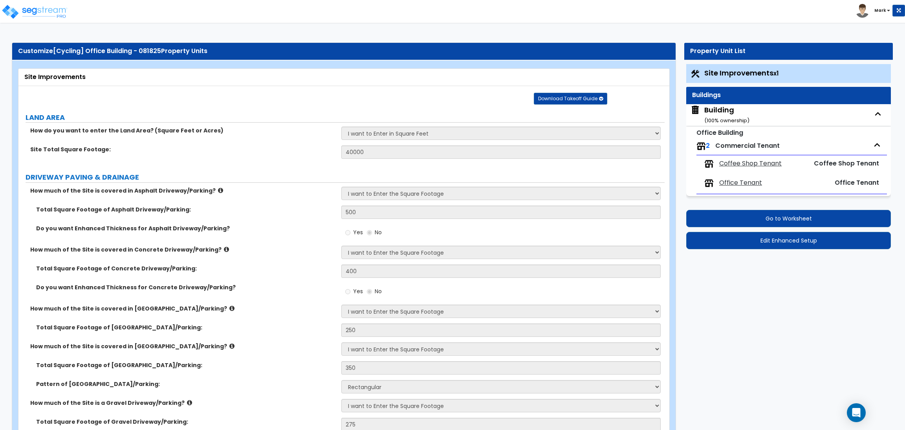
select select "2"
select select "1"
select select "10"
select select "5"
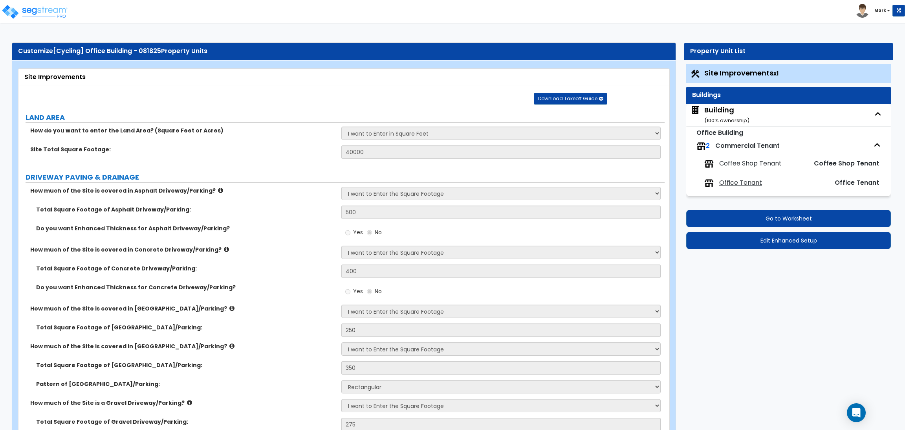
select select "1"
select select "2"
select select "1"
select select "3"
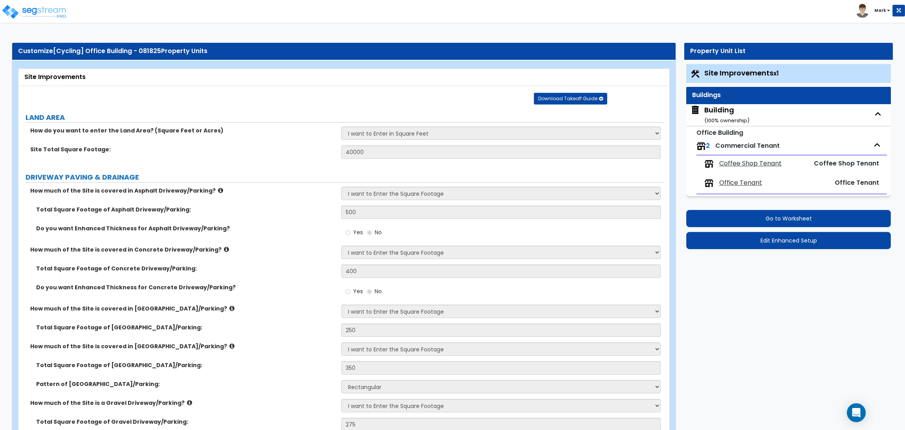
select select "1"
select select "2"
select select "1"
select select "2"
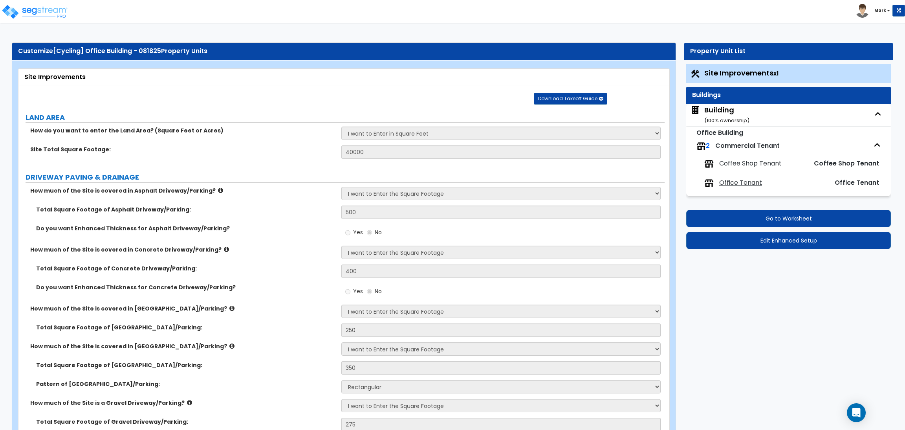
select select "2"
select select "5"
select select "1"
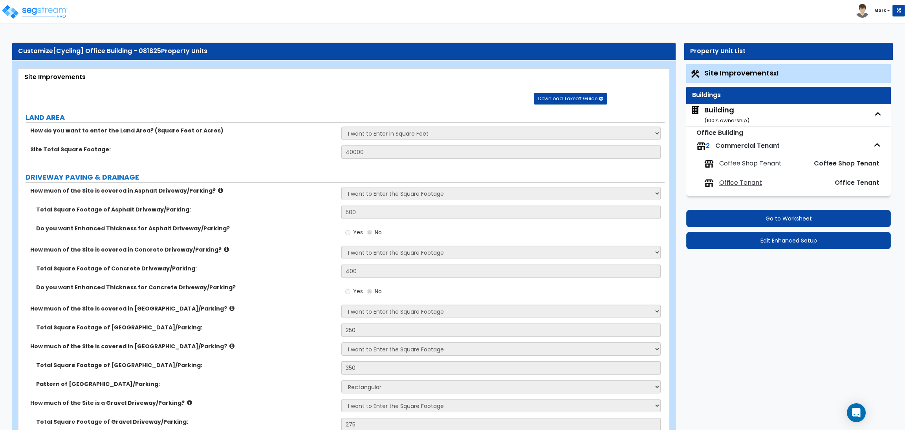
select select "2"
select select "1"
select select "4"
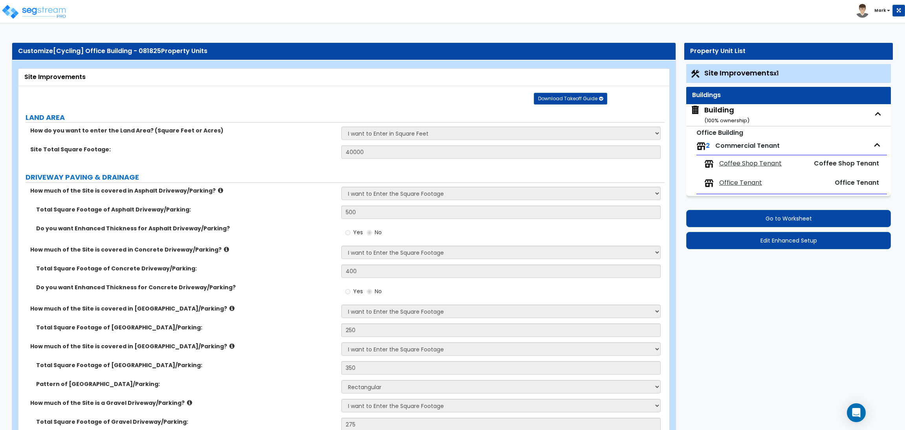
select select "1"
select select "2"
select select "1"
select select "2"
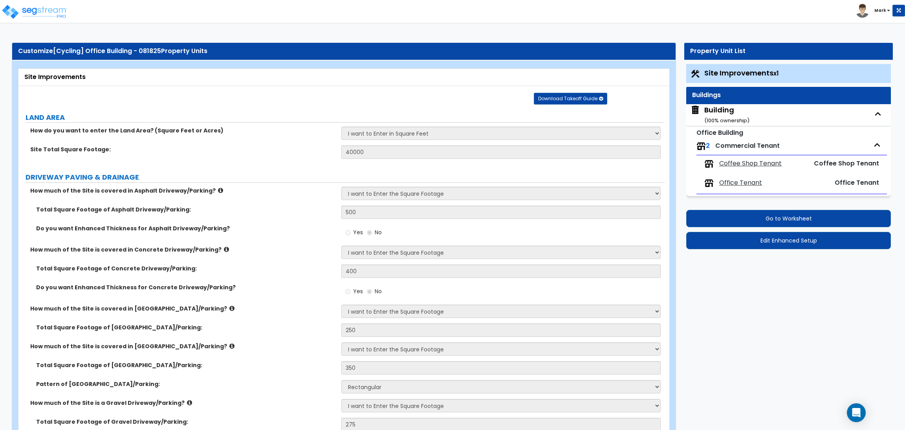
select select "2"
select select "1"
select select "2"
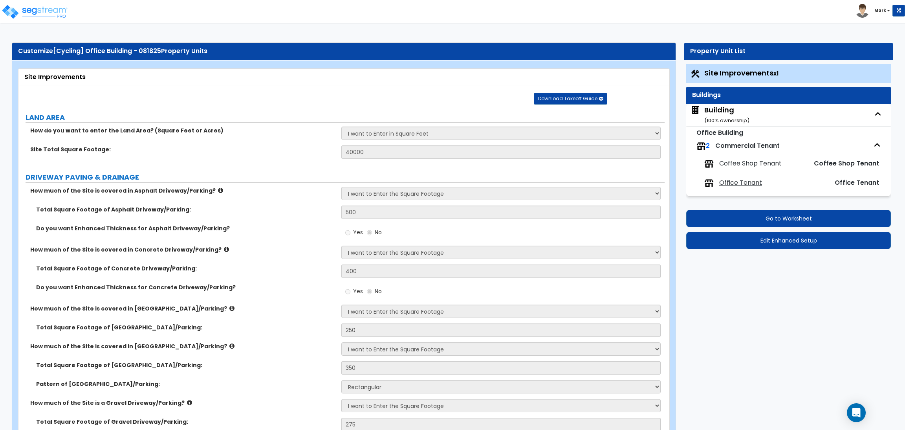
select select "1"
select select "9"
select select "1"
select select "5"
select select "2"
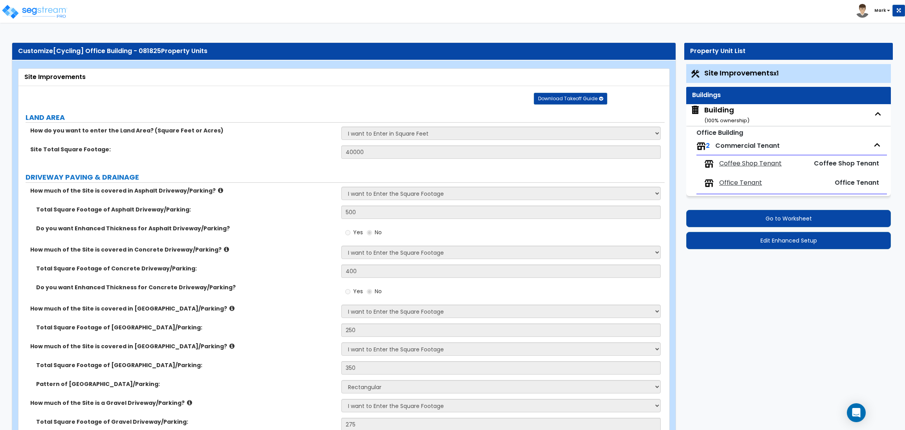
select select "1"
select select "6"
select select "4"
select select "2"
select select "1"
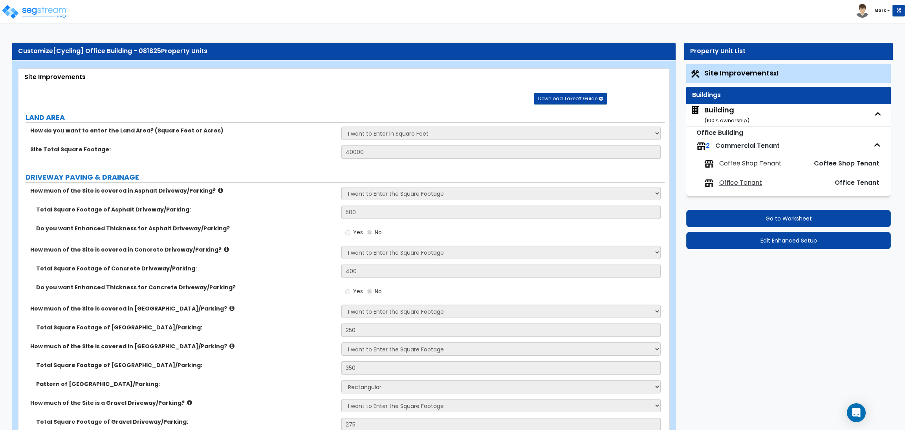
select select "1"
select select "2"
select select "3"
select select "4"
select select "1"
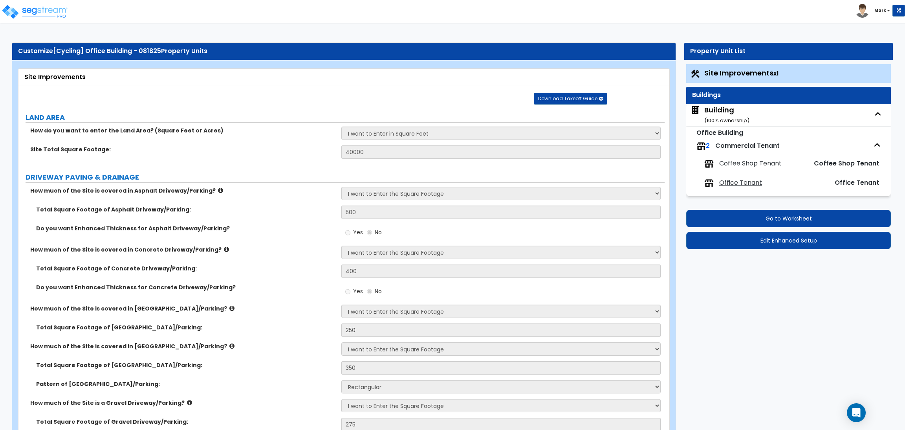
select select "1"
select select "2"
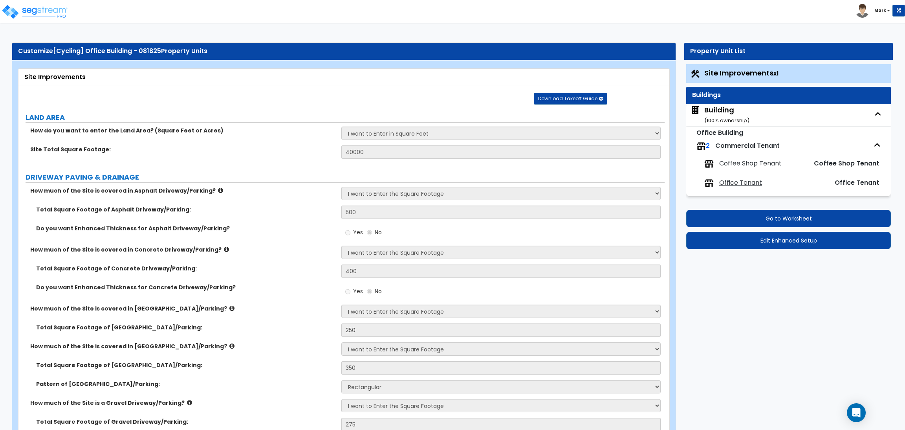
select select "3"
select select "4"
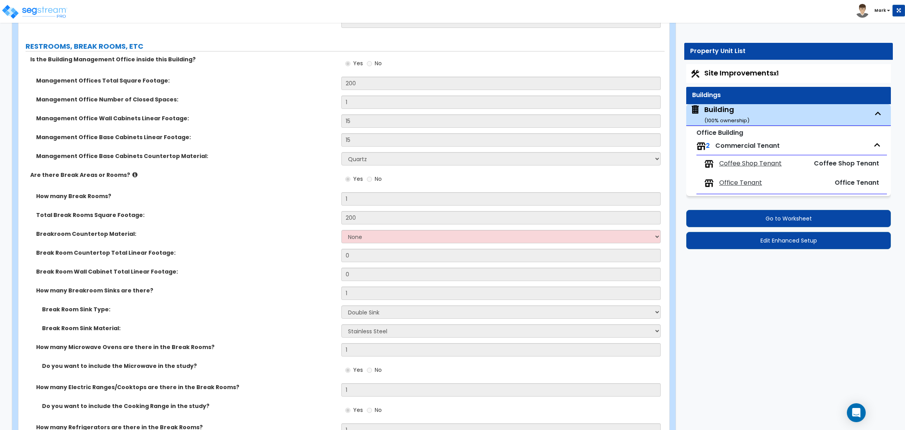
scroll to position [3905, 0]
click at [234, 151] on label "Management Office Base Cabinets Countertop Material:" at bounding box center [185, 155] width 299 height 8
click at [225, 104] on div "Management Office Number of Closed Spaces: 1" at bounding box center [341, 104] width 646 height 19
click at [31, 62] on div "Is the Building Management Office inside this Building? Yes No" at bounding box center [341, 65] width 646 height 21
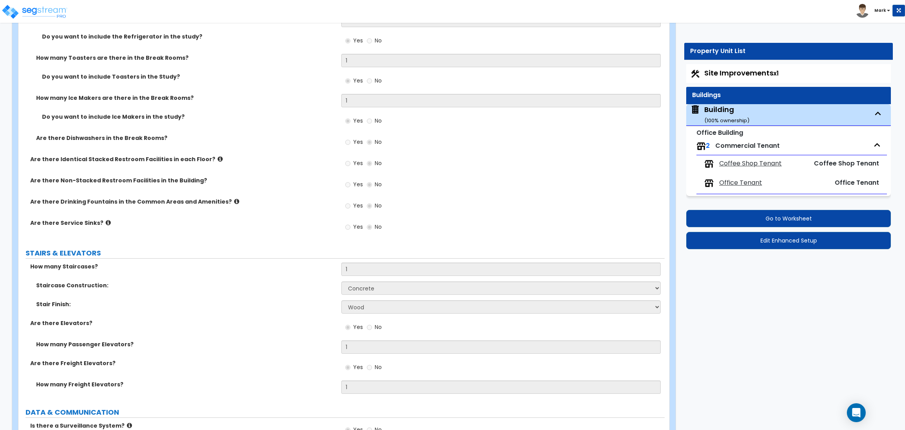
scroll to position [4317, 0]
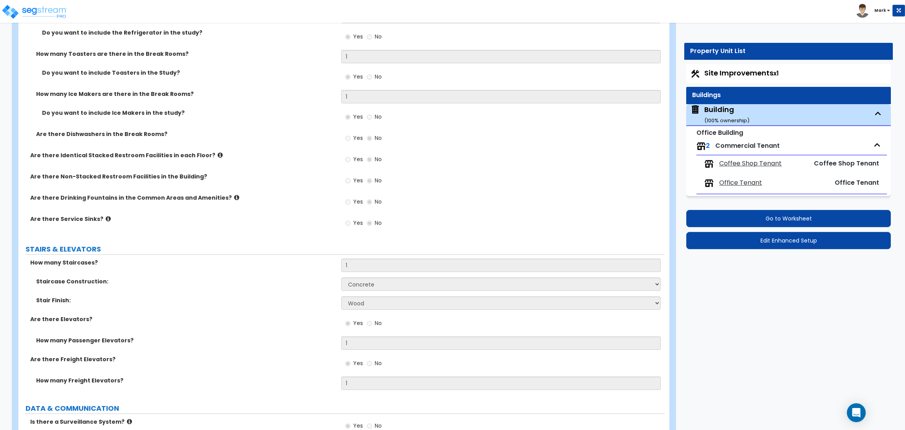
click at [354, 134] on span "Yes" at bounding box center [358, 138] width 10 height 8
click at [350, 132] on label "Yes" at bounding box center [354, 138] width 18 height 13
click at [342, 100] on div "How many Ice Makers are there in the Break Rooms? 1" at bounding box center [341, 99] width 646 height 19
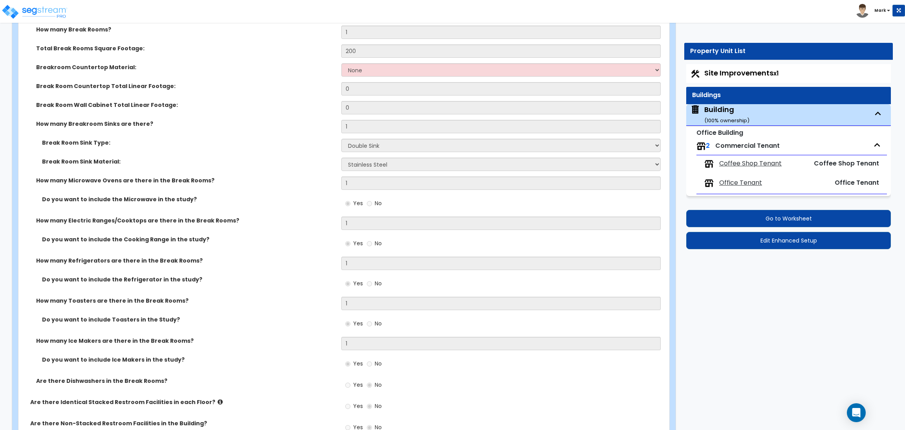
scroll to position [4081, 0]
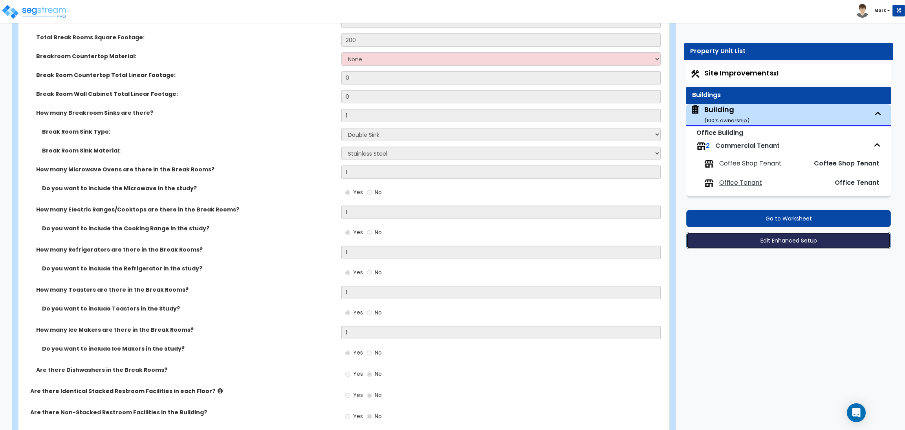
click at [778, 241] on button "Edit Enhanced Setup" at bounding box center [788, 240] width 205 height 17
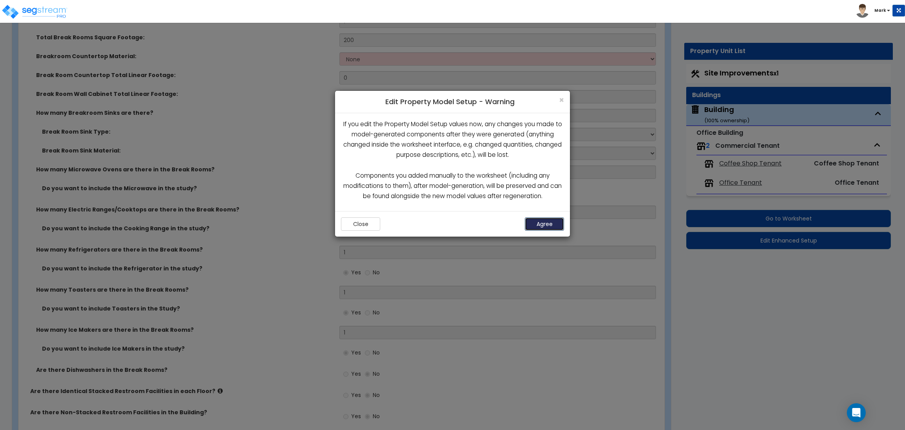
click at [544, 227] on button "Agree" at bounding box center [544, 223] width 39 height 13
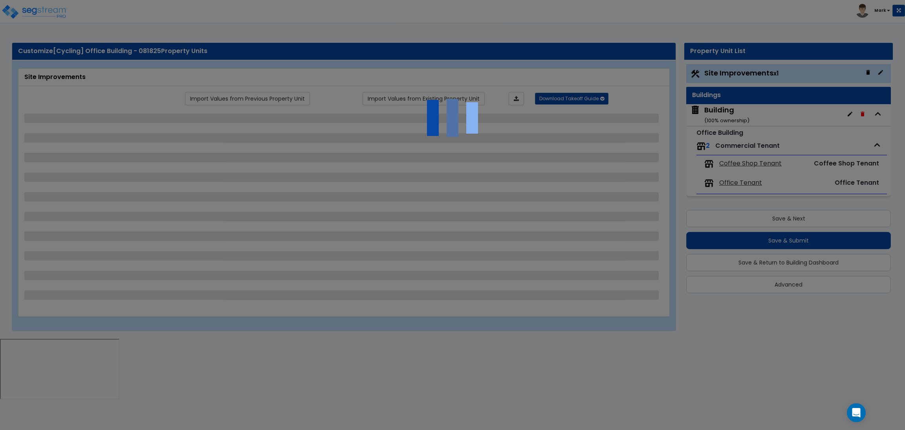
select select "2"
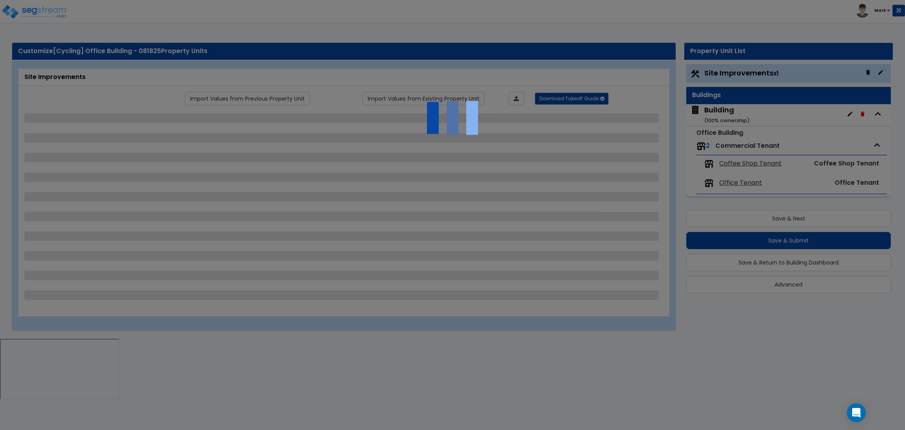
select select "2"
select select "1"
select select "2"
select select "1"
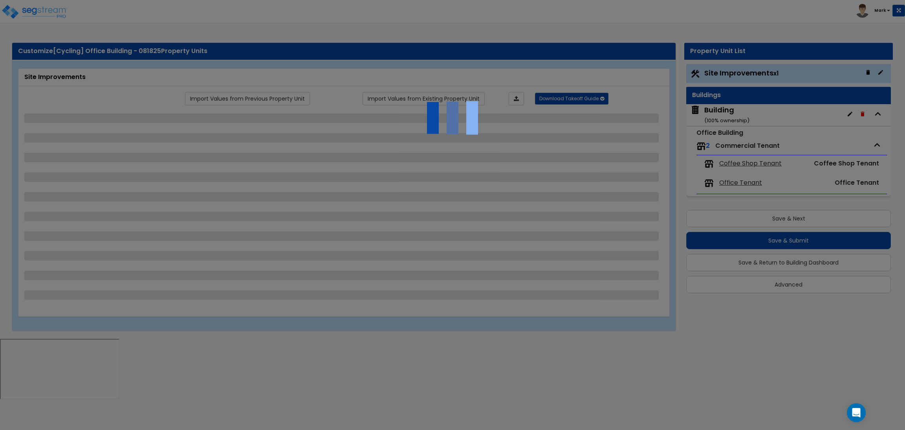
select select "1"
select select "2"
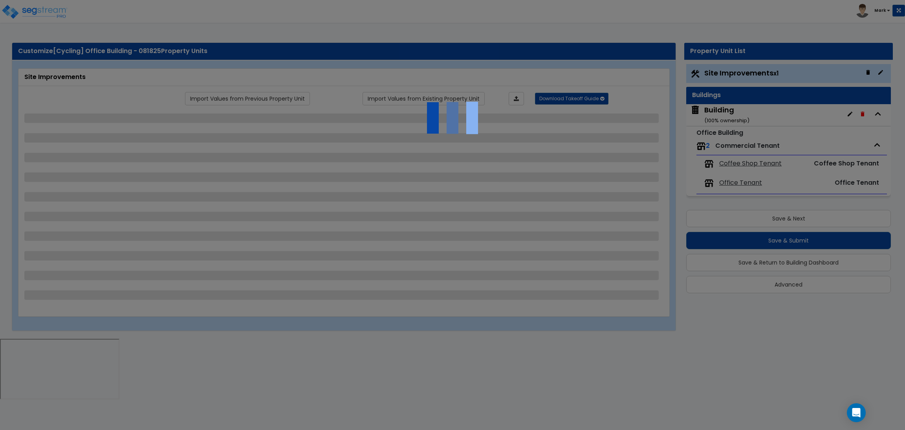
select select "2"
select select "1"
select select "10"
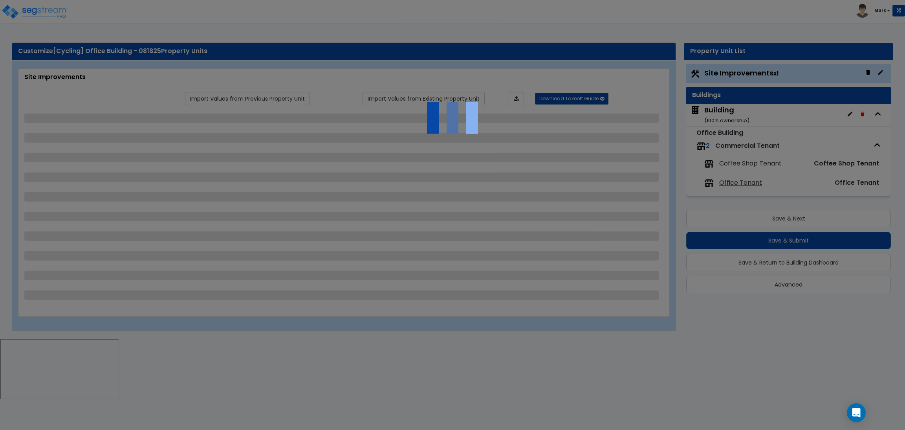
select select "1"
select select "3"
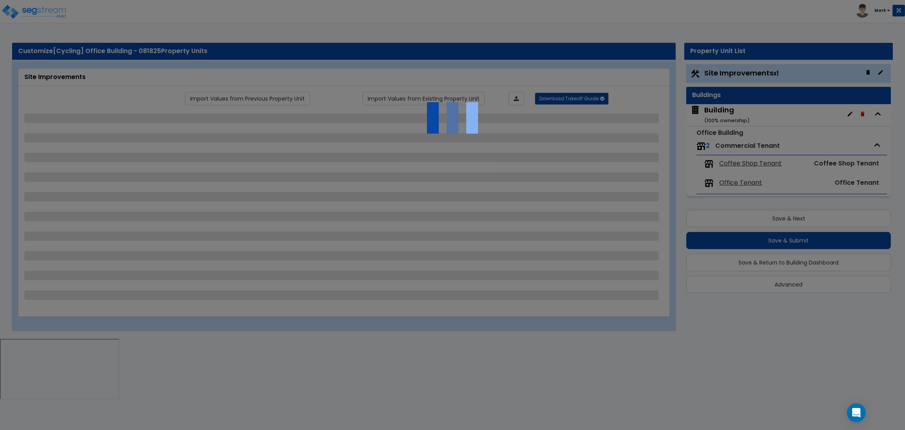
select select "2"
select select "4"
select select "1"
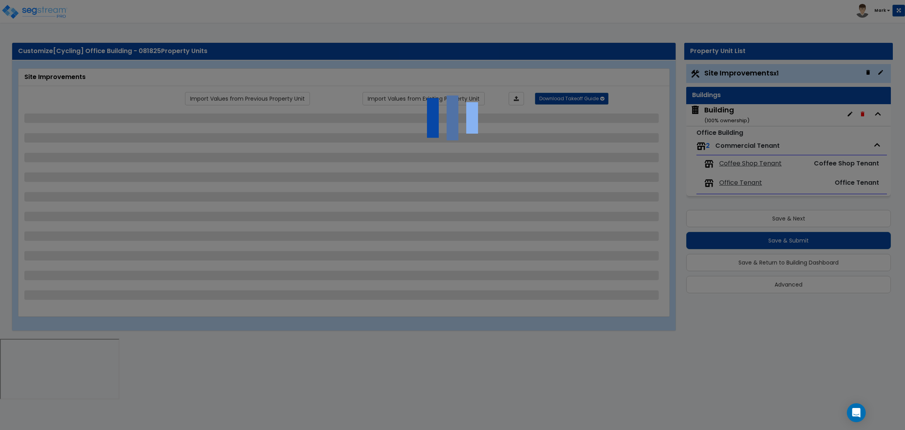
select select "1"
select select "6"
select select "2"
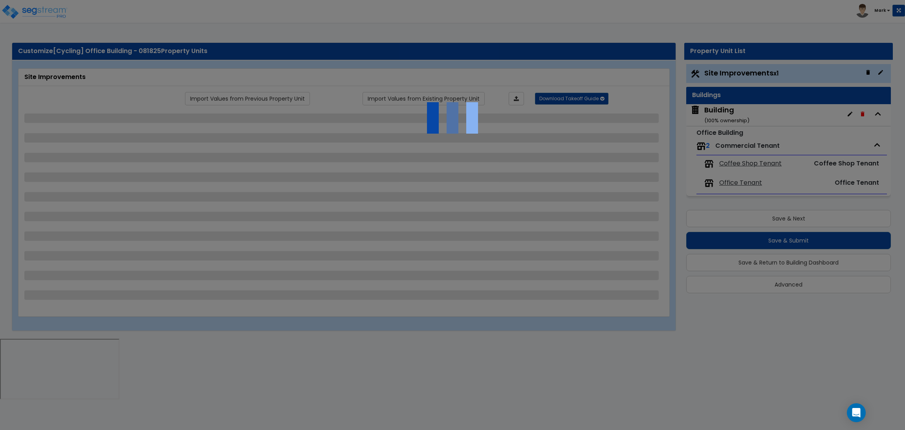
select select "2"
select select "1"
select select "2"
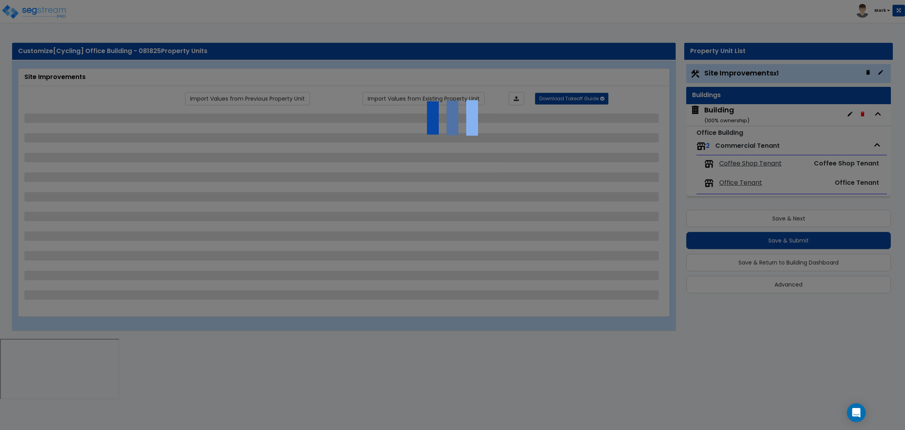
select select "2"
select select "1"
select select "8"
select select "2"
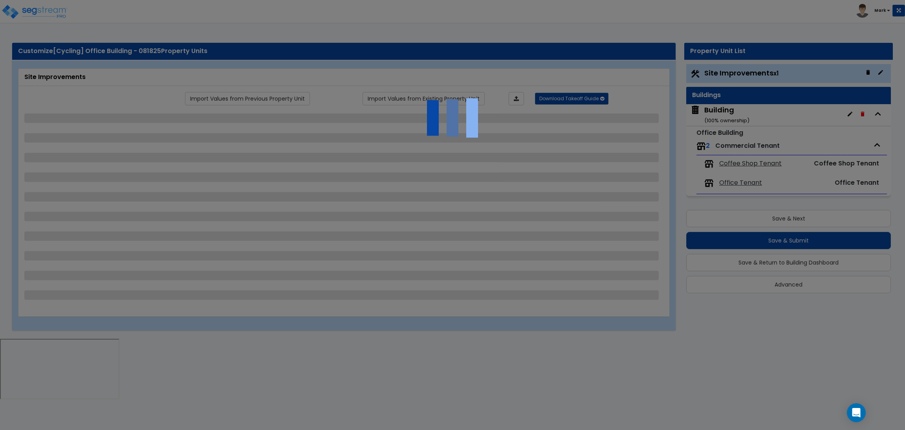
select select "4"
select select "1"
select select "20"
select select "2"
select select "5"
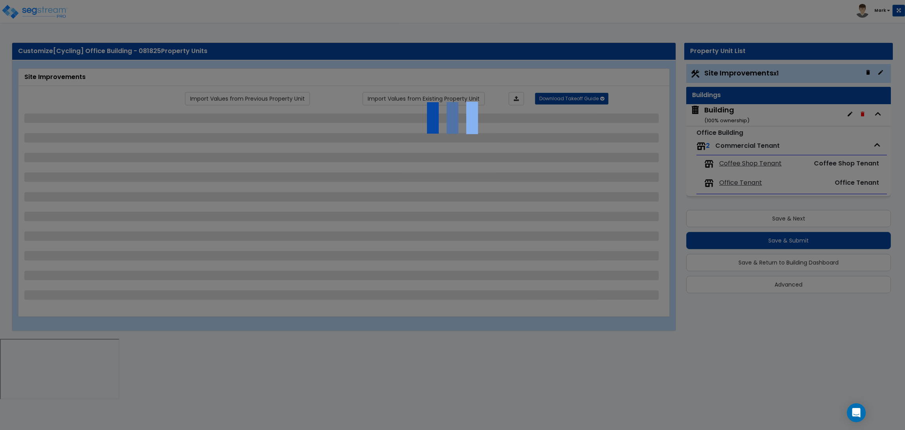
select select "3"
select select "1"
select select "2"
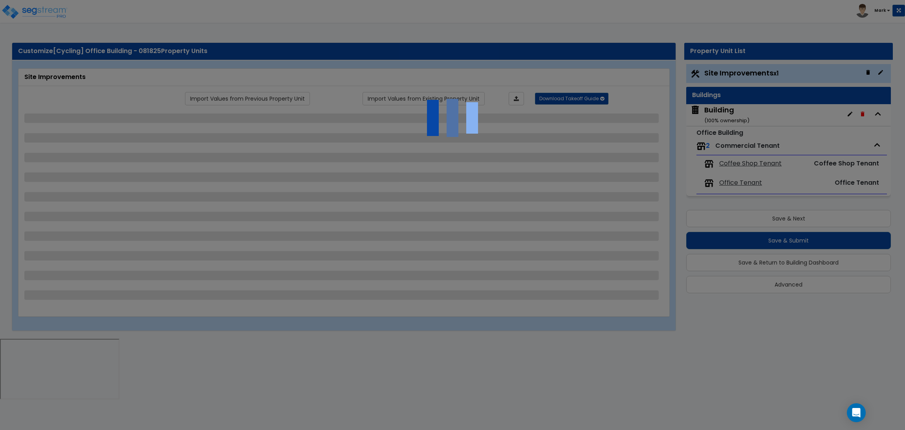
select select "1"
select select "4"
select select "2"
select select "1"
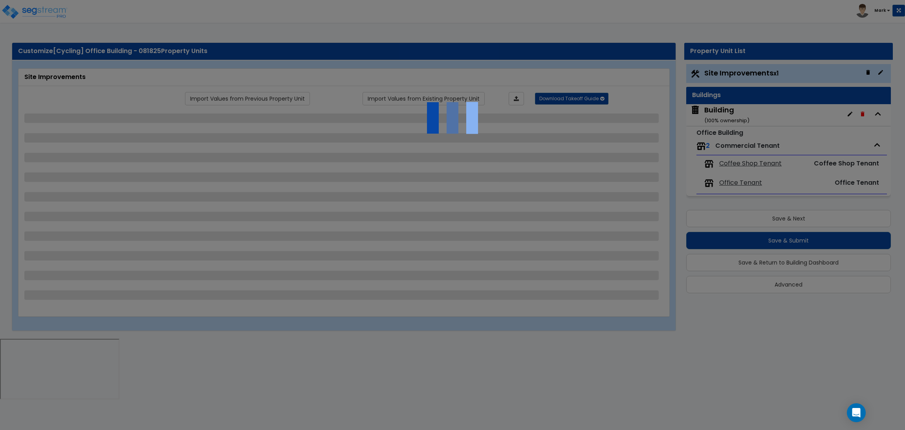
select select "2"
select select "1"
select select "2"
select select "6"
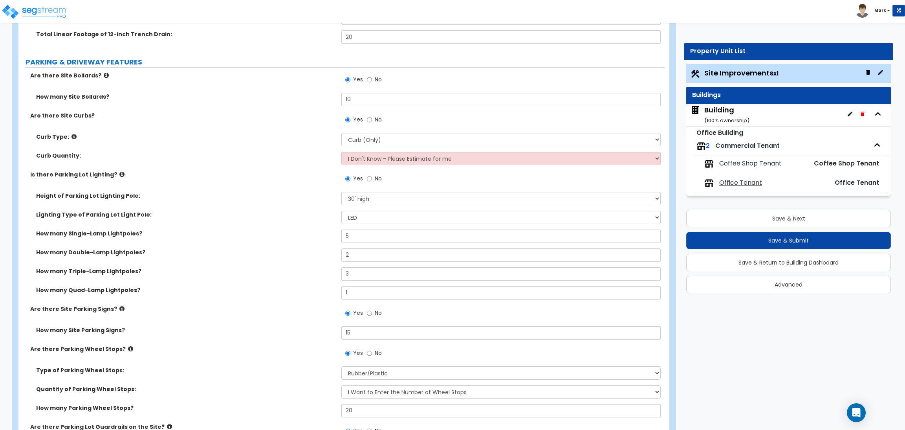
scroll to position [530, 0]
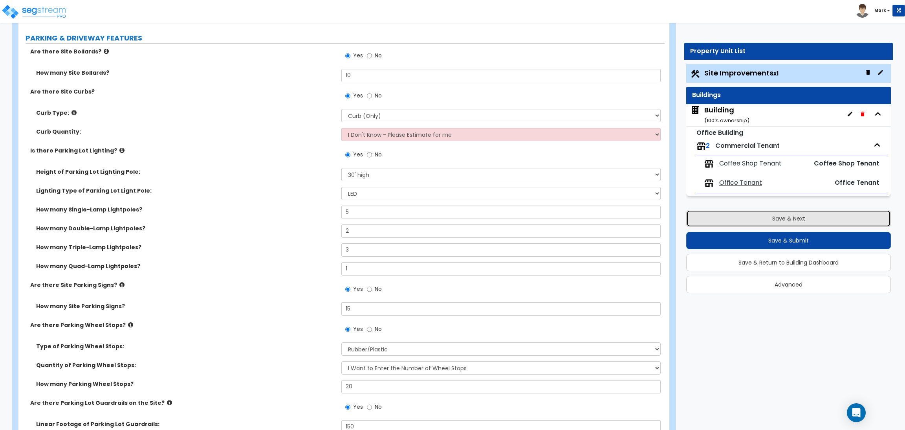
click at [777, 215] on button "Save & Next" at bounding box center [788, 218] width 205 height 17
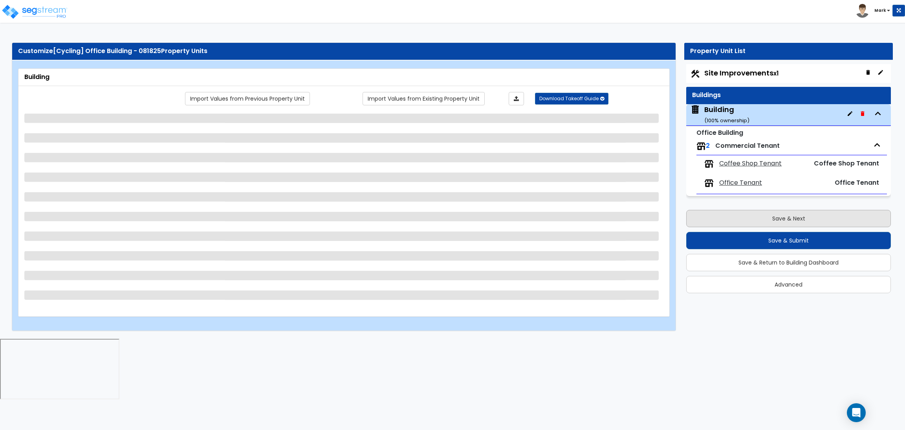
select select "2"
select select "6"
select select "1"
select select "2"
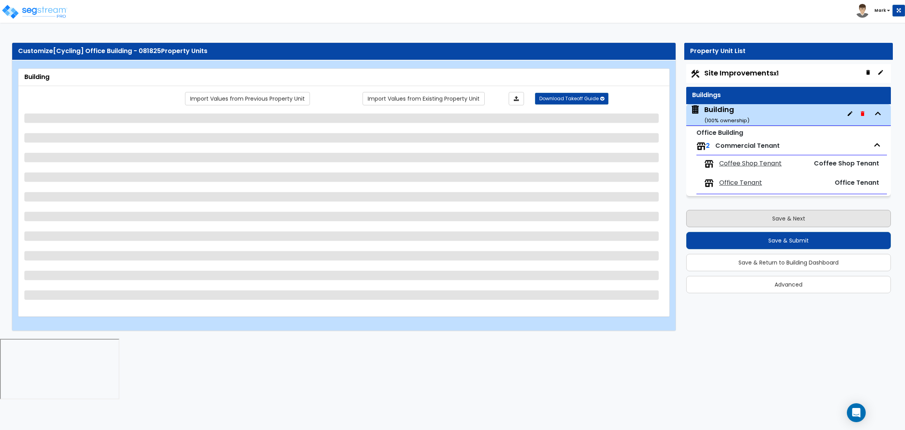
select select "1"
select select "2"
select select "1"
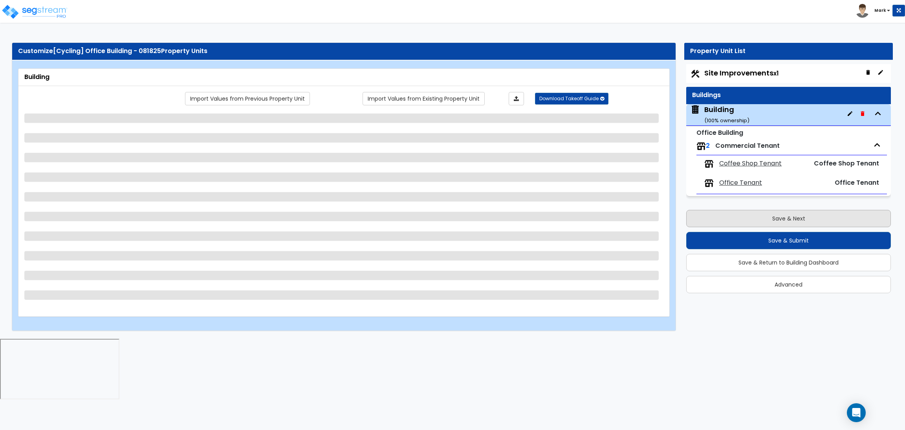
select select "1"
select select "2"
select select "3"
select select "2"
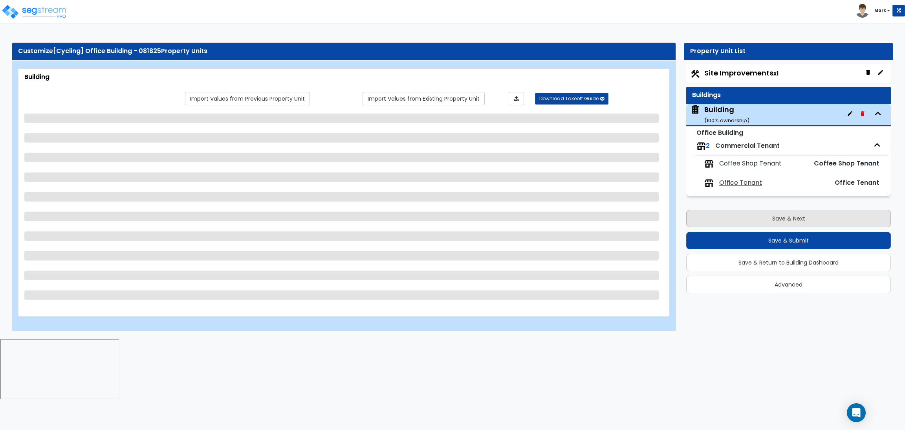
select select "2"
select select "1"
select select "10"
select select "5"
select select "1"
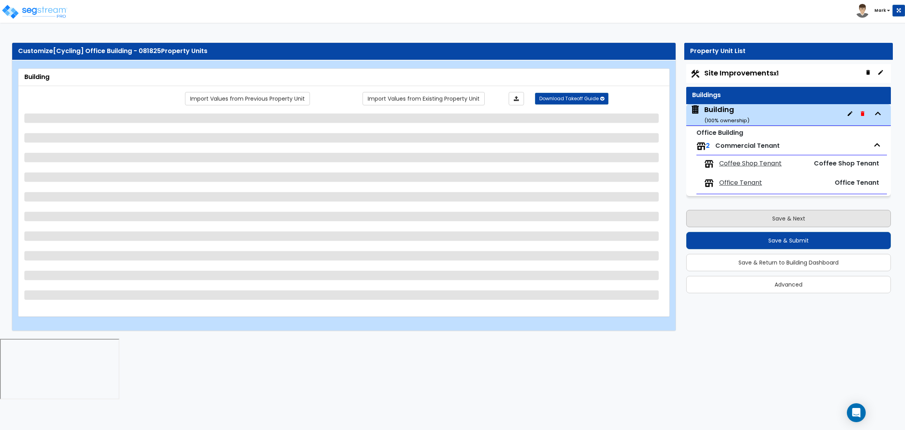
select select "2"
select select "1"
select select "3"
select select "1"
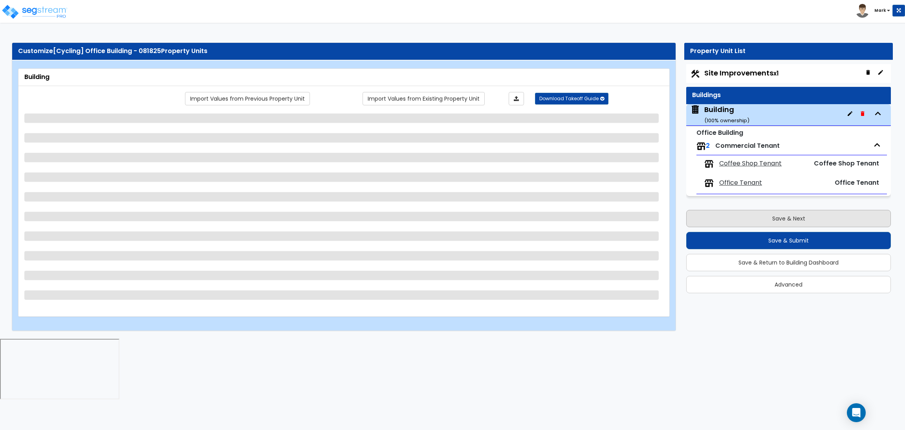
select select "2"
select select "1"
select select "2"
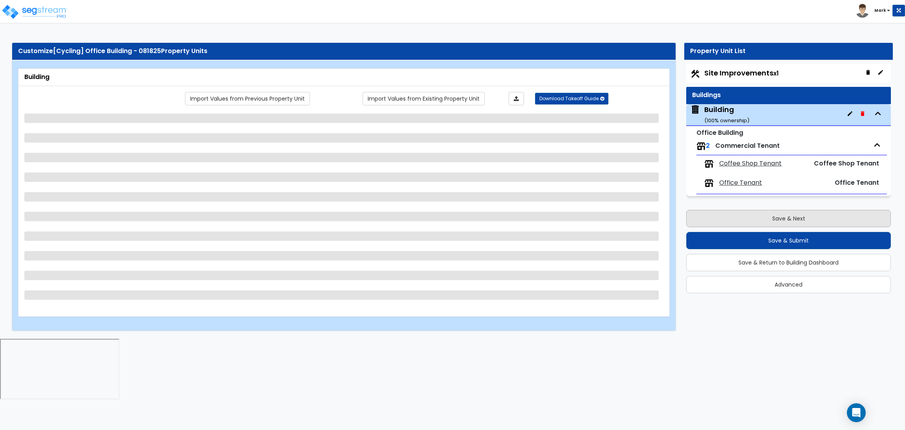
select select "2"
select select "5"
select select "1"
select select "2"
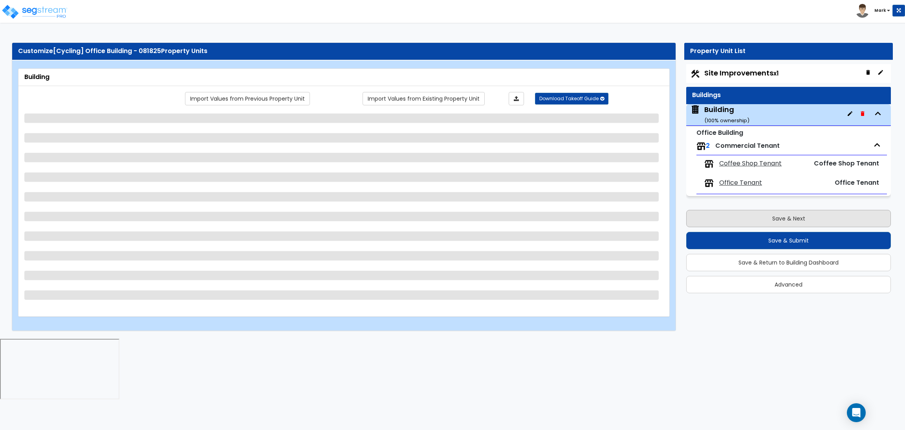
select select "1"
select select "4"
select select "1"
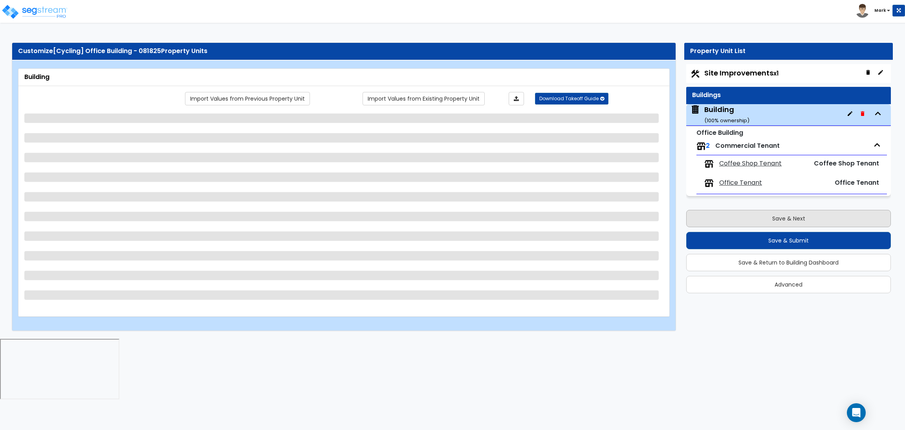
select select "1"
select select "2"
select select "1"
select select "2"
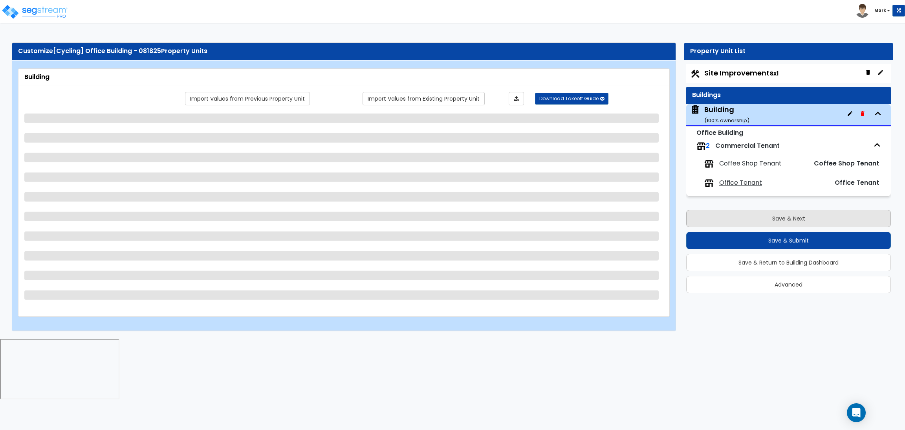
select select "2"
select select "1"
select select "2"
select select "1"
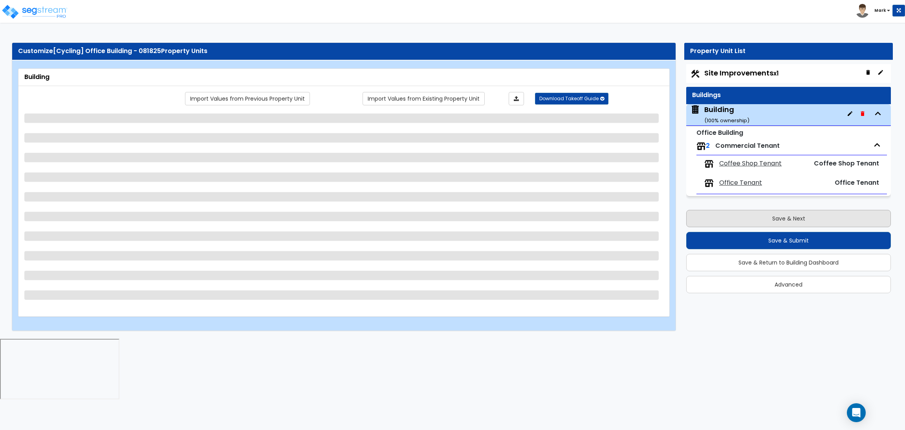
select select "9"
select select "1"
select select "5"
select select "2"
select select "1"
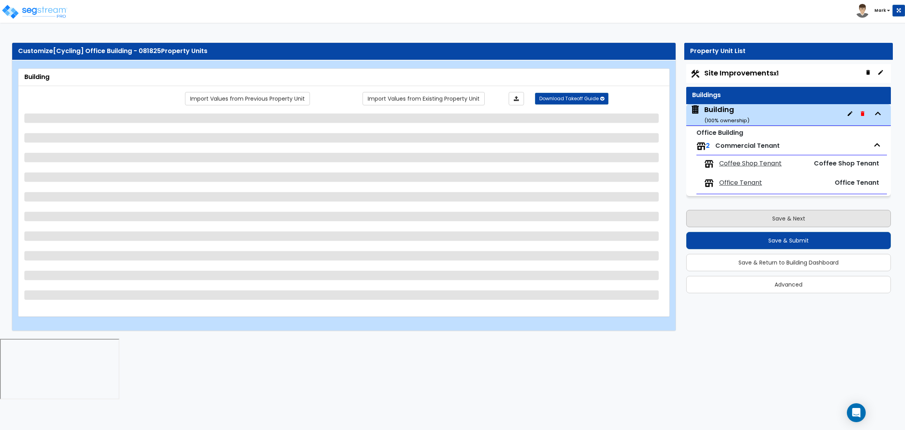
select select "6"
select select "4"
select select "2"
select select "1"
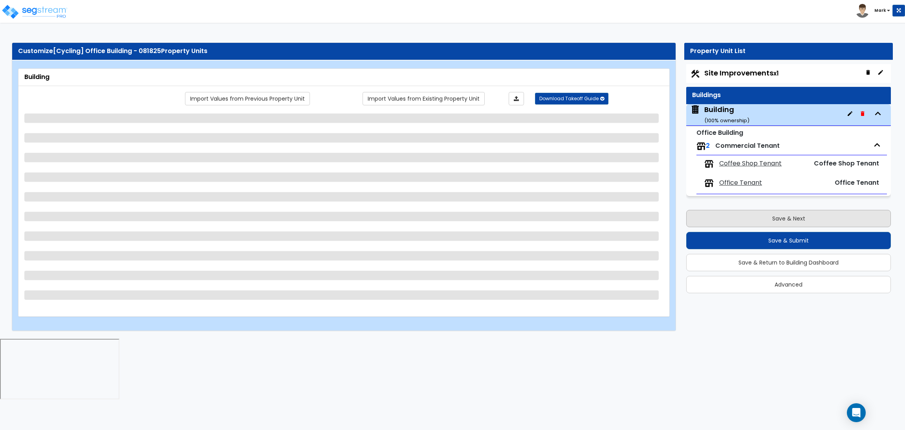
select select "2"
select select "3"
select select "4"
select select "1"
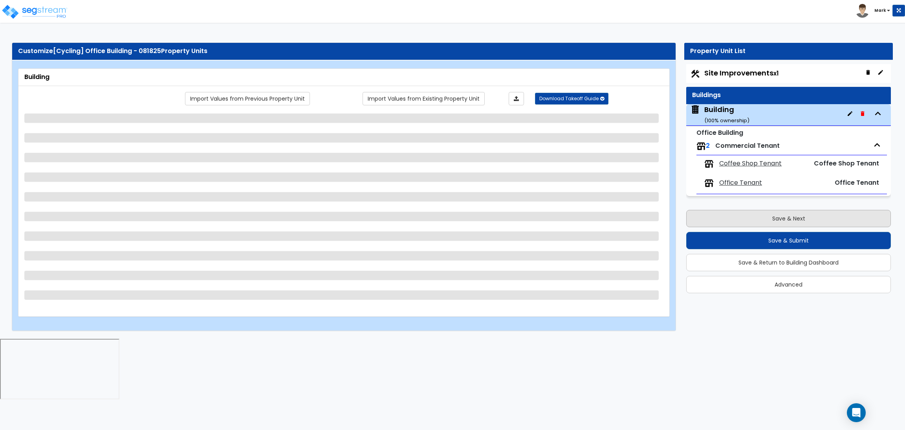
select select "2"
select select "3"
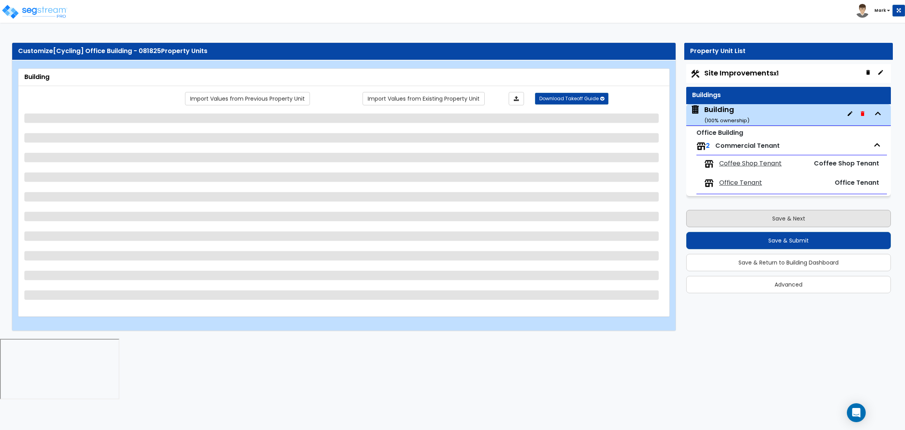
select select "4"
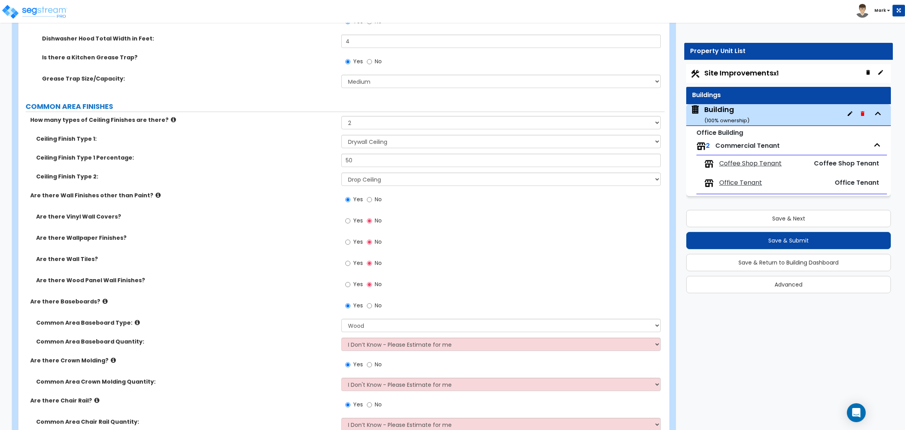
scroll to position [3123, 0]
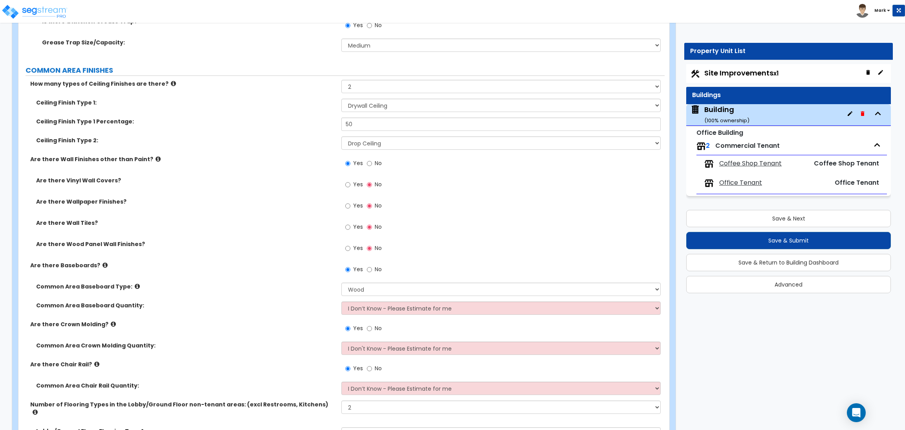
click at [359, 186] on span "Yes" at bounding box center [358, 184] width 10 height 8
click at [350, 186] on input "Yes" at bounding box center [347, 184] width 5 height 9
radio input "true"
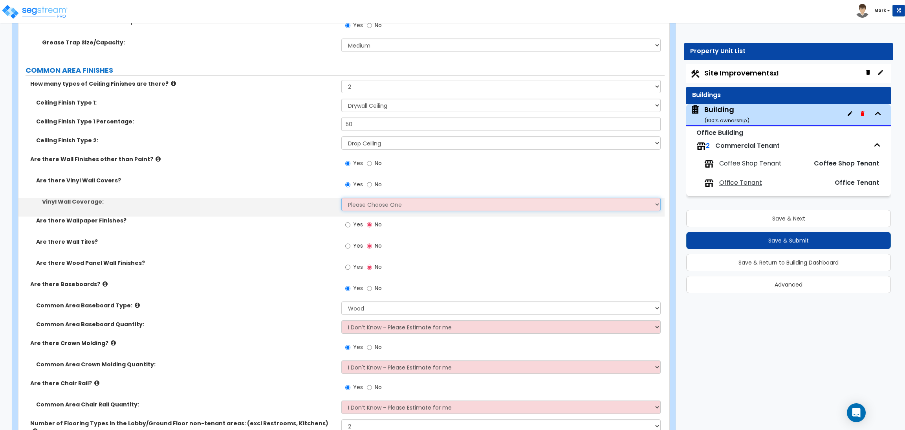
click at [369, 205] on select "Please Choose One Only a Small Portion of Walls are Covered Several Walls are C…" at bounding box center [500, 204] width 319 height 13
select select "5"
click at [341, 198] on select "Please Choose One Only a Small Portion of Walls are Covered Several Walls are C…" at bounding box center [500, 204] width 319 height 13
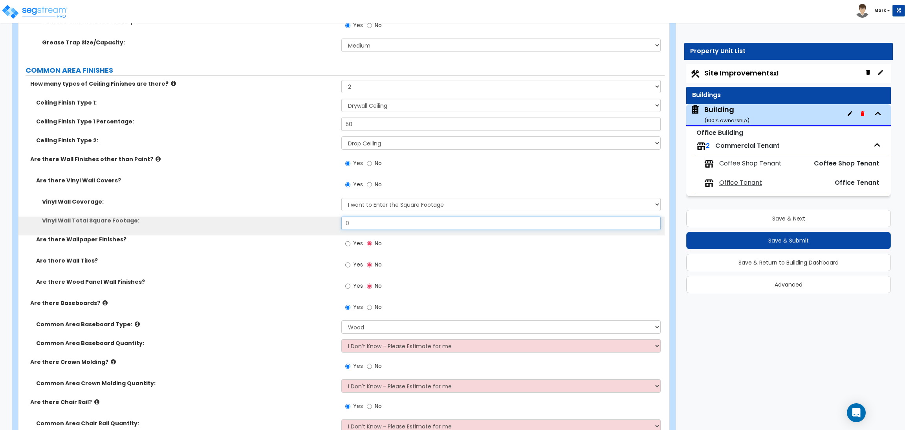
drag, startPoint x: 360, startPoint y: 225, endPoint x: 322, endPoint y: 222, distance: 37.8
click at [322, 222] on div "Vinyl Wall Total Square Footage: 0" at bounding box center [341, 225] width 646 height 19
type input "75"
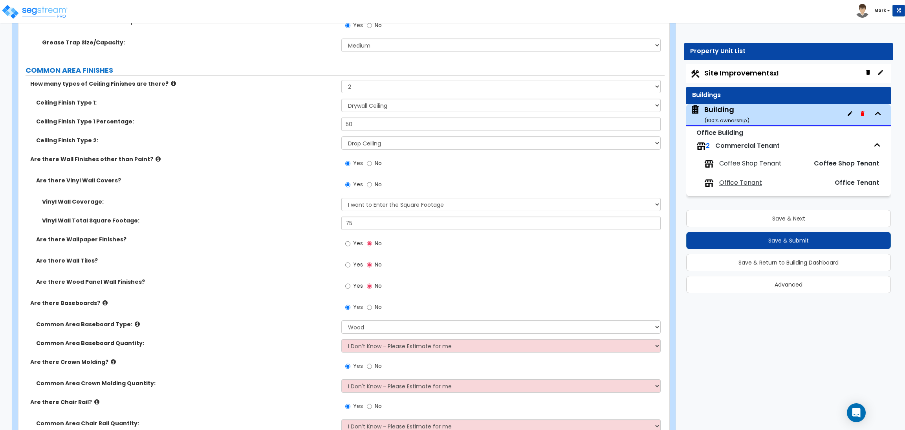
click at [356, 244] on span "Yes" at bounding box center [358, 243] width 10 height 8
click at [350, 244] on input "Yes" at bounding box center [347, 243] width 5 height 9
radio input "true"
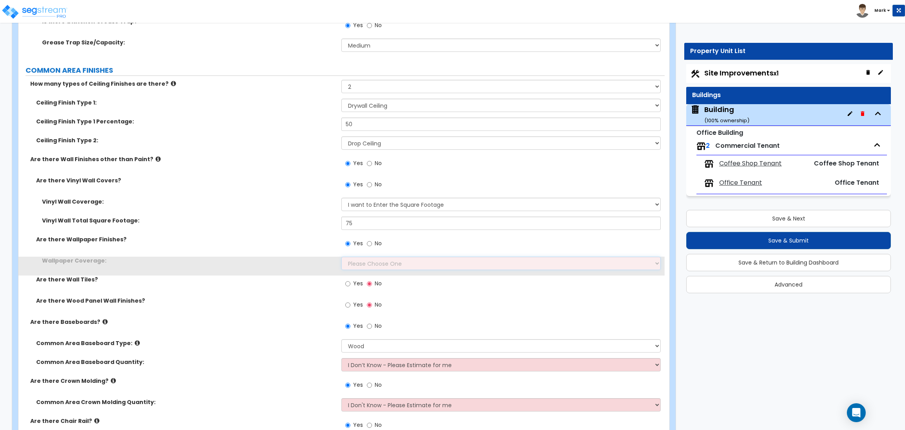
click at [372, 264] on select "Please Choose One Only a Small Portion of Walls are Covered Several Walls are C…" at bounding box center [500, 263] width 319 height 13
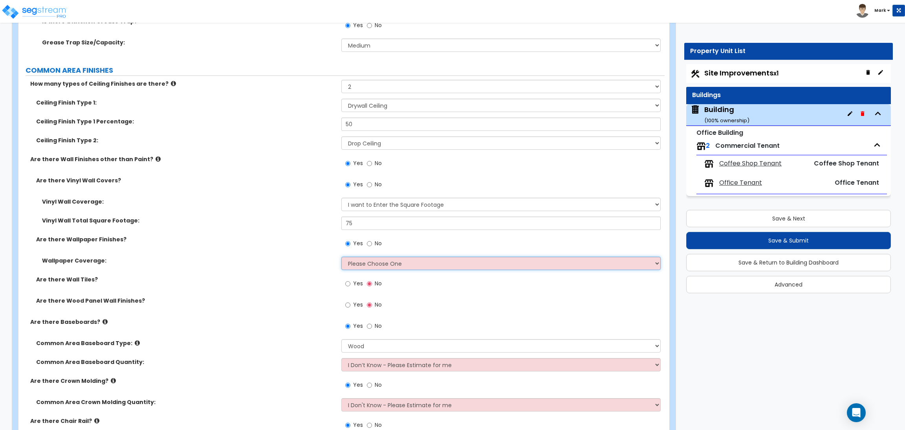
select select "5"
click at [341, 257] on select "Please Choose One Only a Small Portion of Walls are Covered Several Walls are C…" at bounding box center [500, 263] width 319 height 13
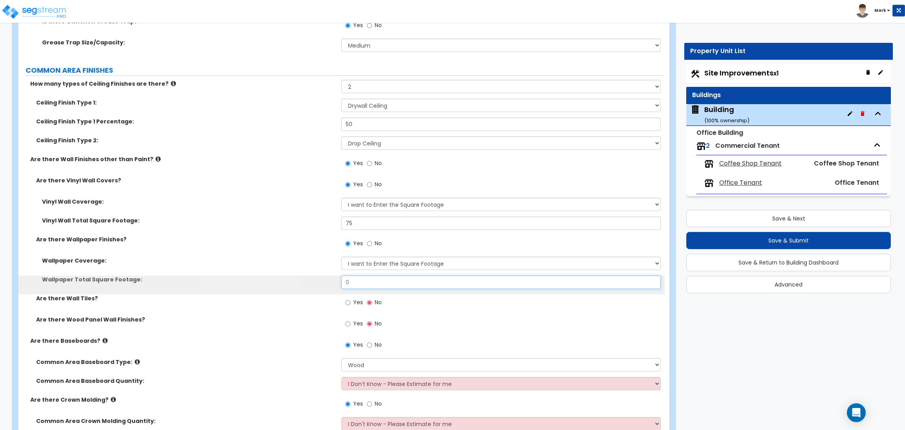
drag, startPoint x: 349, startPoint y: 283, endPoint x: 303, endPoint y: 284, distance: 46.0
click at [305, 284] on div "Wallpaper Total Square Footage: 0" at bounding box center [341, 284] width 646 height 19
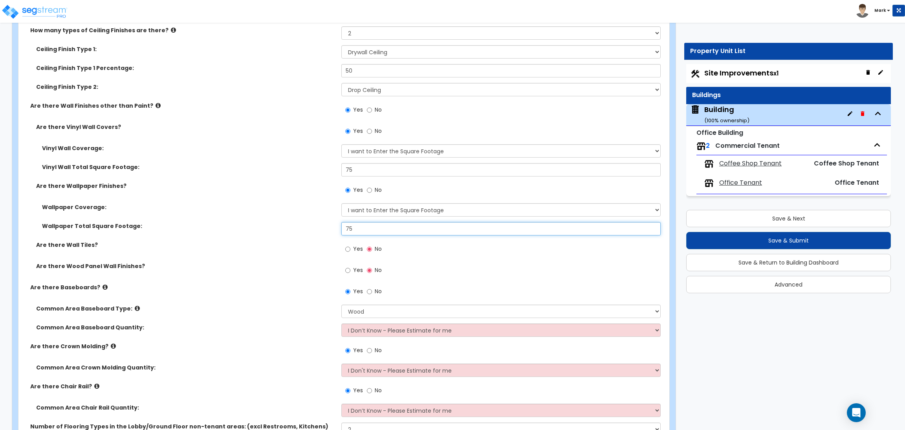
scroll to position [3182, 0]
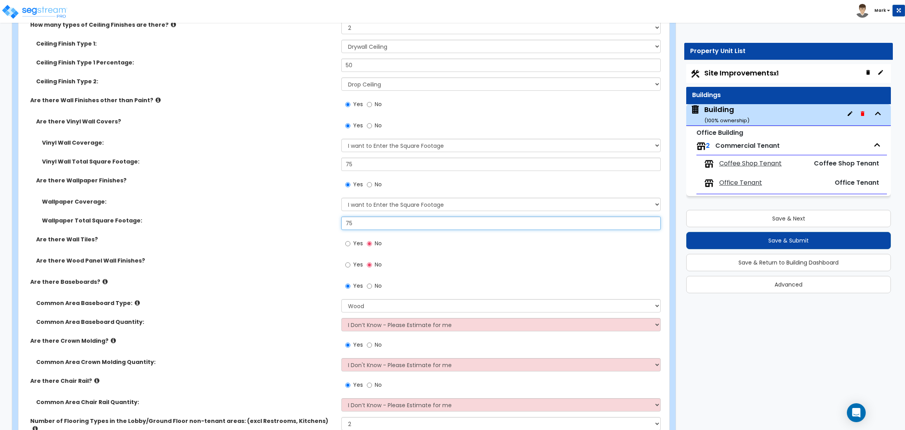
type input "75"
click at [354, 245] on span "Yes" at bounding box center [358, 243] width 10 height 8
click at [350, 245] on input "Yes" at bounding box center [347, 243] width 5 height 9
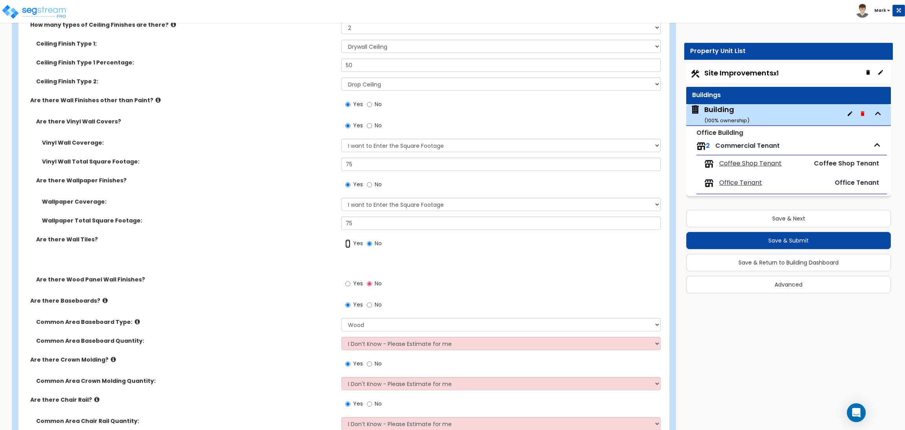
radio input "true"
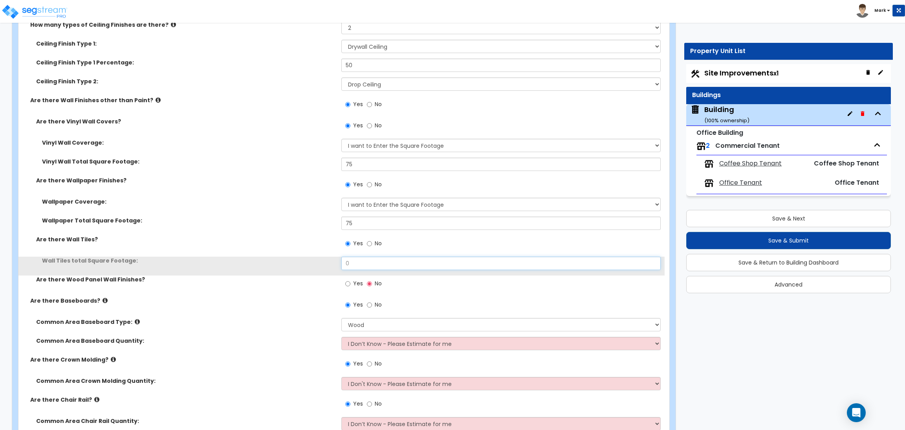
click at [356, 264] on input "0" at bounding box center [500, 263] width 319 height 13
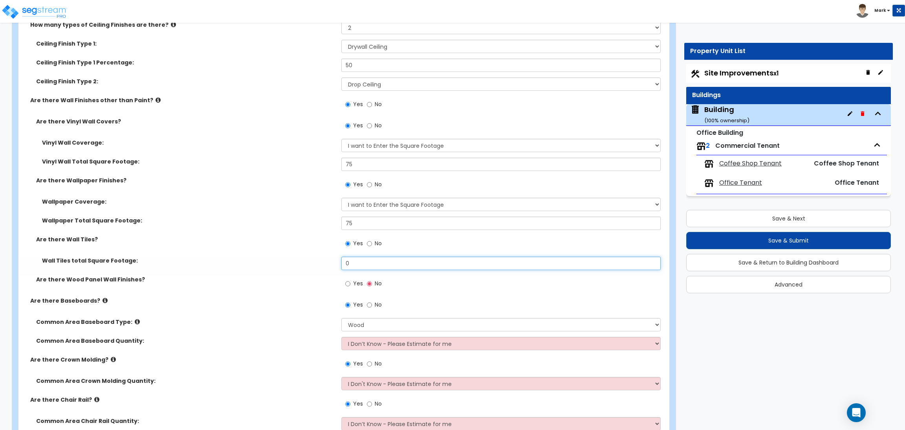
drag, startPoint x: 348, startPoint y: 263, endPoint x: 335, endPoint y: 273, distance: 16.5
click at [310, 264] on div "Wall Tiles total Square Footage: 0" at bounding box center [341, 266] width 646 height 19
type input "75"
click at [357, 280] on span "Yes" at bounding box center [358, 283] width 10 height 8
click at [350, 280] on input "Yes" at bounding box center [347, 283] width 5 height 9
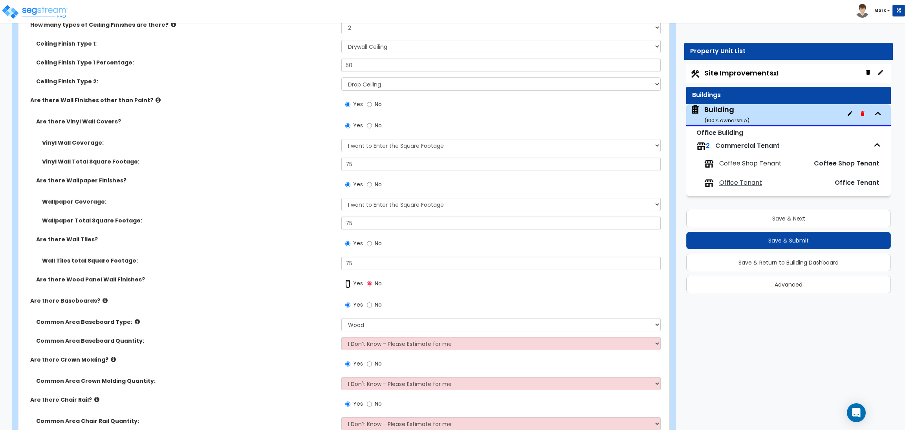
radio input "true"
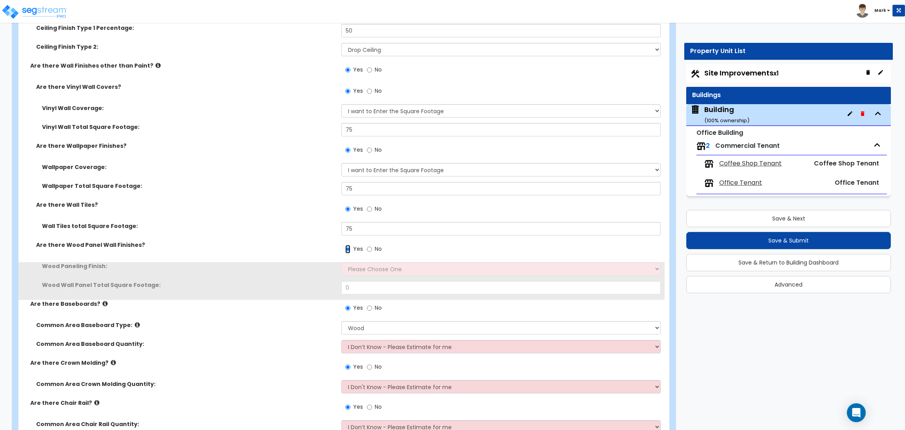
scroll to position [3241, 0]
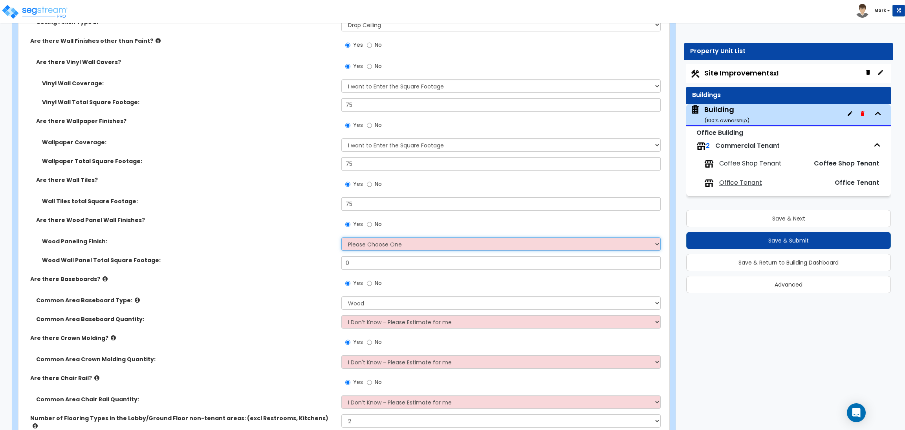
click at [358, 245] on select "Please Choose One Birch Mahogany Oak or Cherry Rosewood Teak I Don't Know, Plea…" at bounding box center [500, 243] width 319 height 13
select select "2"
click at [341, 238] on select "Please Choose One Birch Mahogany Oak or Cherry Rosewood Teak I Don't Know, Plea…" at bounding box center [500, 243] width 319 height 13
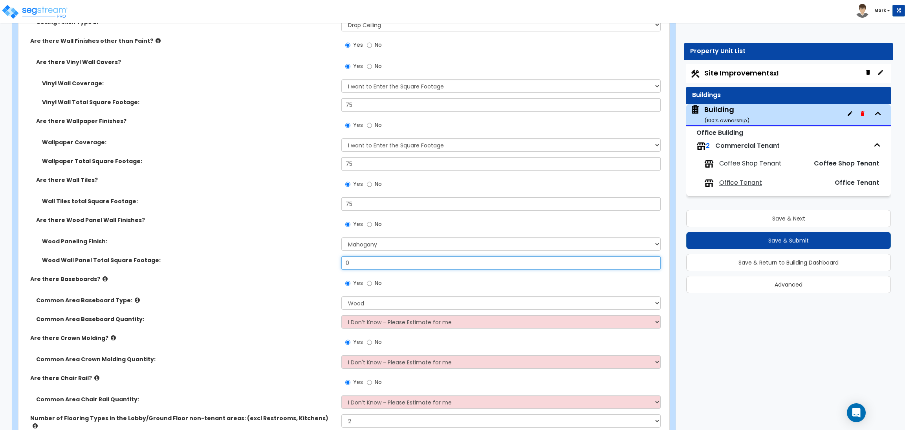
drag, startPoint x: 354, startPoint y: 262, endPoint x: 332, endPoint y: 264, distance: 22.9
click at [332, 264] on div "Wood Wall Panel Total Square Footage: 0" at bounding box center [341, 265] width 646 height 19
type input "75"
click at [286, 255] on div "Wood Paneling Finish: Please Choose One Birch Mahogany Oak or Cherry Rosewood T…" at bounding box center [341, 246] width 646 height 19
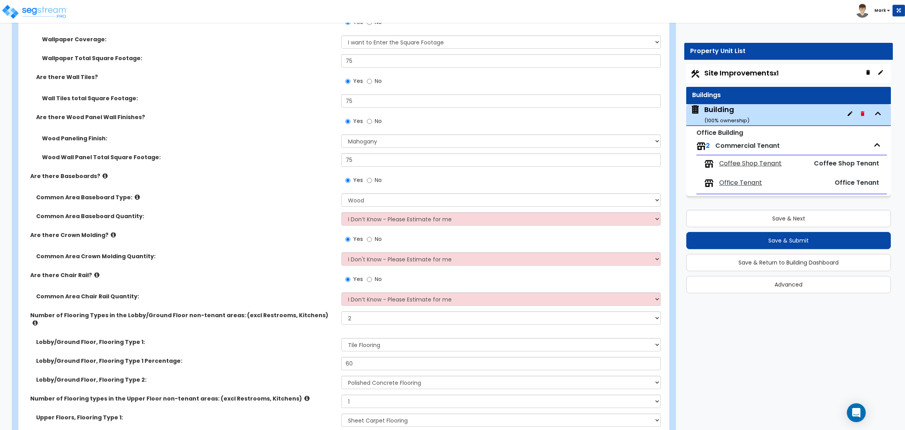
scroll to position [3359, 0]
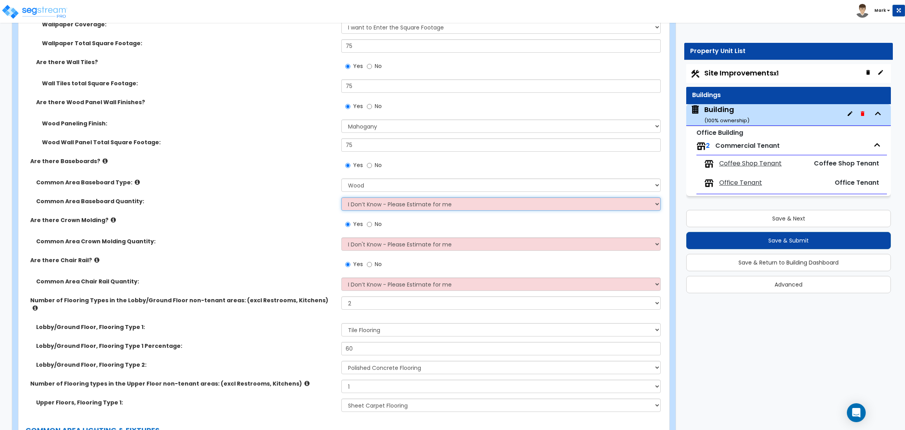
click at [373, 205] on select "I Don’t Know - Please Estimate for me I want to Enter the Linear Footage" at bounding box center [500, 203] width 319 height 13
click at [341, 198] on select "I Don’t Know - Please Estimate for me I want to Enter the Linear Footage" at bounding box center [500, 203] width 319 height 13
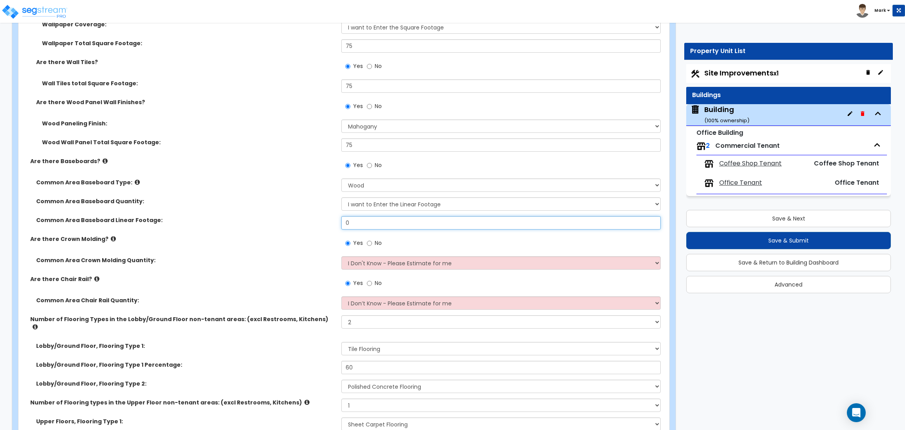
drag, startPoint x: 359, startPoint y: 220, endPoint x: 332, endPoint y: 222, distance: 27.2
click at [332, 222] on div "Common Area Baseboard Linear Footage: 0" at bounding box center [341, 225] width 646 height 19
click at [392, 203] on select "I Don’t Know - Please Estimate for me I want to Enter the Linear Footage" at bounding box center [500, 203] width 319 height 13
select select "0"
click at [341, 198] on select "I Don’t Know - Please Estimate for me I want to Enter the Linear Footage" at bounding box center [500, 203] width 319 height 13
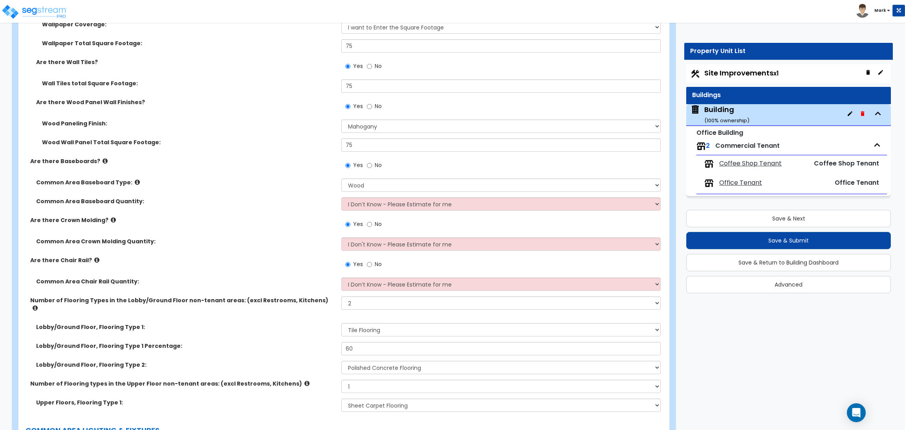
click at [204, 220] on label "Are there Crown Molding?" at bounding box center [182, 220] width 305 height 8
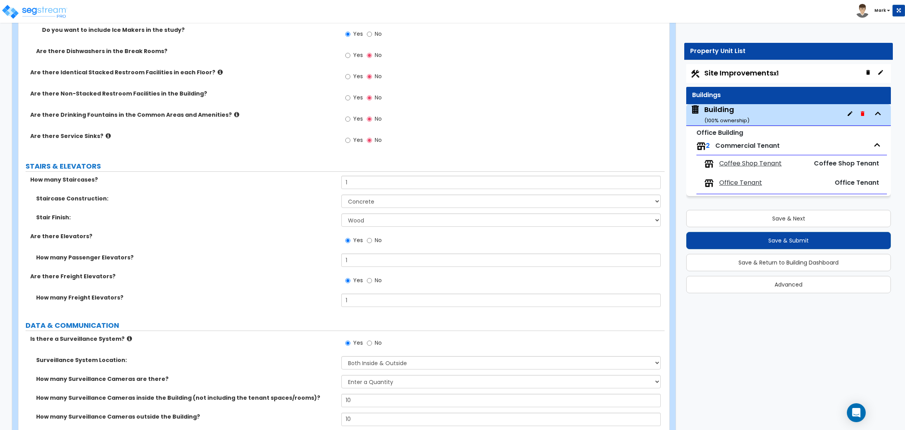
scroll to position [4538, 0]
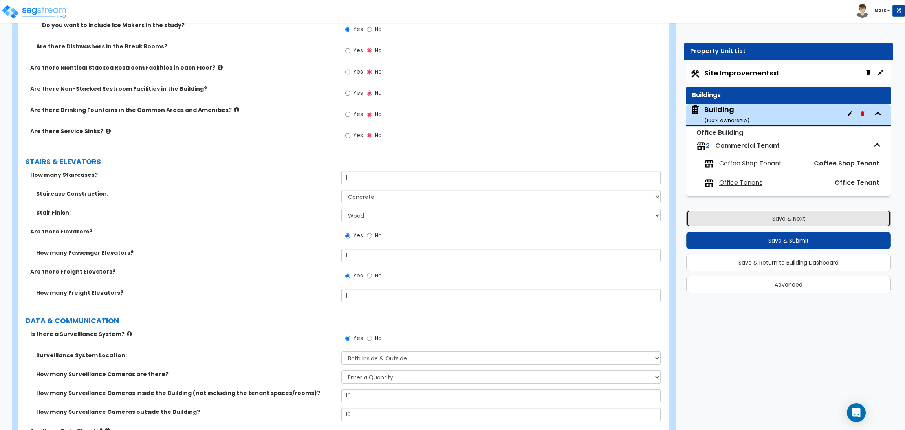
click at [763, 222] on button "Save & Next" at bounding box center [788, 218] width 205 height 17
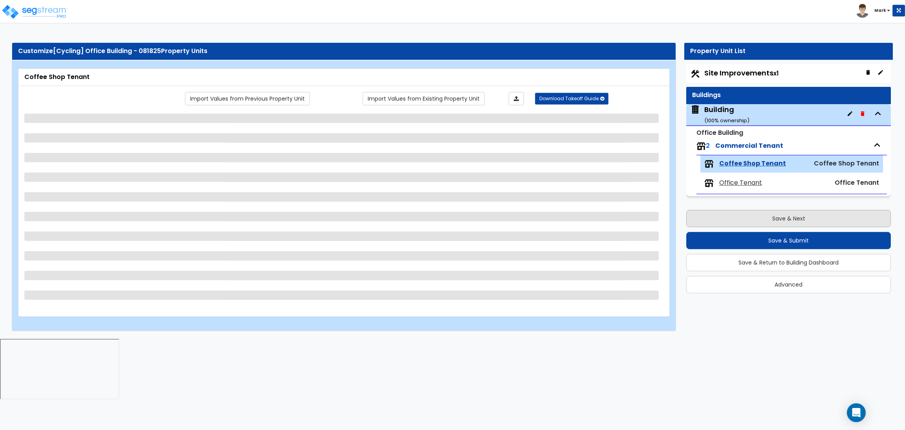
scroll to position [0, 0]
select select "1"
select select "6"
select select "1"
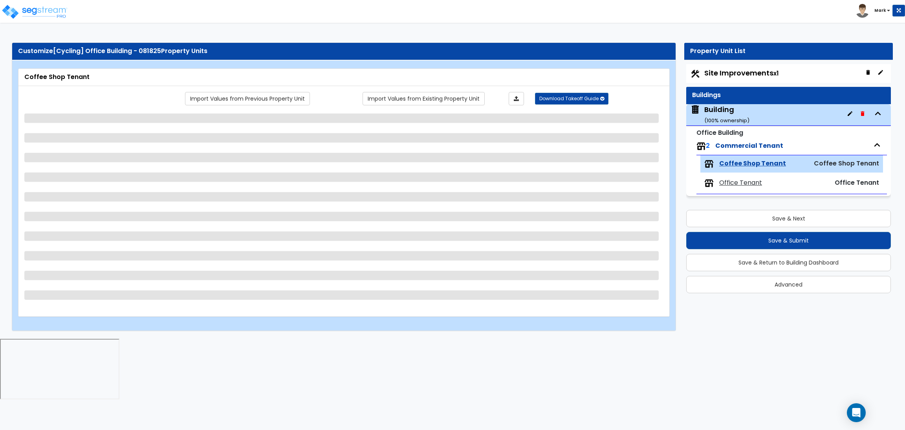
select select "1"
select select "5"
select select "2"
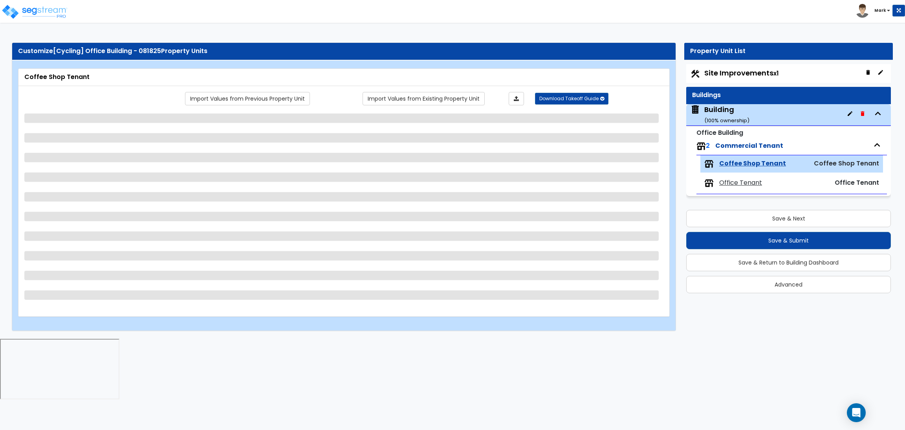
select select "4"
select select "1"
select select "3"
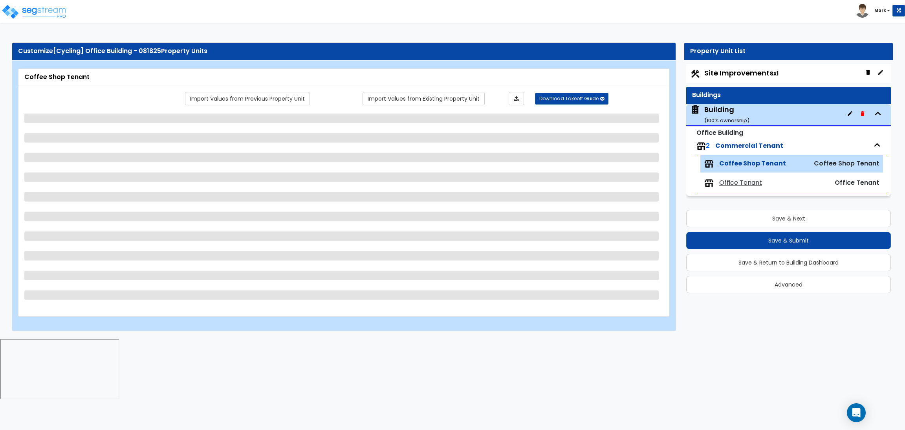
select select "1"
select select "2"
select select "1"
select select "2"
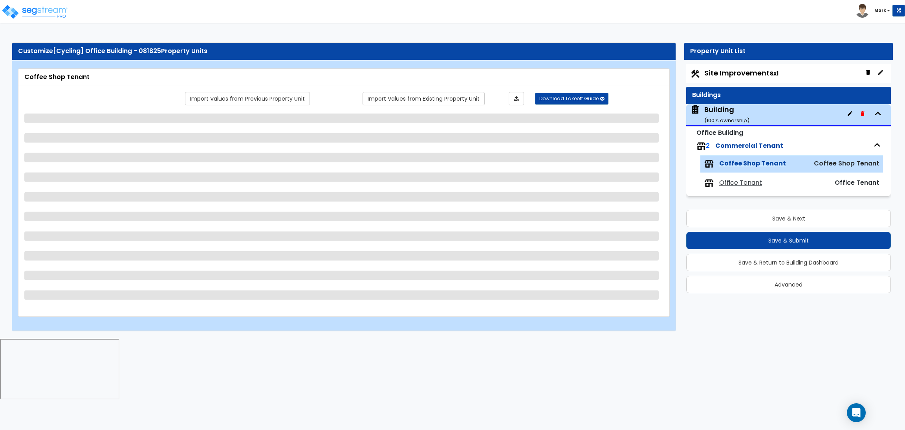
select select "1"
select select "3"
select select "2"
select select "1"
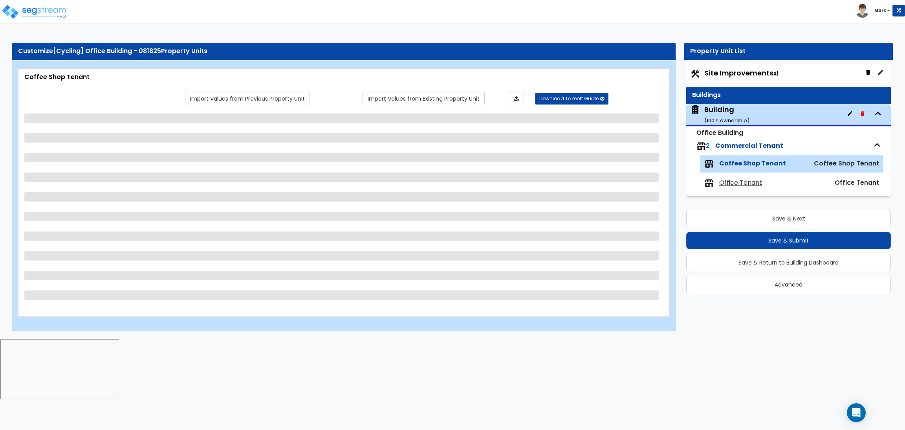
select select "1"
select select "4"
select select "2"
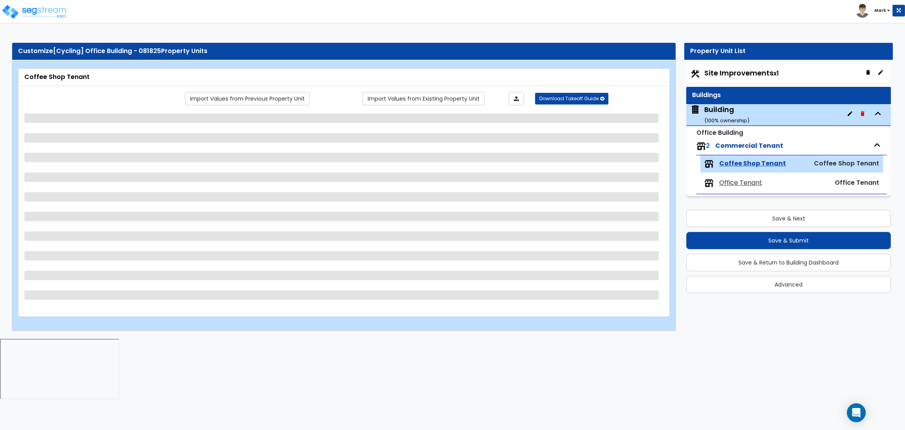
select select "1"
select select "2"
select select "1"
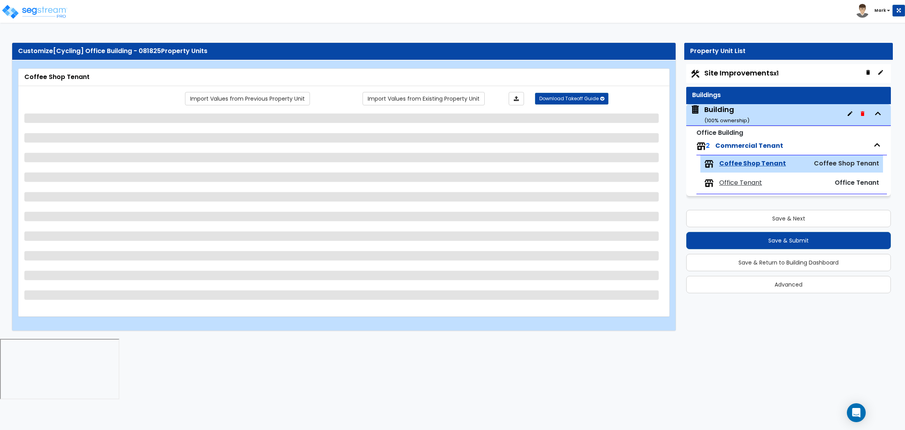
select select "3"
select select "1"
select select "2"
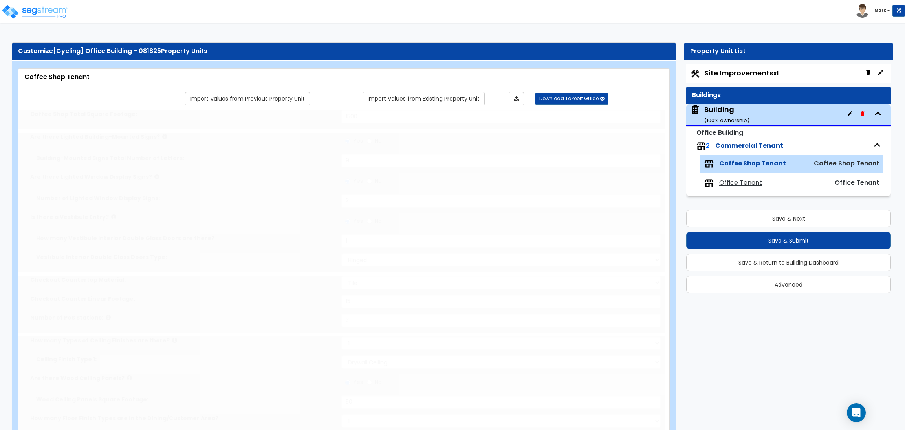
type input "250"
type input "200"
type input "20"
type input "2"
type input "1"
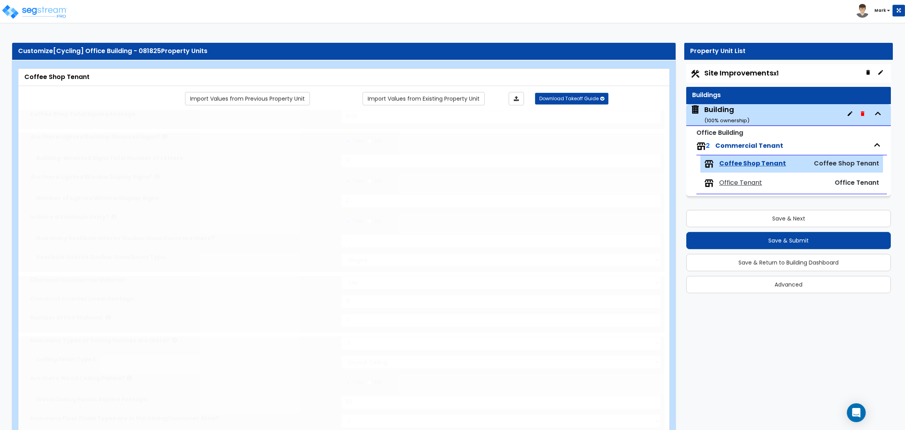
select select "2"
type input "1"
type input "6"
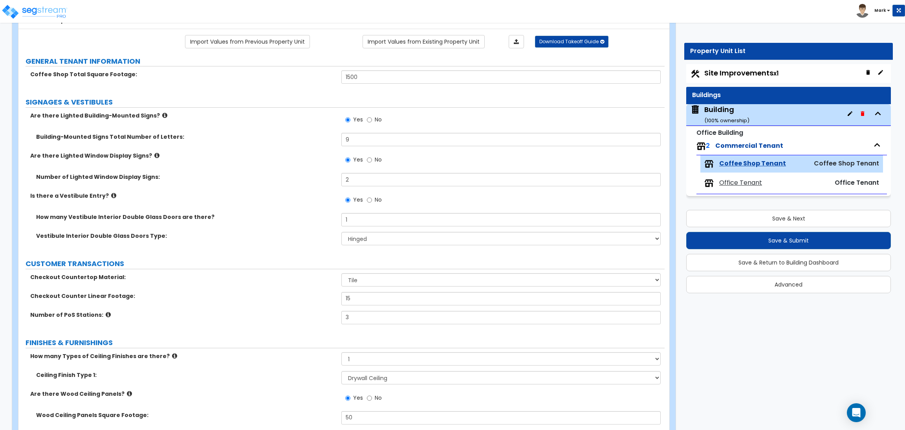
scroll to position [59, 0]
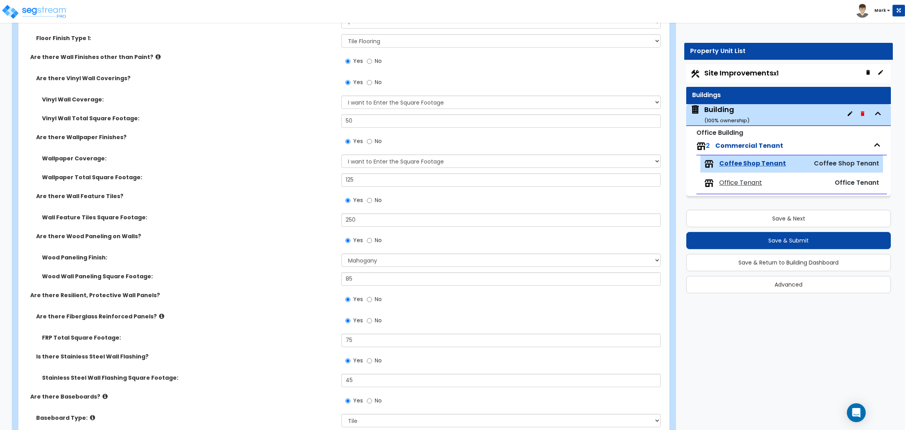
click at [246, 166] on div "Wallpaper Coverage: Please Choose One Only a Small Portion of Walls are Covered…" at bounding box center [341, 163] width 646 height 19
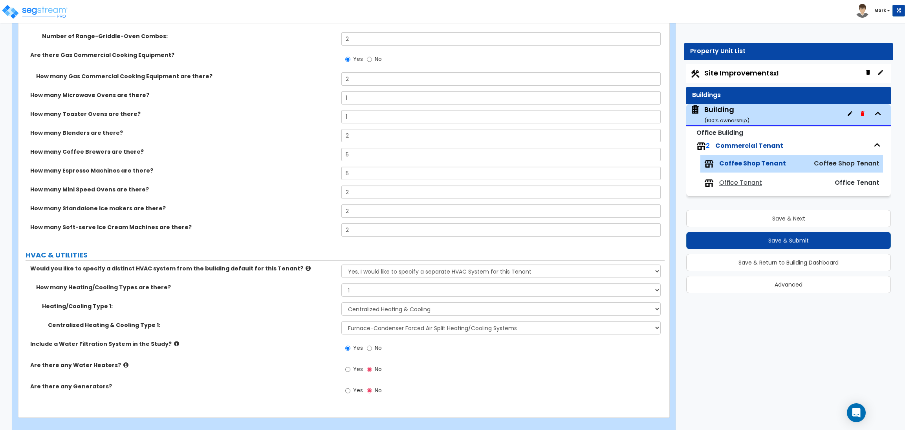
scroll to position [3223, 0]
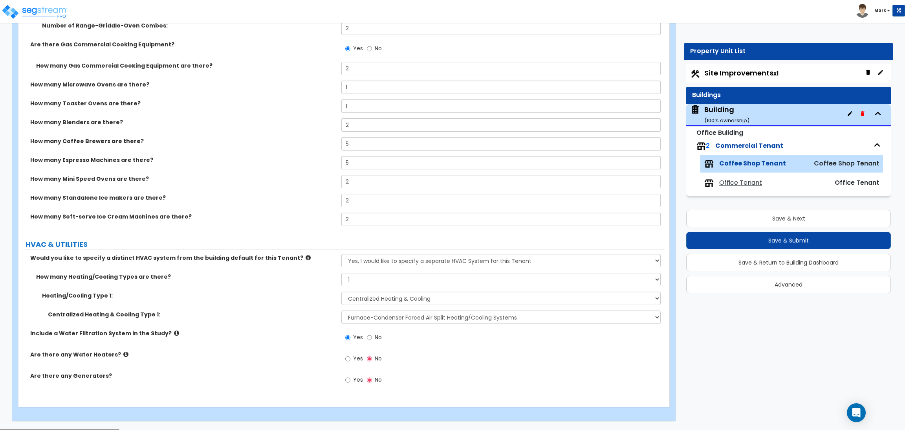
click at [356, 360] on span "Yes" at bounding box center [358, 358] width 10 height 8
click at [350, 360] on input "Yes" at bounding box center [347, 358] width 5 height 9
radio input "true"
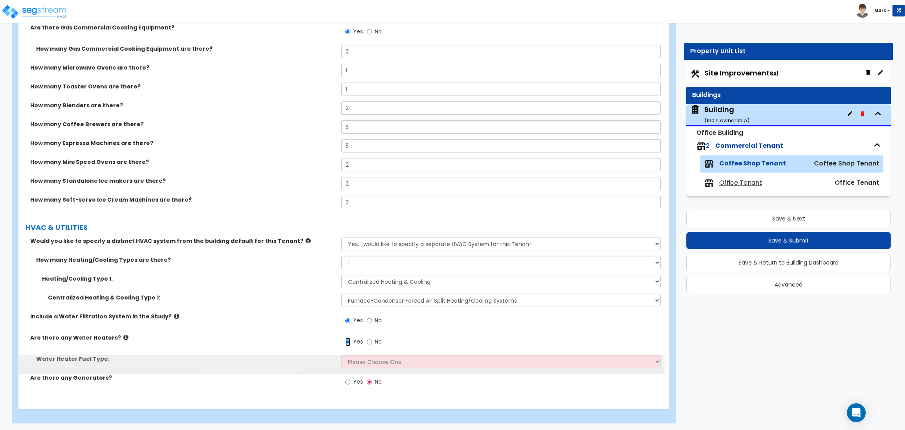
scroll to position [3241, 0]
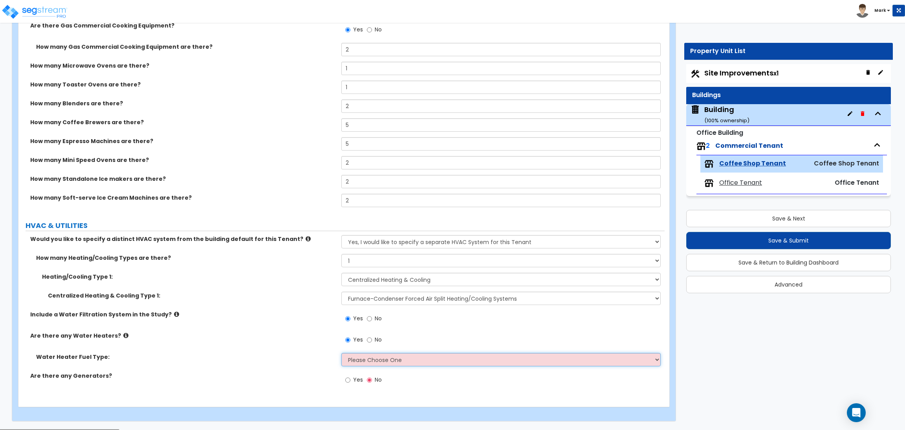
click at [367, 359] on select "Please Choose One Gas Electric" at bounding box center [500, 359] width 319 height 13
select select "2"
click at [341, 353] on select "Please Choose One Gas Electric" at bounding box center [500, 359] width 319 height 13
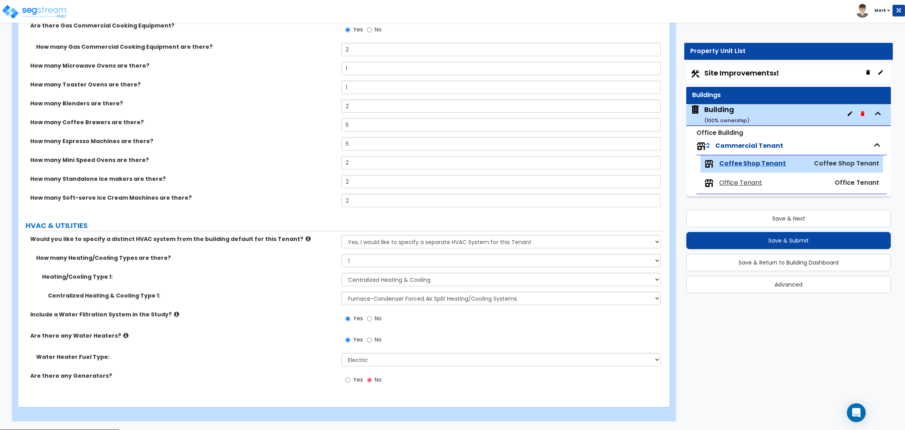
click at [352, 376] on label "Yes" at bounding box center [354, 380] width 18 height 13
click at [350, 376] on input "Yes" at bounding box center [347, 380] width 5 height 9
radio input "true"
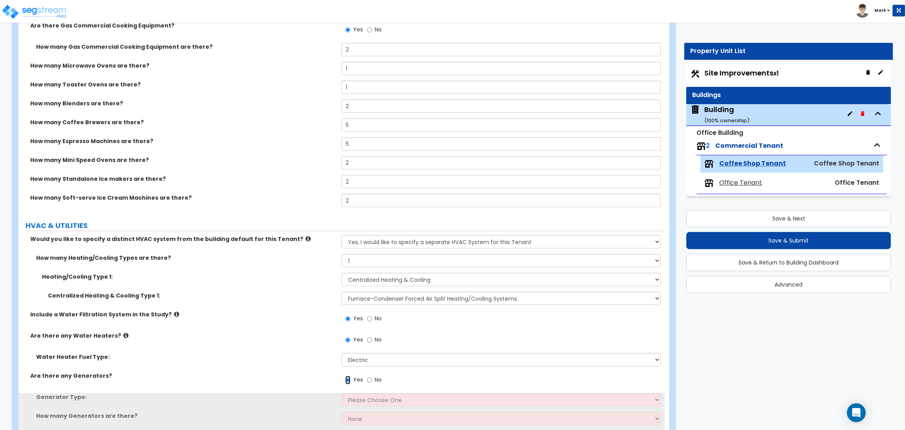
scroll to position [3279, 0]
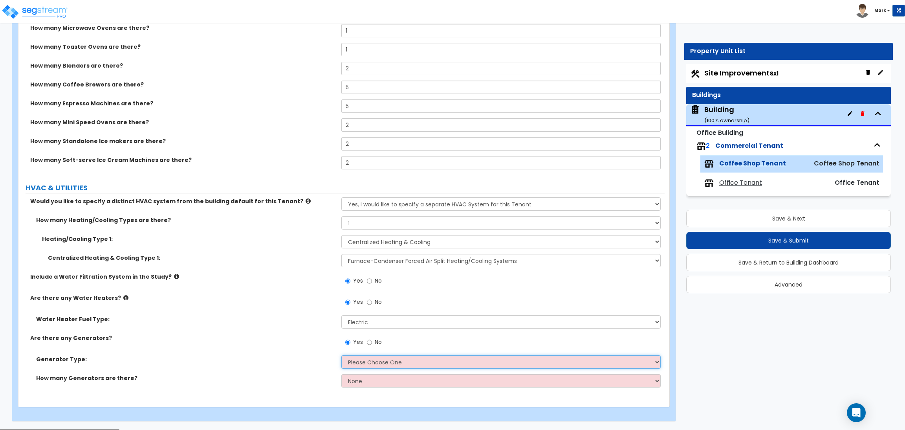
click at [362, 358] on select "Please Choose One Gas Diesel" at bounding box center [500, 361] width 319 height 13
select select "2"
click at [341, 356] on select "Please Choose One Gas Diesel" at bounding box center [500, 361] width 319 height 13
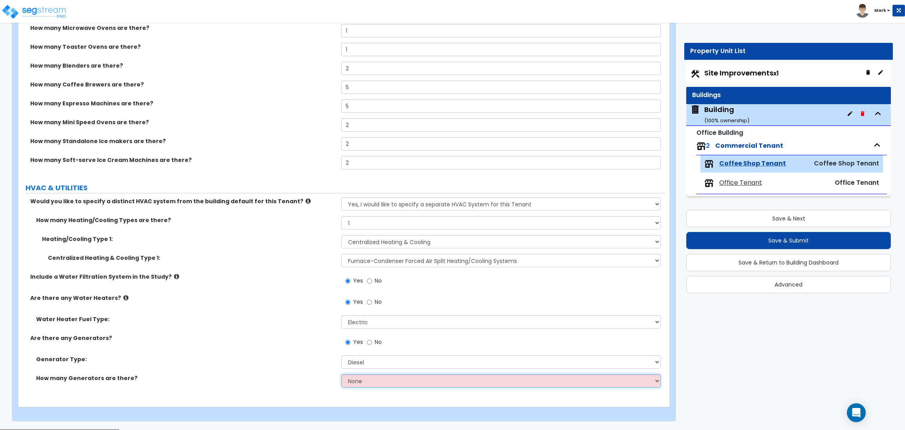
click at [361, 385] on select "None 1 2 3" at bounding box center [500, 380] width 319 height 13
click at [341, 374] on select "None 1 2 3" at bounding box center [500, 380] width 319 height 13
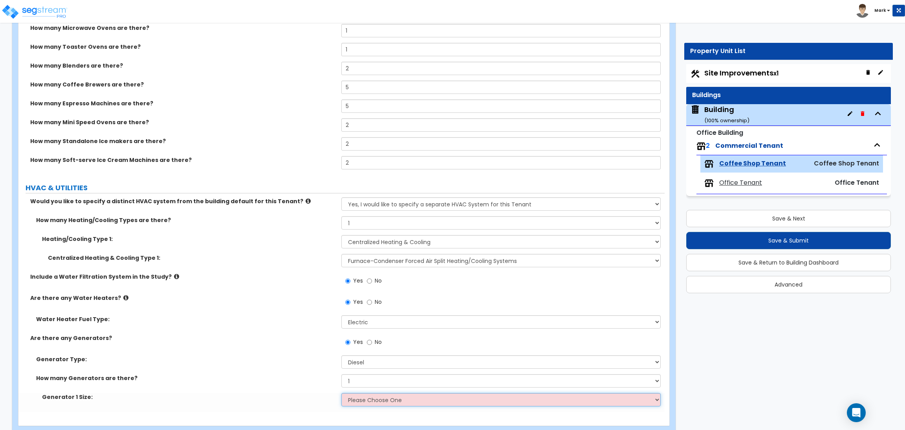
click at [362, 401] on select "Please Choose One 30kW 50kW 75kW 100kW 125 kW 150 kW 175 kW 200 kW 250 kW 300 k…" at bounding box center [500, 399] width 319 height 13
click at [341, 393] on select "Please Choose One 30kW 50kW 75kW 100kW 125 kW 150 kW 175 kW 200 kW 250 kW 300 k…" at bounding box center [500, 399] width 319 height 13
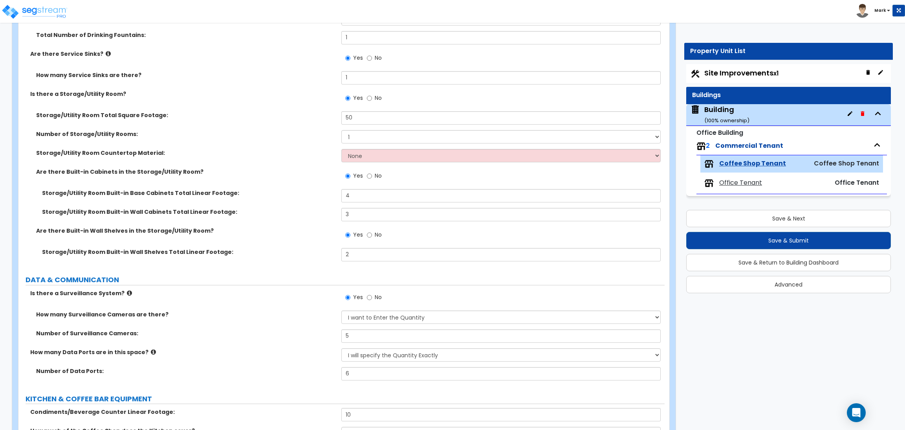
scroll to position [2218, 0]
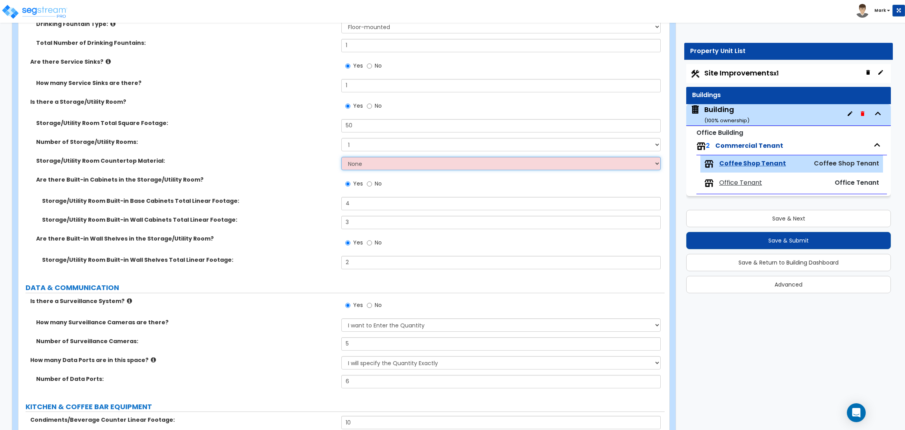
click at [364, 163] on select "None Plastic Laminate Solid Surface Stone Quartz Marble Tile Wood Stainless Ste…" at bounding box center [500, 163] width 319 height 13
click at [300, 184] on div "Are there Built-in Cabinets in the Storage/Utility Room? Yes No" at bounding box center [341, 186] width 646 height 21
click at [357, 160] on select "None Plastic Laminate Solid Surface Stone Quartz Marble Tile Wood Stainless Ste…" at bounding box center [500, 163] width 319 height 13
click at [280, 170] on div "Storage/Utility Room Countertop Material: None Plastic Laminate Solid Surface S…" at bounding box center [341, 166] width 646 height 19
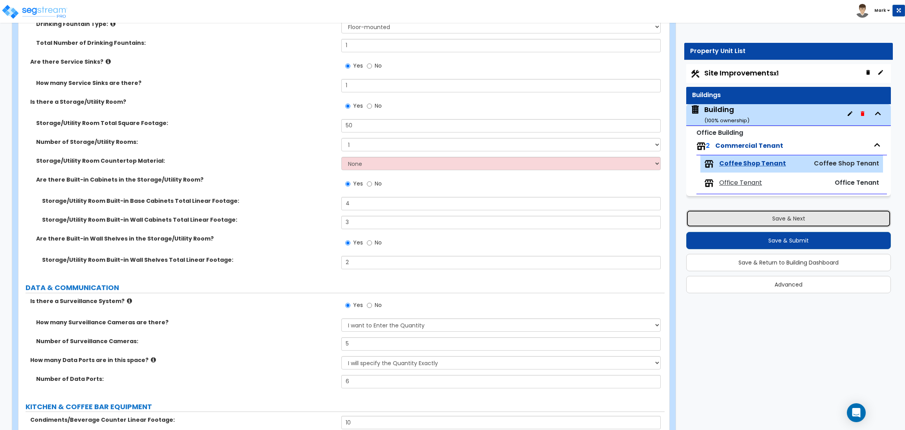
click at [760, 225] on button "Save & Next" at bounding box center [788, 218] width 205 height 17
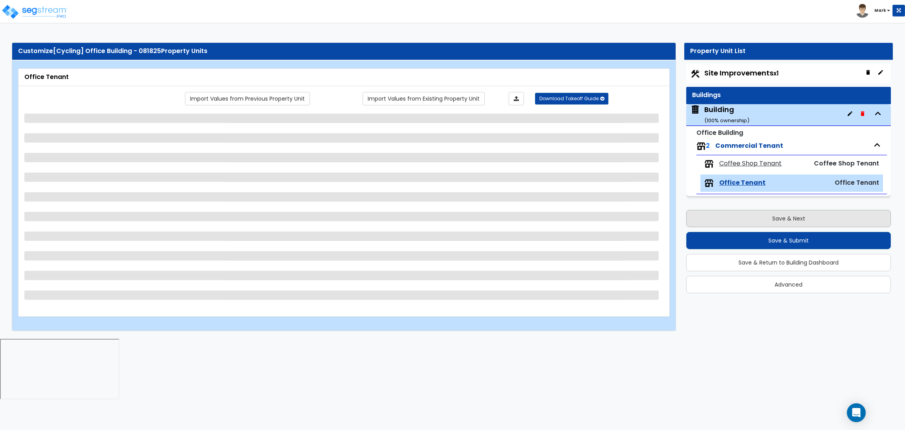
scroll to position [0, 0]
click at [760, 220] on button "Save & Next" at bounding box center [788, 218] width 205 height 17
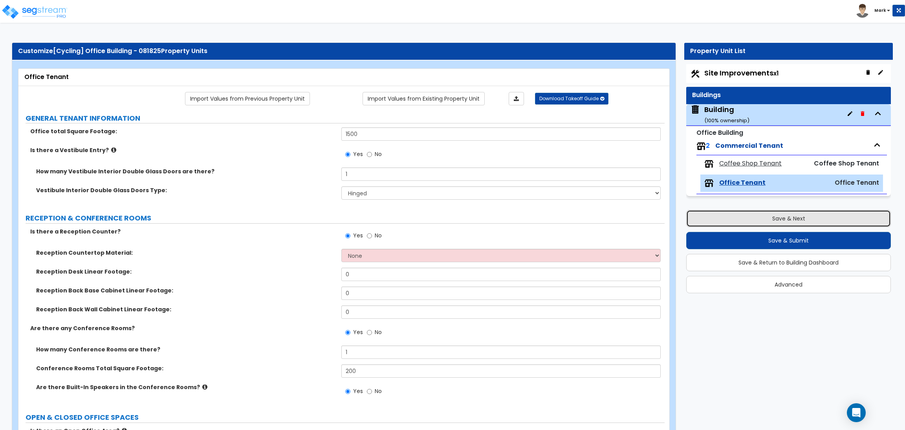
click at [758, 219] on button "Save & Next" at bounding box center [788, 218] width 205 height 17
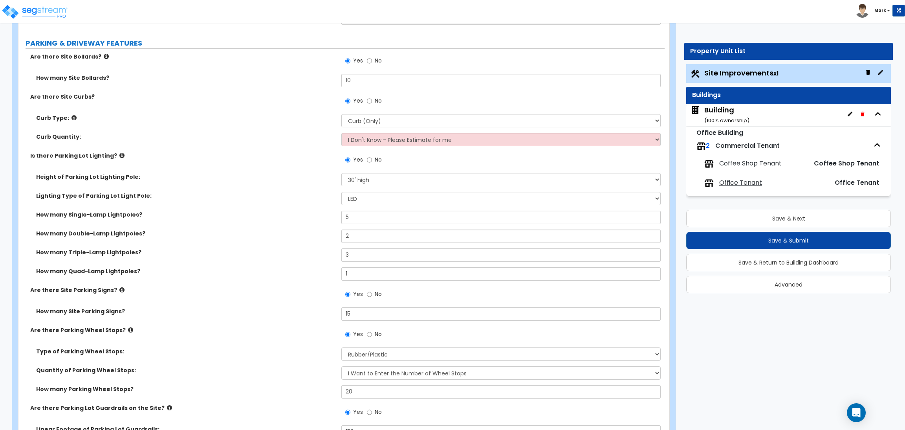
scroll to position [530, 0]
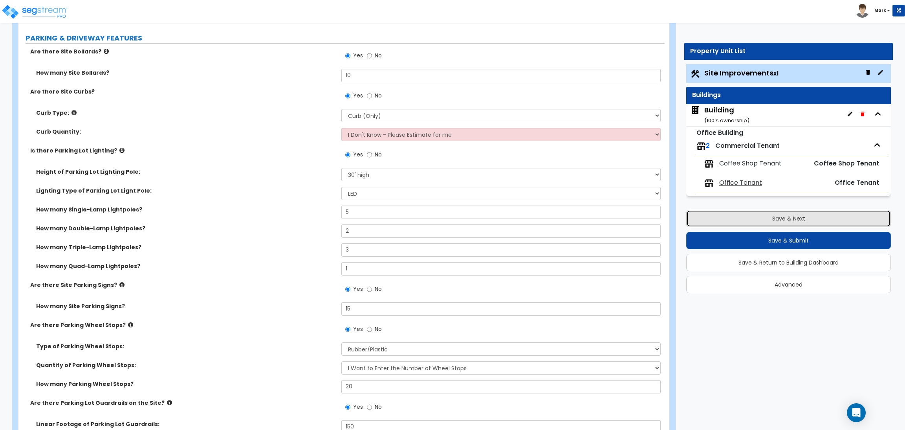
click at [721, 213] on button "Save & Next" at bounding box center [788, 218] width 205 height 17
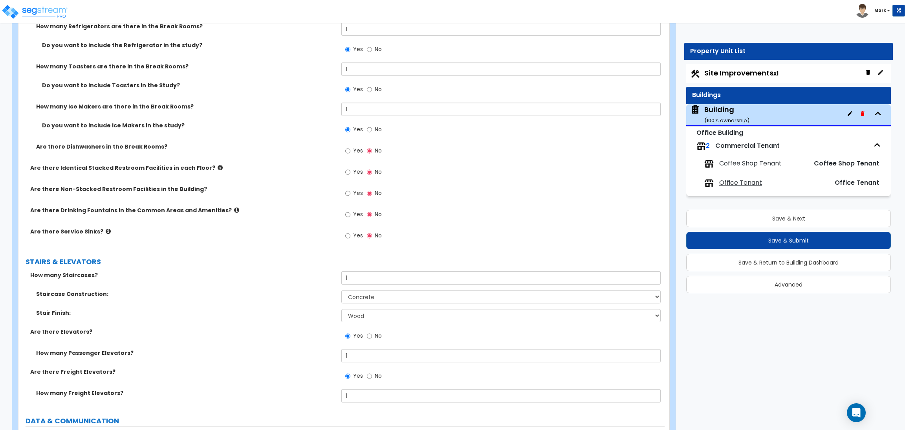
scroll to position [4420, 0]
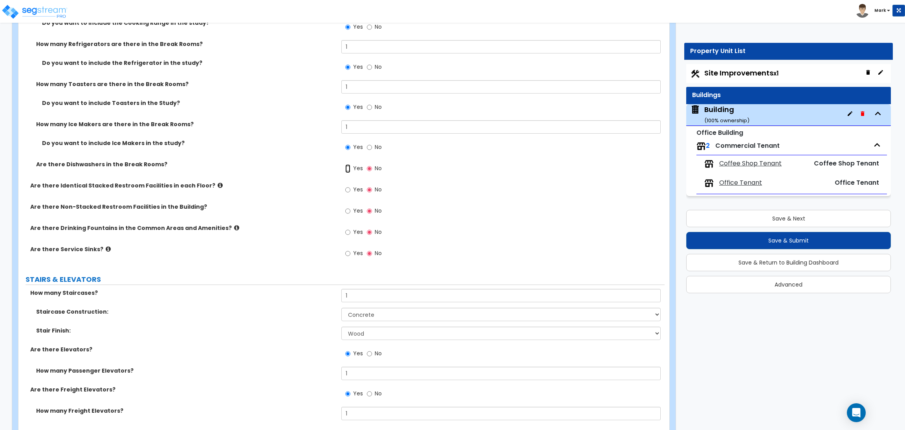
click at [350, 164] on input "Yes" at bounding box center [347, 168] width 5 height 9
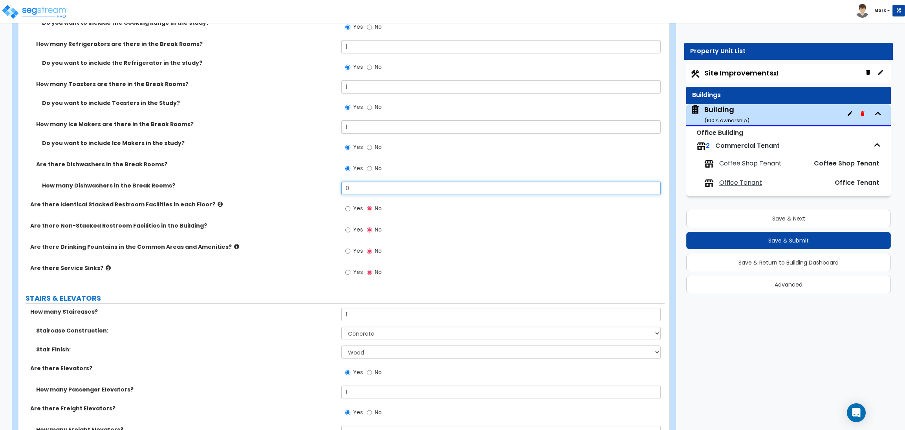
drag, startPoint x: 366, startPoint y: 182, endPoint x: 337, endPoint y: 180, distance: 29.2
click at [337, 182] on div "How many Dishwashers in the Break Rooms? 0" at bounding box center [341, 191] width 646 height 19
click at [360, 174] on div "How many Break Rooms? 1 Total Break Rooms Square Footage: 200 Breakroom Counter…" at bounding box center [341, 4] width 635 height 391
click at [361, 182] on input "1" at bounding box center [500, 188] width 319 height 13
click at [359, 204] on span "Yes" at bounding box center [358, 208] width 10 height 8
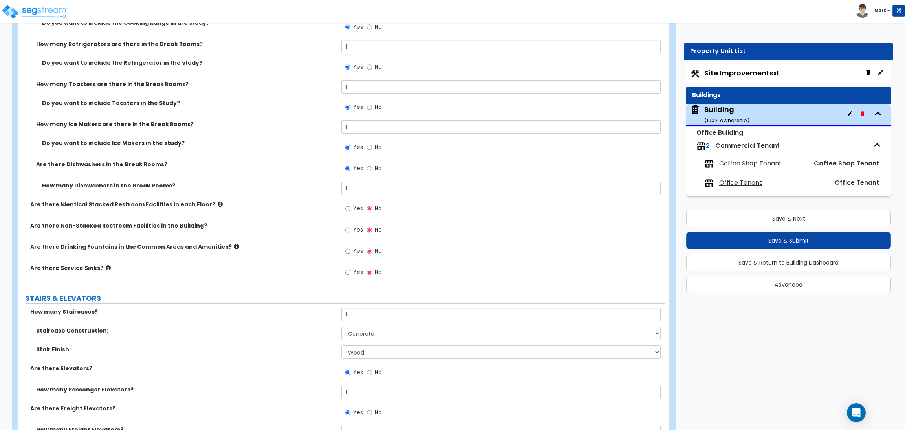
click at [350, 204] on input "Yes" at bounding box center [347, 208] width 5 height 9
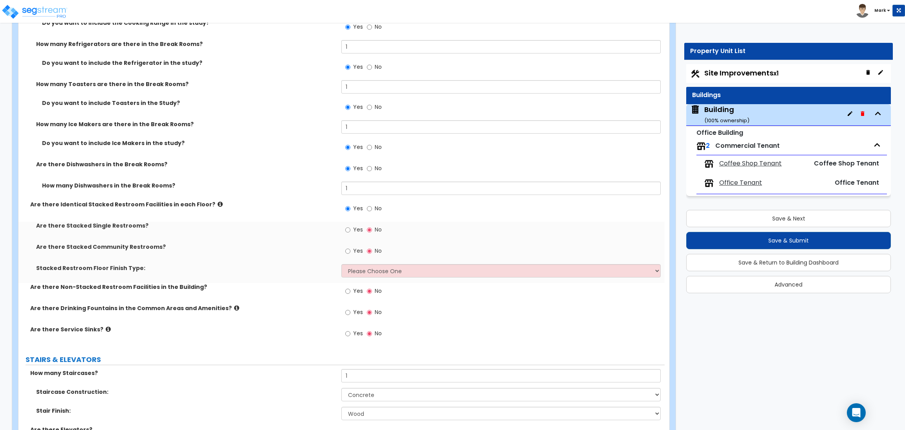
click at [380, 204] on span "No" at bounding box center [378, 208] width 7 height 8
click at [372, 204] on input "No" at bounding box center [369, 208] width 5 height 9
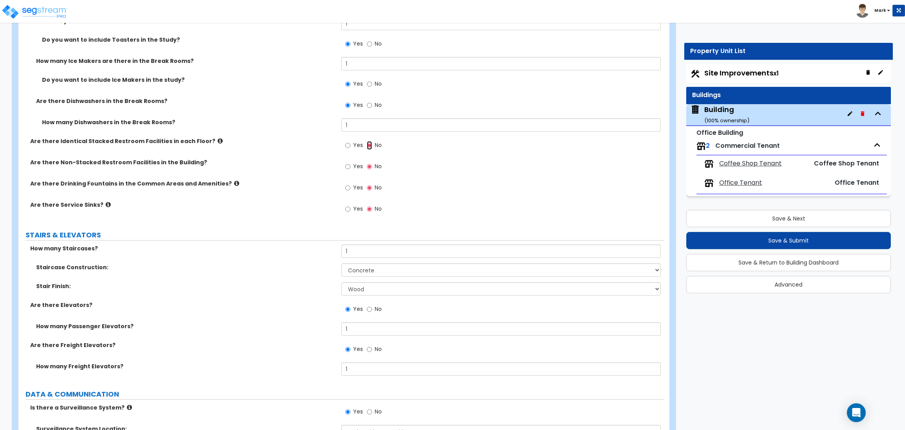
scroll to position [4468, 0]
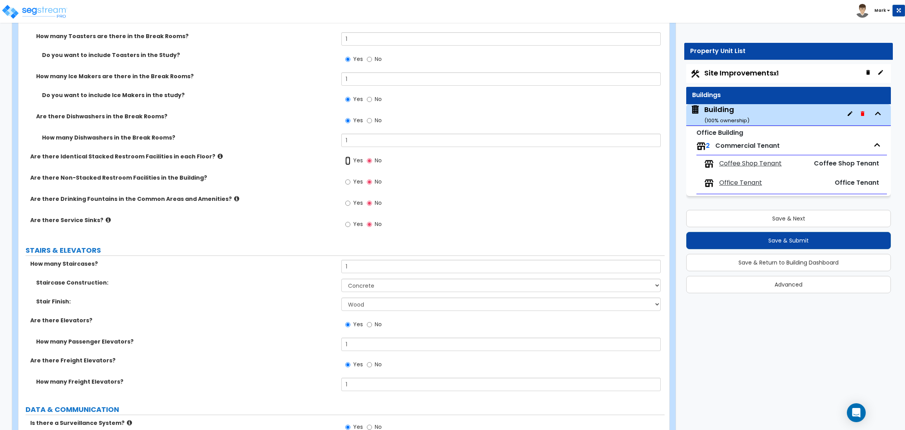
click at [349, 156] on input "Yes" at bounding box center [347, 160] width 5 height 9
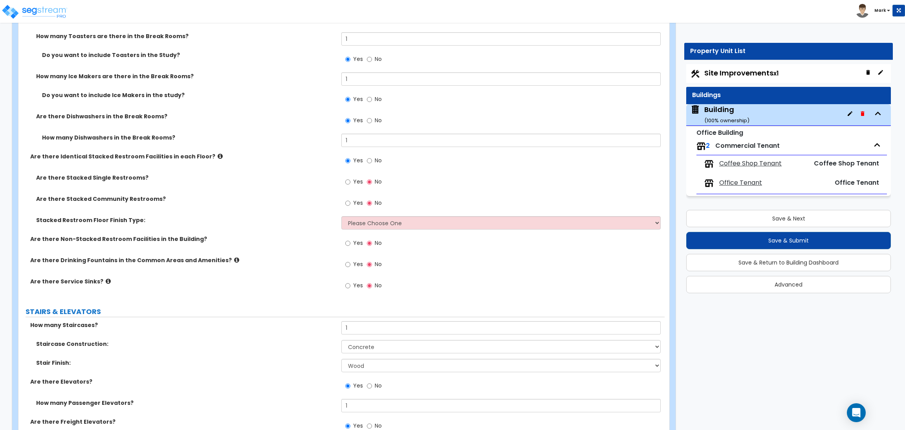
click at [350, 176] on label "Yes" at bounding box center [354, 182] width 18 height 13
click at [350, 178] on input "Yes" at bounding box center [347, 182] width 5 height 9
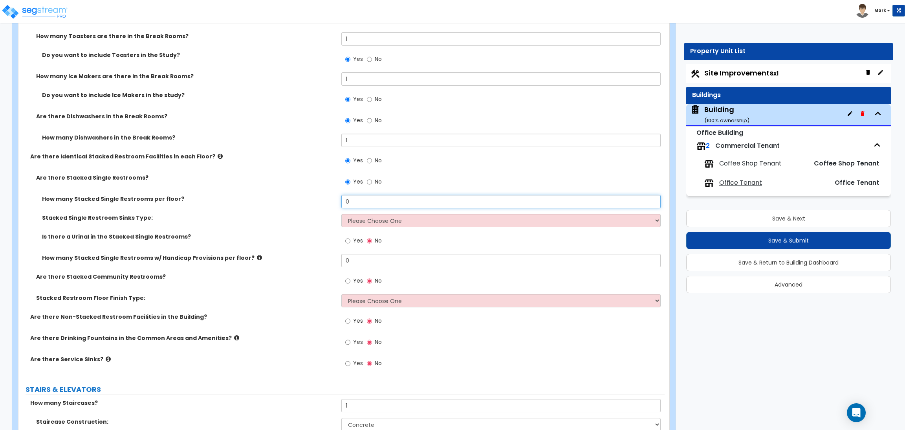
drag, startPoint x: 360, startPoint y: 196, endPoint x: 334, endPoint y: 196, distance: 25.1
click at [334, 196] on div "How many Stacked Single Restrooms per floor? 0" at bounding box center [341, 204] width 646 height 19
click at [362, 214] on select "Please Choose One Wall-mounted Vanity-mounted" at bounding box center [500, 220] width 319 height 13
click at [341, 214] on select "Please Choose One Wall-mounted Vanity-mounted" at bounding box center [500, 220] width 319 height 13
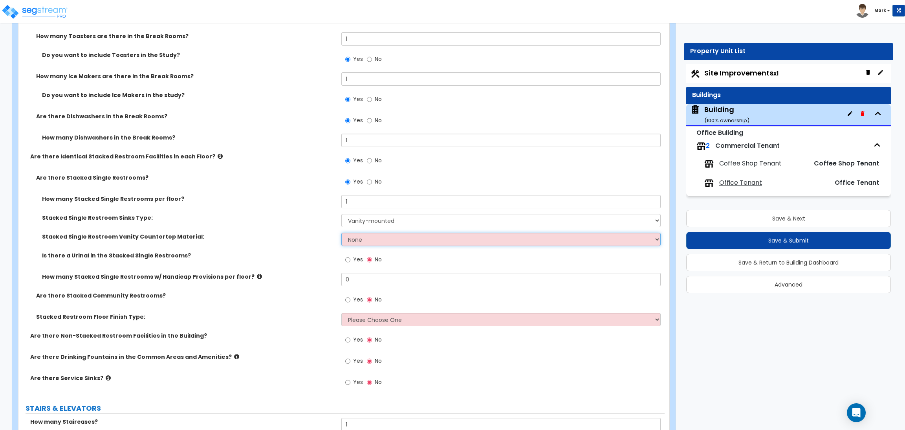
click at [356, 234] on select "None Plastic Laminate Solid Surface Stone Quartz Marble Tile Wood Stainless Ste…" at bounding box center [500, 239] width 319 height 13
click at [341, 233] on select "None Plastic Laminate Solid Surface Stone Quartz Marble Tile Wood Stainless Ste…" at bounding box center [500, 239] width 319 height 13
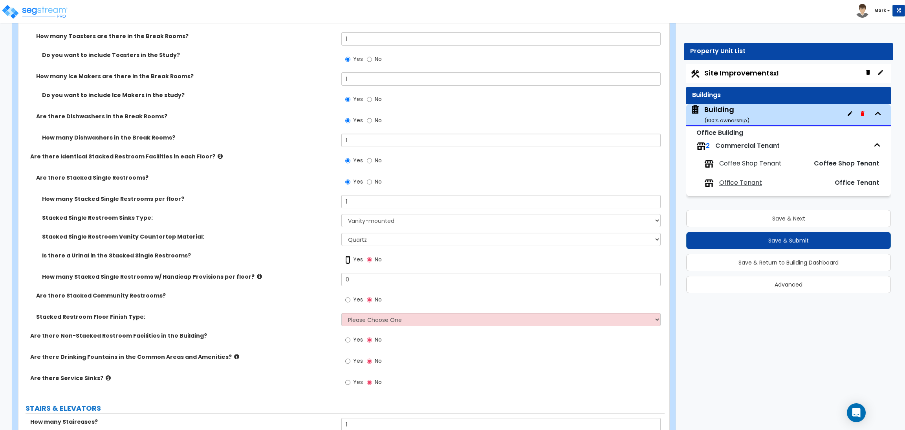
click at [348, 255] on input "Yes" at bounding box center [347, 259] width 5 height 9
drag, startPoint x: 355, startPoint y: 268, endPoint x: 293, endPoint y: 268, distance: 62.1
click at [293, 273] on div "How many Stacked Single Restrooms w/ Handicap Provisions per floor? 0" at bounding box center [341, 282] width 646 height 19
click at [346, 295] on input "Yes" at bounding box center [347, 299] width 5 height 9
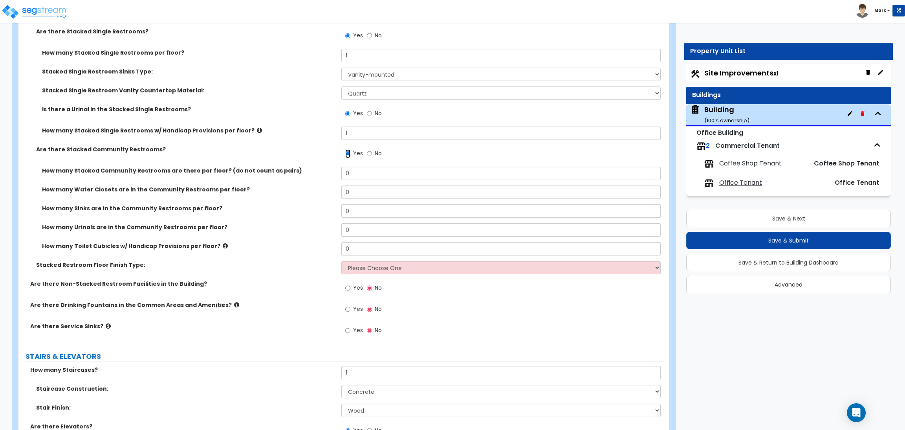
scroll to position [4645, 0]
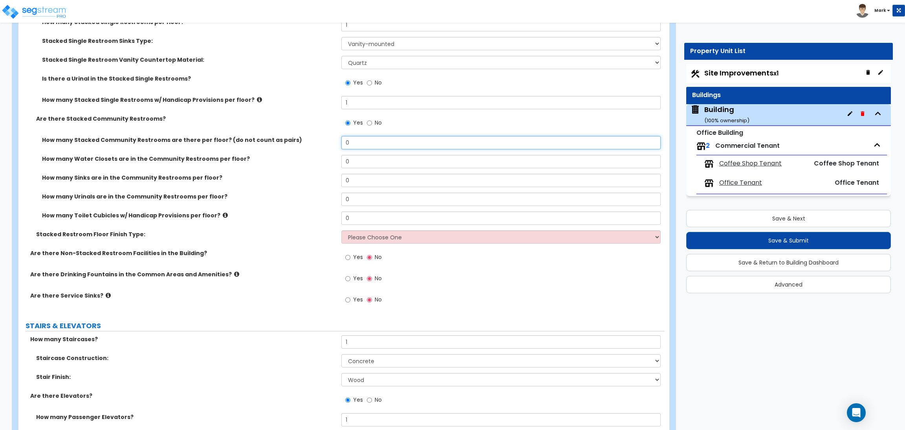
drag, startPoint x: 355, startPoint y: 136, endPoint x: 338, endPoint y: 136, distance: 17.3
click at [339, 136] on div "How many Stacked Community Restrooms are there per floor? (do not count as pair…" at bounding box center [341, 145] width 646 height 19
click at [257, 97] on icon at bounding box center [259, 100] width 5 height 6
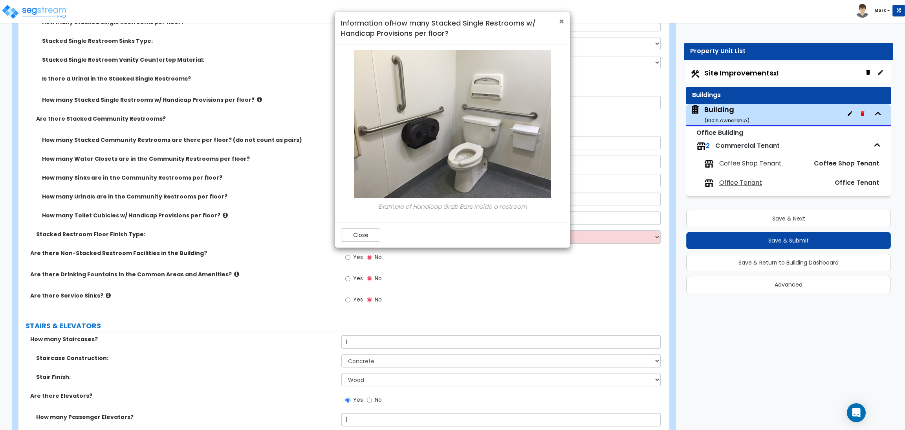
click at [559, 19] on span "×" at bounding box center [561, 21] width 5 height 11
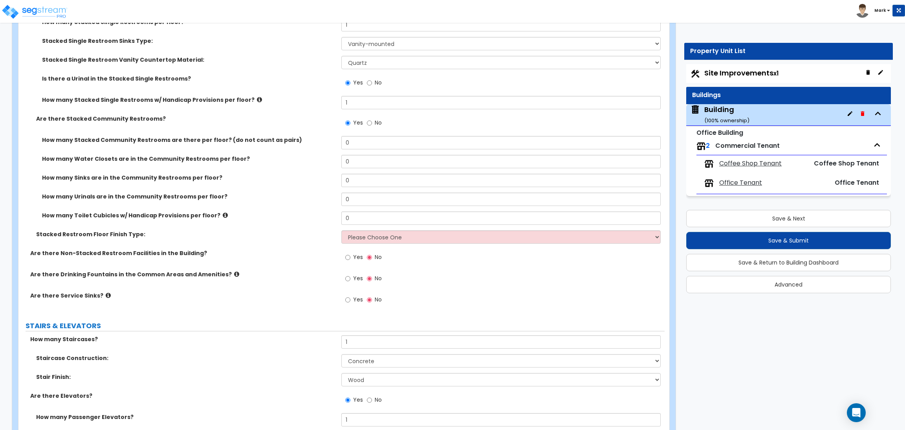
click at [358, 274] on span "Yes" at bounding box center [358, 278] width 10 height 8
click at [350, 274] on input "Yes" at bounding box center [347, 278] width 5 height 9
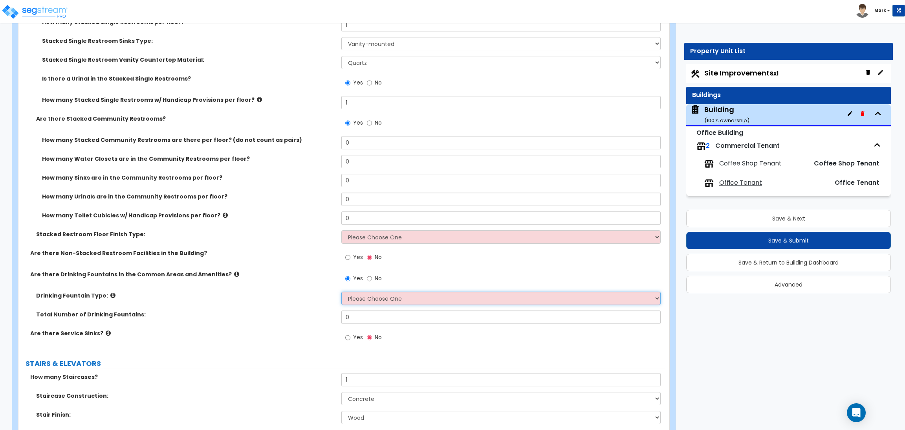
click at [369, 292] on select "Please Choose One Wall-mounted Floor-mounted" at bounding box center [500, 298] width 319 height 13
click at [341, 292] on select "Please Choose One Wall-mounted Floor-mounted" at bounding box center [500, 298] width 319 height 13
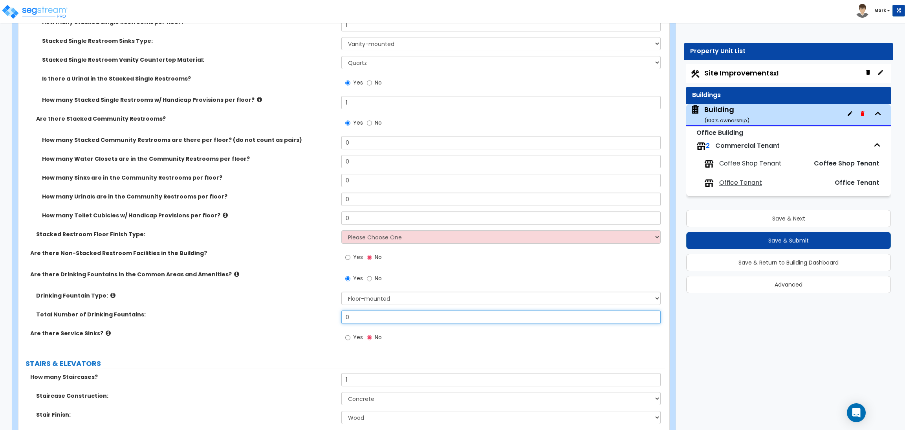
drag, startPoint x: 353, startPoint y: 307, endPoint x: 326, endPoint y: 307, distance: 26.7
click at [326, 310] on div "Total Number of Drinking Fountains: 0" at bounding box center [341, 319] width 646 height 19
click at [355, 333] on span "Yes" at bounding box center [358, 337] width 10 height 8
click at [350, 333] on input "Yes" at bounding box center [347, 337] width 5 height 9
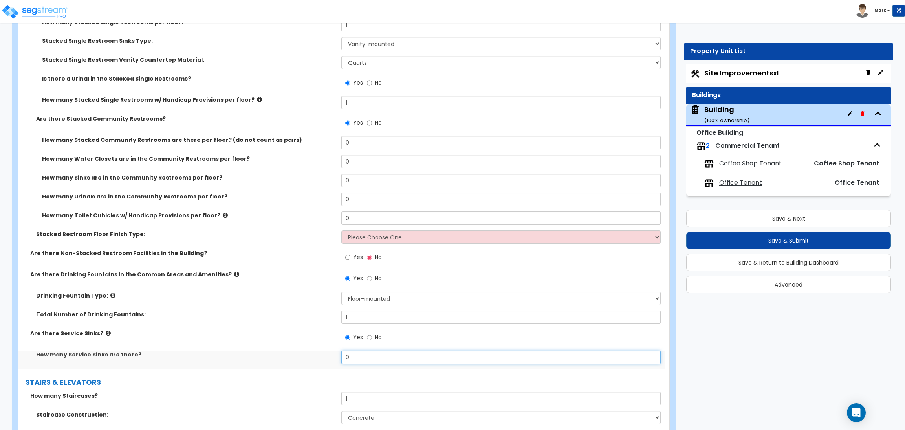
drag, startPoint x: 371, startPoint y: 344, endPoint x: 325, endPoint y: 349, distance: 47.0
click at [325, 350] on div "How many Service Sinks are there? 0" at bounding box center [341, 359] width 646 height 19
drag, startPoint x: 393, startPoint y: 340, endPoint x: 339, endPoint y: 341, distance: 54.6
click at [339, 341] on div "Are there Service Sinks? Yes No" at bounding box center [341, 339] width 646 height 21
click at [373, 350] on input "2" at bounding box center [500, 356] width 319 height 13
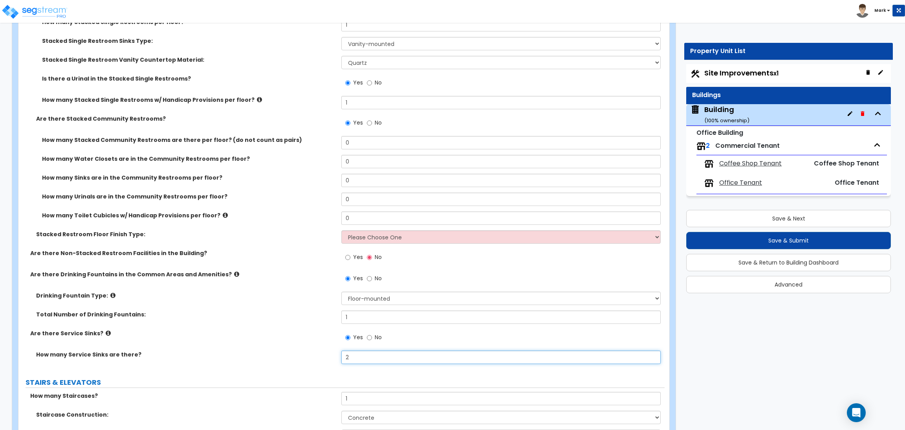
drag, startPoint x: 360, startPoint y: 350, endPoint x: 323, endPoint y: 350, distance: 36.5
click at [323, 350] on div "How many Service Sinks are there? 2" at bounding box center [341, 359] width 646 height 19
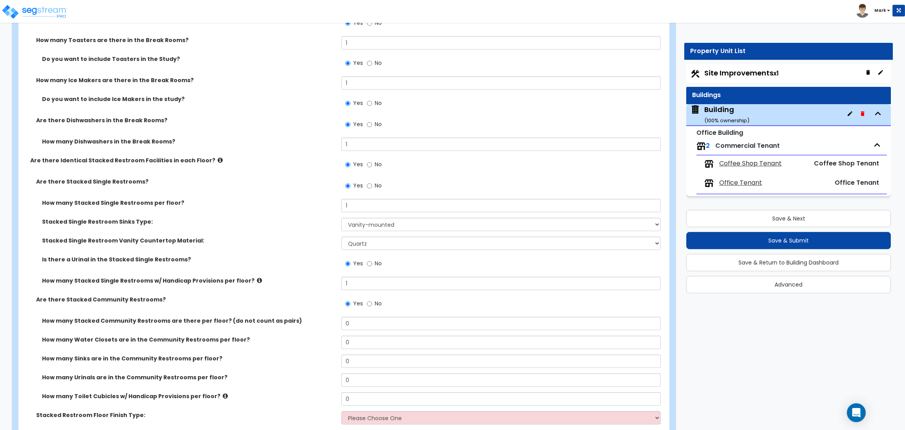
scroll to position [4468, 0]
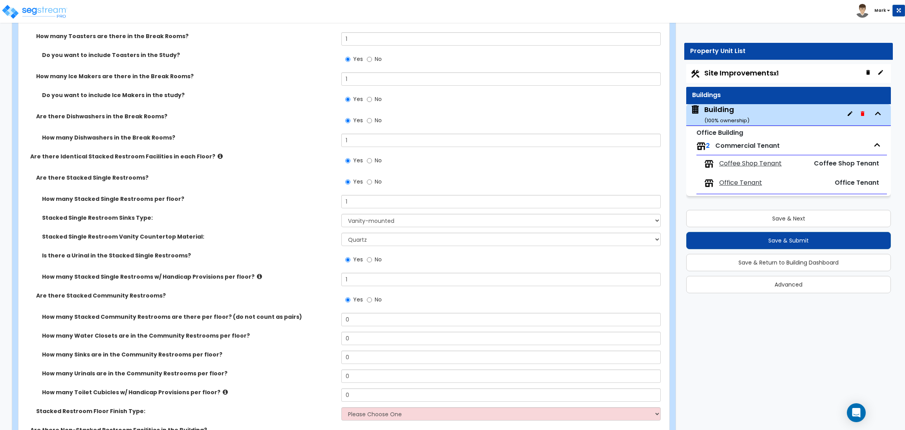
click at [292, 198] on div "How many Stacked Single Restrooms per floor? 1" at bounding box center [341, 204] width 646 height 19
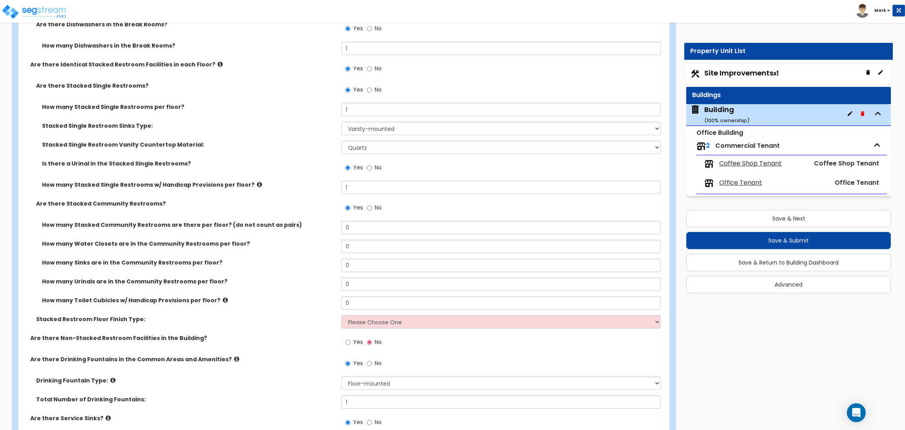
scroll to position [4586, 0]
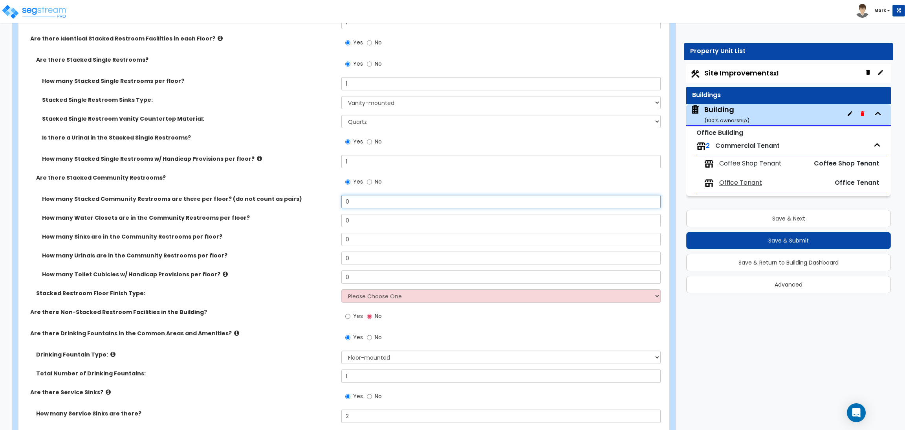
drag, startPoint x: 363, startPoint y: 191, endPoint x: 327, endPoint y: 193, distance: 35.8
click at [329, 195] on div "How many Stacked Community Restrooms are there per floor? (do not count as pair…" at bounding box center [341, 204] width 646 height 19
drag, startPoint x: 359, startPoint y: 192, endPoint x: 339, endPoint y: 193, distance: 20.1
click at [339, 195] on div "How many Stacked Community Restrooms are there per floor? (do not count as pair…" at bounding box center [341, 204] width 646 height 19
drag, startPoint x: 350, startPoint y: 210, endPoint x: 341, endPoint y: 211, distance: 9.1
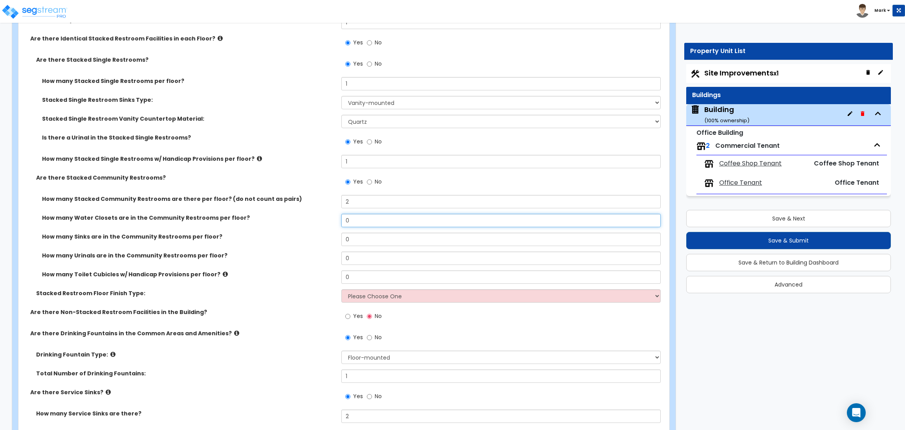
click at [341, 214] on div "How many Water Closets are in the Community Restrooms per floor? 0" at bounding box center [341, 223] width 646 height 19
click at [363, 214] on input "0" at bounding box center [500, 220] width 319 height 13
drag, startPoint x: 358, startPoint y: 193, endPoint x: 330, endPoint y: 193, distance: 27.5
click at [330, 195] on div "How many Stacked Community Restrooms are there per floor? (do not count as pair…" at bounding box center [341, 204] width 646 height 19
drag, startPoint x: 363, startPoint y: 209, endPoint x: 339, endPoint y: 210, distance: 24.0
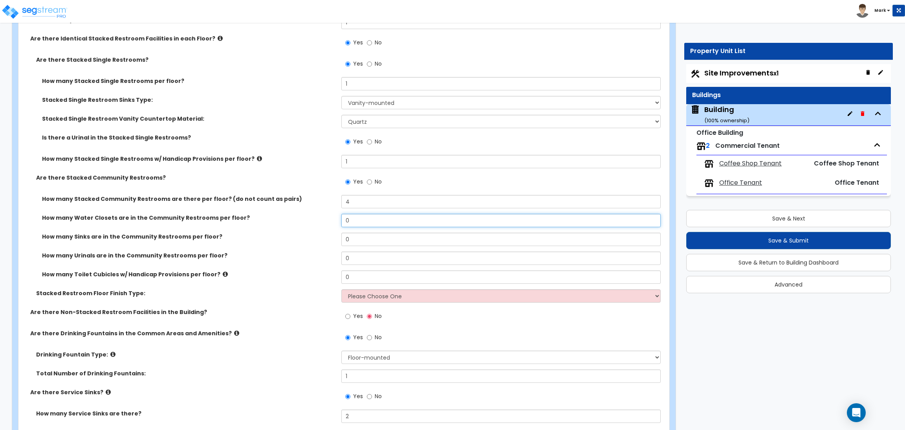
click at [339, 214] on div "How many Water Closets are in the Community Restrooms per floor? 0" at bounding box center [341, 223] width 646 height 19
drag, startPoint x: 356, startPoint y: 194, endPoint x: 337, endPoint y: 194, distance: 19.6
click at [337, 195] on div "How many Stacked Community Restrooms are there per floor? (do not count as pair…" at bounding box center [341, 204] width 646 height 19
drag, startPoint x: 358, startPoint y: 211, endPoint x: 338, endPoint y: 210, distance: 19.7
click at [338, 214] on div "How many Water Closets are in the Community Restrooms per floor? 0" at bounding box center [341, 223] width 646 height 19
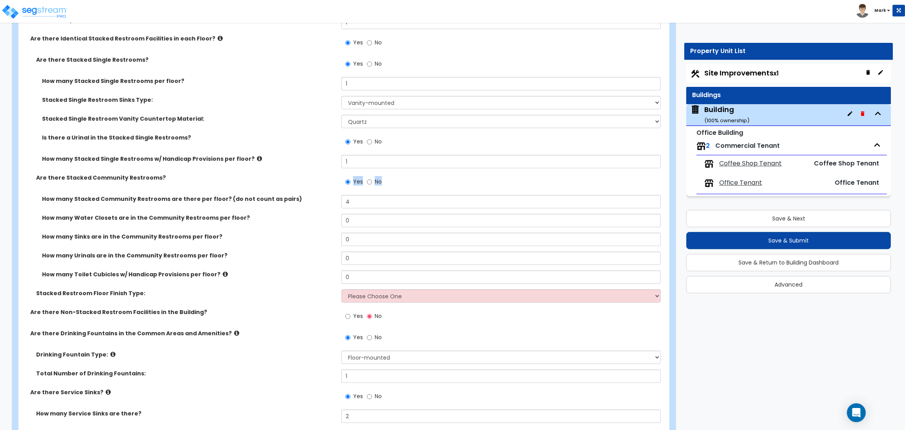
drag, startPoint x: 354, startPoint y: 187, endPoint x: 341, endPoint y: 187, distance: 13.8
click at [341, 187] on div "Are there Stacked Community Restrooms? Yes No" at bounding box center [341, 184] width 646 height 21
click at [359, 198] on input "4" at bounding box center [500, 201] width 319 height 13
drag, startPoint x: 357, startPoint y: 196, endPoint x: 340, endPoint y: 196, distance: 16.5
click at [340, 196] on div "How many Stacked Community Restrooms are there per floor? (do not count as pair…" at bounding box center [341, 204] width 646 height 19
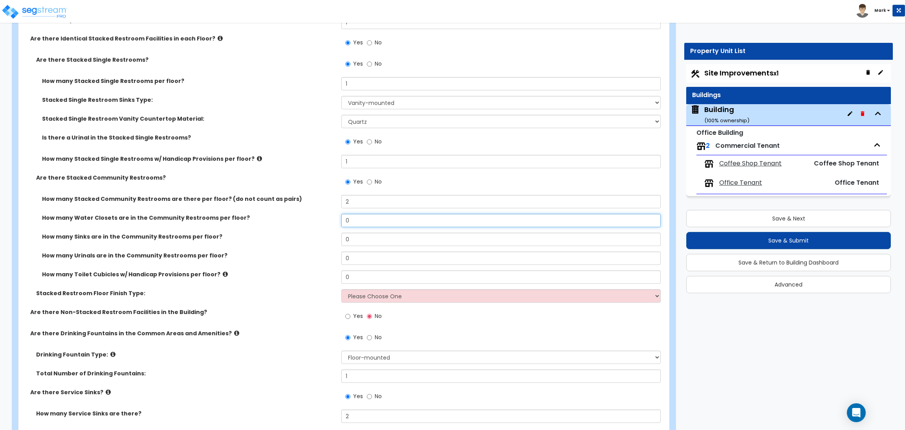
drag, startPoint x: 356, startPoint y: 218, endPoint x: 334, endPoint y: 212, distance: 21.9
click at [334, 214] on div "How many Water Closets are in the Community Restrooms per floor? 0" at bounding box center [341, 223] width 646 height 19
drag, startPoint x: 357, startPoint y: 229, endPoint x: 346, endPoint y: 229, distance: 11.0
click at [346, 233] on input "0" at bounding box center [500, 239] width 319 height 13
click at [366, 251] on input "0" at bounding box center [500, 257] width 319 height 13
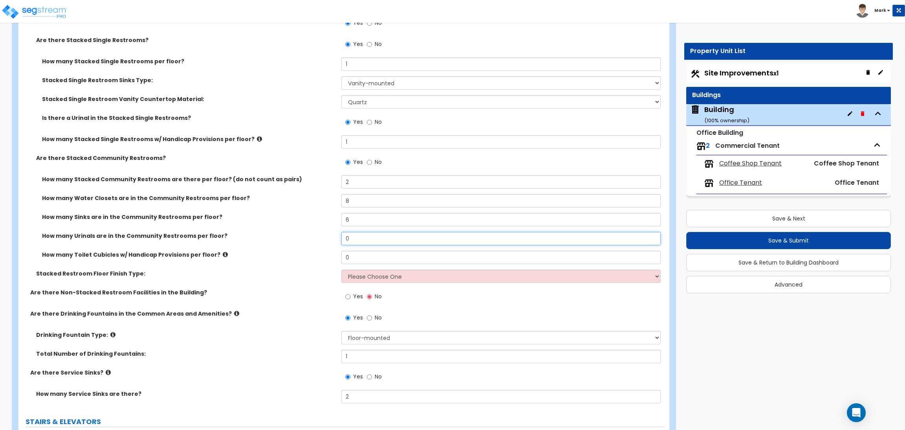
scroll to position [4645, 0]
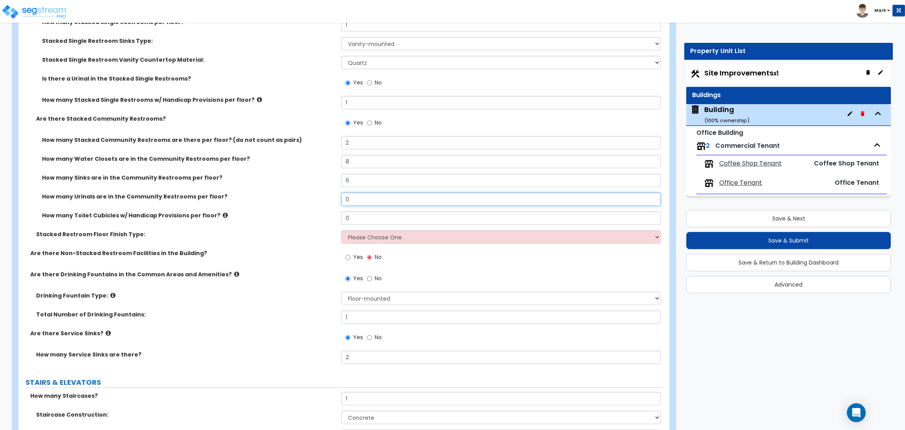
drag, startPoint x: 359, startPoint y: 193, endPoint x: 343, endPoint y: 192, distance: 16.2
click at [343, 193] on input "0" at bounding box center [500, 199] width 319 height 13
drag, startPoint x: 352, startPoint y: 190, endPoint x: 334, endPoint y: 189, distance: 18.5
click at [334, 193] on div "How many Urinals are in the Community Restrooms per floor? 2" at bounding box center [341, 202] width 646 height 19
drag, startPoint x: 358, startPoint y: 194, endPoint x: 336, endPoint y: 189, distance: 22.0
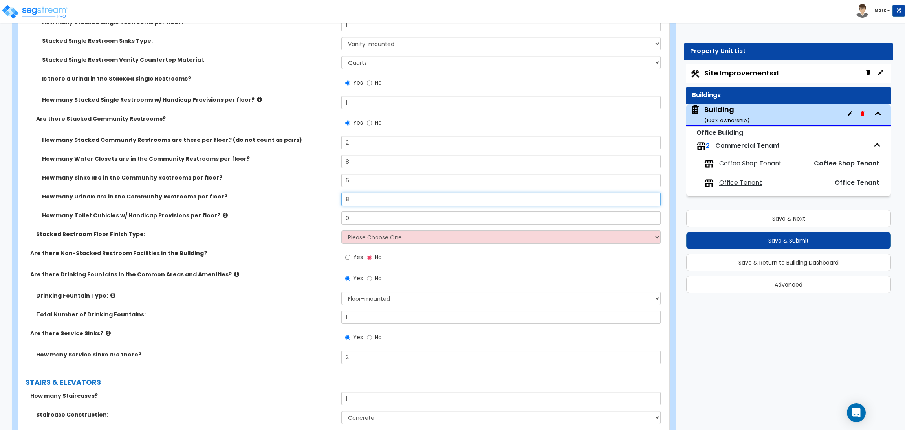
click at [336, 193] on div "How many Urinals are in the Community Restrooms per floor? 8" at bounding box center [341, 202] width 646 height 19
drag, startPoint x: 360, startPoint y: 215, endPoint x: 319, endPoint y: 205, distance: 41.3
click at [319, 211] on div "How many Toilet Cubicles w/ Handicap Provisions per floor? 0" at bounding box center [341, 220] width 646 height 19
click at [360, 232] on select "Please Choose One Tile Laminate VCT Sheet Vinyl" at bounding box center [500, 236] width 319 height 13
click at [341, 230] on select "Please Choose One Tile Laminate VCT Sheet Vinyl" at bounding box center [500, 236] width 319 height 13
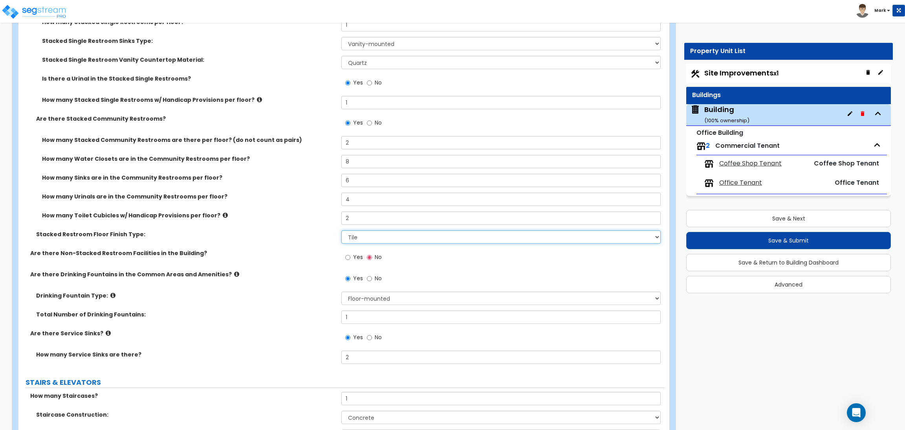
click at [370, 230] on select "Please Choose One Tile Laminate VCT Sheet Vinyl" at bounding box center [500, 236] width 319 height 13
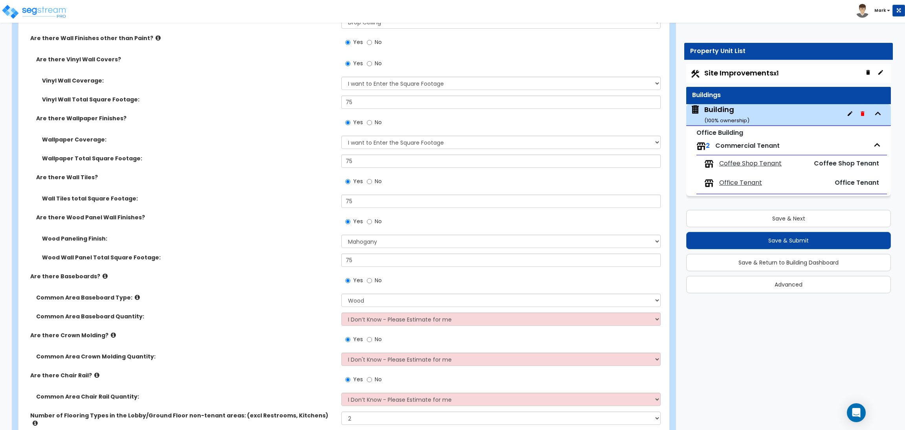
scroll to position [3008, 0]
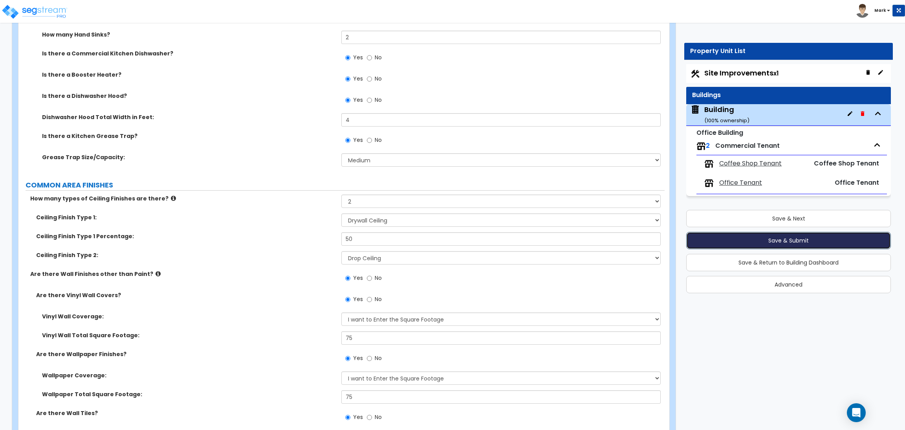
click at [801, 244] on button "Save & Submit" at bounding box center [788, 240] width 205 height 17
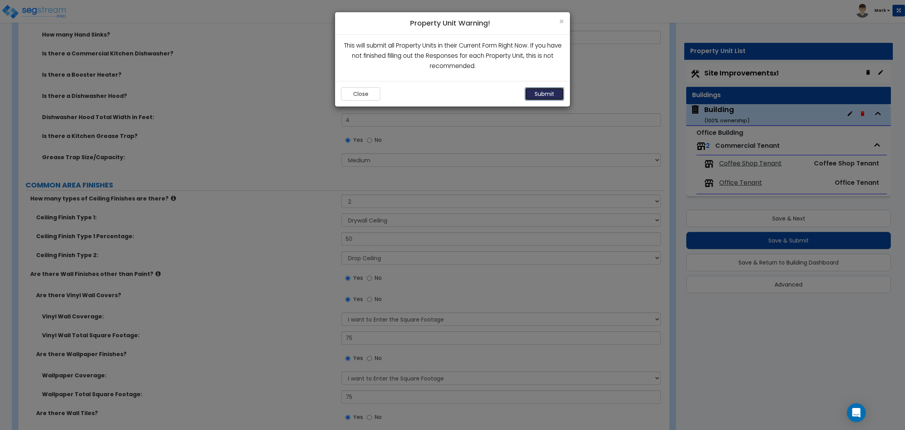
click at [548, 97] on button "Submit" at bounding box center [544, 93] width 39 height 13
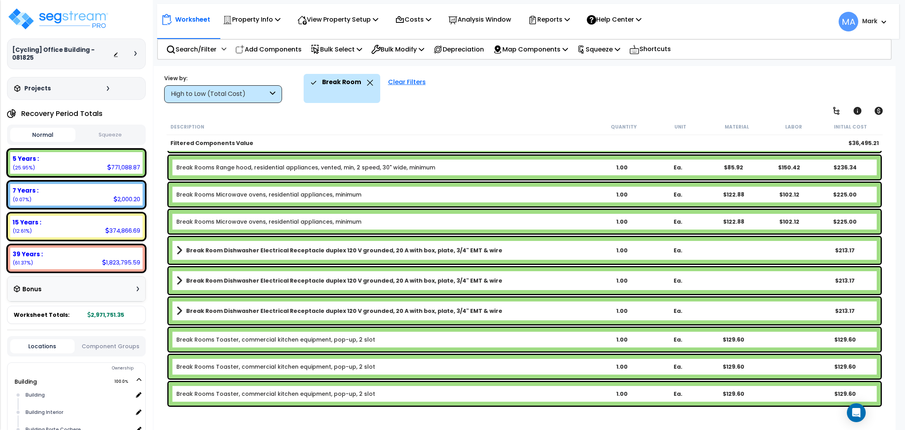
scroll to position [34, 0]
click at [260, 15] on p "Property Info" at bounding box center [252, 19] width 58 height 11
click at [428, 112] on div "Worksheet Property Info Property Setup Add Property Unit Template property Clon…" at bounding box center [525, 281] width 742 height 430
click at [255, 24] on p "Property Info" at bounding box center [252, 19] width 58 height 11
click at [281, 20] on p "View Property Setup" at bounding box center [252, 19] width 58 height 11
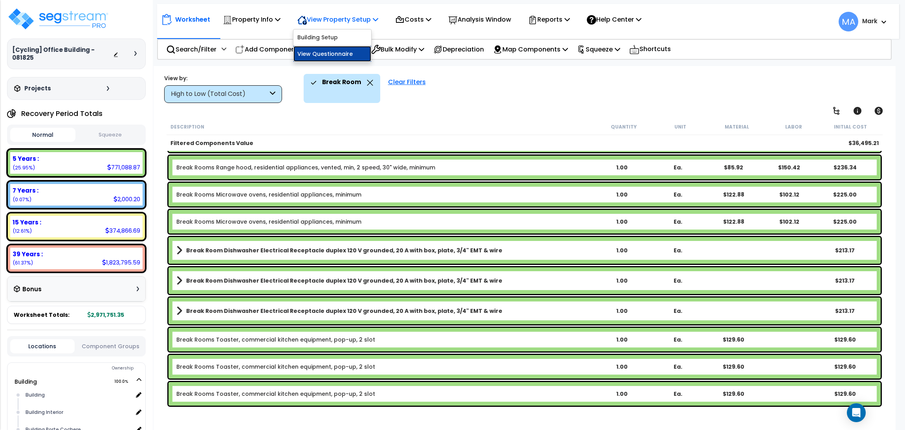
click at [330, 50] on link "View Questionnaire" at bounding box center [332, 54] width 78 height 16
click at [257, 94] on div "High to Low (Total Cost)" at bounding box center [219, 94] width 97 height 9
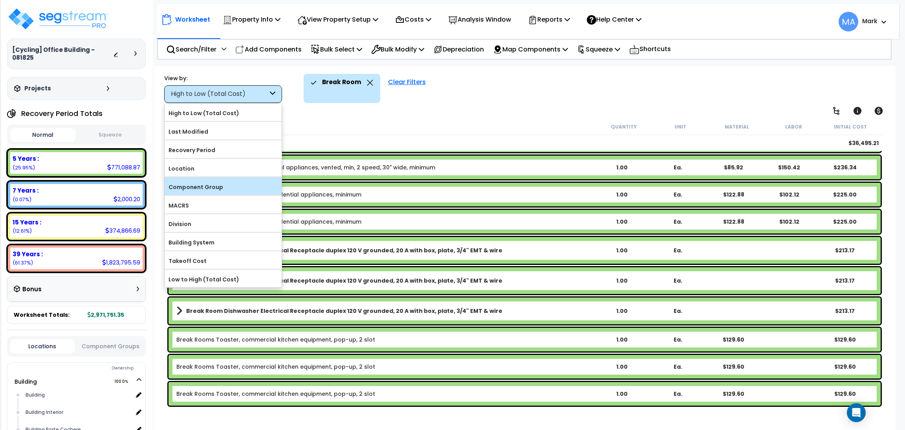
click at [213, 182] on label "Component Group" at bounding box center [223, 187] width 117 height 12
click at [0, 0] on input "Component Group" at bounding box center [0, 0] width 0 height 0
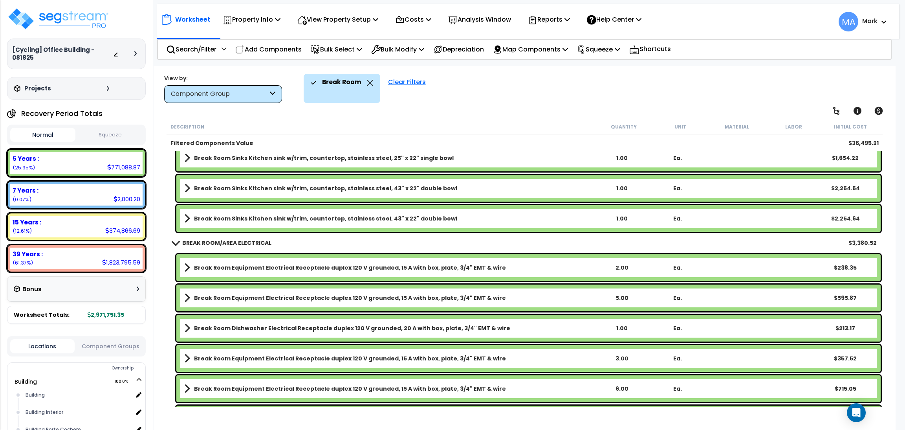
scroll to position [0, 0]
click at [834, 112] on icon at bounding box center [836, 110] width 9 height 9
click at [860, 111] on icon at bounding box center [858, 111] width 8 height 8
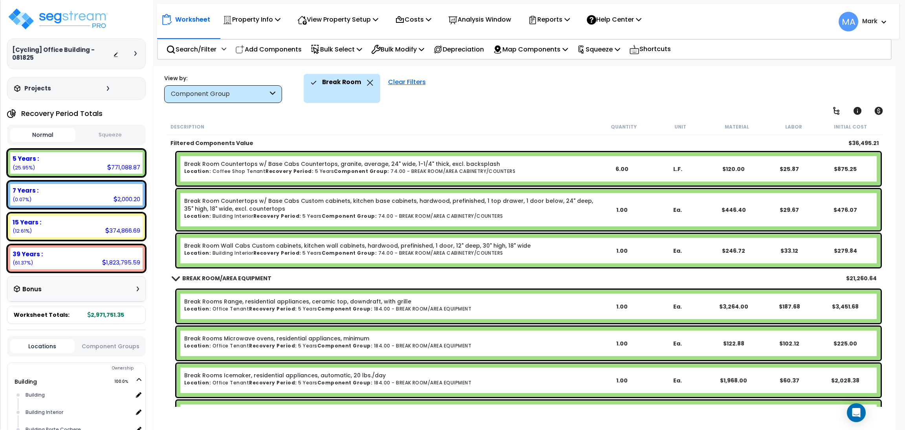
scroll to position [176, 0]
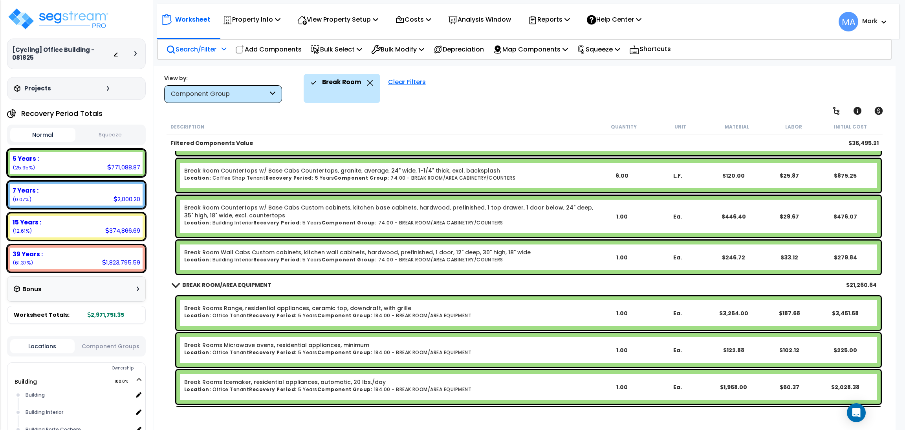
click at [202, 54] on div "Search/Filter Additional Search / Filter" at bounding box center [196, 49] width 60 height 18
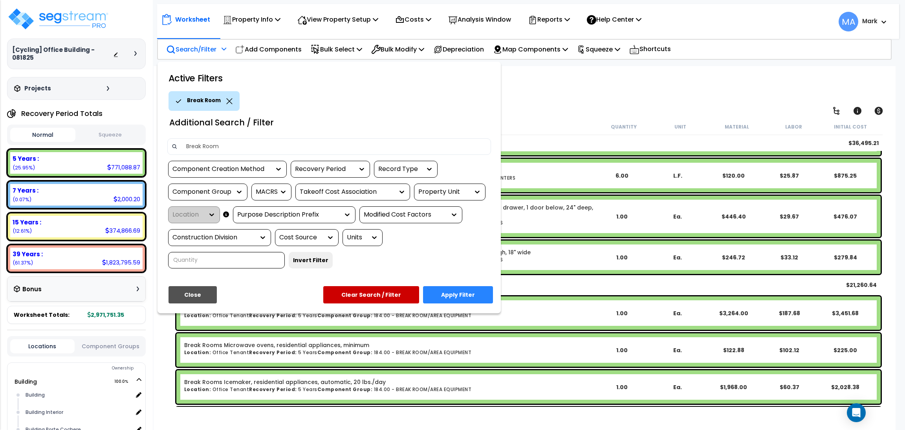
click at [222, 97] on div "Break Room" at bounding box center [204, 101] width 71 height 20
click at [229, 100] on icon at bounding box center [229, 101] width 6 height 6
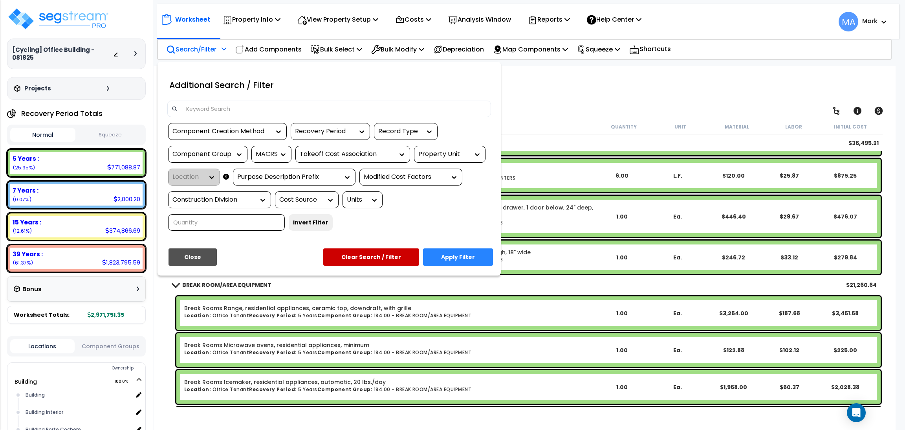
click at [220, 104] on input at bounding box center [334, 109] width 305 height 12
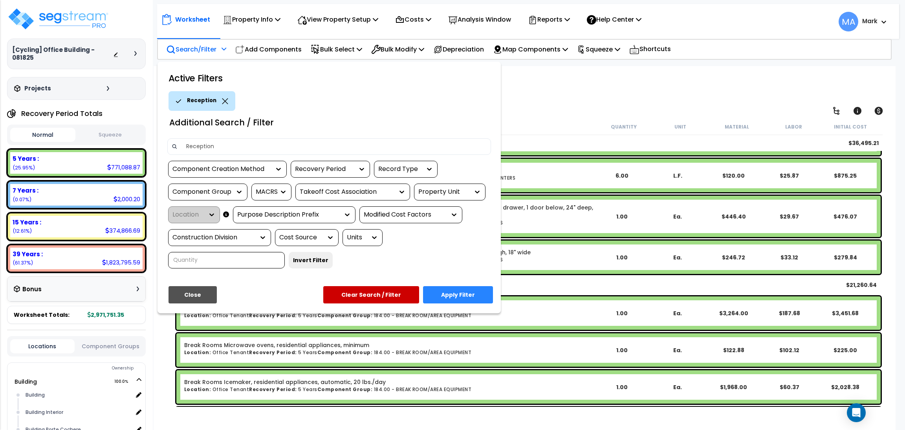
type input "Reception"
click at [469, 293] on button "Apply Filter" at bounding box center [458, 294] width 70 height 17
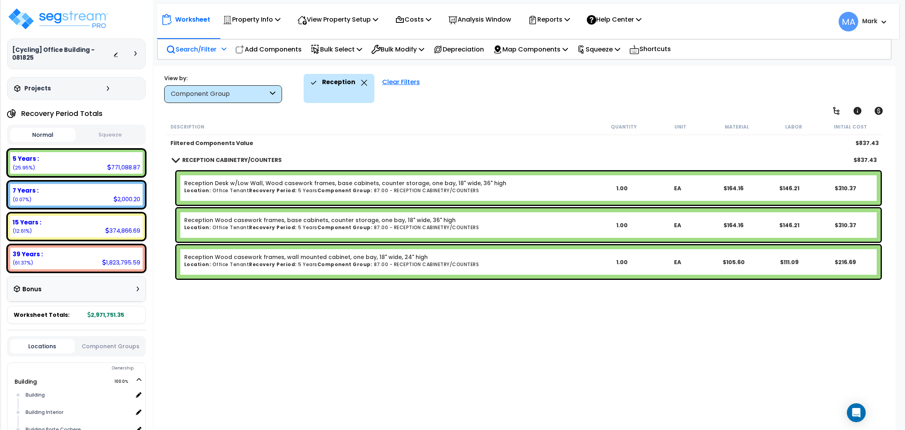
scroll to position [0, 0]
click at [363, 303] on div "Description Quantity Unit Material Labor Initial Cost Filtered Components Value…" at bounding box center [524, 263] width 719 height 288
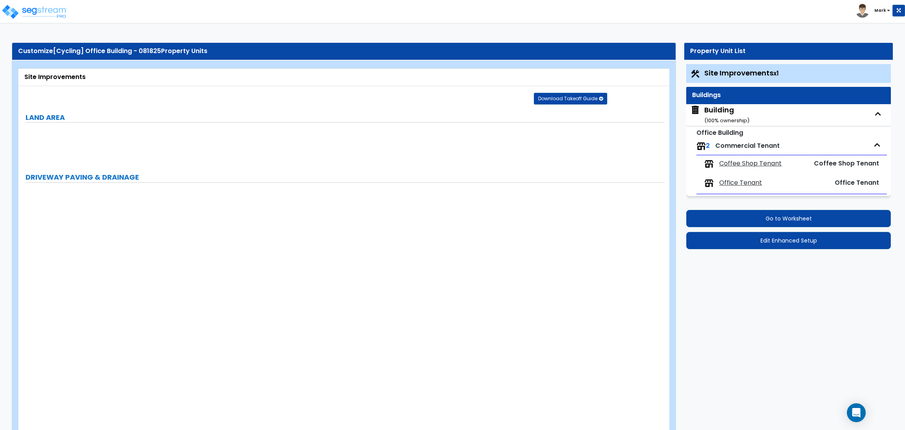
select select "2"
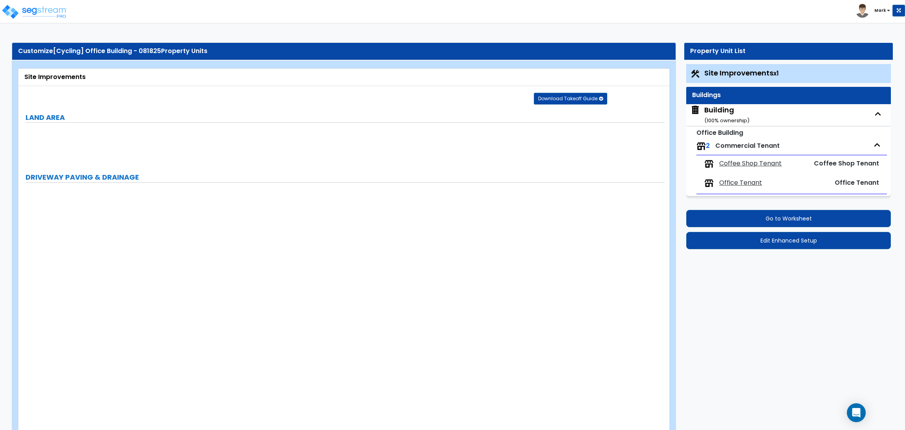
select select "2"
select select "1"
select select "2"
select select "1"
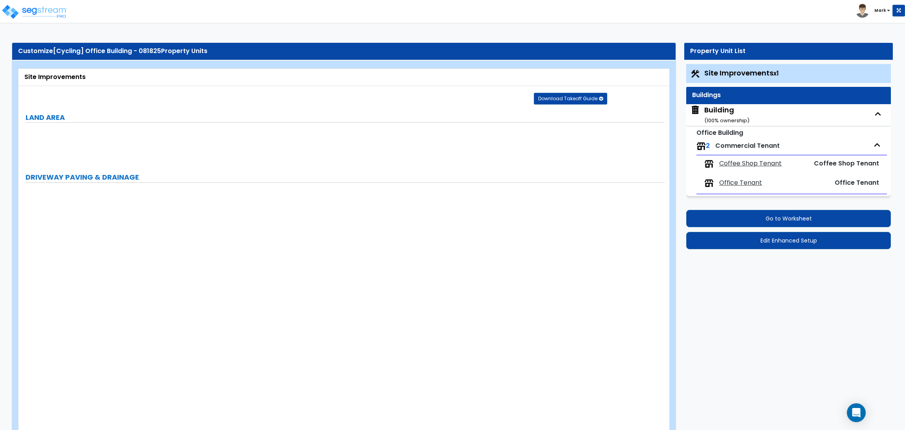
select select "1"
select select "2"
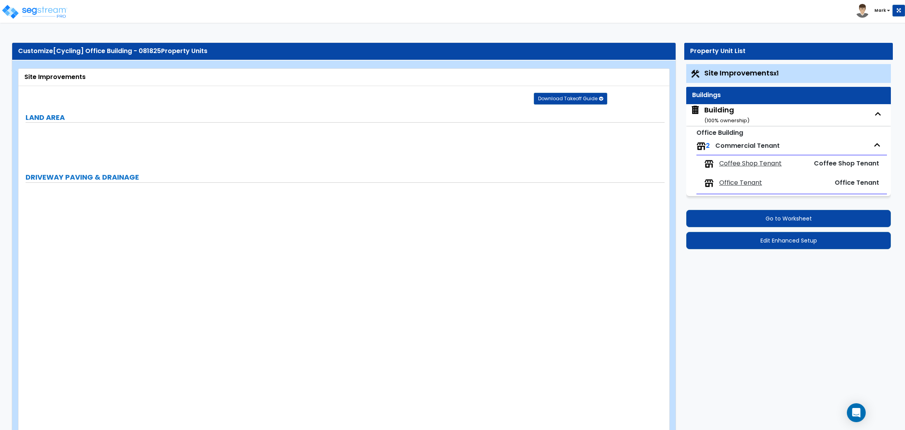
select select "2"
select select "1"
select select "10"
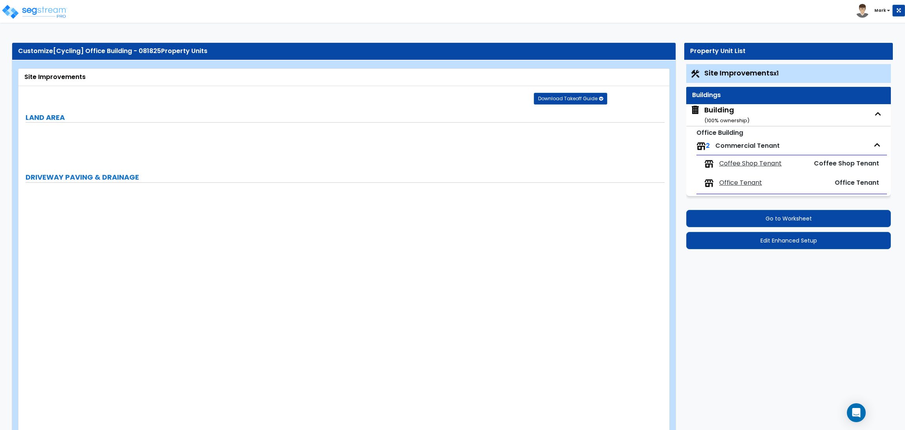
select select "1"
select select "3"
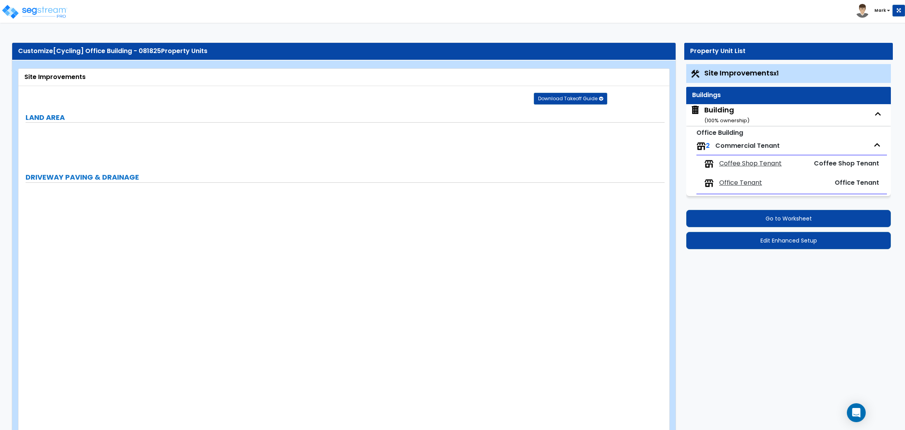
select select "2"
select select "4"
select select "1"
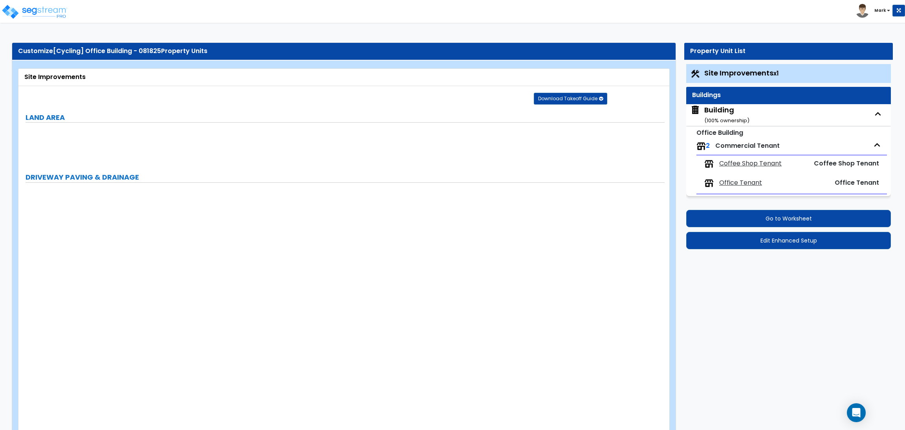
select select "1"
select select "6"
select select "2"
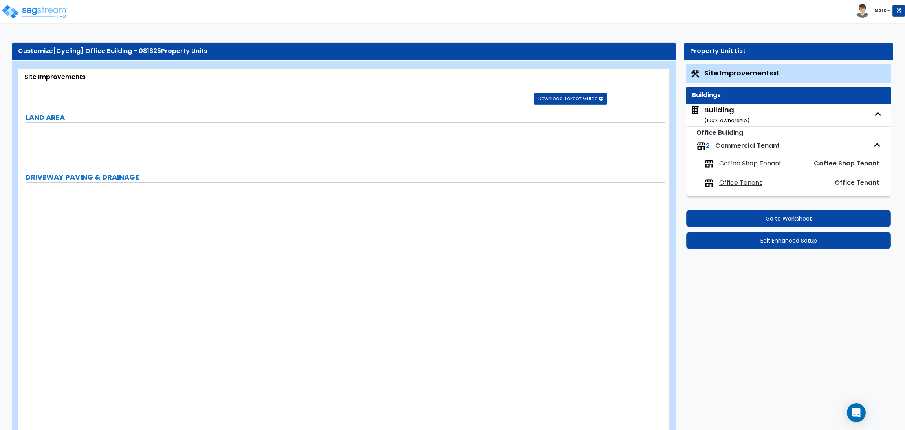
select select "2"
select select "1"
select select "2"
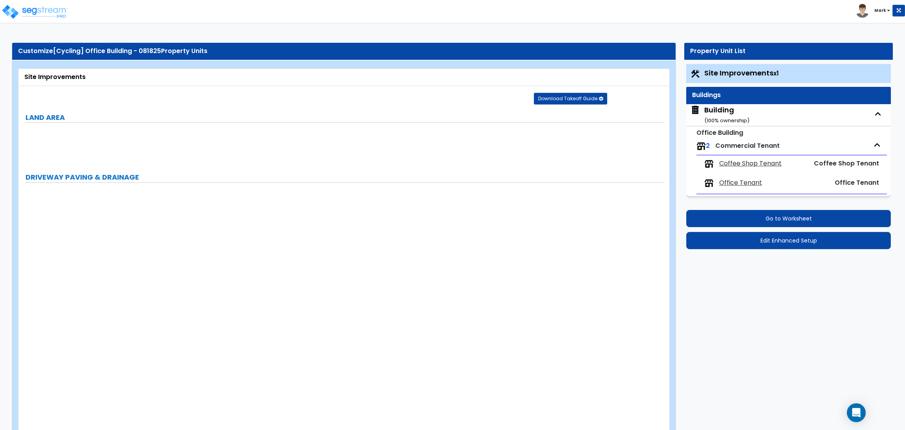
select select "2"
select select "1"
select select "8"
select select "2"
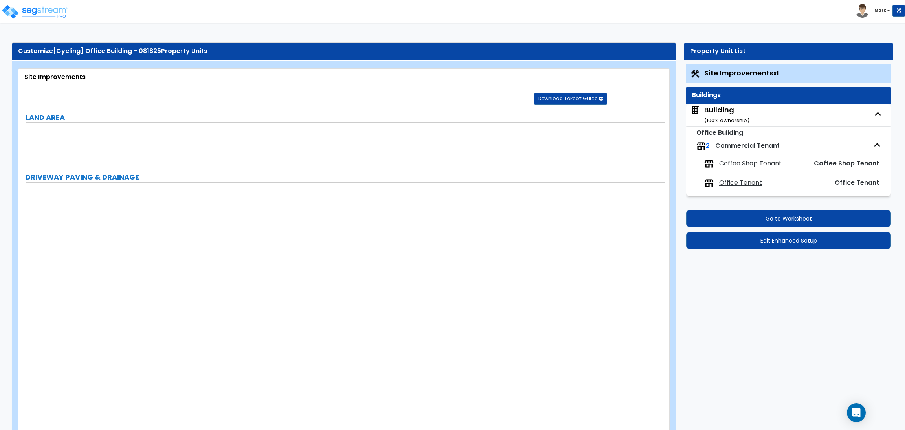
select select "4"
select select "1"
select select "20"
select select "2"
select select "5"
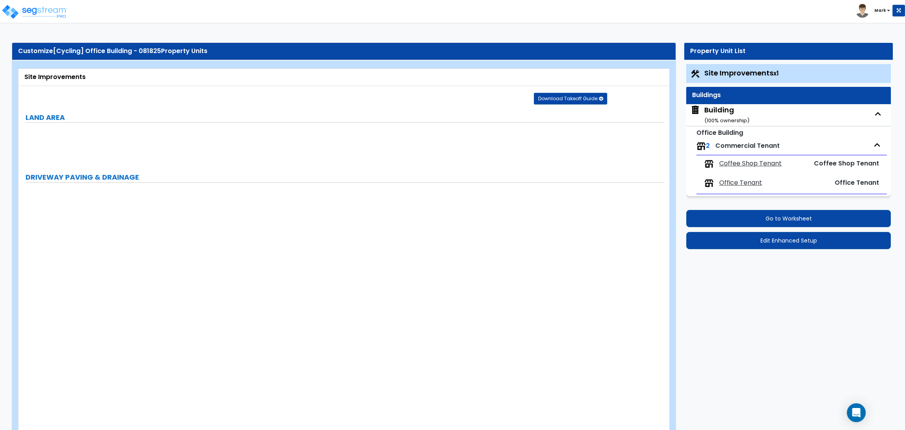
select select "3"
select select "1"
select select "2"
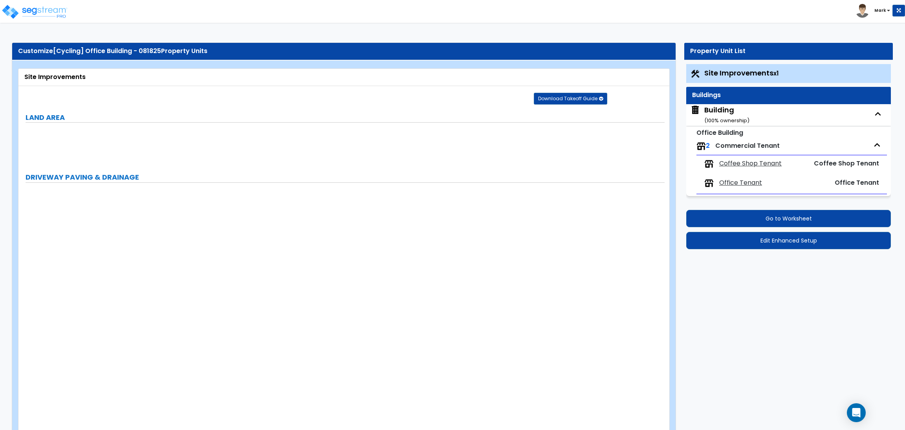
select select "1"
select select "4"
select select "2"
select select "1"
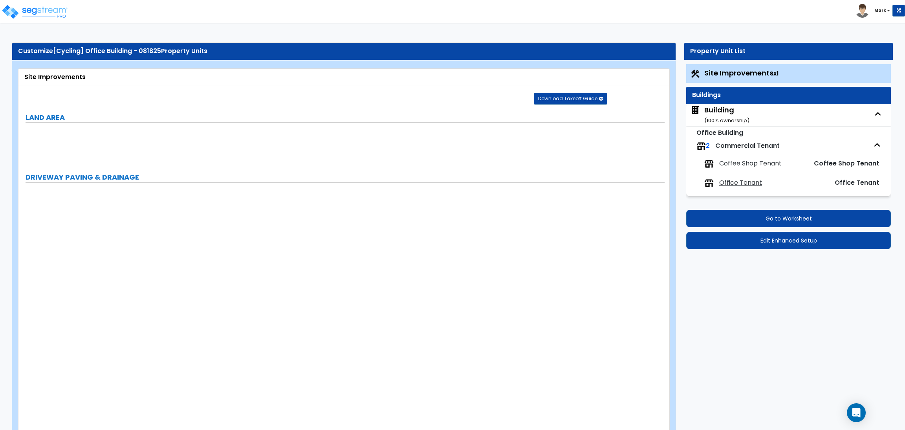
select select "2"
select select "1"
select select "2"
select select "6"
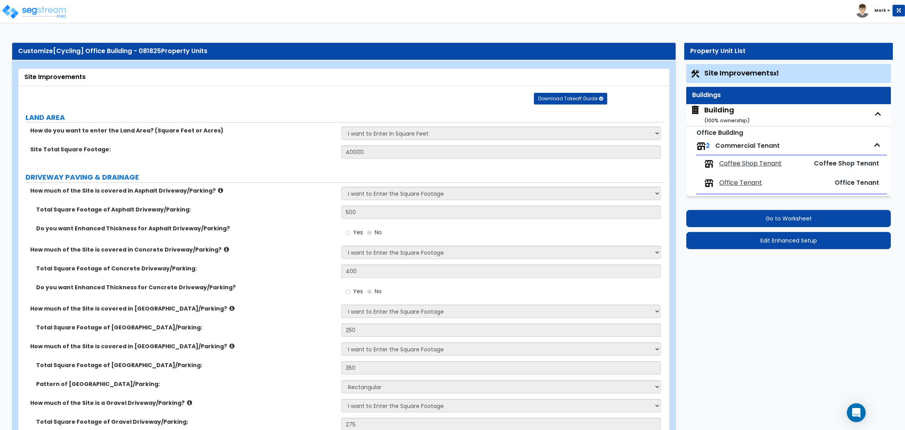
click at [747, 181] on span "Office Tenant" at bounding box center [740, 182] width 43 height 9
select select "1"
select select "2"
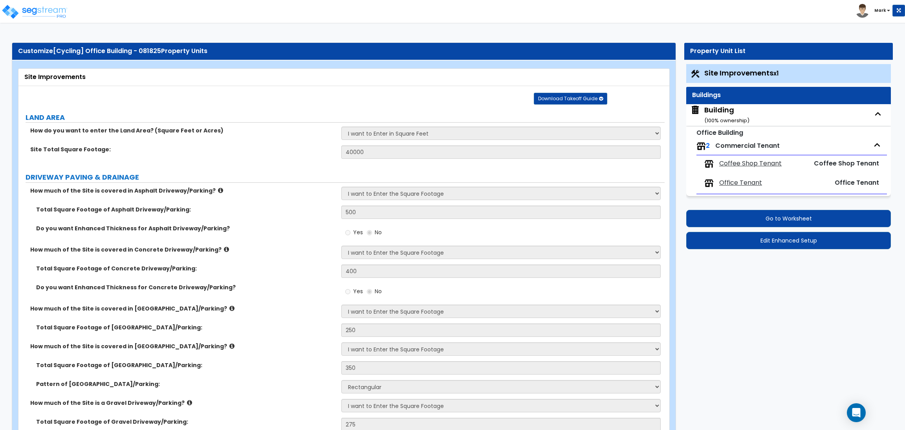
select select "1"
select select "7"
select select "2"
select select "3"
select select "1"
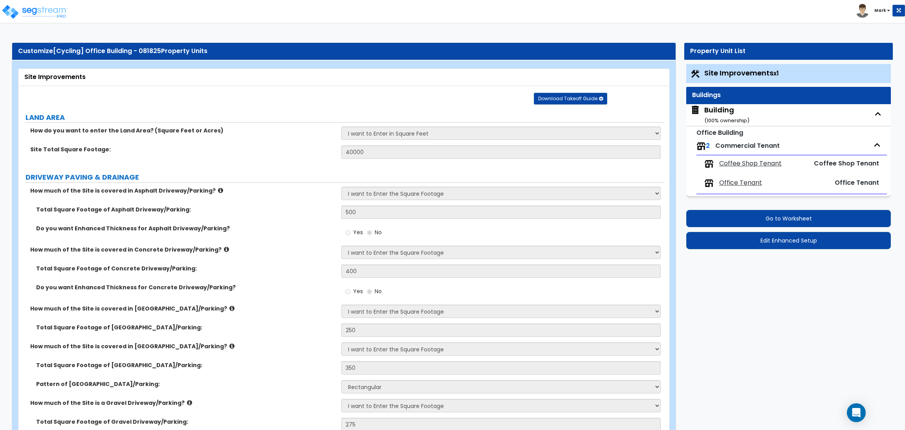
select select "5"
select select "2"
select select "4"
select select "2"
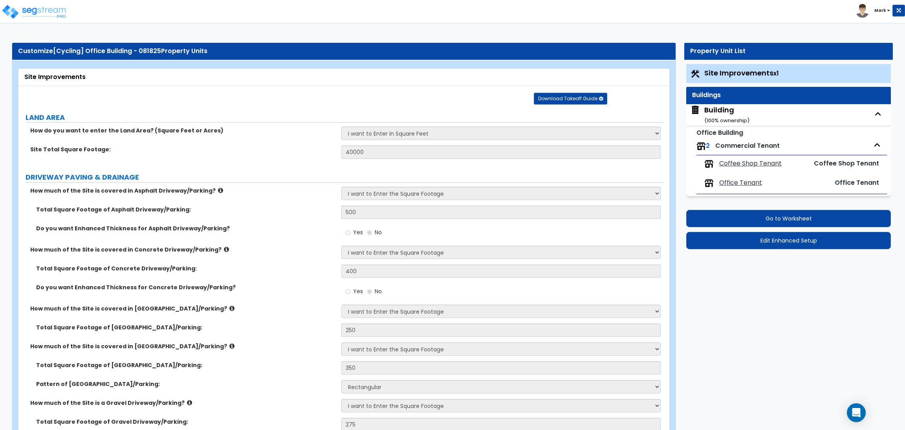
select select "2"
select select "1"
select select "6"
select select "2"
select select "4"
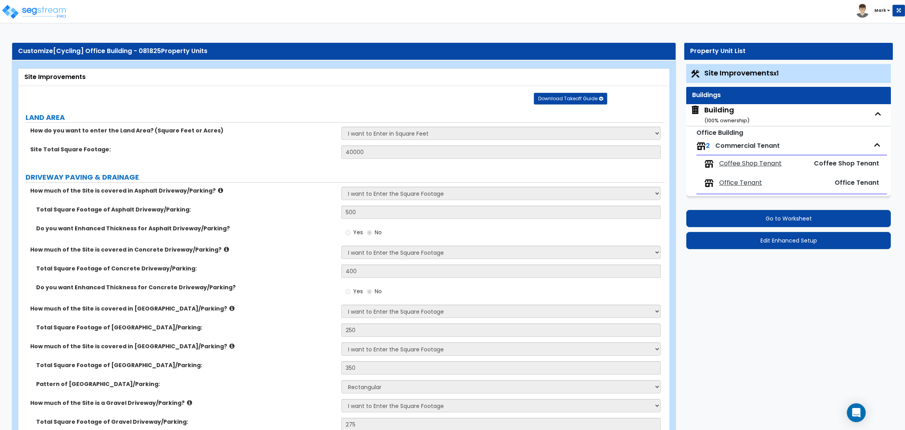
select select "1"
select select "2"
select select "1"
select select "2"
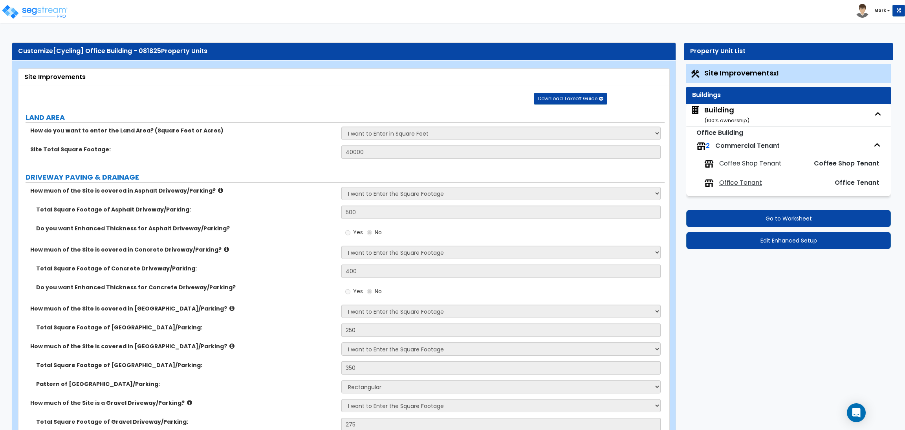
select select "2"
select select "3"
select select "1"
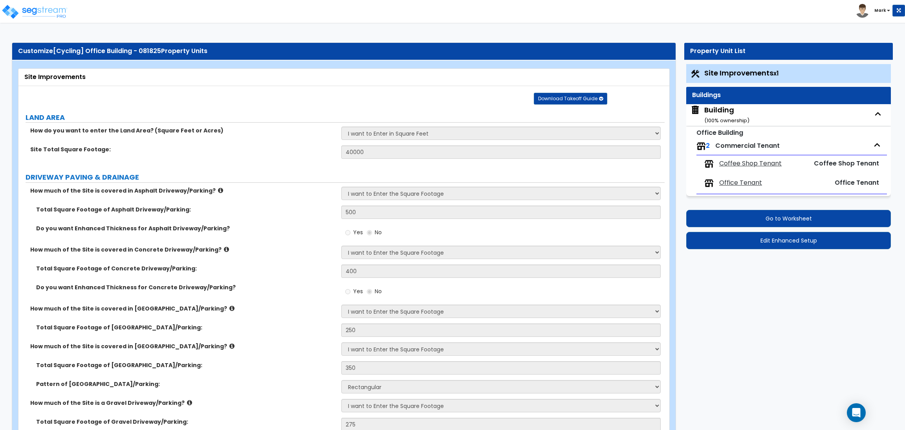
select select "2"
select select "1"
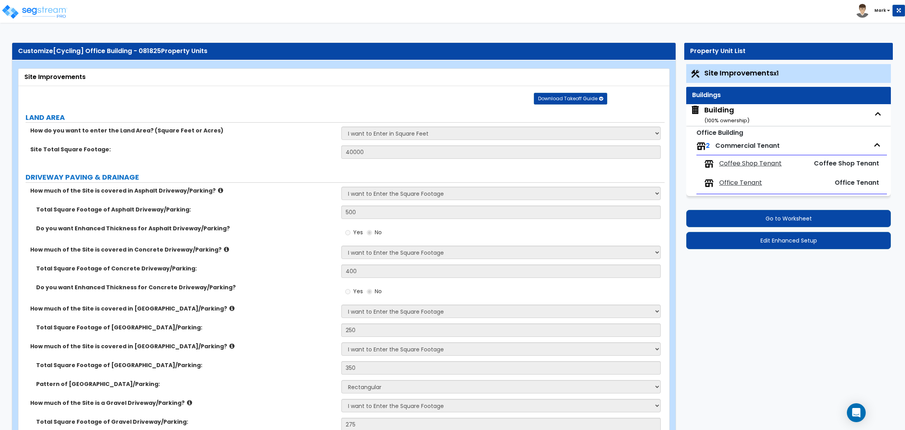
select select "2"
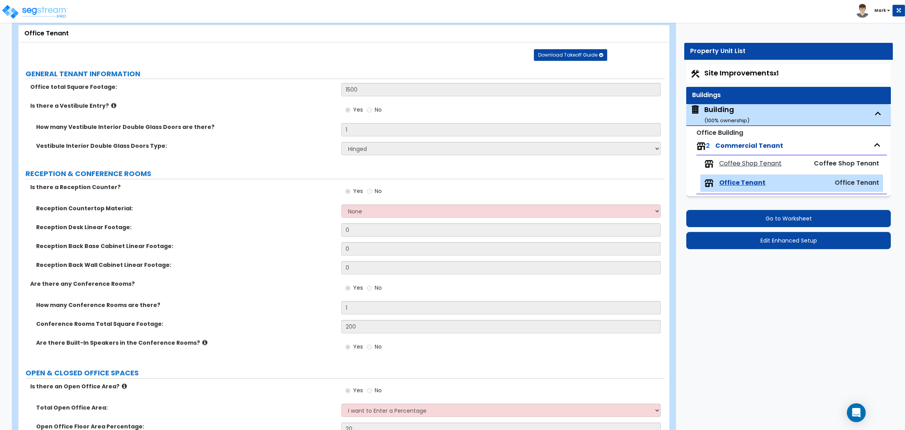
scroll to position [59, 0]
